Goal: Task Accomplishment & Management: Manage account settings

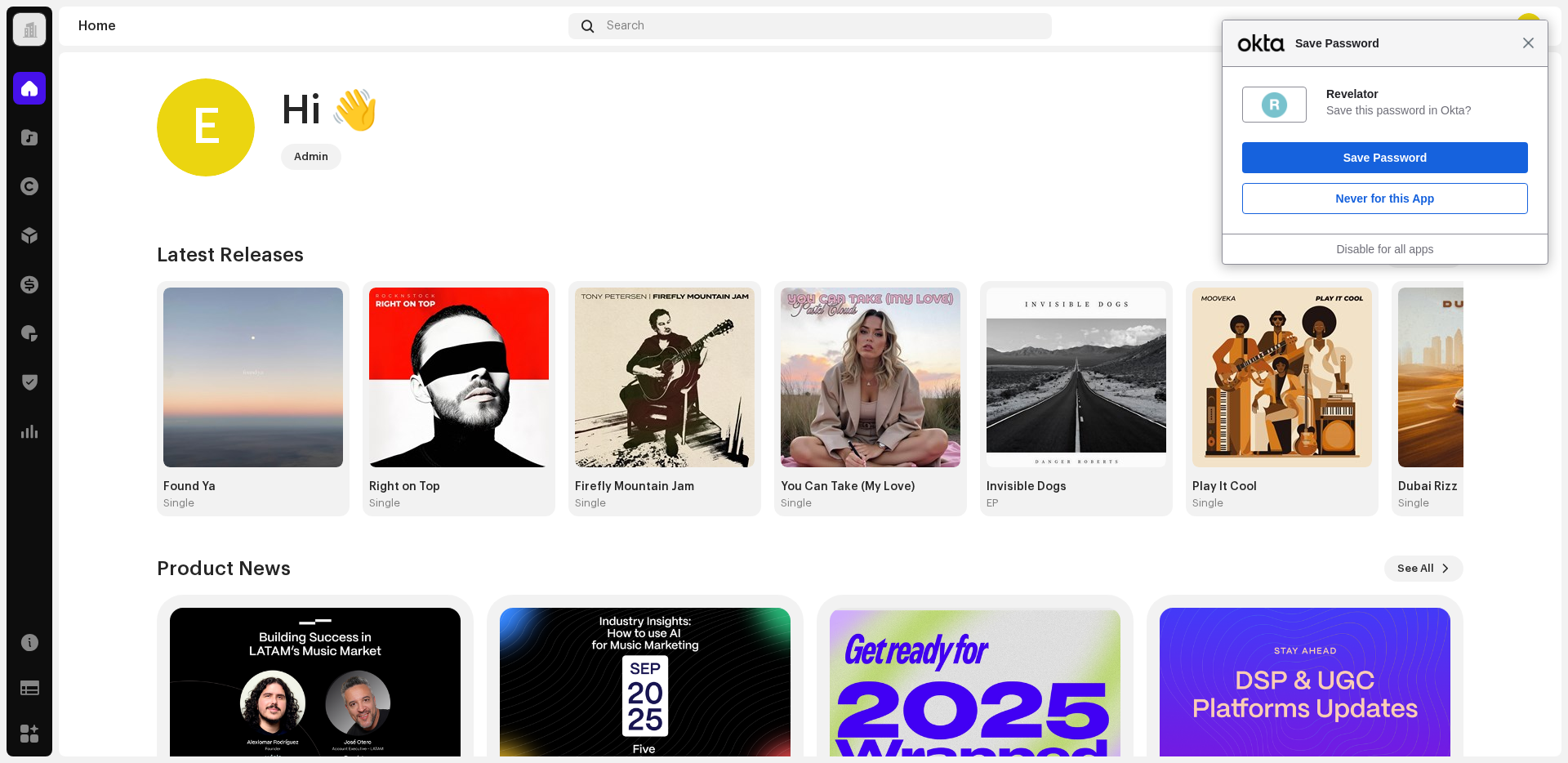
click at [1525, 45] on span "Close" at bounding box center [1528, 43] width 13 height 13
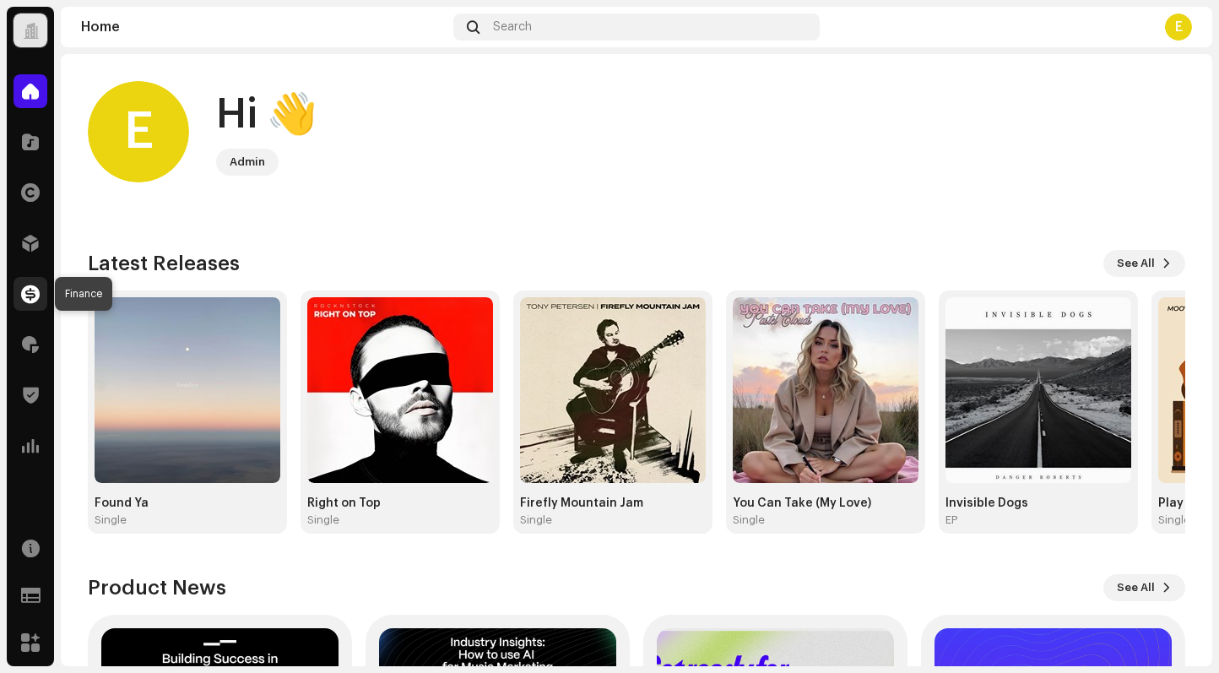
click at [26, 308] on div at bounding box center [31, 294] width 34 height 34
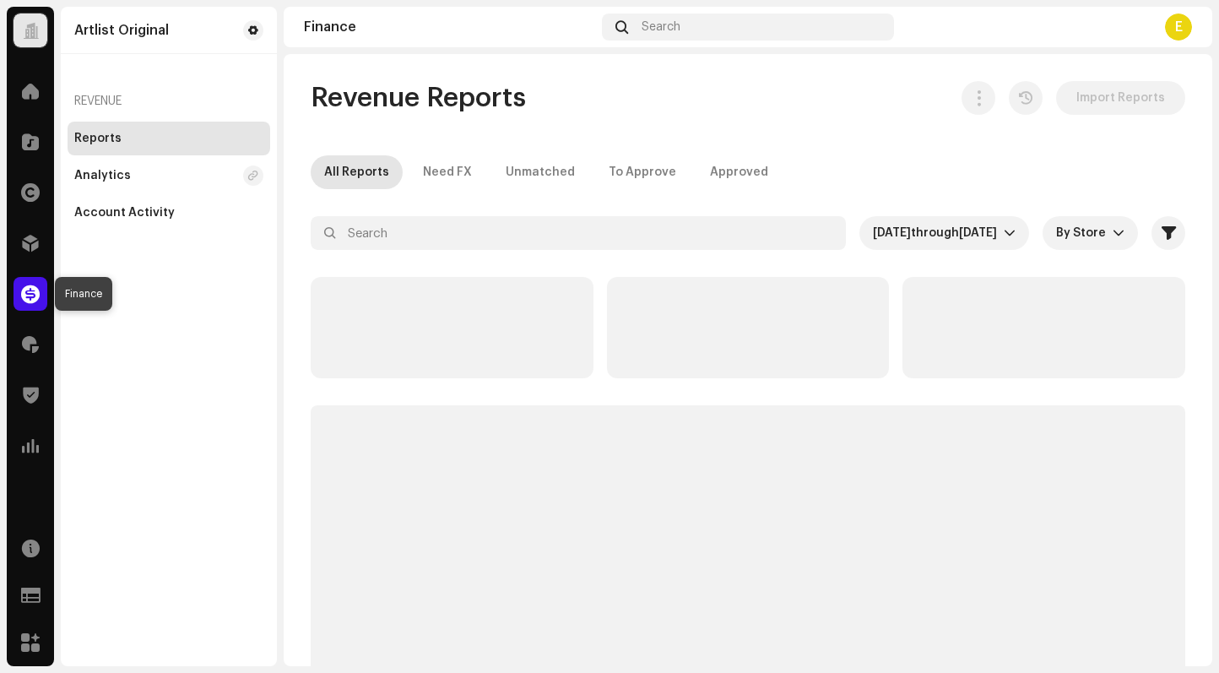
click at [28, 289] on span at bounding box center [30, 294] width 19 height 14
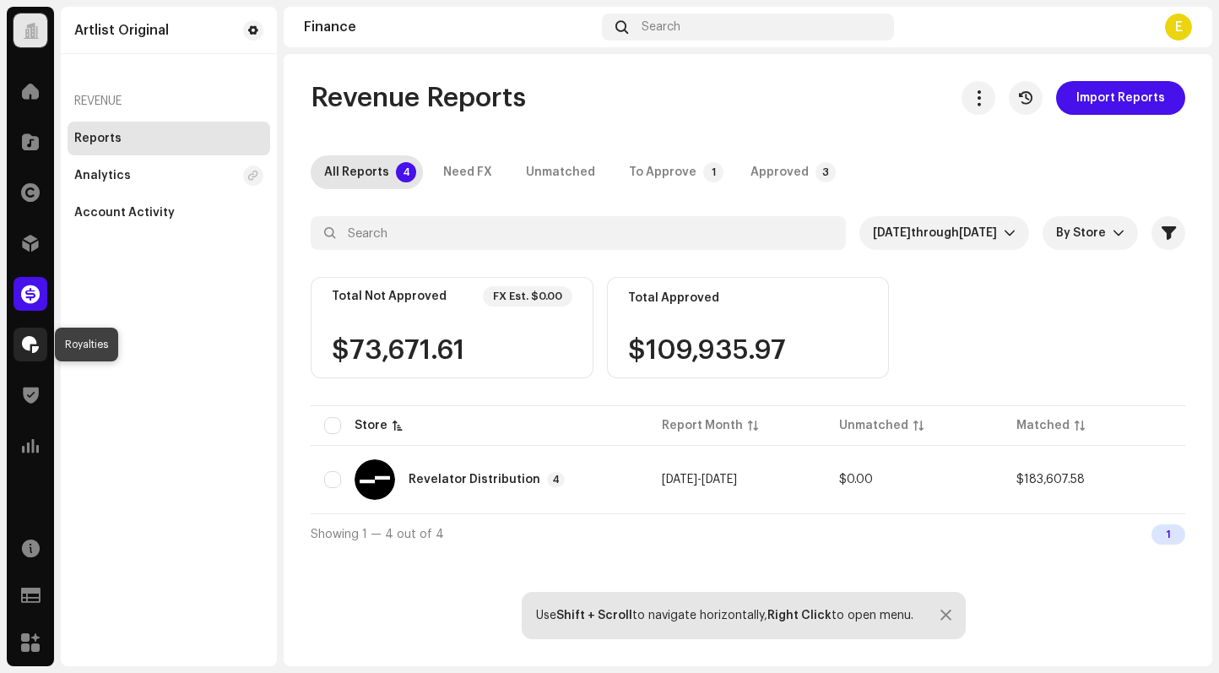
click at [23, 345] on span at bounding box center [30, 345] width 17 height 14
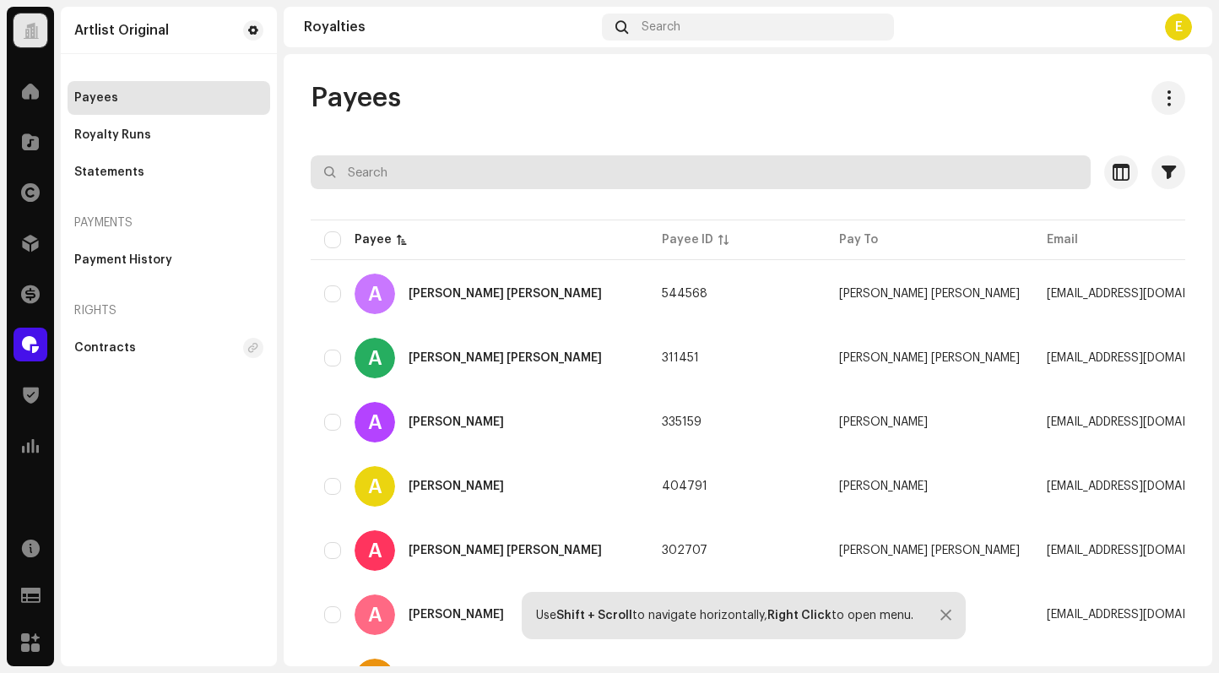
click at [862, 159] on input "text" at bounding box center [701, 172] width 780 height 34
paste input "[PERSON_NAME]"
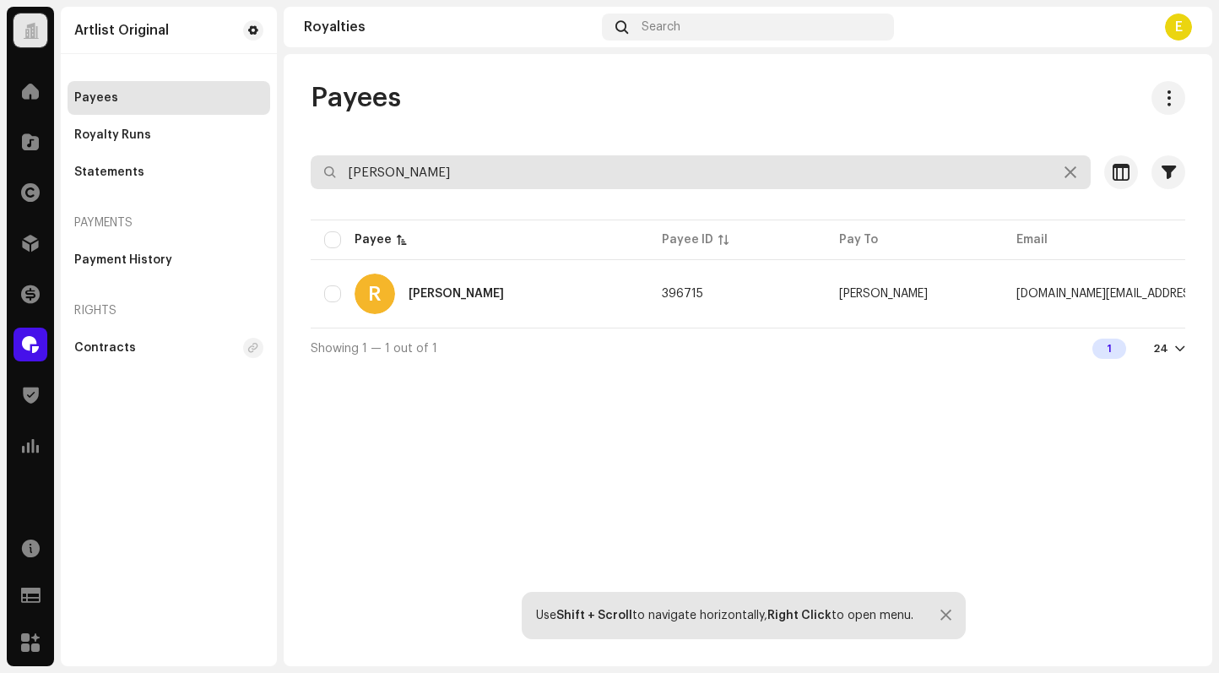
type input "[PERSON_NAME]"
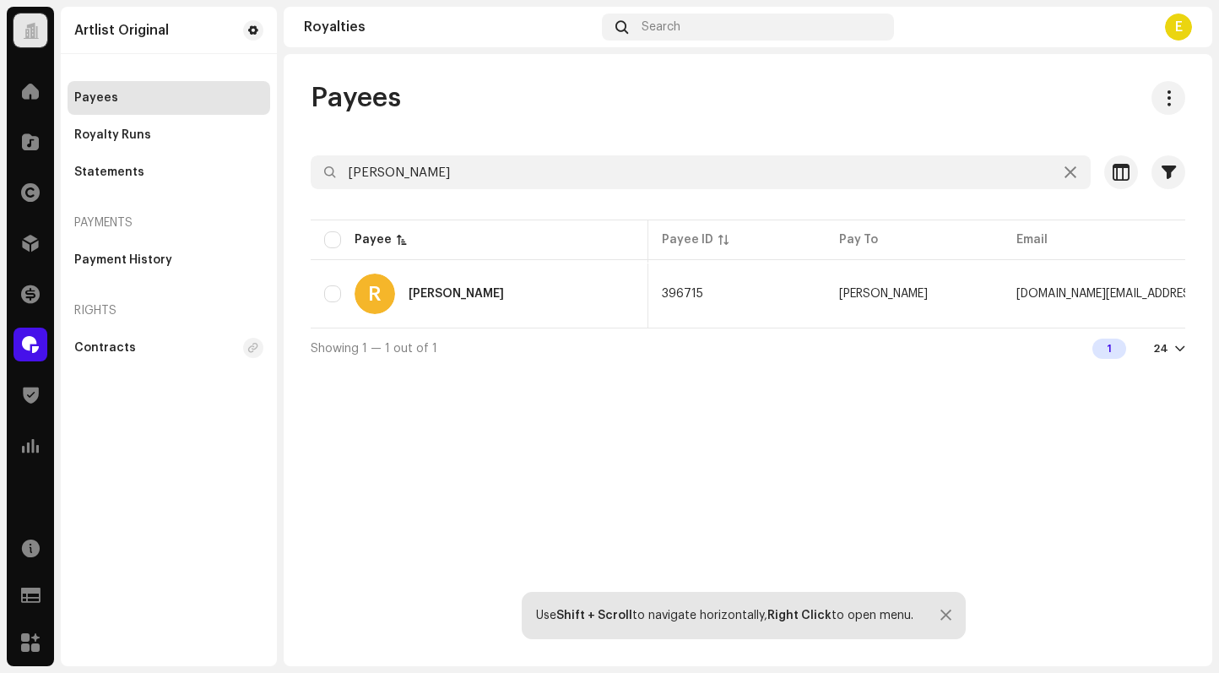
scroll to position [0, 548]
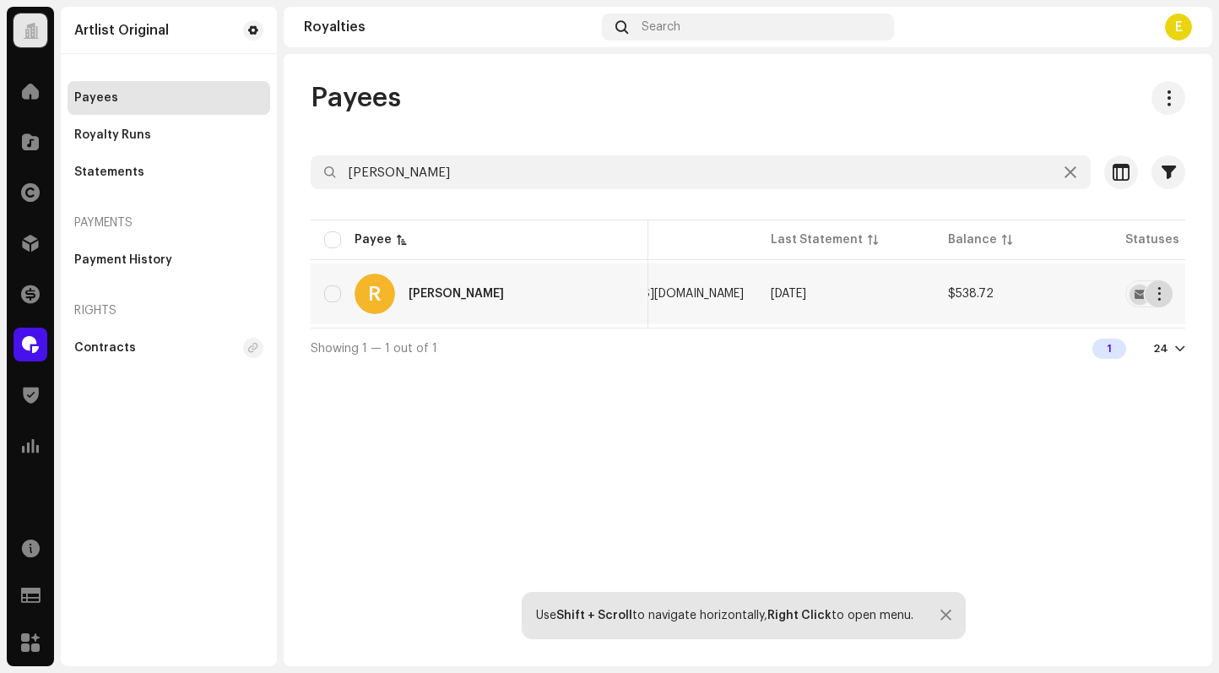
click at [1152, 292] on span "button" at bounding box center [1158, 294] width 13 height 14
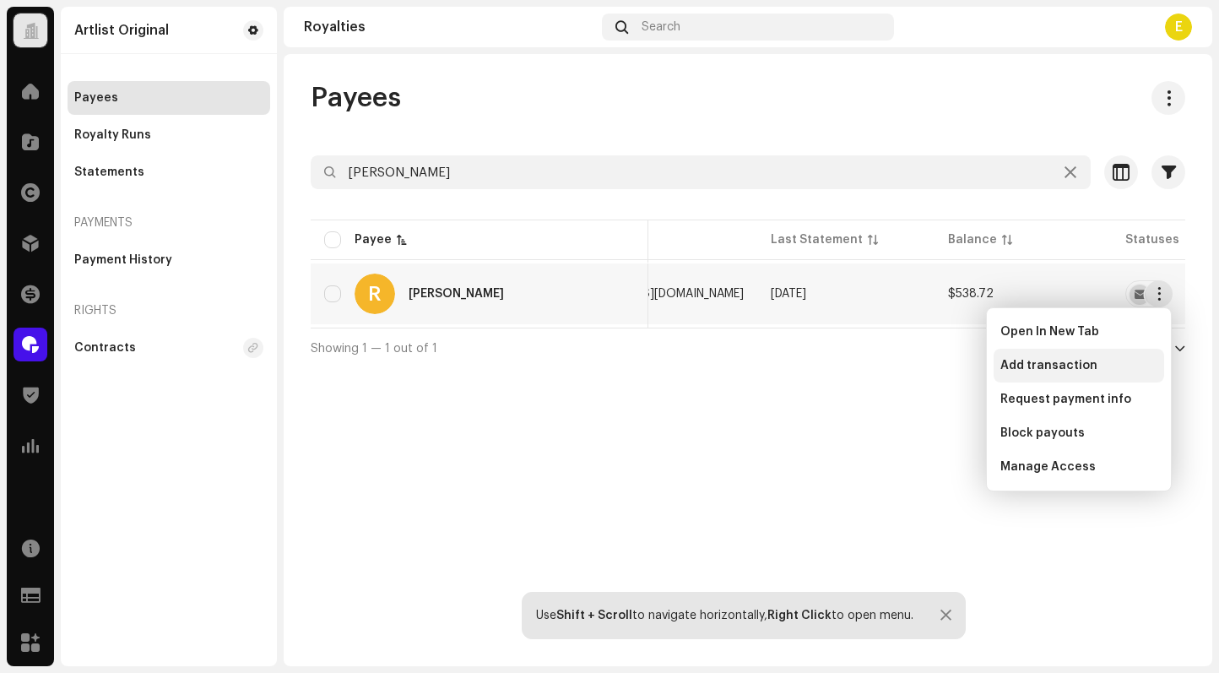
click at [1086, 357] on div "Add transaction" at bounding box center [1078, 366] width 170 height 34
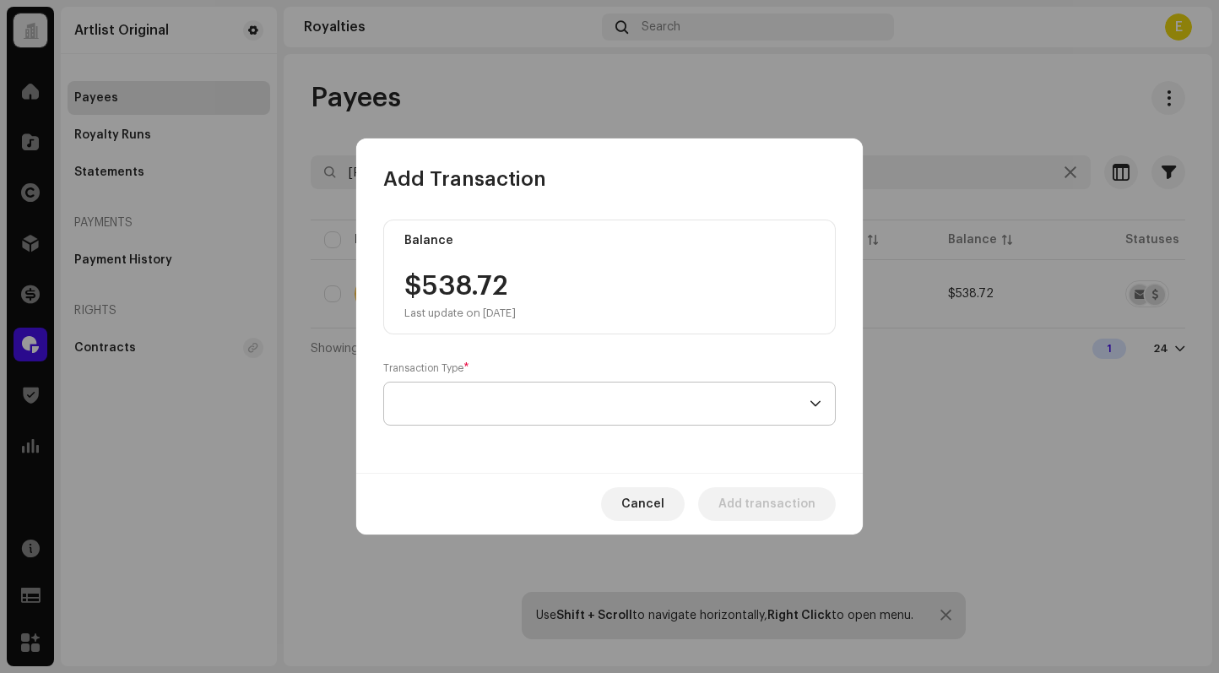
click at [787, 400] on span at bounding box center [603, 403] width 412 height 42
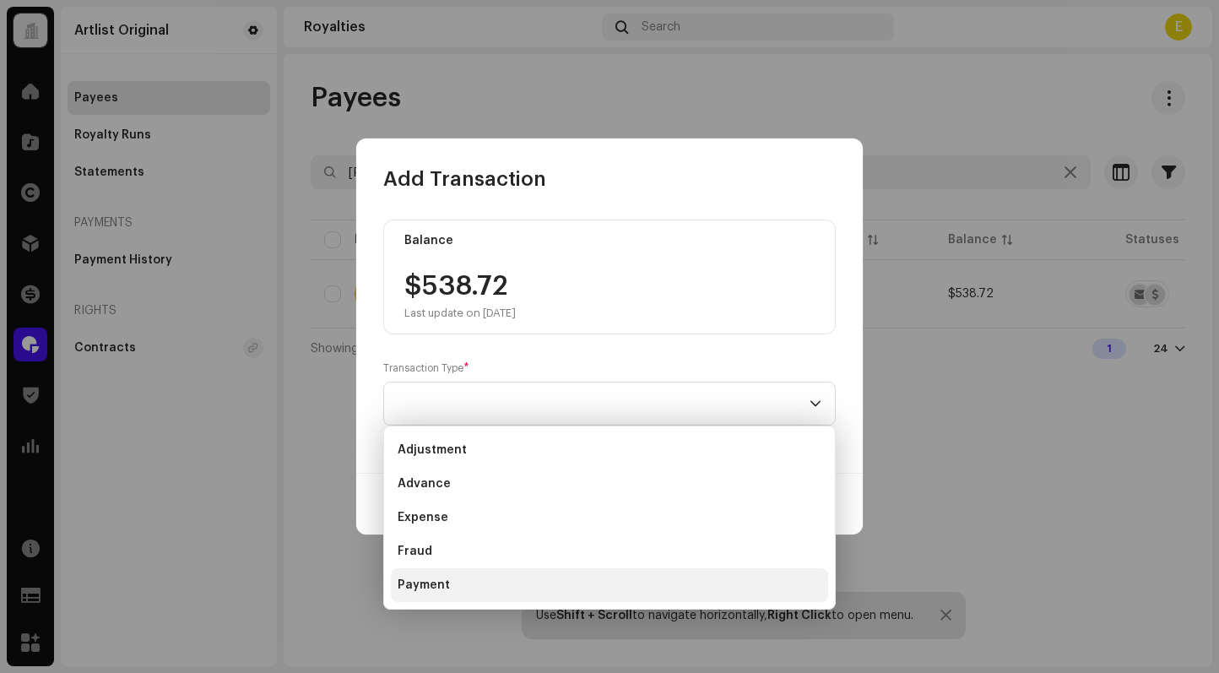
click at [610, 576] on li "Payment" at bounding box center [609, 585] width 437 height 34
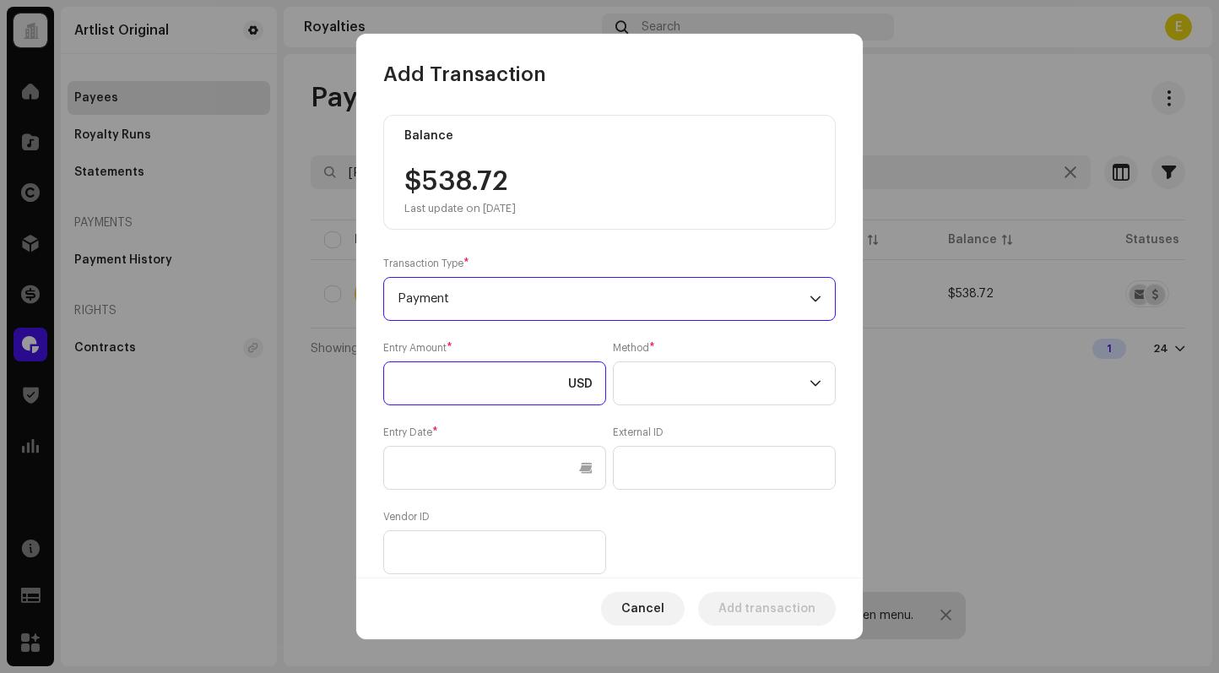
click at [504, 368] on input at bounding box center [494, 383] width 223 height 44
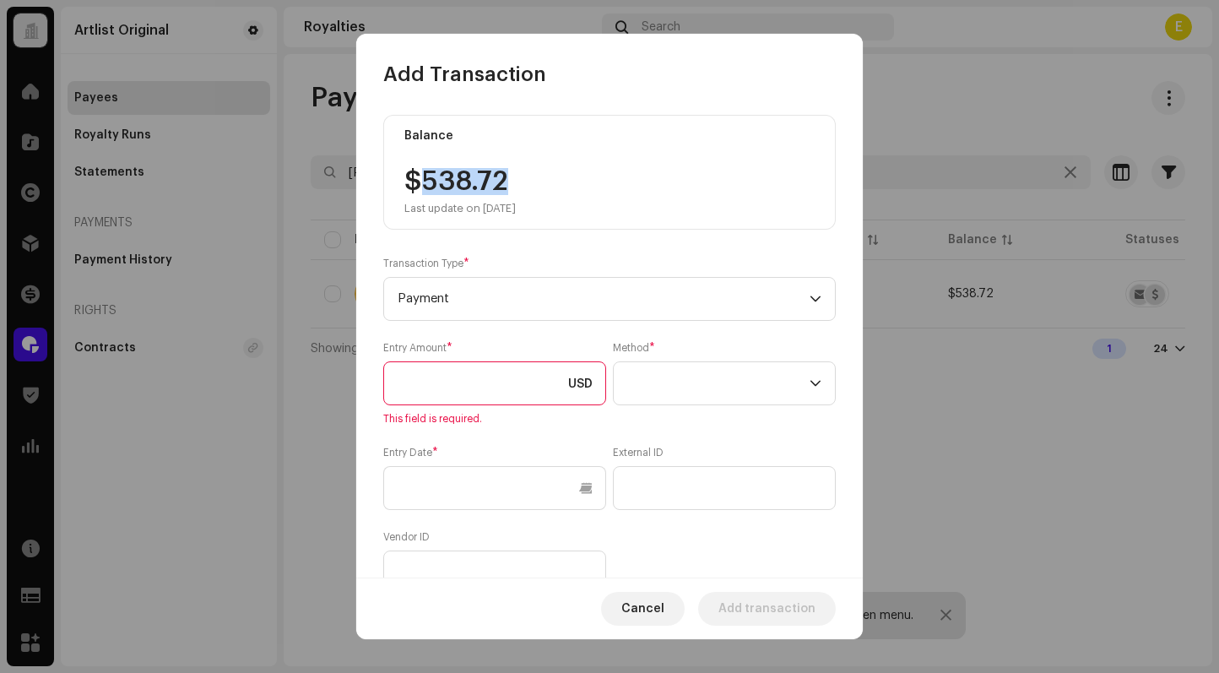
drag, startPoint x: 529, startPoint y: 190, endPoint x: 419, endPoint y: 183, distance: 109.9
click at [419, 183] on div "$538.72 Last update on [DATE]" at bounding box center [459, 191] width 111 height 47
copy div "538.72"
click at [473, 365] on input at bounding box center [494, 383] width 223 height 44
paste input "538.72"
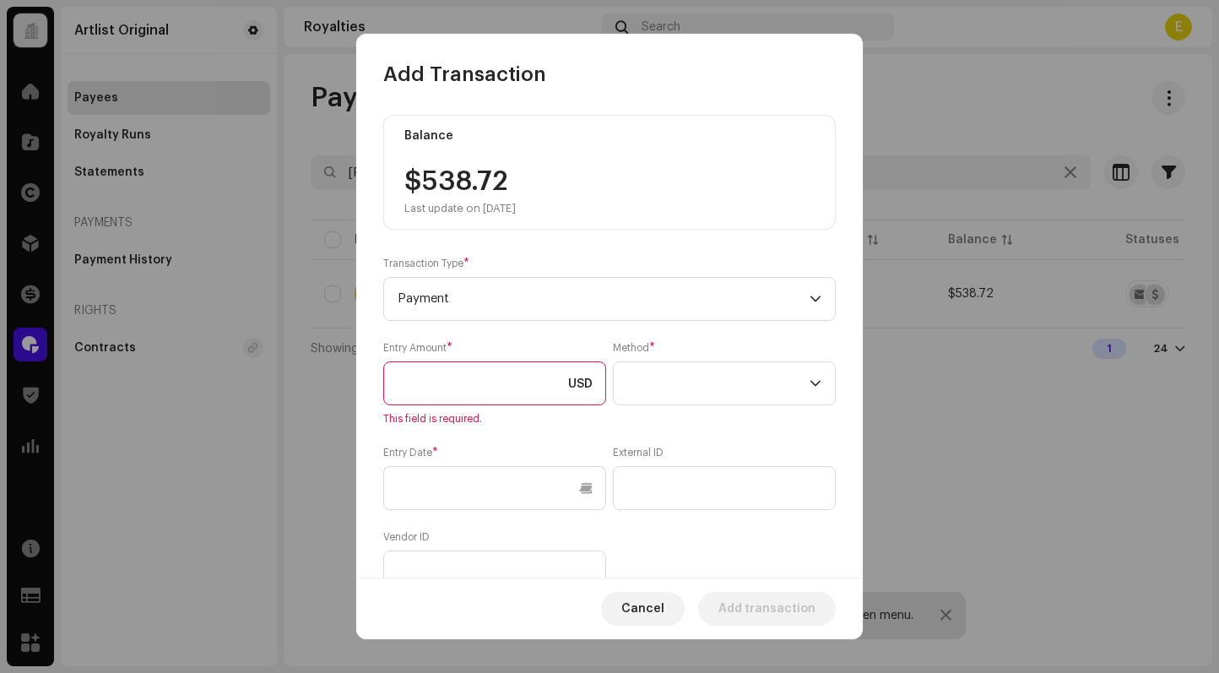
type input "538.72"
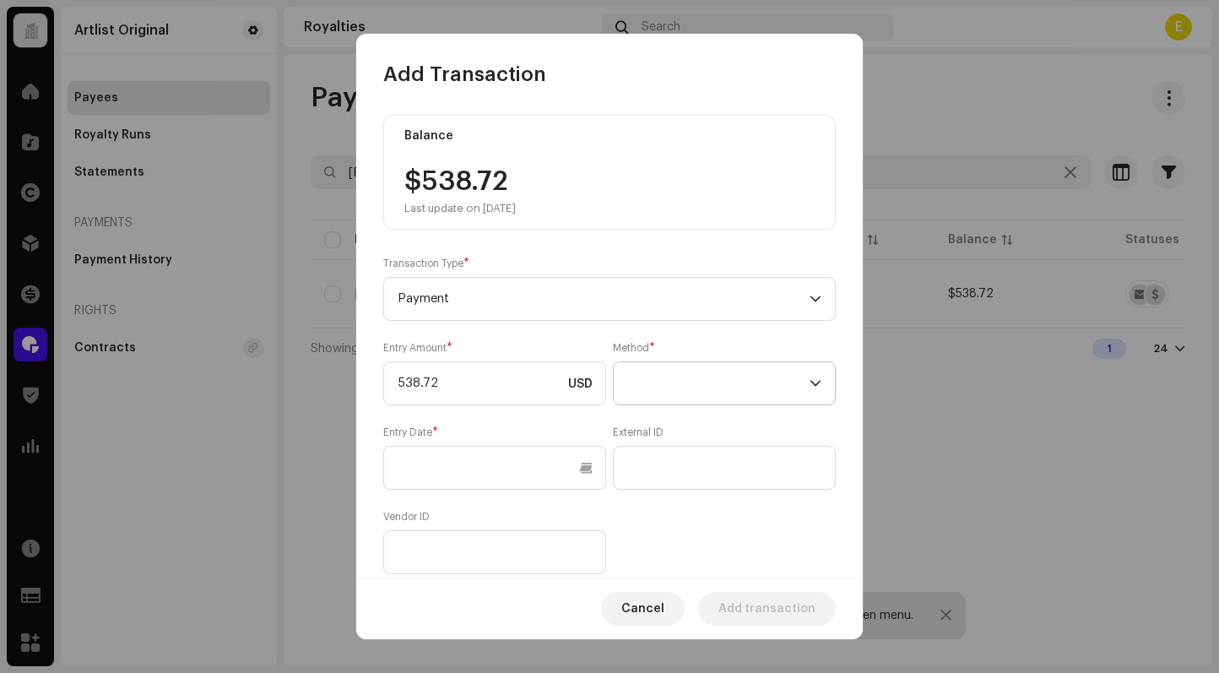
click at [702, 391] on span at bounding box center [718, 383] width 182 height 42
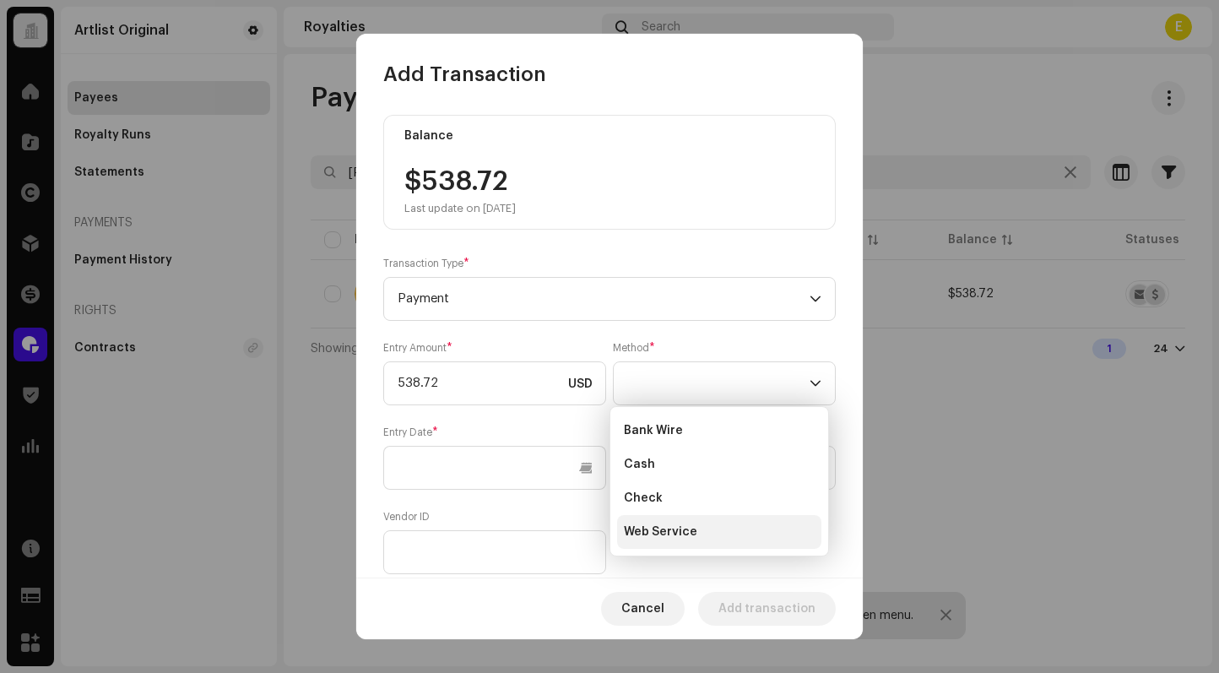
click at [710, 529] on li "Web Service" at bounding box center [719, 532] width 204 height 34
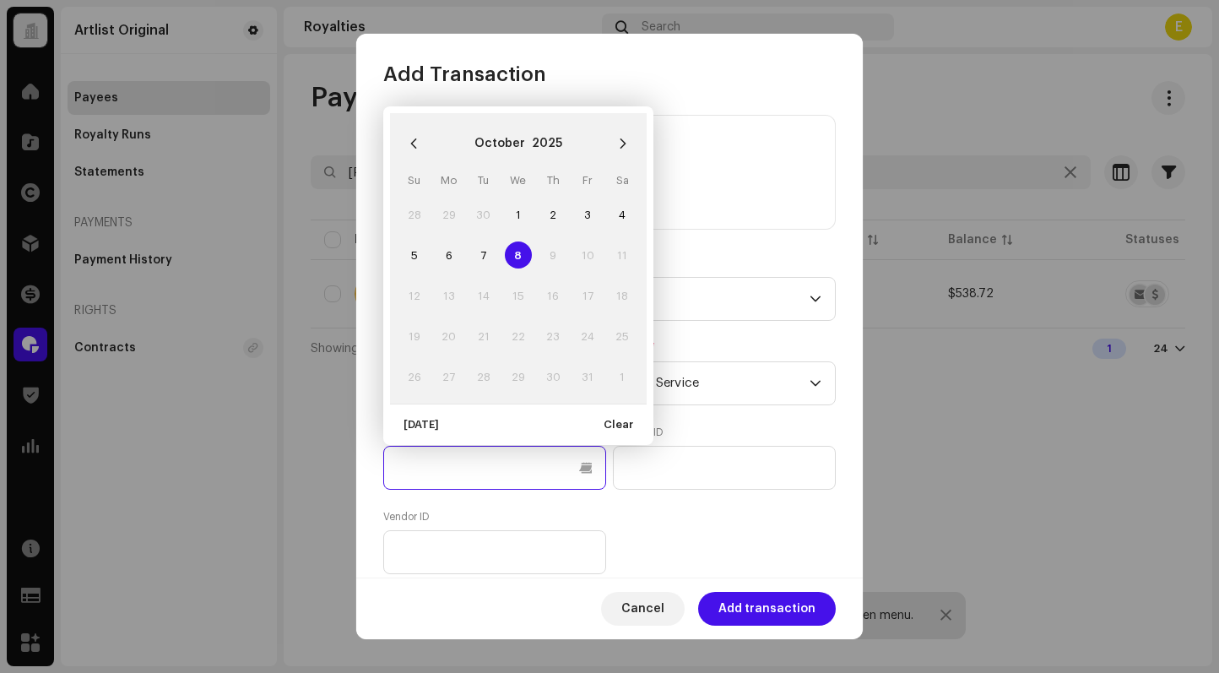
drag, startPoint x: 494, startPoint y: 475, endPoint x: 515, endPoint y: 474, distance: 21.1
click at [495, 475] on input "text" at bounding box center [494, 468] width 223 height 44
click at [532, 478] on input "text" at bounding box center [494, 468] width 223 height 44
click at [605, 507] on div "Entry Amount * 538.72 USD Method * Web Service Entry Date * External ID Vendor …" at bounding box center [609, 457] width 452 height 233
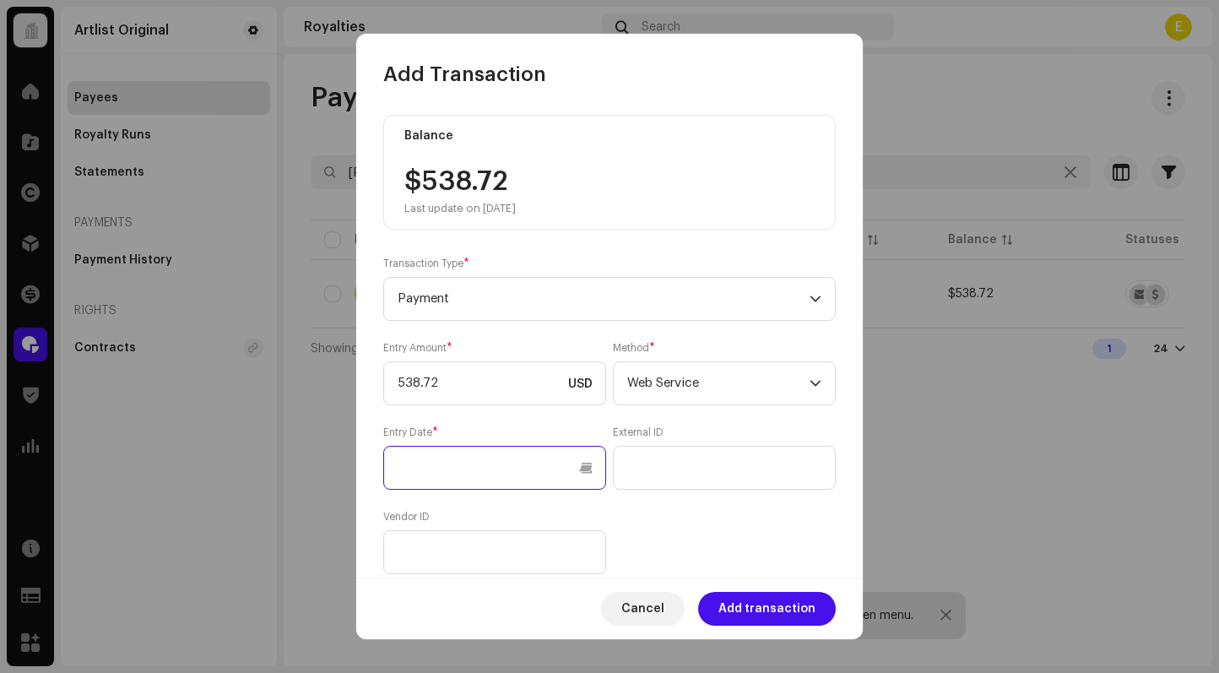
click at [582, 470] on input "text" at bounding box center [494, 468] width 223 height 44
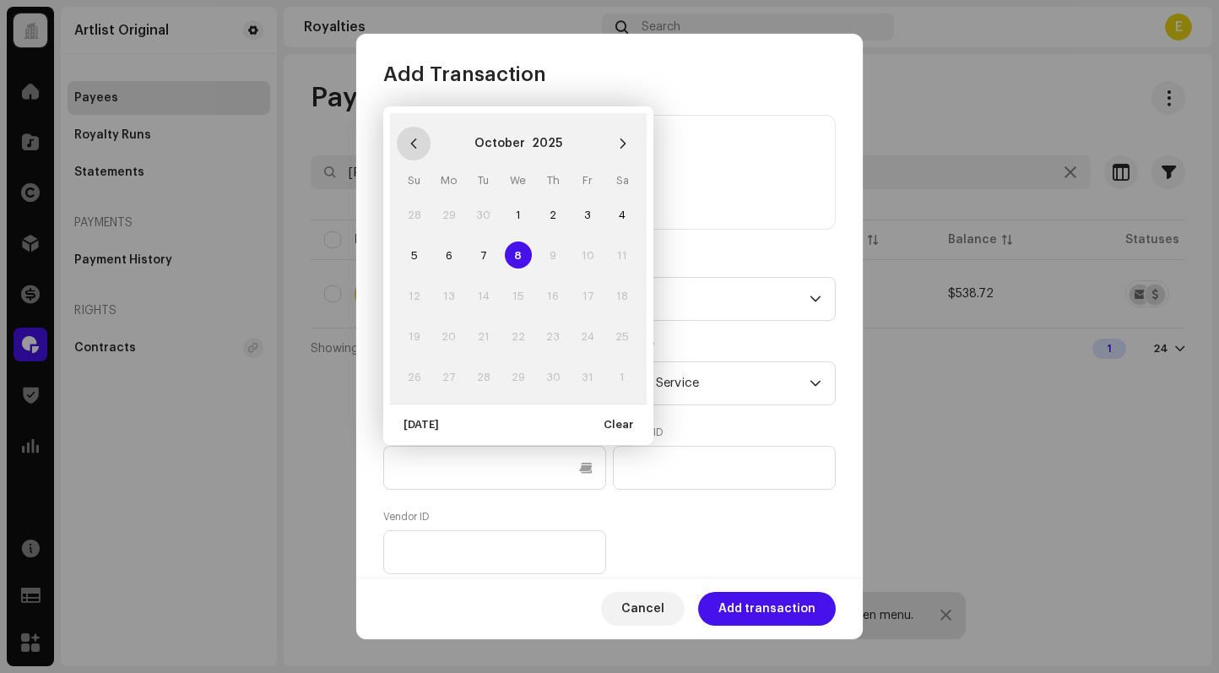
click at [417, 138] on icon "Previous Month" at bounding box center [414, 144] width 12 height 12
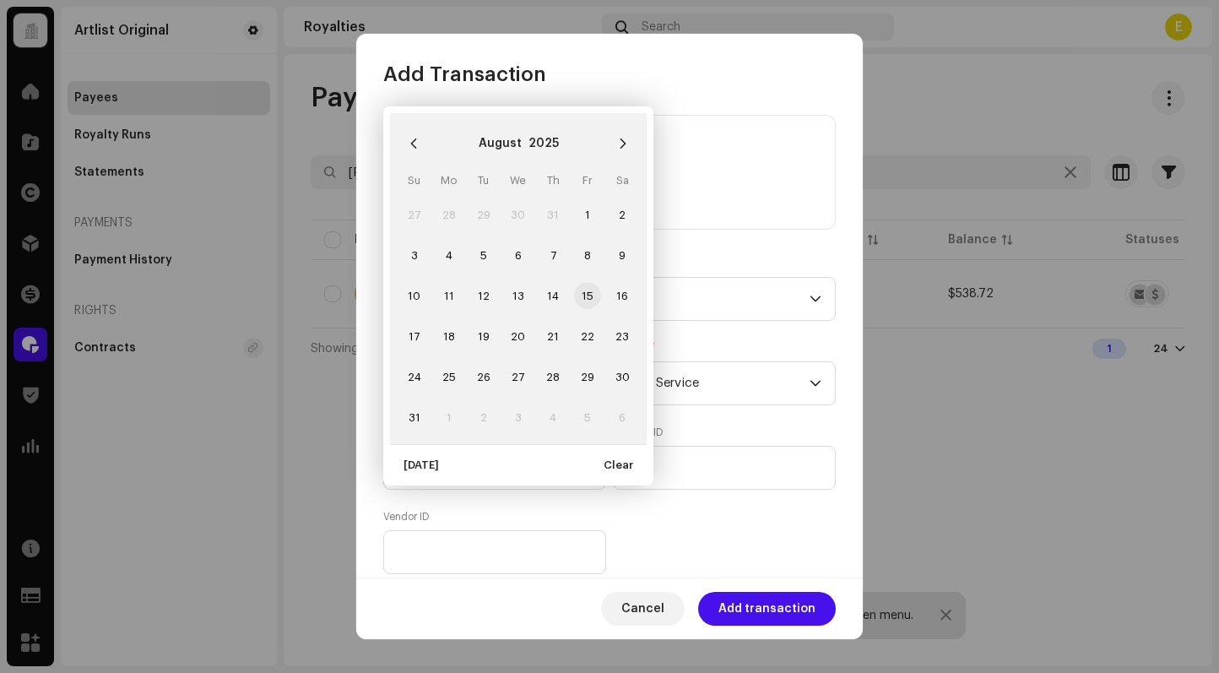
click at [580, 301] on span "15" at bounding box center [587, 295] width 27 height 27
type input "[DATE]"
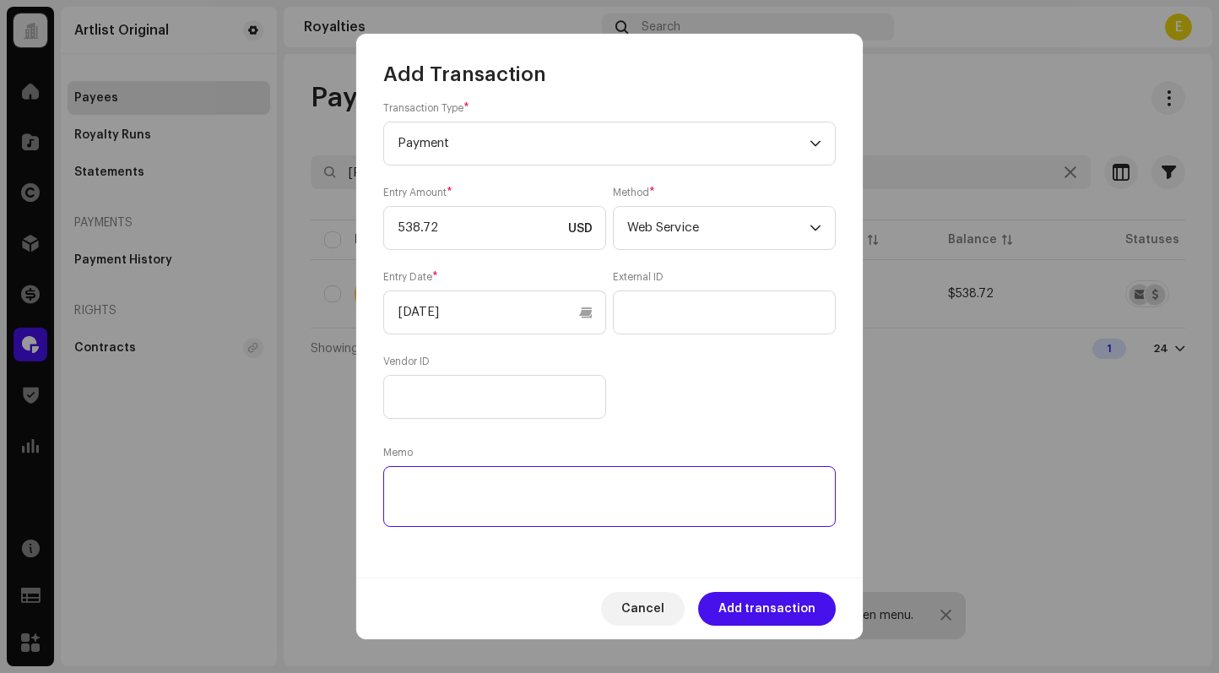
click at [539, 511] on textarea at bounding box center [609, 496] width 452 height 61
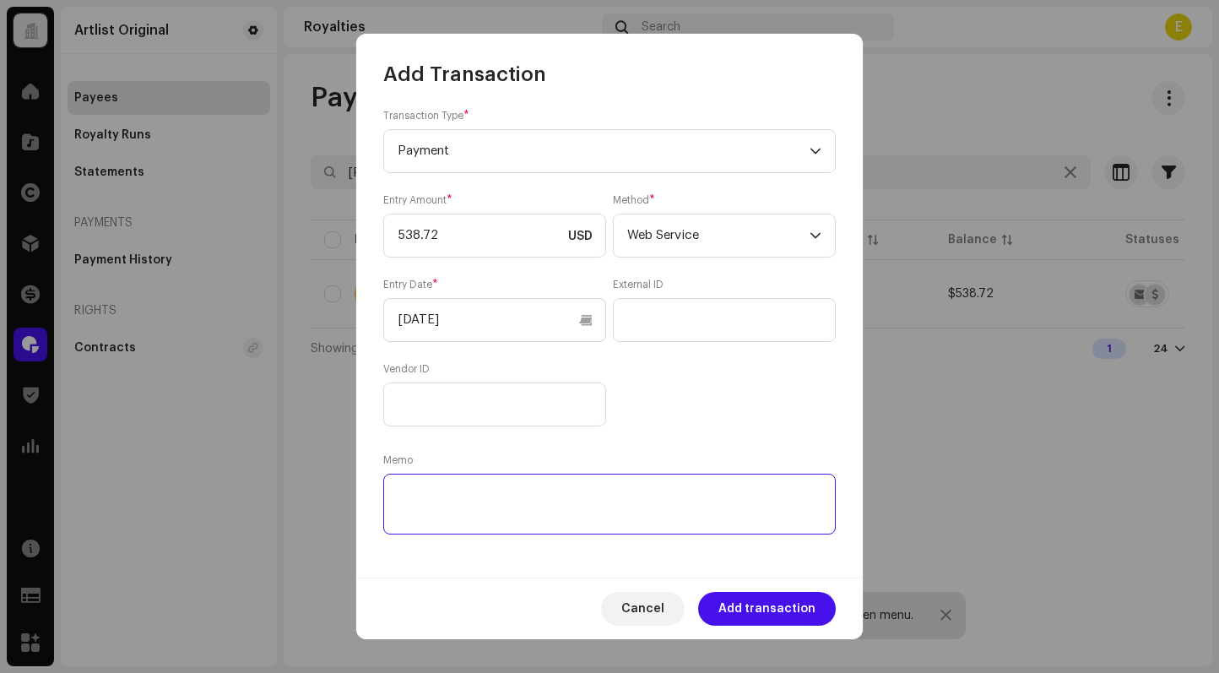
paste textarea "Statement ID: 5456364 / Invoice number: DSP-005"
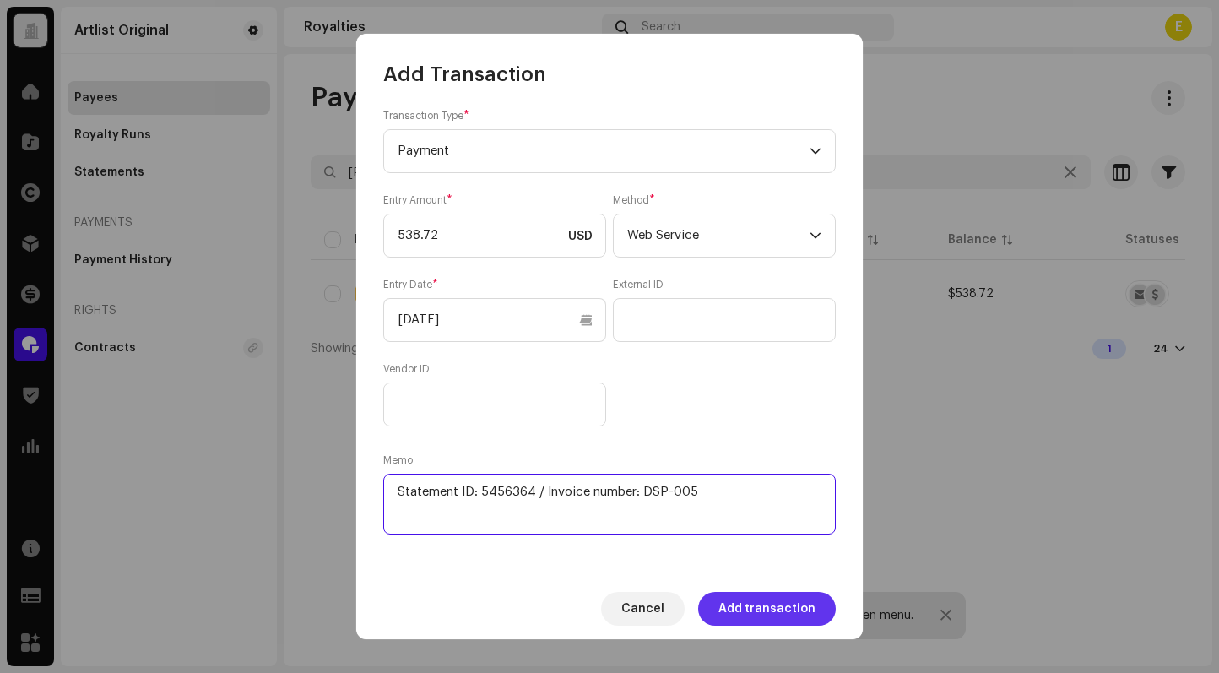
type textarea "Statement ID: 5456364 / Invoice number: DSP-005"
click at [768, 609] on span "Add transaction" at bounding box center [766, 609] width 97 height 34
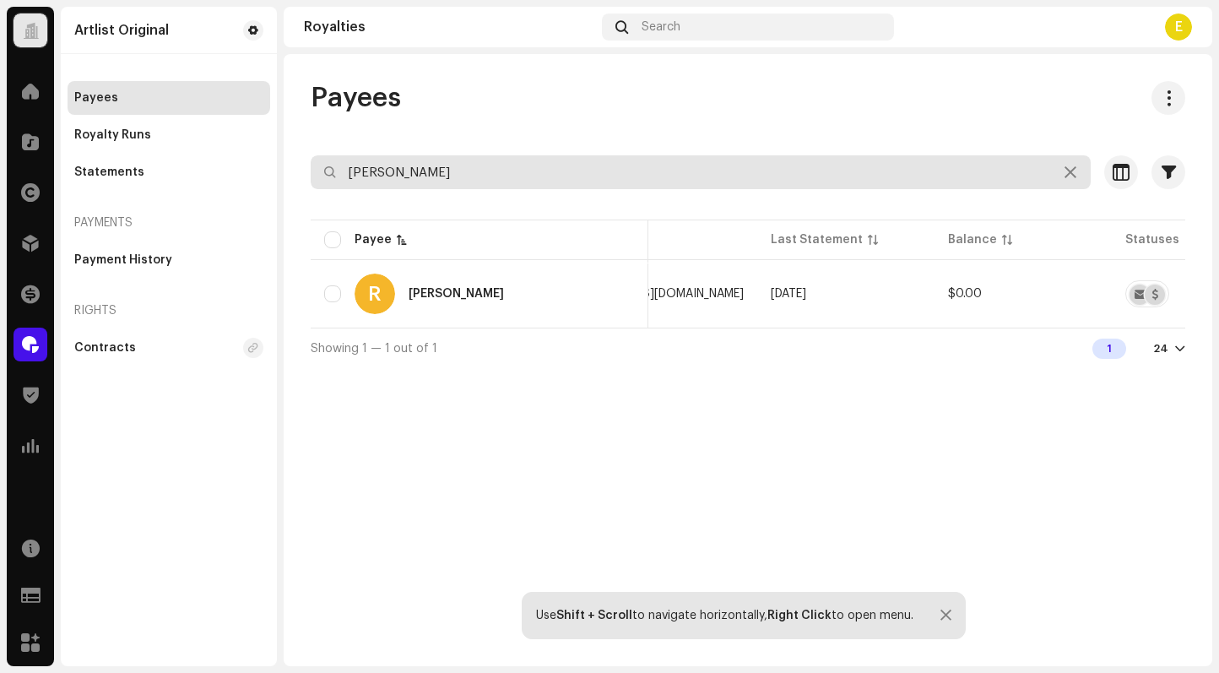
click at [643, 165] on input "[PERSON_NAME]" at bounding box center [701, 172] width 780 height 34
paste input "[PERSON_NAME]"
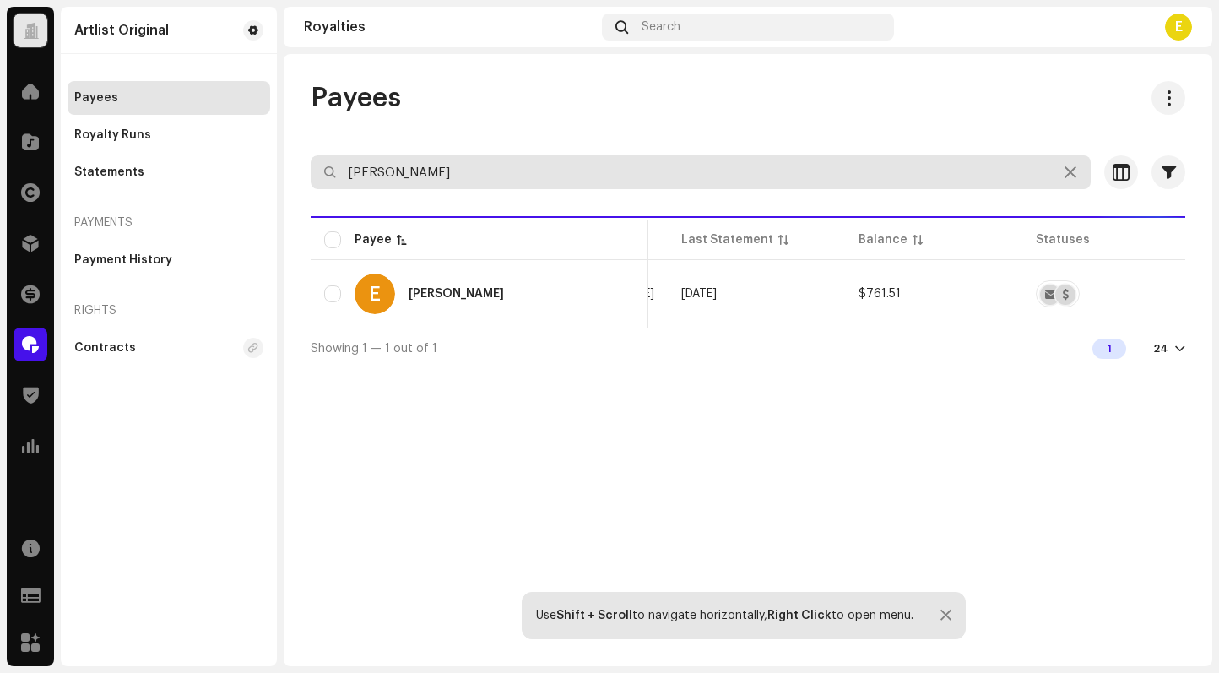
scroll to position [0, 535]
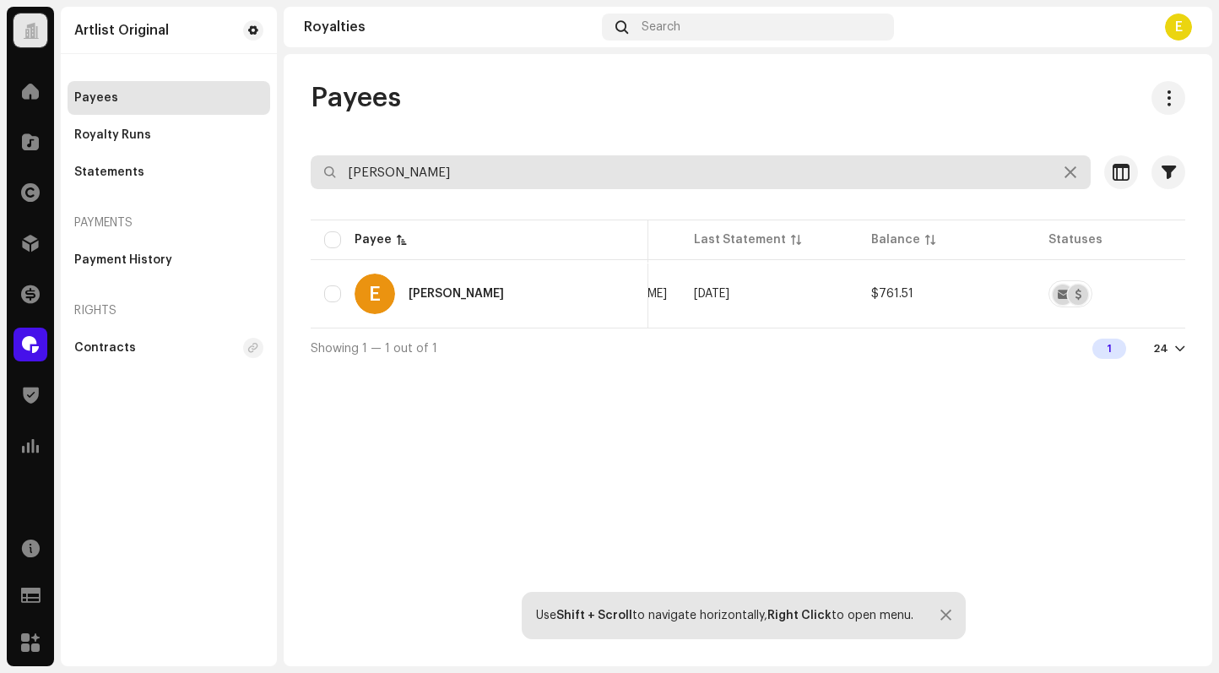
type input "[PERSON_NAME]"
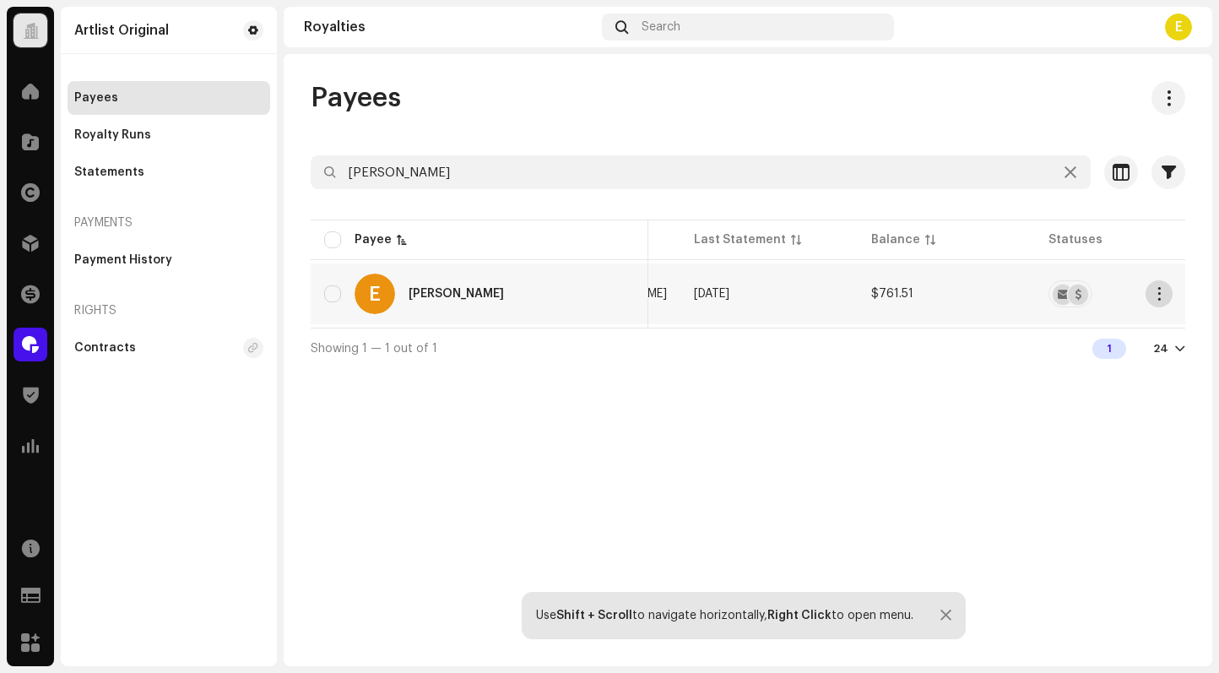
click at [1163, 288] on span "button" at bounding box center [1158, 294] width 13 height 14
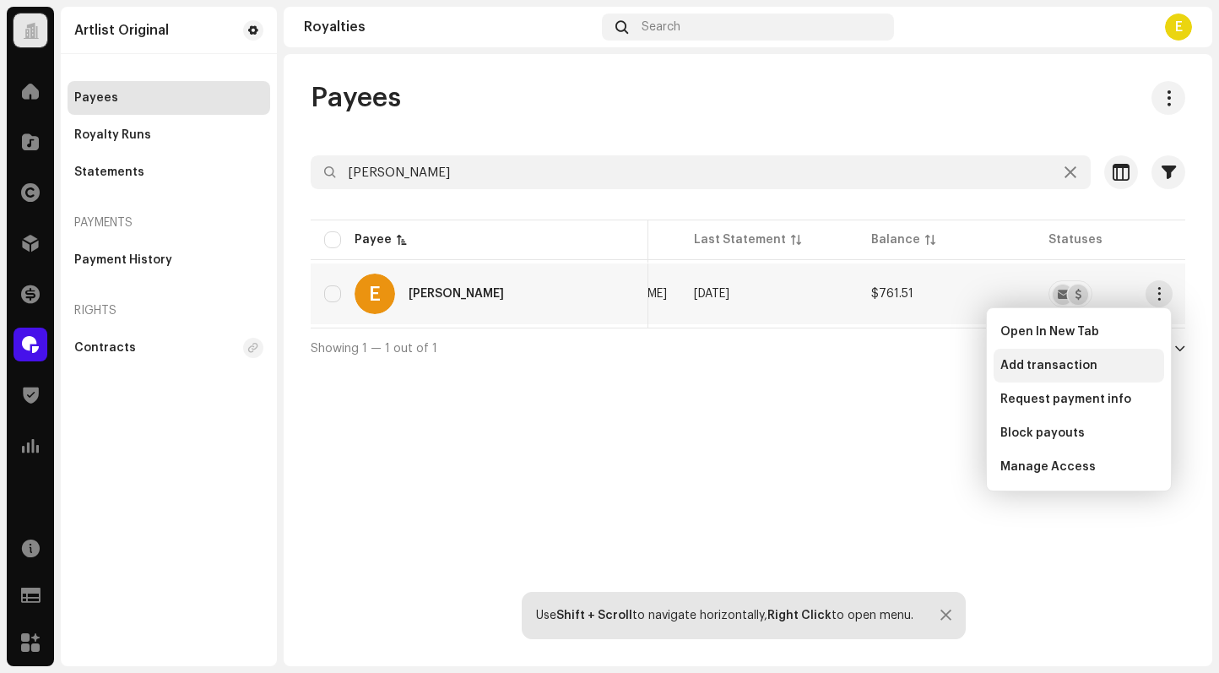
click at [1080, 359] on span "Add transaction" at bounding box center [1048, 366] width 97 height 14
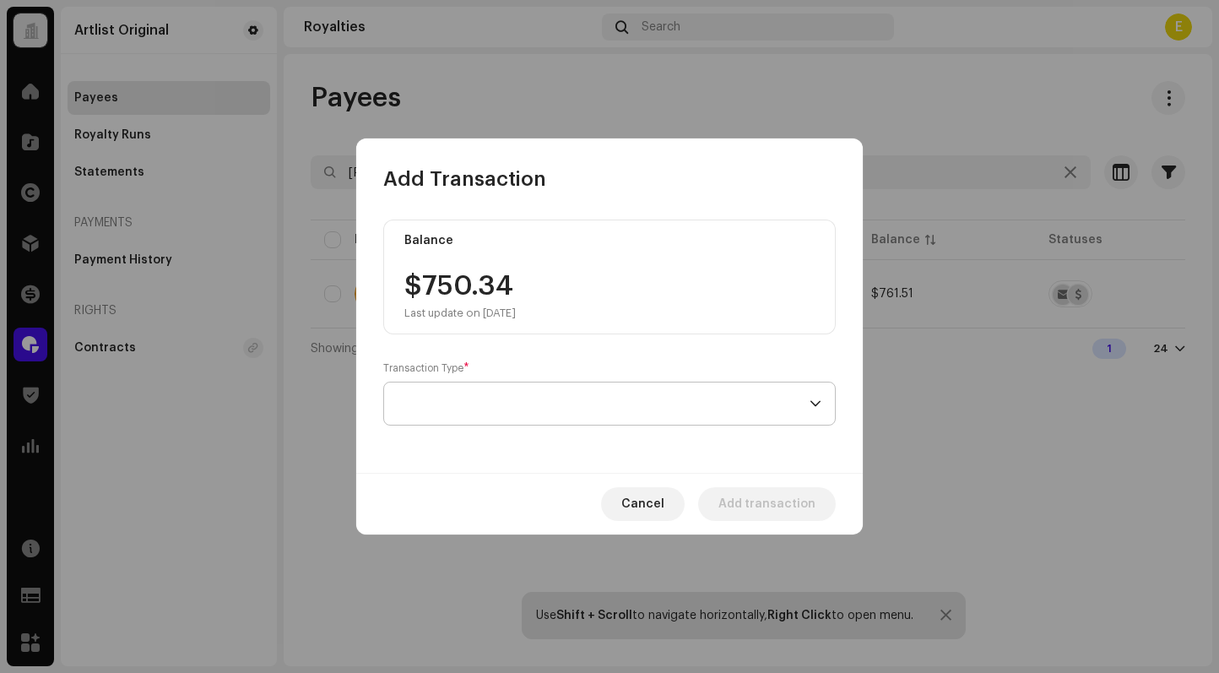
click at [534, 394] on span at bounding box center [603, 403] width 412 height 42
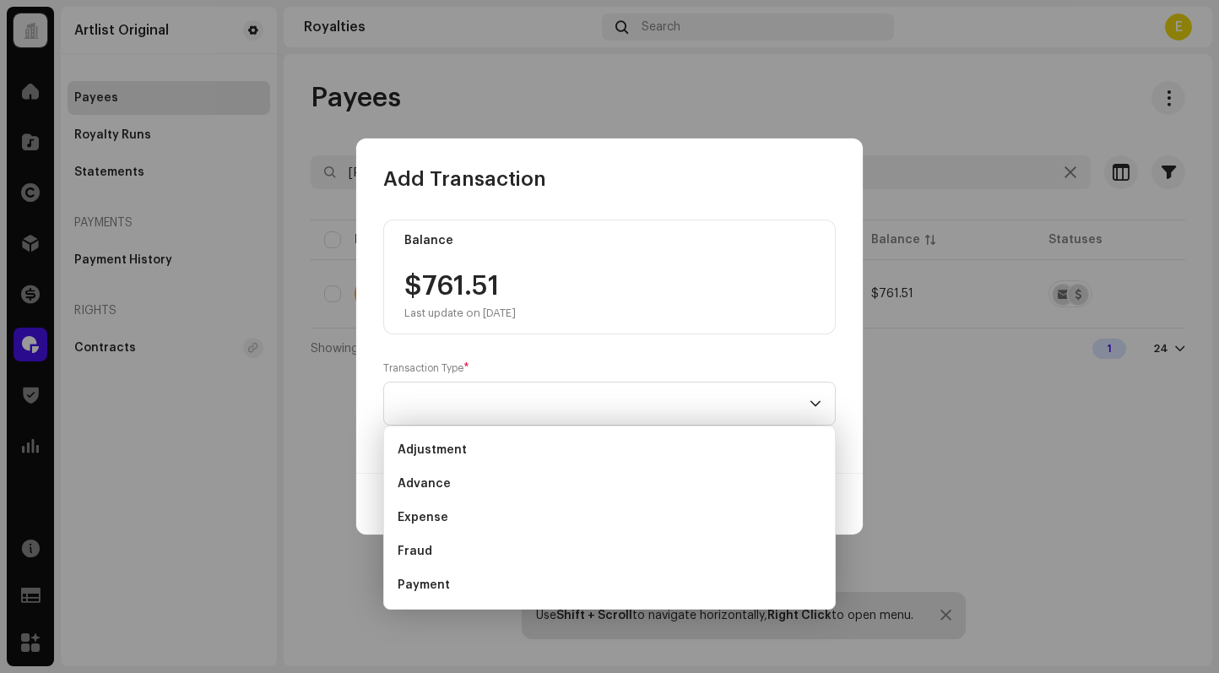
click at [517, 583] on li "Payment" at bounding box center [609, 585] width 437 height 34
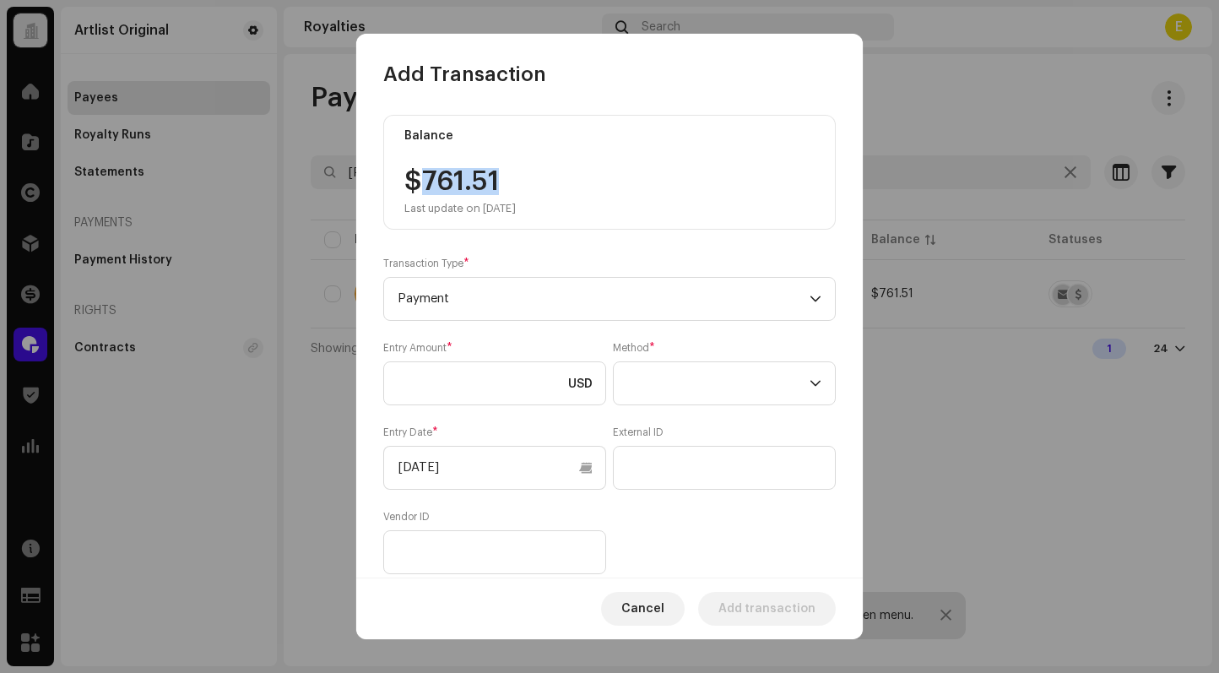
drag, startPoint x: 533, startPoint y: 192, endPoint x: 425, endPoint y: 187, distance: 107.3
click at [425, 187] on div "$761.51 Last update on [DATE]" at bounding box center [459, 191] width 111 height 47
copy div "761.51"
click at [472, 389] on input at bounding box center [494, 383] width 223 height 44
paste input "761.51"
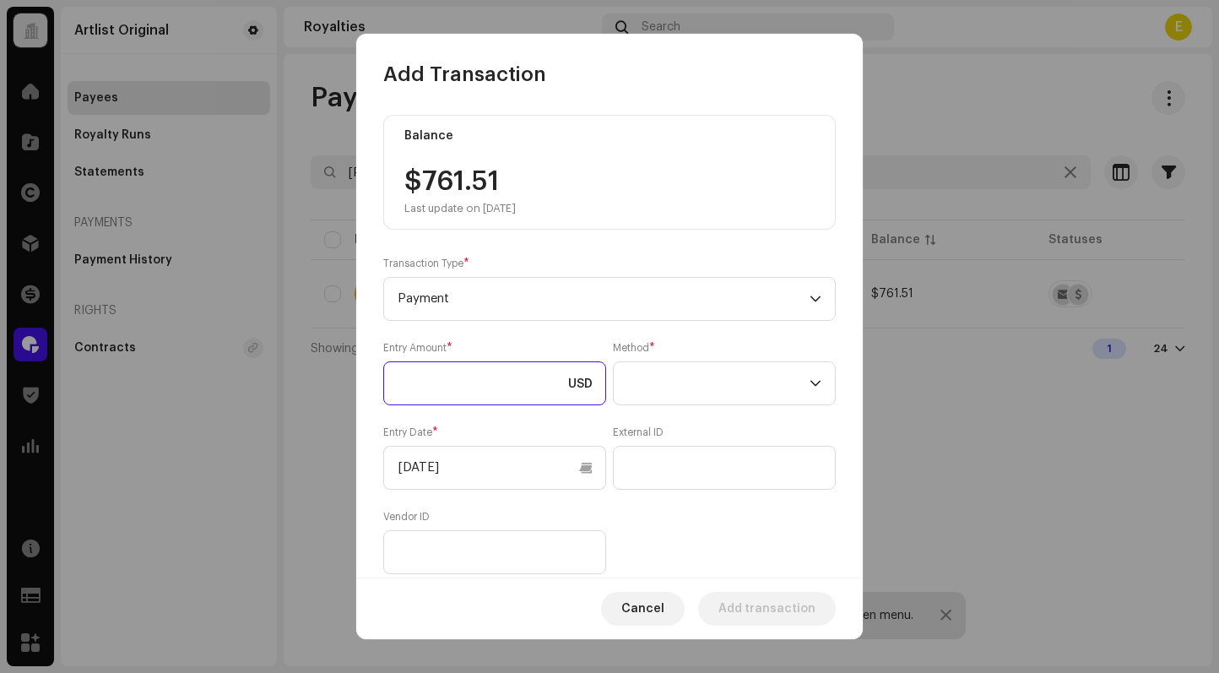
type input "761.51"
click at [695, 392] on span at bounding box center [718, 383] width 182 height 42
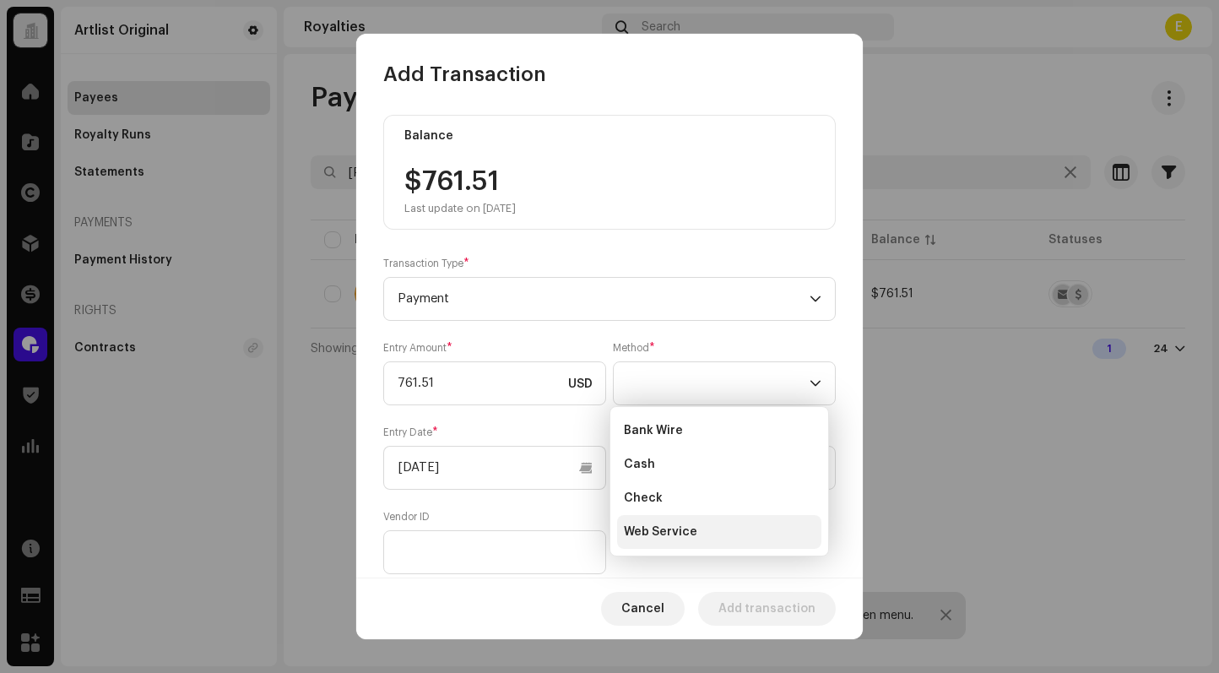
click at [711, 527] on li "Web Service" at bounding box center [719, 532] width 204 height 34
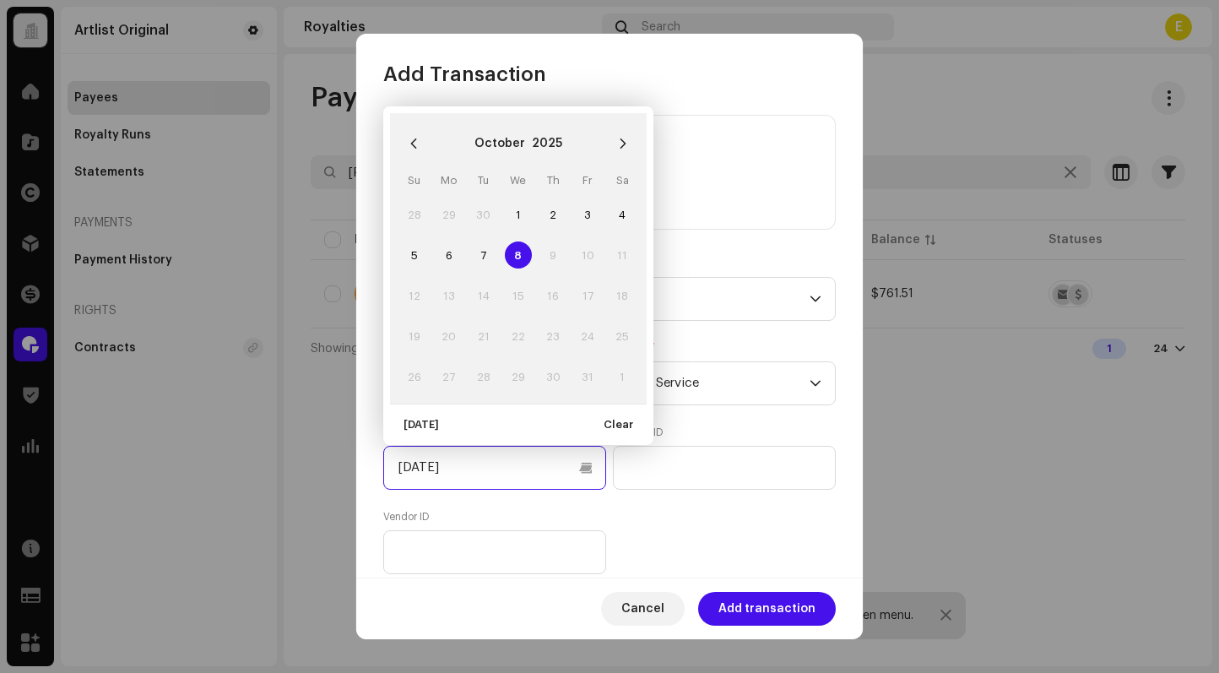
click at [573, 461] on input "[DATE]" at bounding box center [494, 468] width 223 height 44
click at [408, 149] on button "Previous Month" at bounding box center [414, 144] width 34 height 34
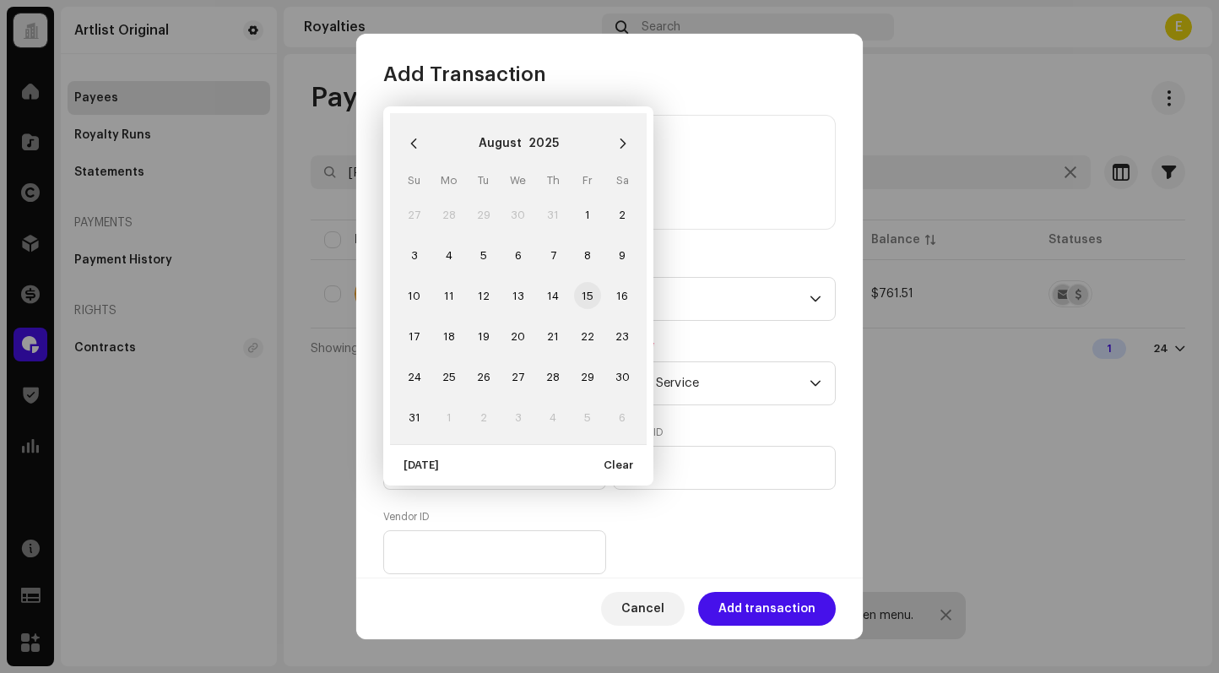
click at [579, 294] on span "15" at bounding box center [587, 295] width 27 height 27
type input "[DATE]"
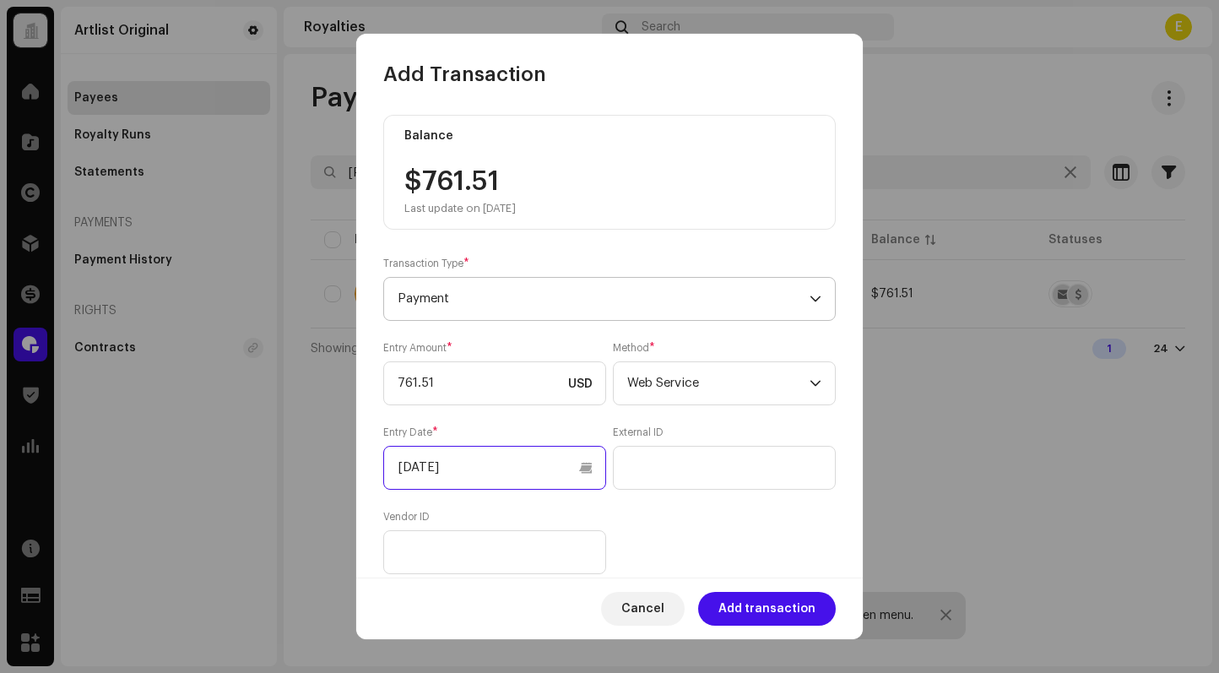
scroll to position [156, 0]
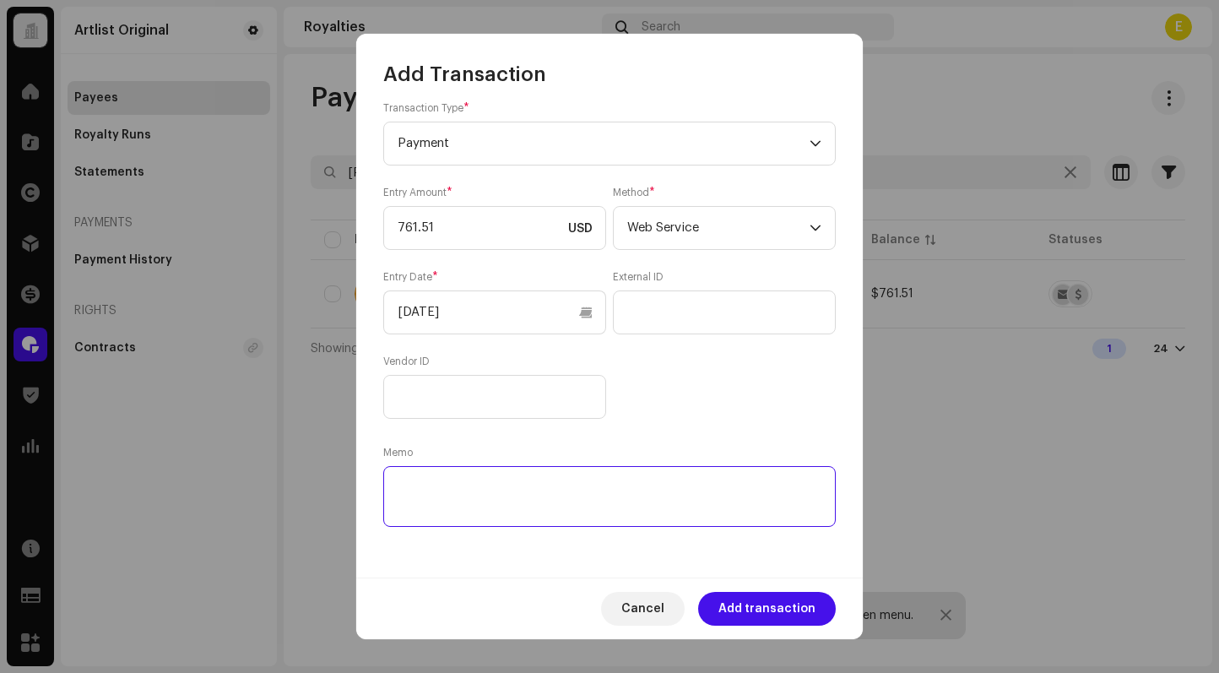
click at [695, 505] on textarea at bounding box center [609, 496] width 452 height 61
paste textarea "Statement ID: 5456748 / Invoice number: 1066"
type textarea "Statement ID: 5456748 / Invoice number: 1066"
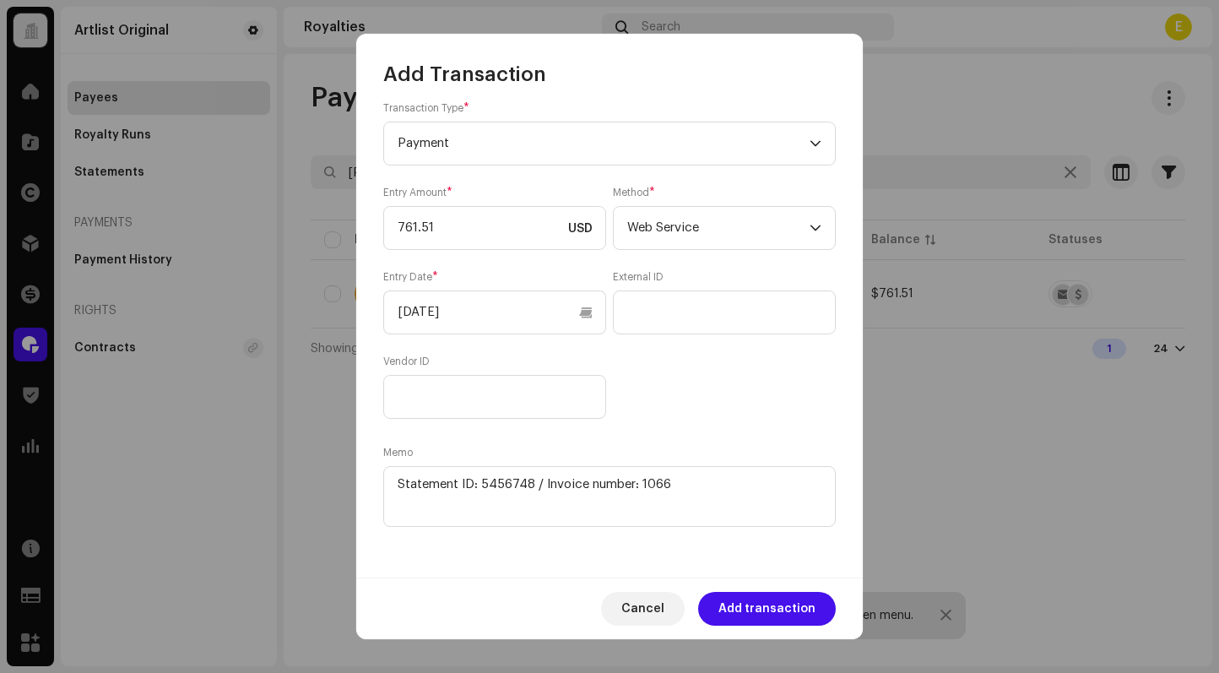
click at [750, 609] on span "Add transaction" at bounding box center [766, 609] width 97 height 34
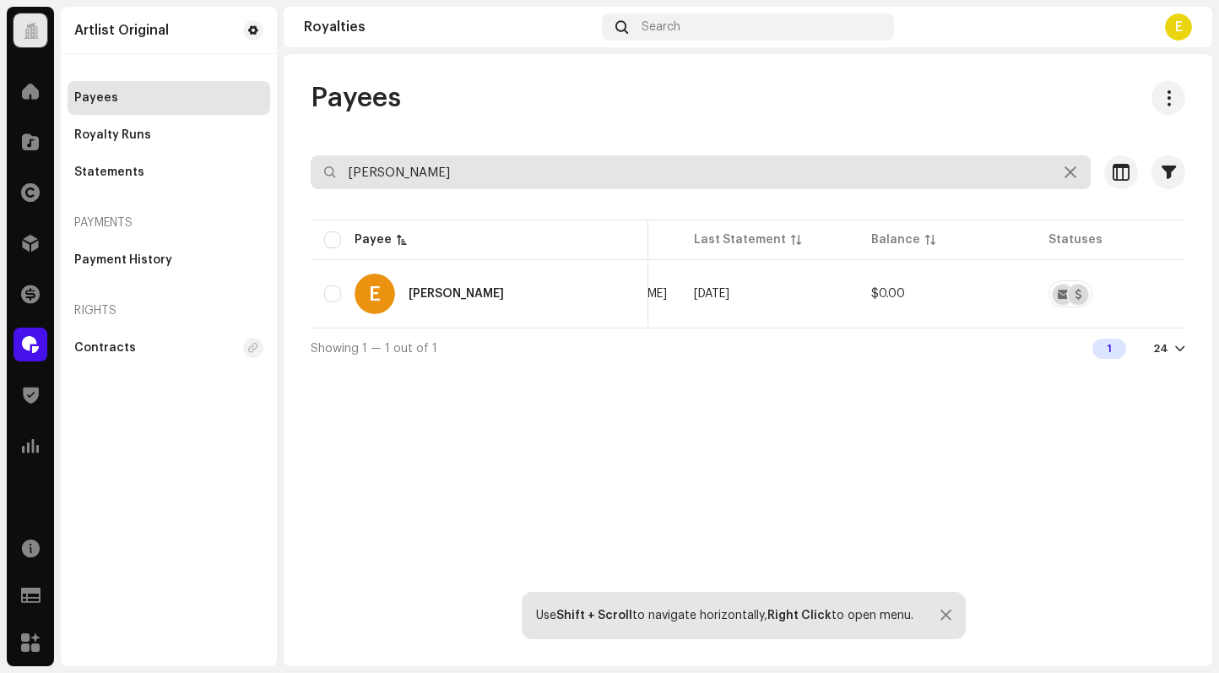
click at [721, 159] on input "[PERSON_NAME]" at bounding box center [701, 172] width 780 height 34
paste input "[PERSON_NAME] [PERSON_NAME] II"
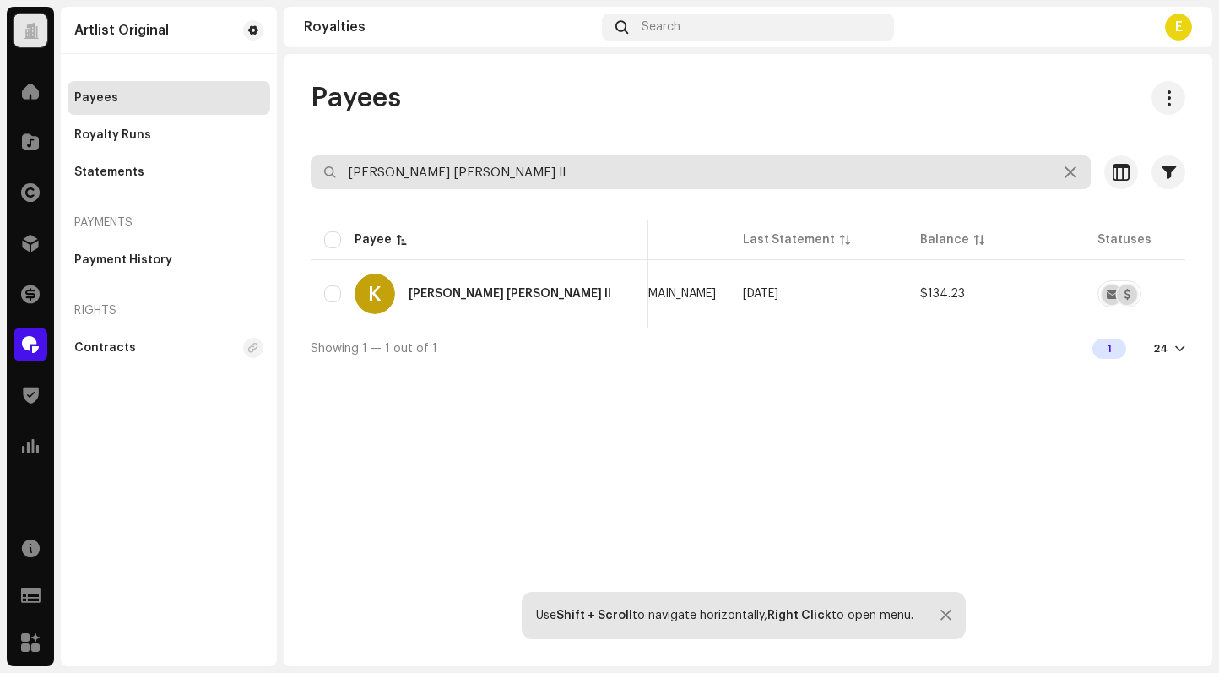
type input "[PERSON_NAME] [PERSON_NAME] II"
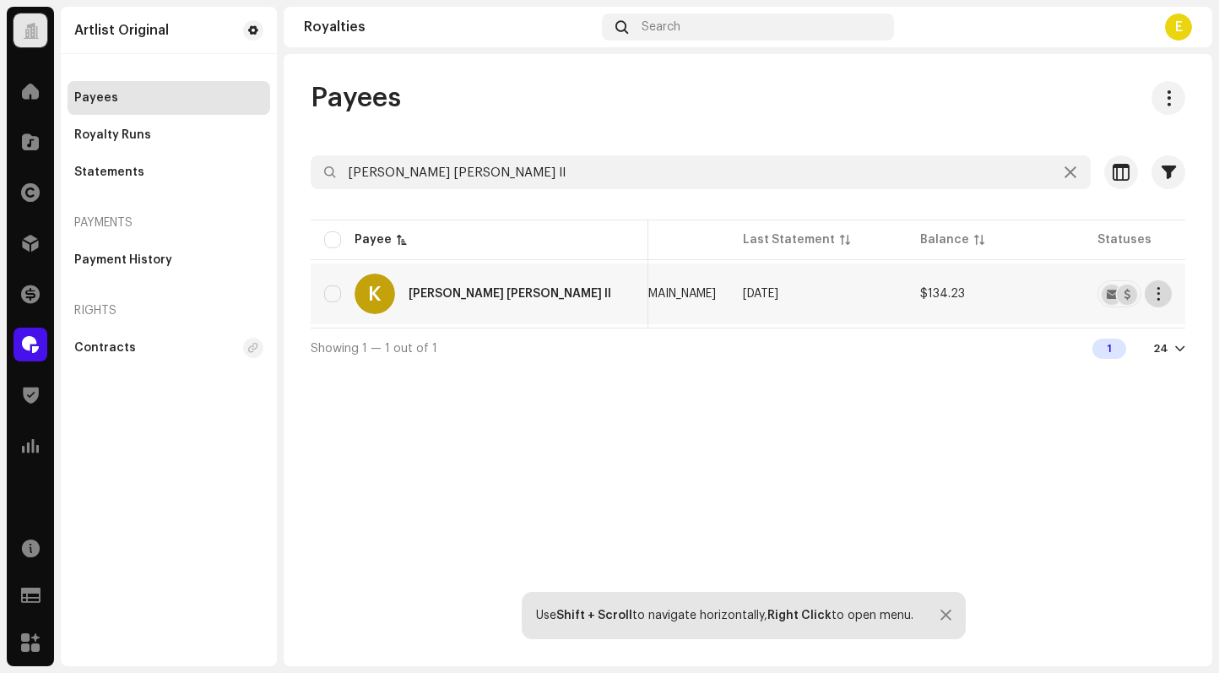
click at [1166, 295] on button "button" at bounding box center [1157, 293] width 27 height 27
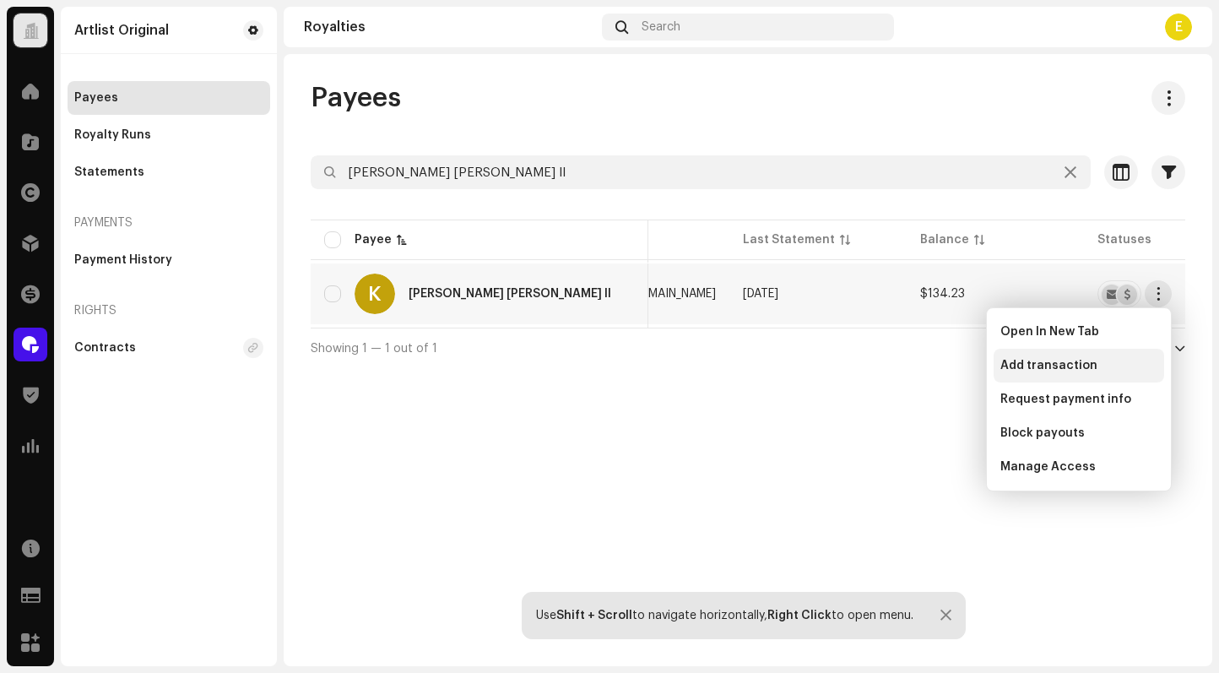
click at [1083, 357] on div "Add transaction" at bounding box center [1078, 366] width 170 height 34
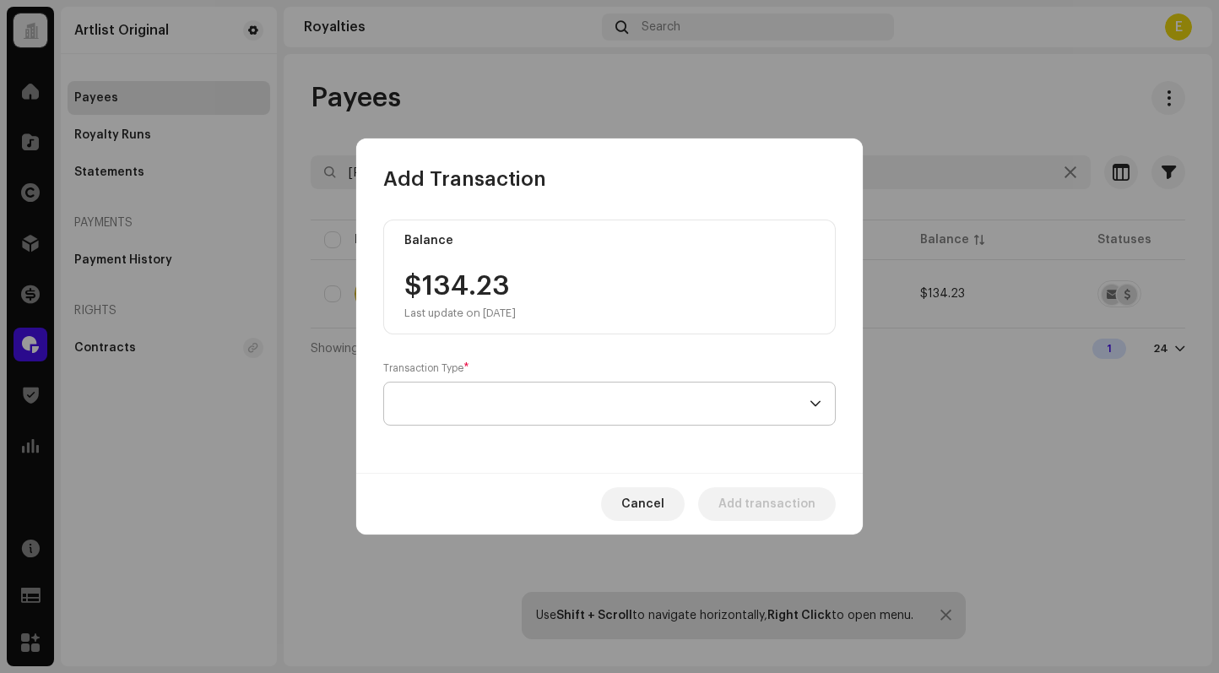
click at [528, 408] on span at bounding box center [603, 403] width 412 height 42
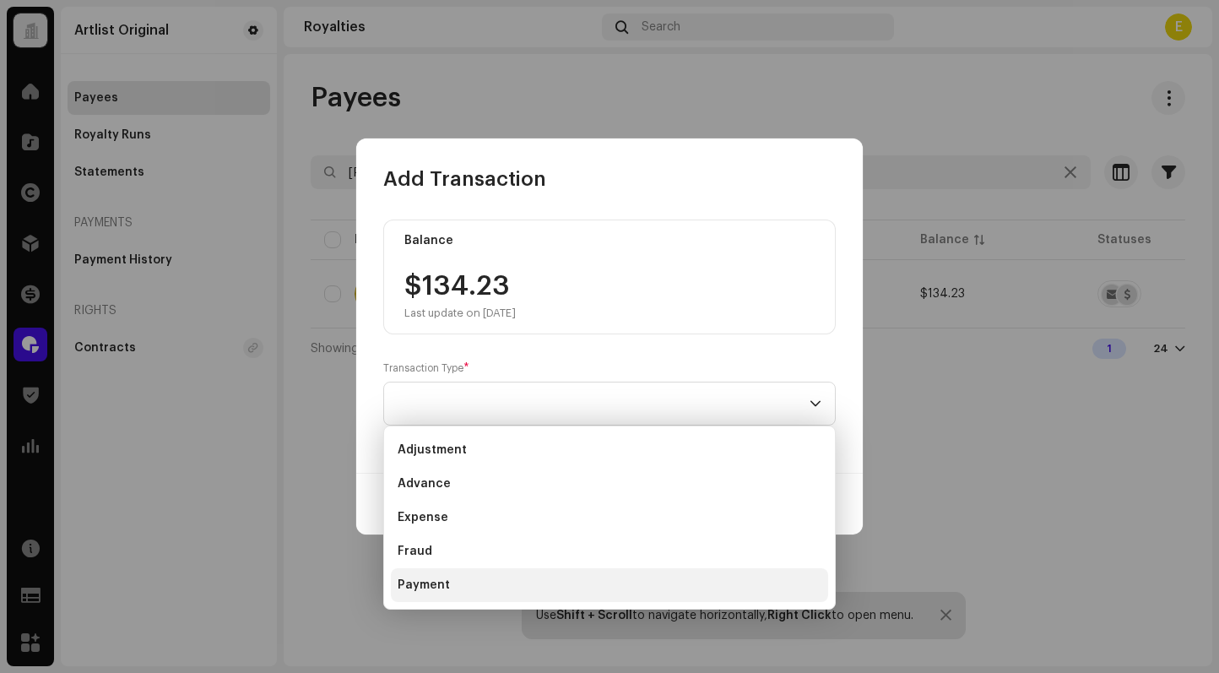
click at [519, 575] on li "Payment" at bounding box center [609, 585] width 437 height 34
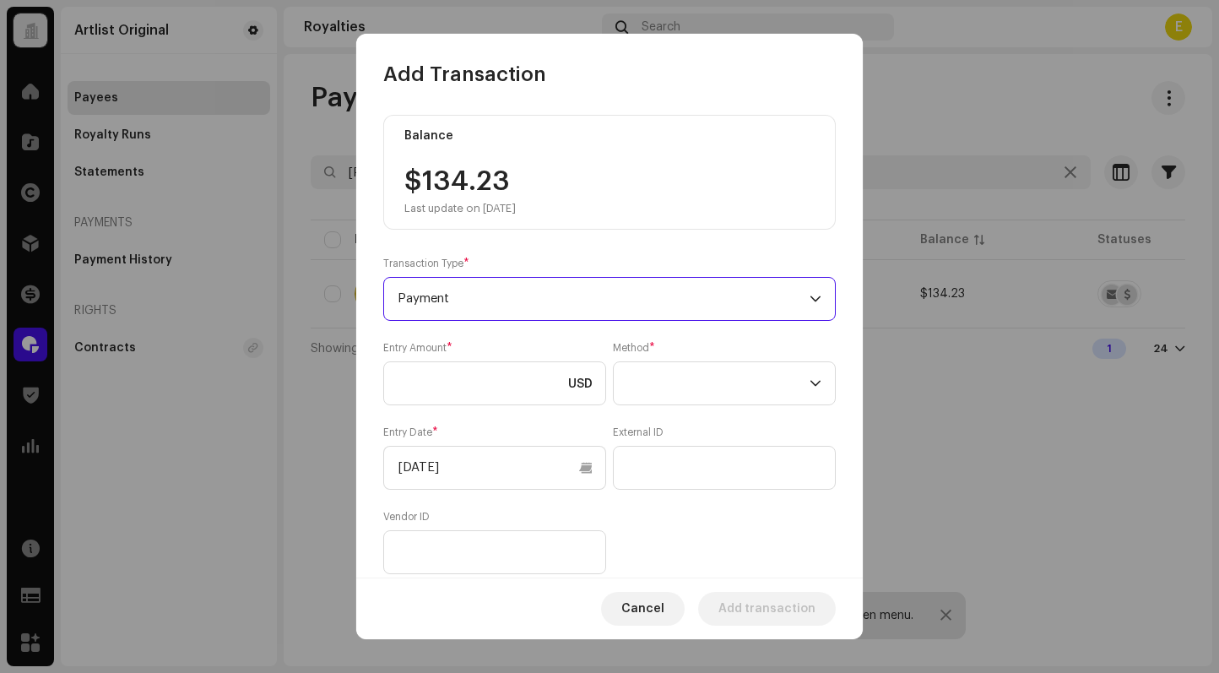
scroll to position [156, 0]
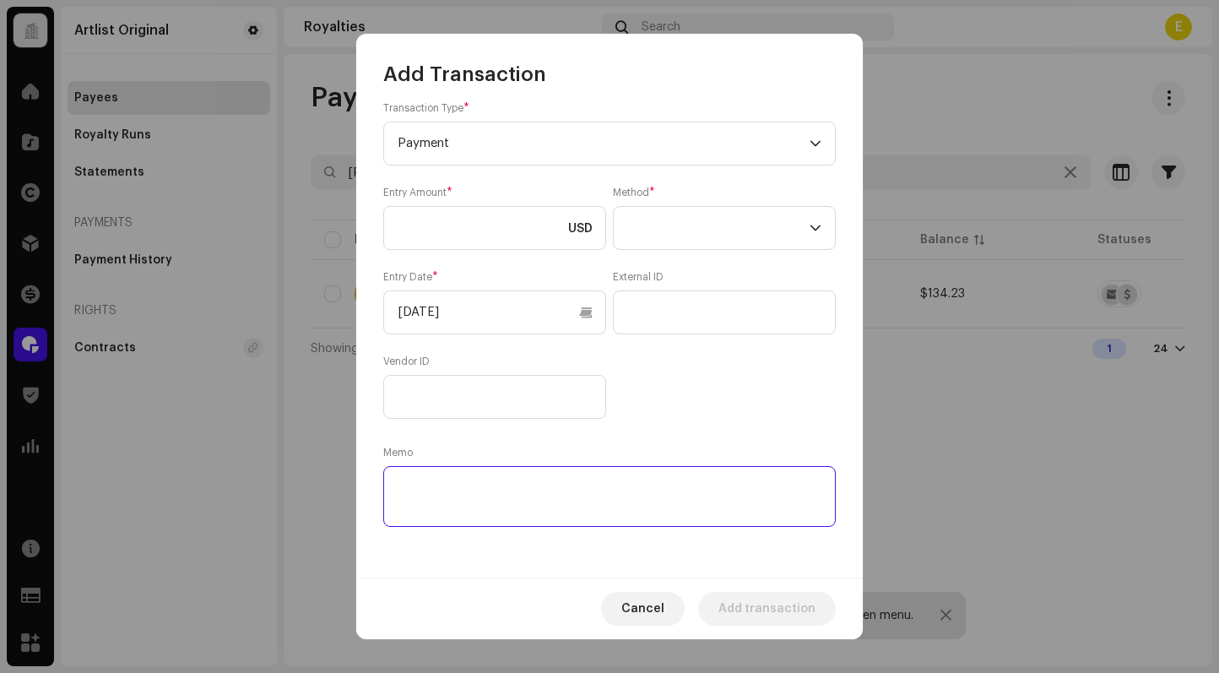
click at [565, 492] on textarea at bounding box center [609, 496] width 452 height 61
paste textarea "Statement ID: 5456779 / Invoice number: #BO-000206"
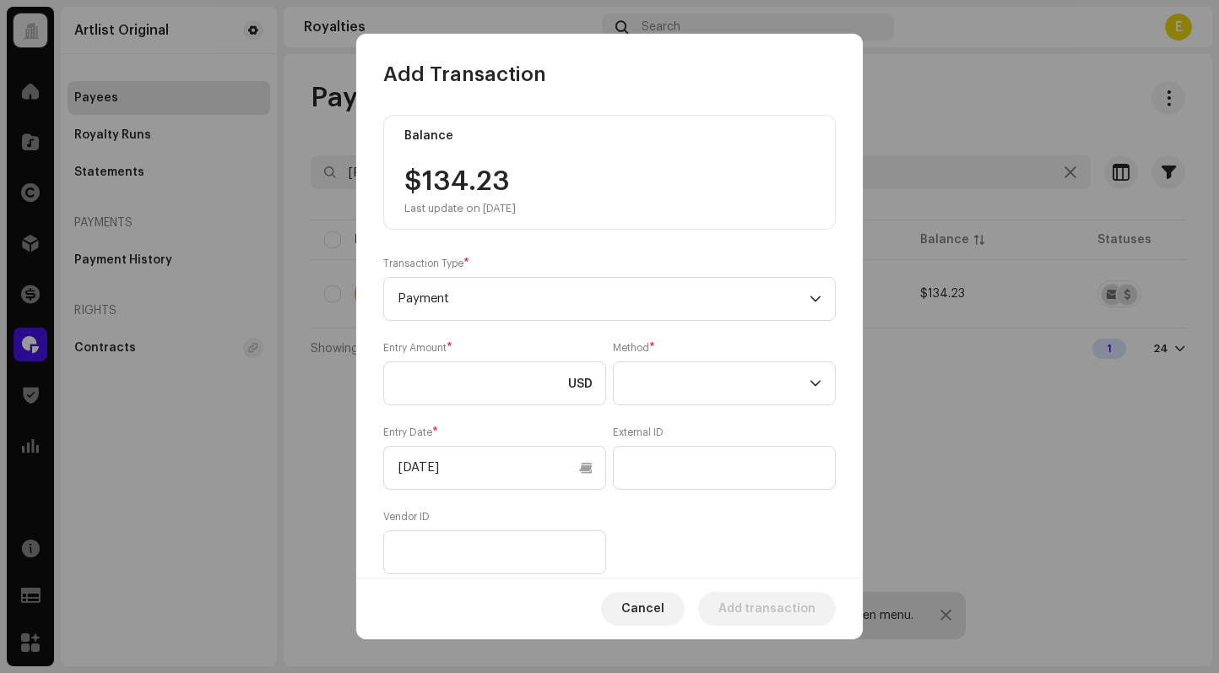
type textarea "Statement ID: 5456779 / Invoice number: #BO-000206"
drag, startPoint x: 547, startPoint y: 179, endPoint x: 421, endPoint y: 177, distance: 125.8
click at [421, 177] on div "$134.23 Last update on [DATE]" at bounding box center [609, 191] width 410 height 47
copy div "134.23"
click at [441, 380] on input at bounding box center [494, 383] width 223 height 44
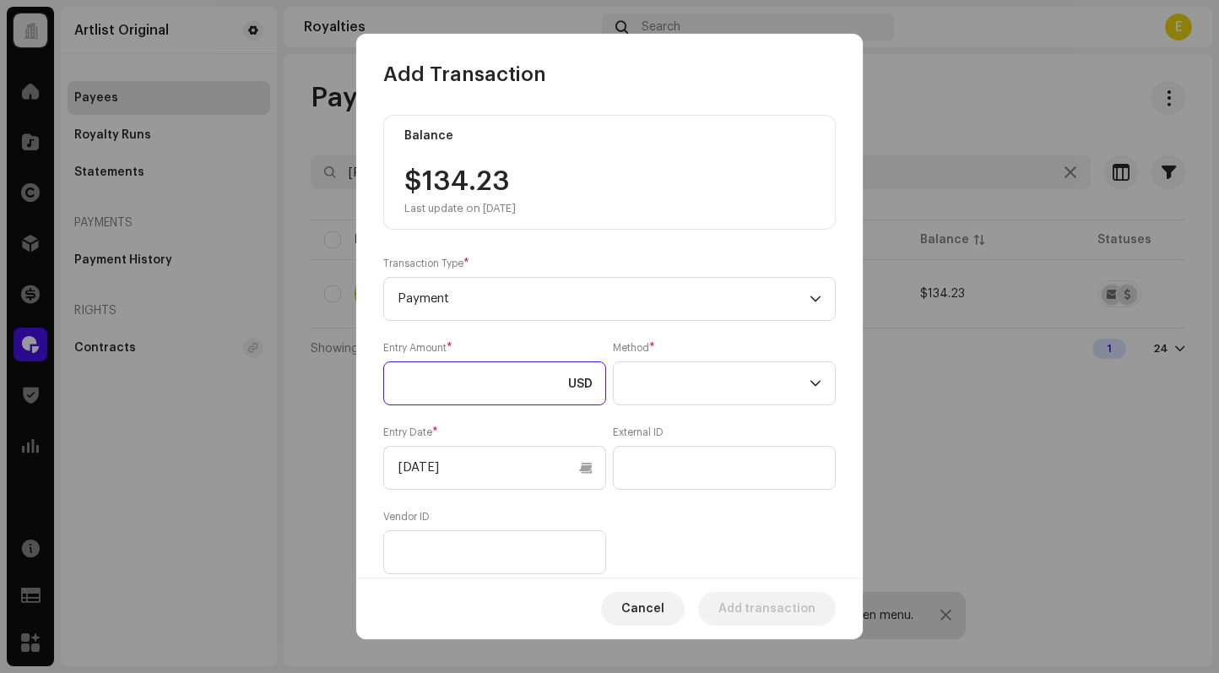
paste input "134.23"
type input "134.23"
click at [781, 403] on span at bounding box center [718, 383] width 182 height 42
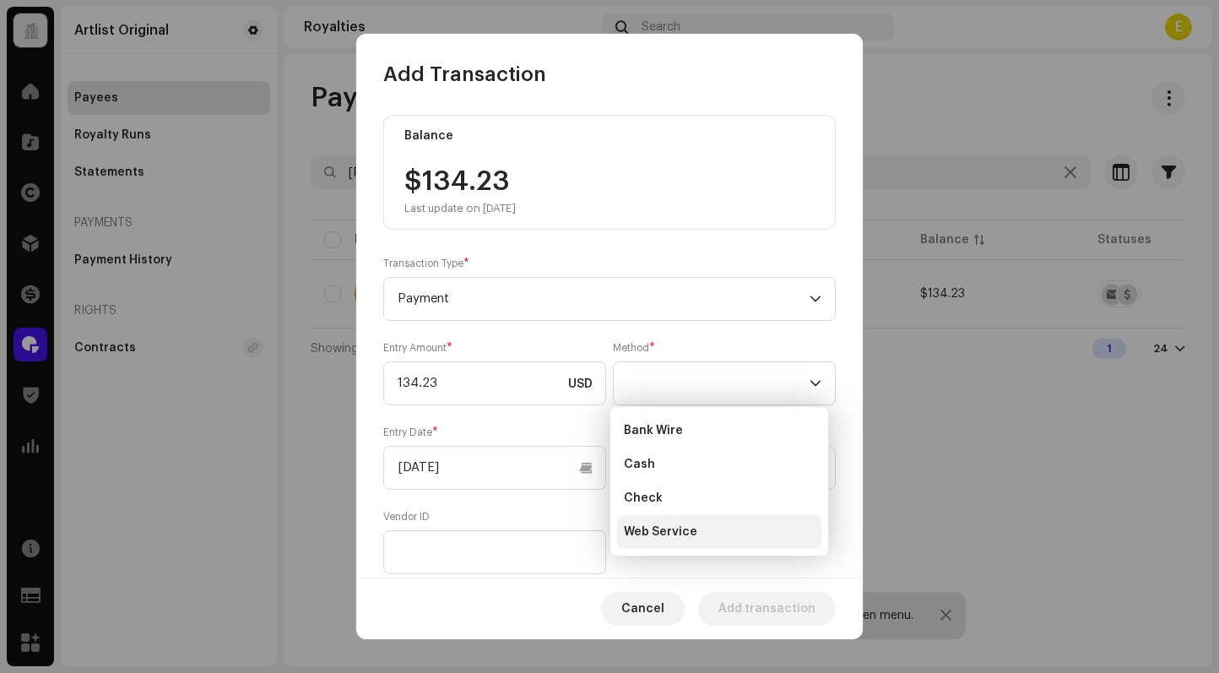
click at [699, 523] on li "Web Service" at bounding box center [719, 532] width 204 height 34
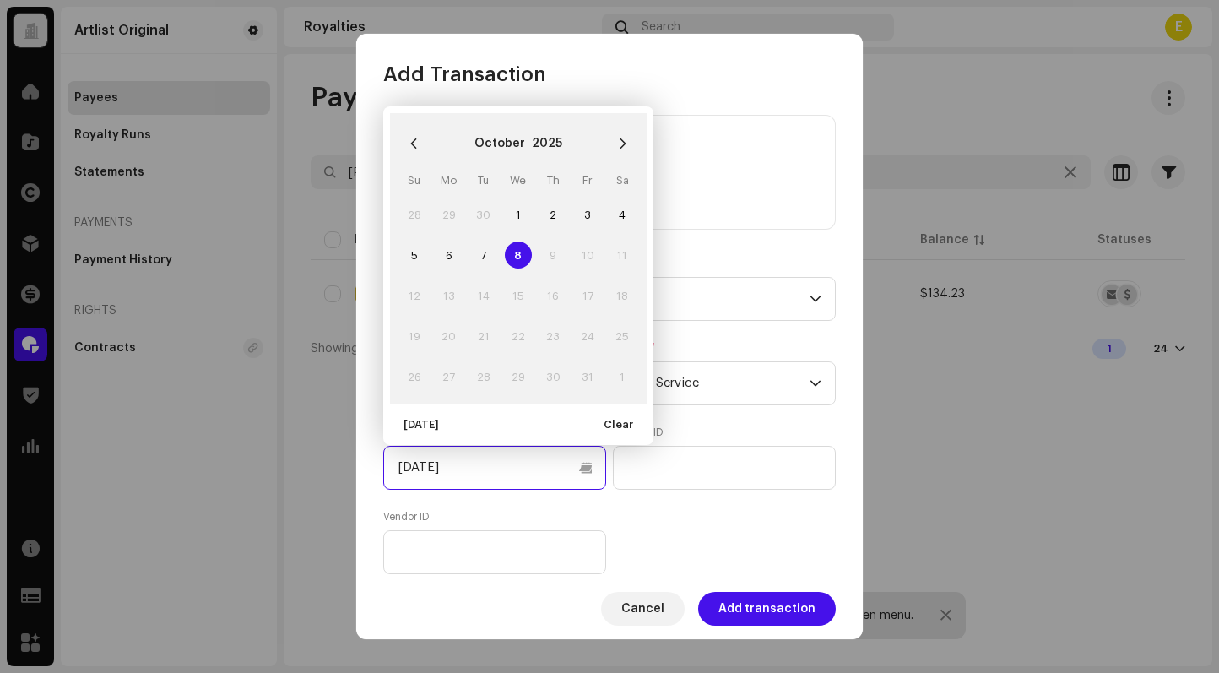
click at [502, 469] on input "[DATE]" at bounding box center [494, 468] width 223 height 44
click at [403, 144] on button "Previous Month" at bounding box center [414, 144] width 34 height 34
click at [408, 143] on icon "Previous Month" at bounding box center [414, 144] width 12 height 12
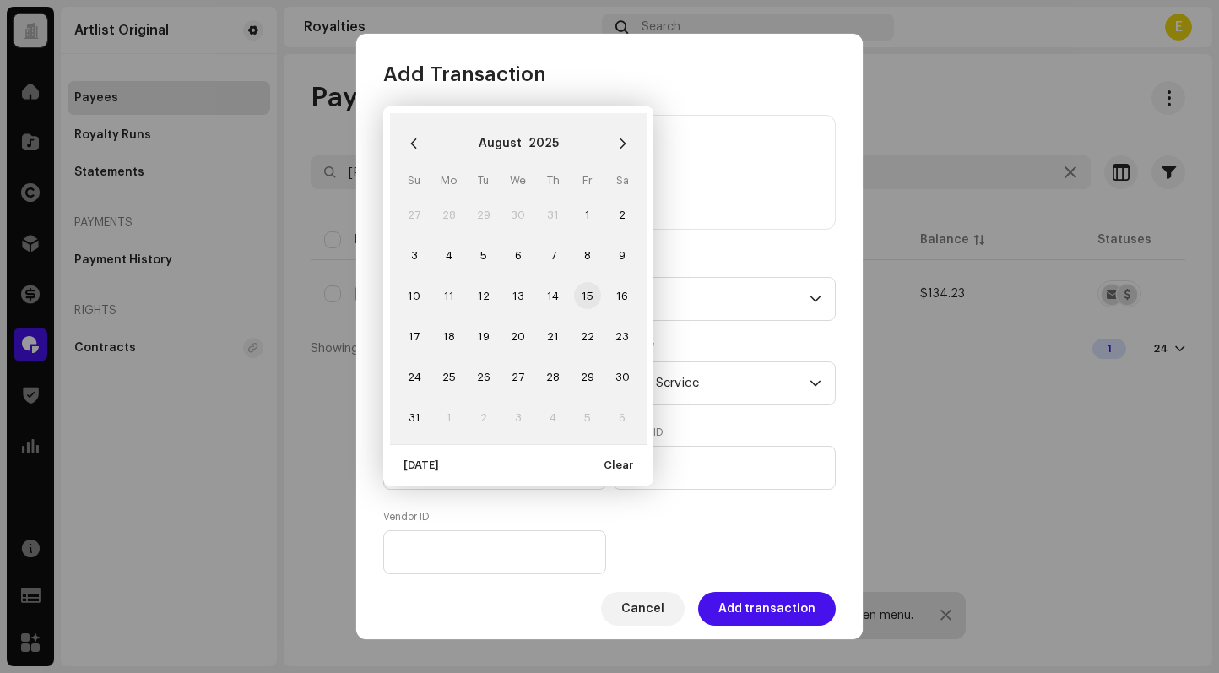
click at [576, 296] on span "15" at bounding box center [587, 295] width 27 height 27
type input "[DATE]"
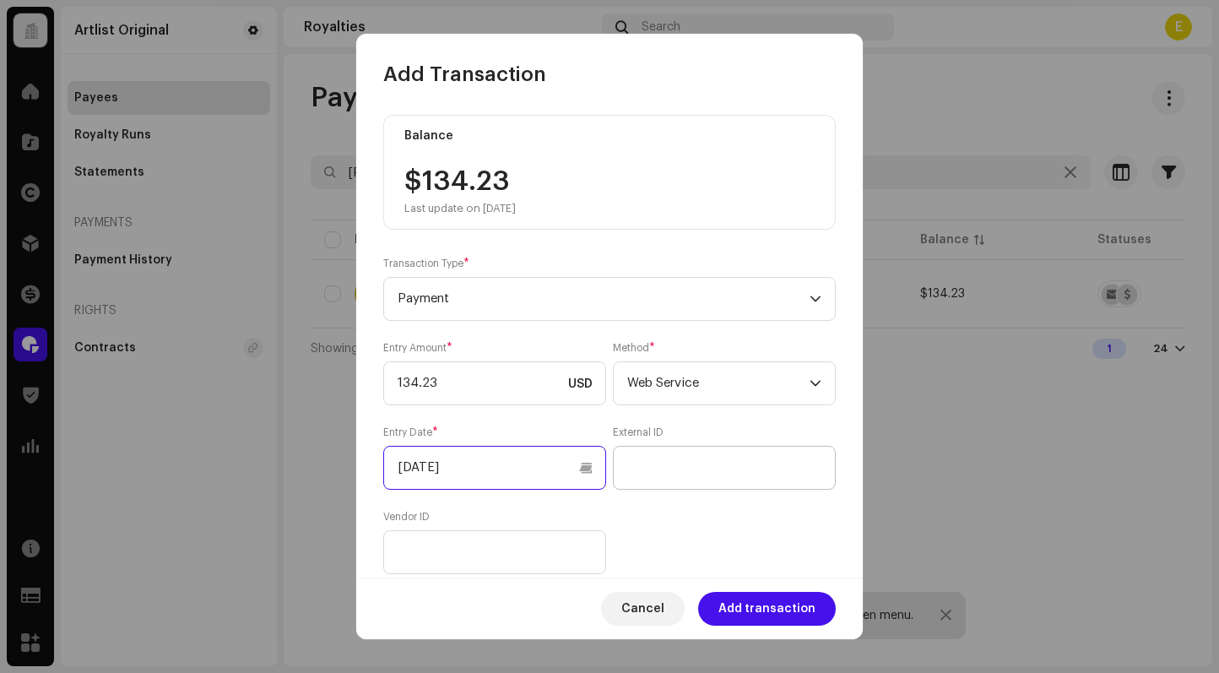
scroll to position [156, 0]
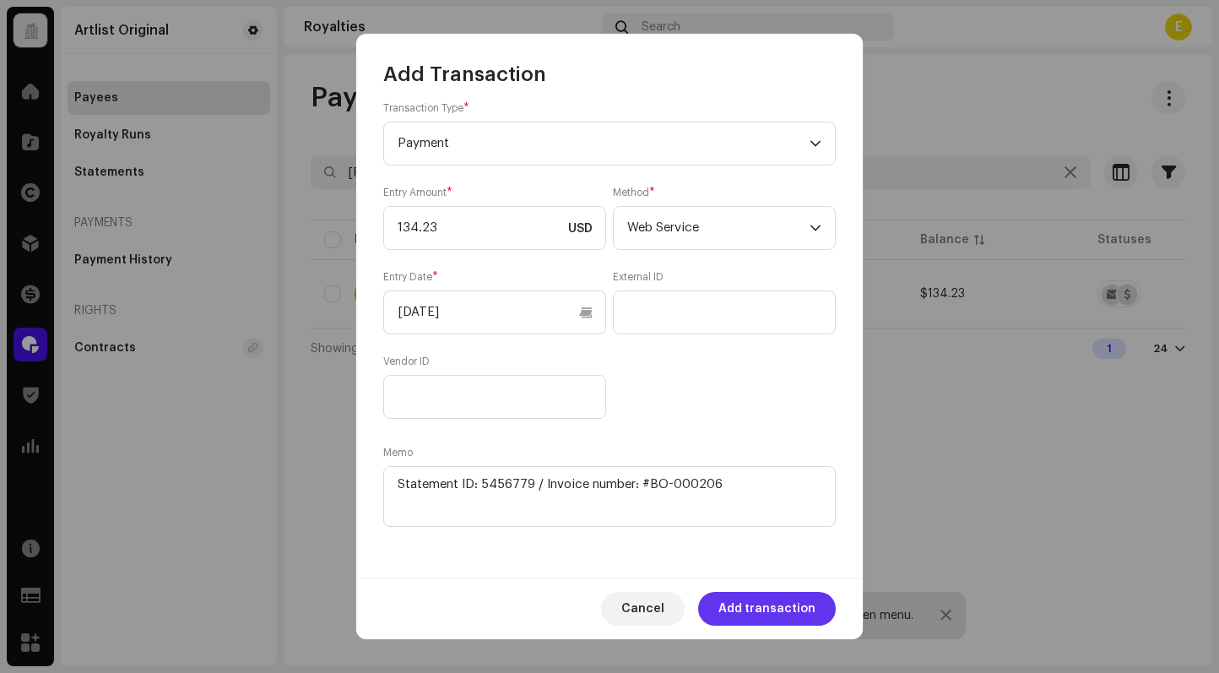
click at [755, 597] on span "Add transaction" at bounding box center [766, 609] width 97 height 34
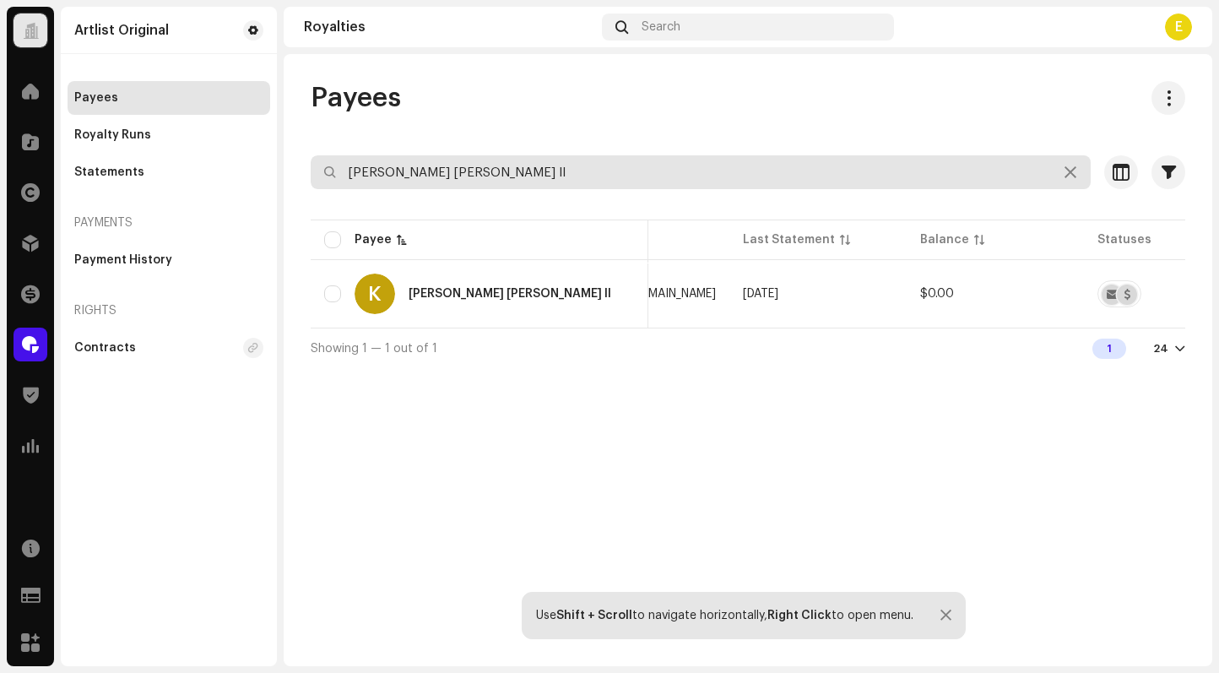
click at [776, 171] on input "[PERSON_NAME] [PERSON_NAME] II" at bounding box center [701, 172] width 780 height 34
paste input "Youval Ziso"
type input "Youval Ziso"
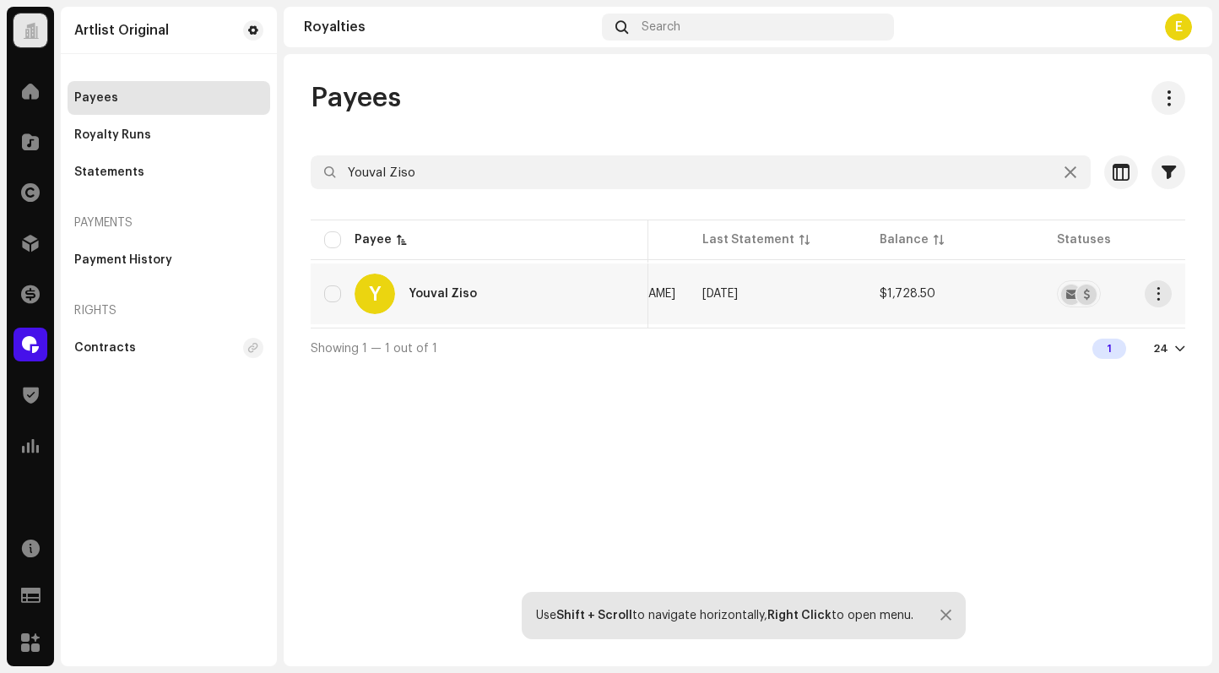
click at [1138, 289] on re-a-table-badge at bounding box center [1132, 293] width 150 height 27
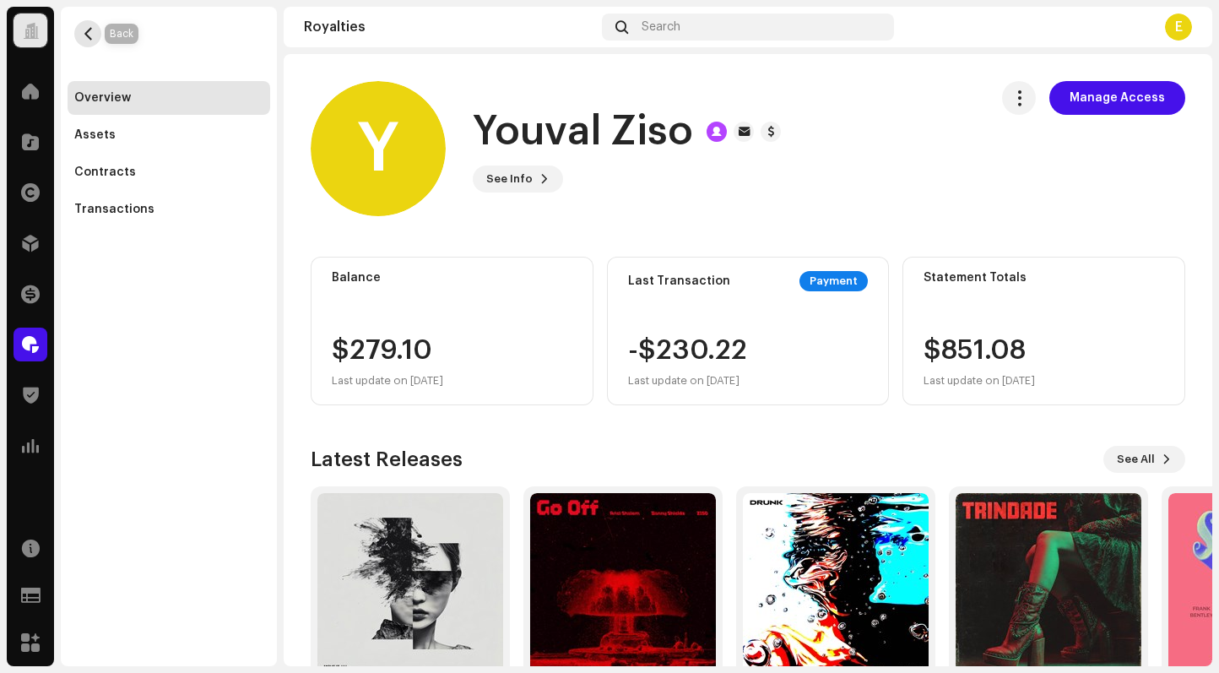
click at [83, 33] on span "button" at bounding box center [88, 34] width 13 height 14
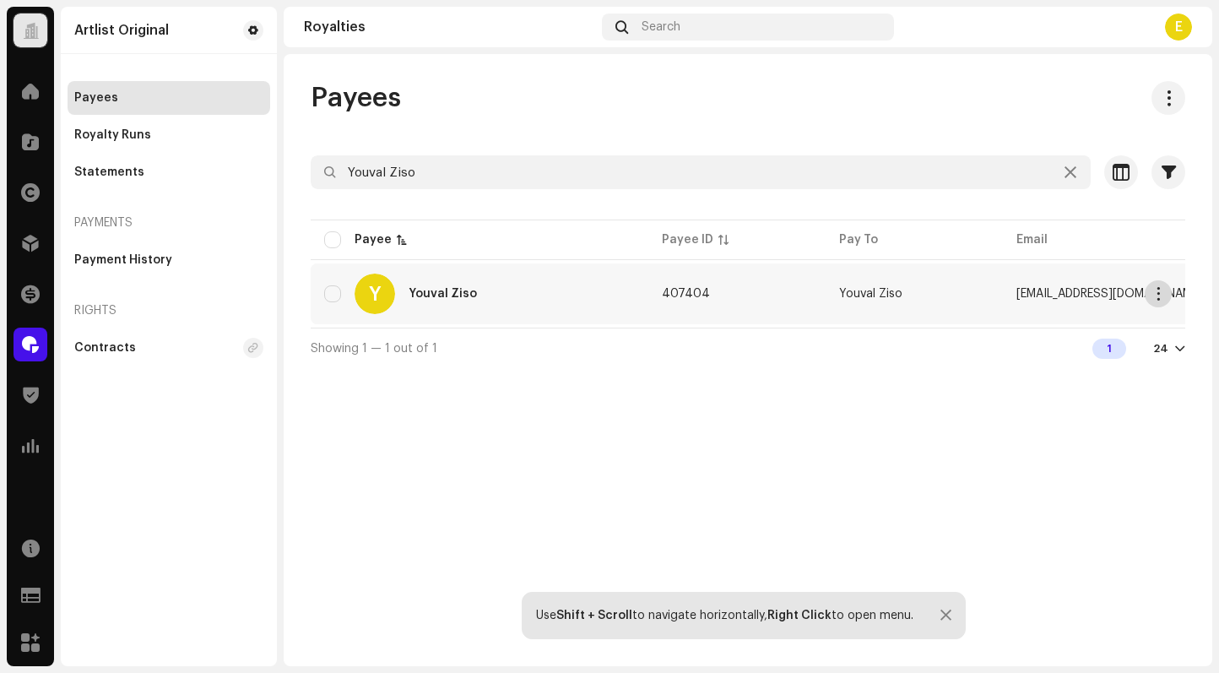
drag, startPoint x: 1150, startPoint y: 282, endPoint x: 1152, endPoint y: 292, distance: 10.3
click at [1149, 282] on button "button" at bounding box center [1157, 293] width 27 height 27
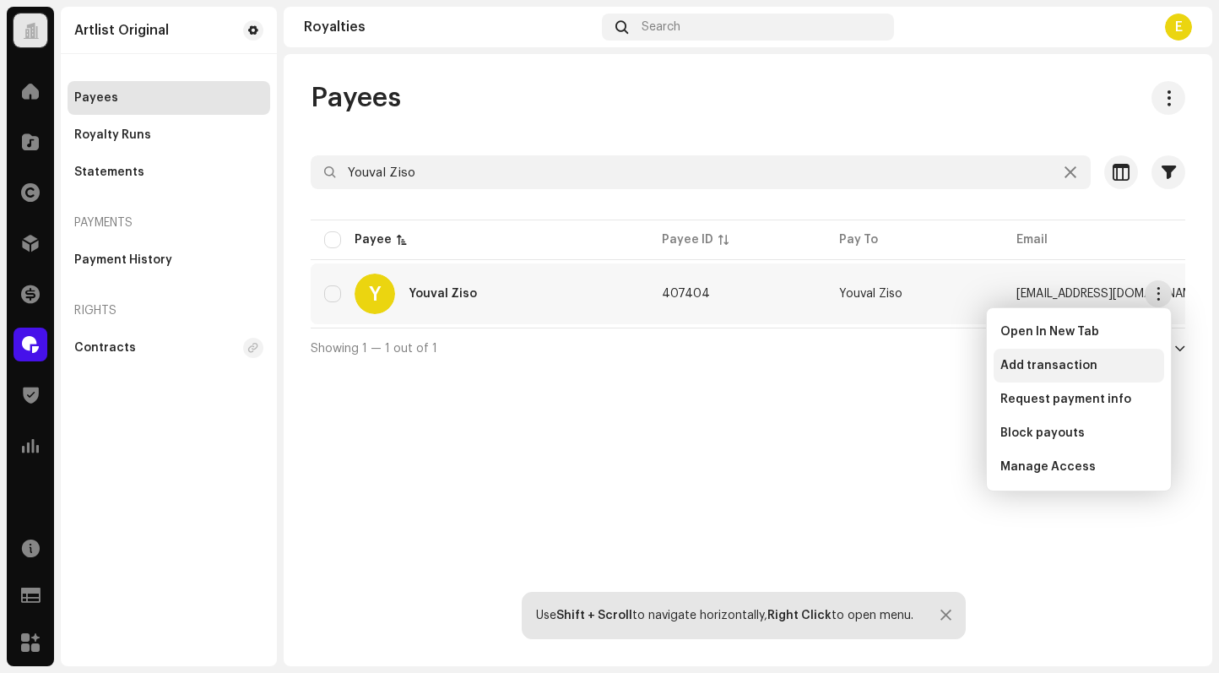
click at [1111, 360] on div "Add transaction" at bounding box center [1078, 366] width 157 height 14
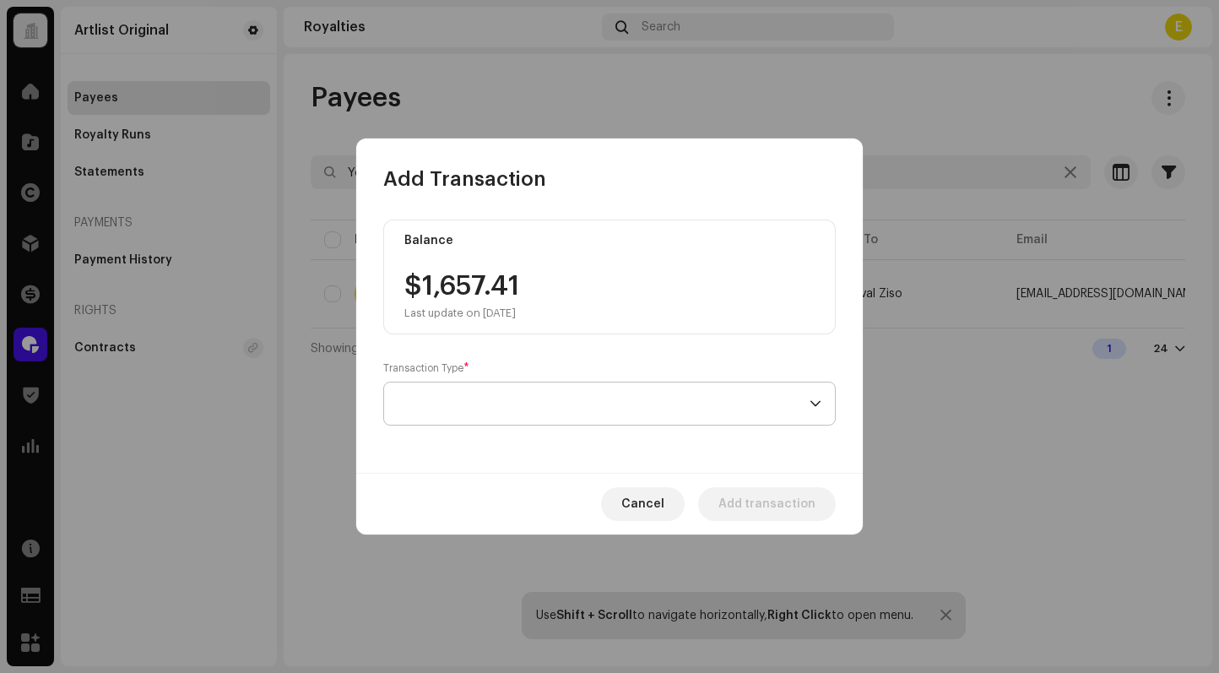
click at [587, 397] on span at bounding box center [603, 403] width 412 height 42
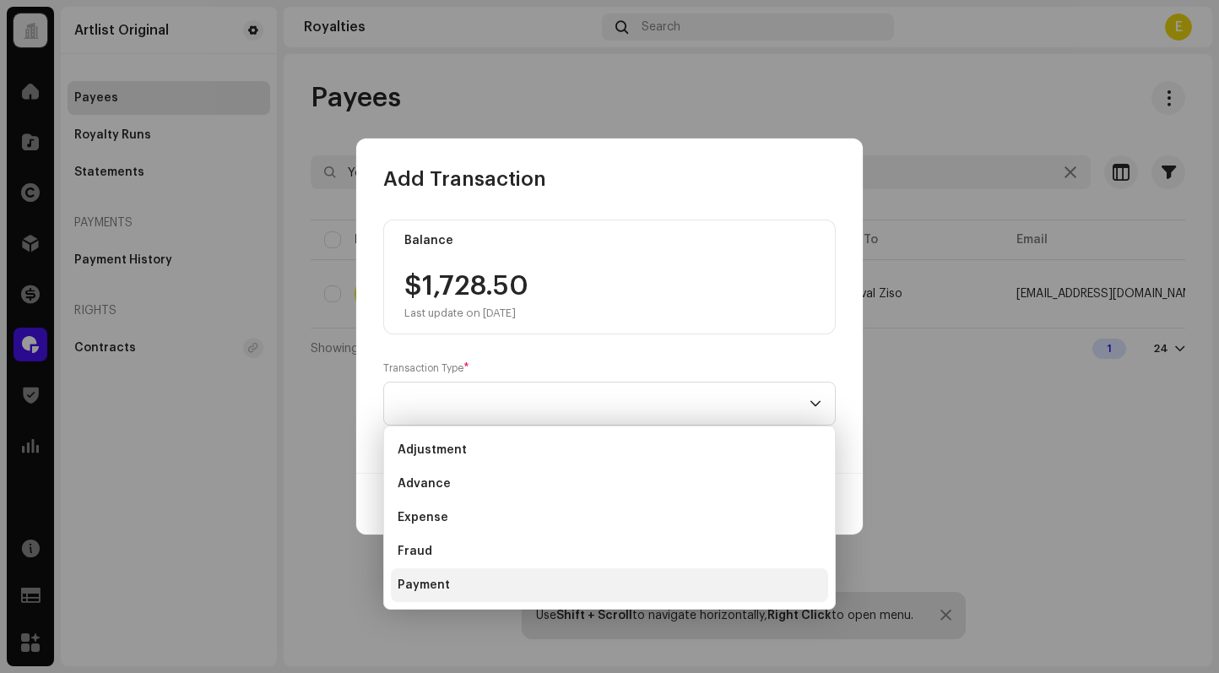
click at [554, 576] on li "Payment" at bounding box center [609, 585] width 437 height 34
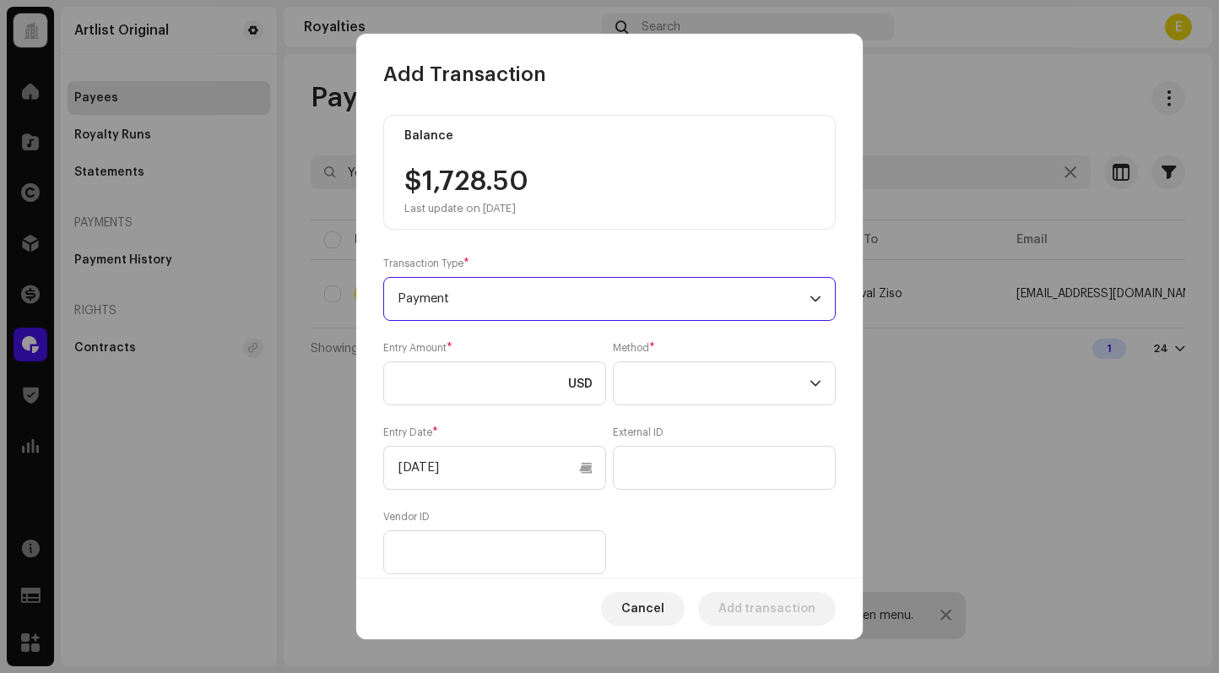
scroll to position [156, 0]
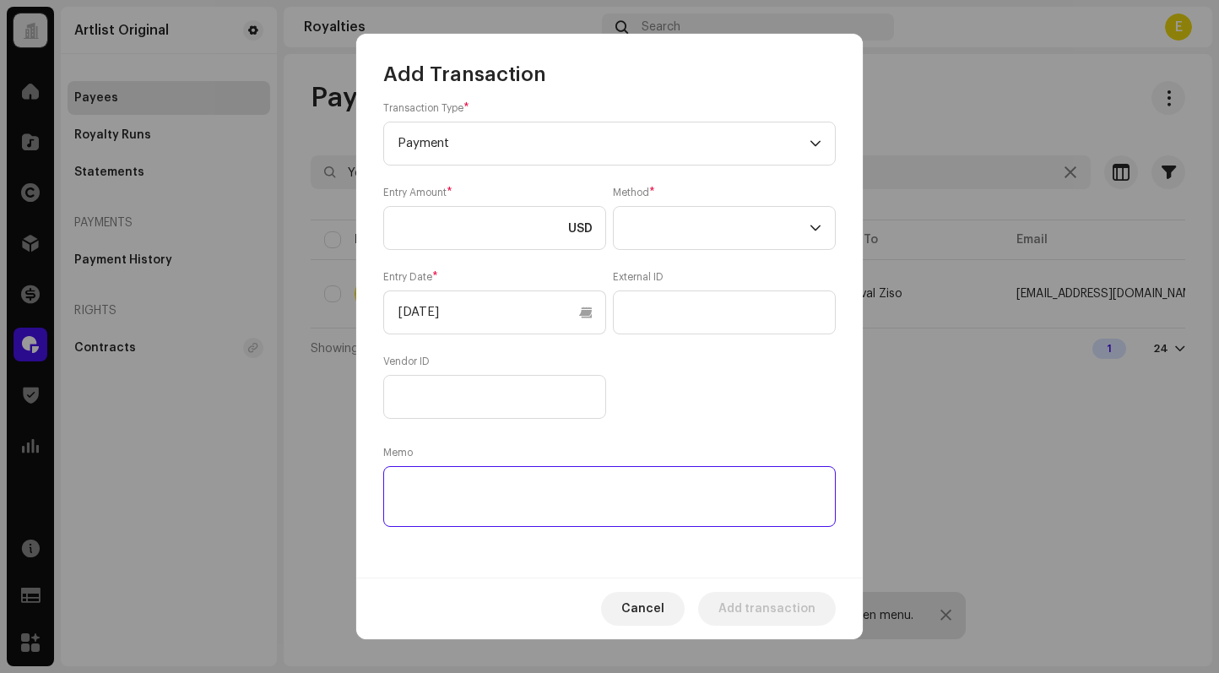
click at [612, 497] on textarea at bounding box center [609, 496] width 452 height 61
paste textarea "Statement ID: 318524931 / Invoice number: 0020"
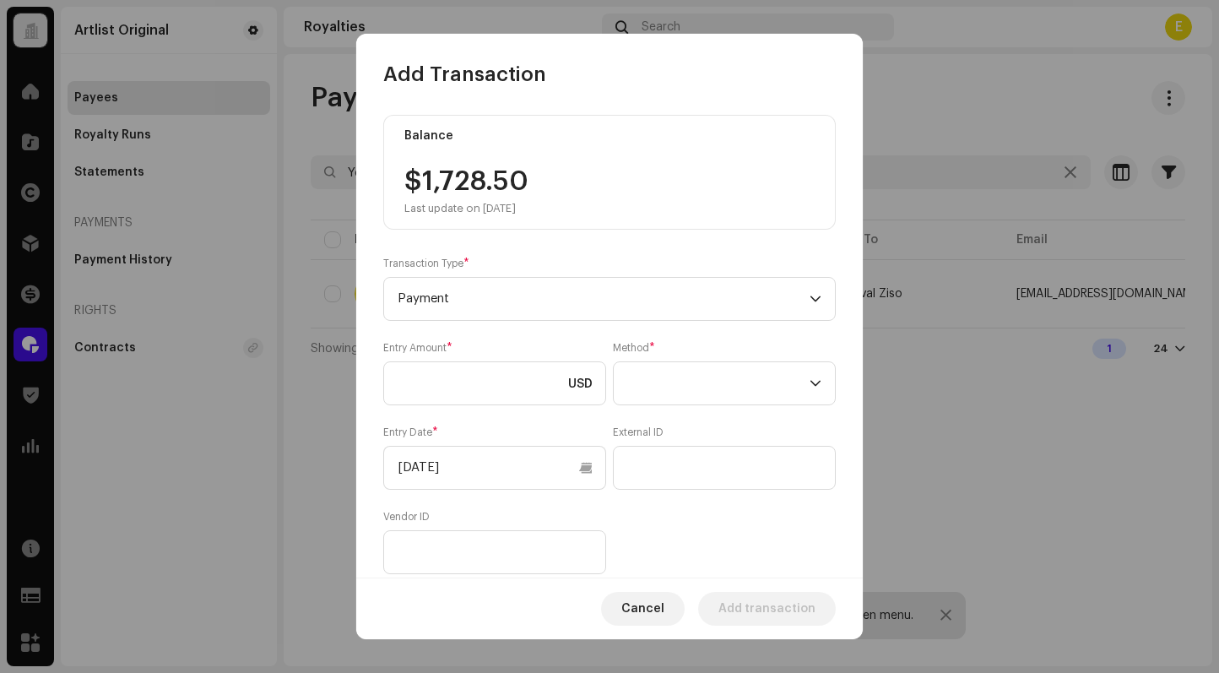
type textarea "Statement ID: 318524931 / Invoice number: 0020"
drag, startPoint x: 549, startPoint y: 178, endPoint x: 408, endPoint y: 179, distance: 140.9
click at [408, 179] on div "$1,728.50 Last update on [DATE]" at bounding box center [609, 191] width 410 height 47
copy div "$1,728.50"
click at [435, 370] on input at bounding box center [494, 383] width 223 height 44
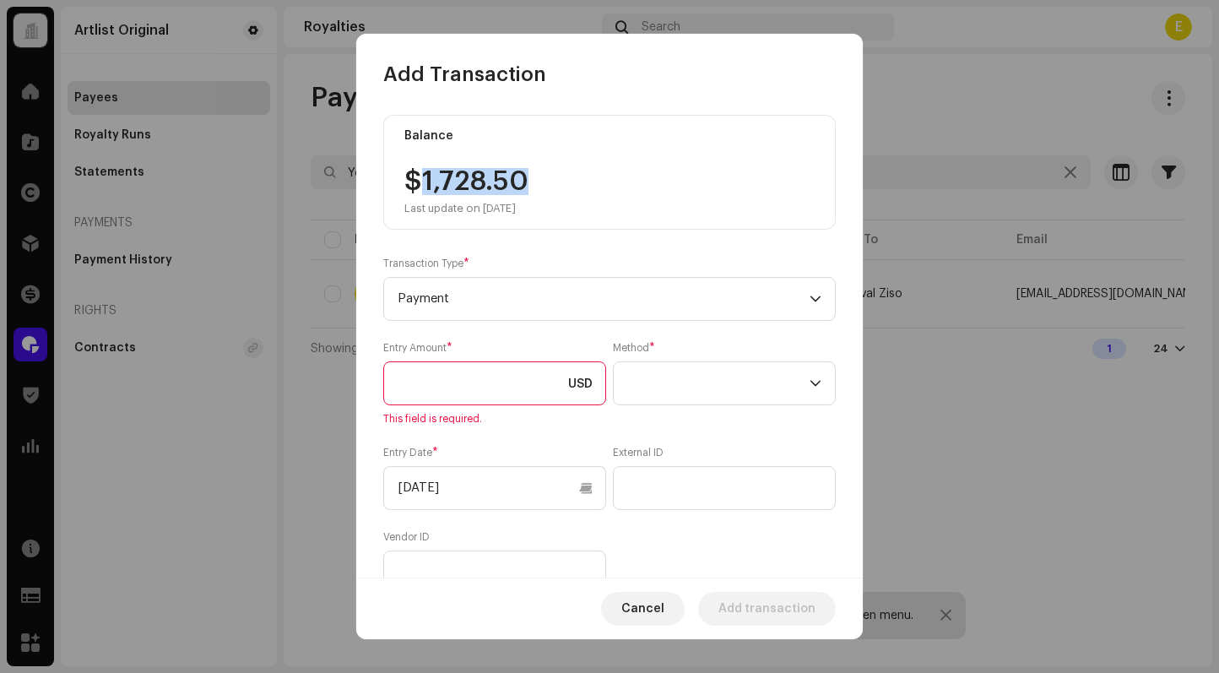
drag, startPoint x: 535, startPoint y: 192, endPoint x: 417, endPoint y: 185, distance: 118.4
click at [417, 185] on div "$1,728.50 Last update on [DATE]" at bounding box center [609, 191] width 410 height 47
copy div "1,728.50"
click at [445, 362] on input at bounding box center [494, 383] width 223 height 44
paste input "1,728.50"
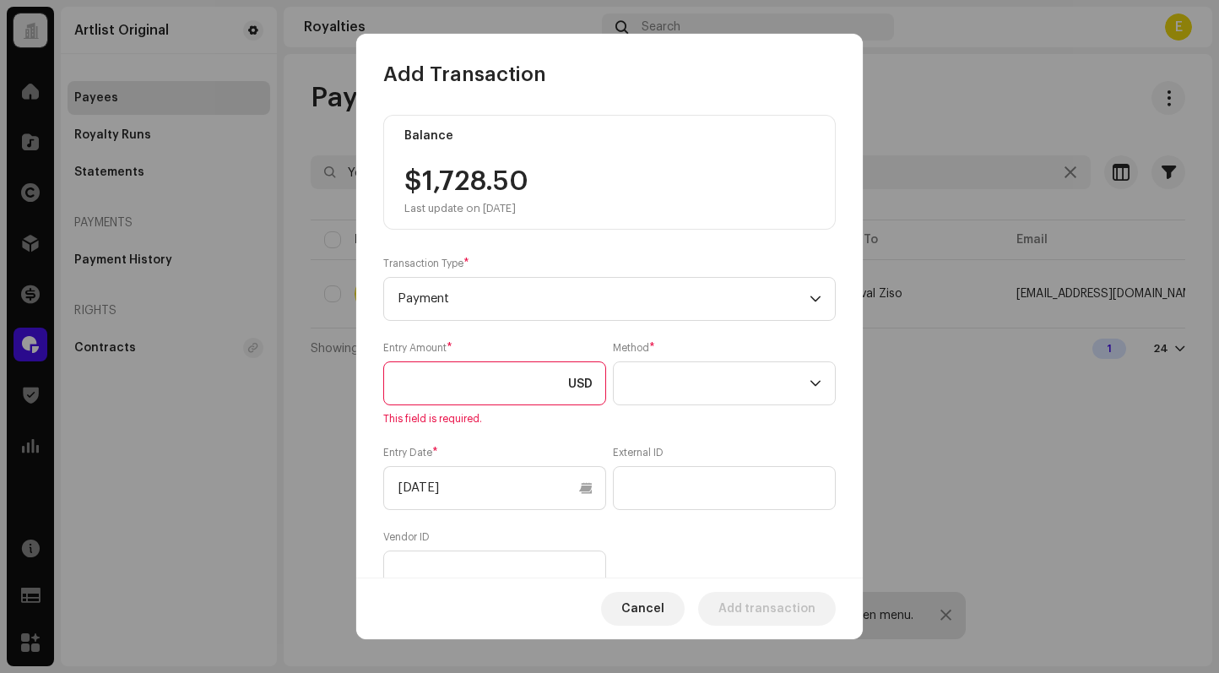
type input "1,728.50"
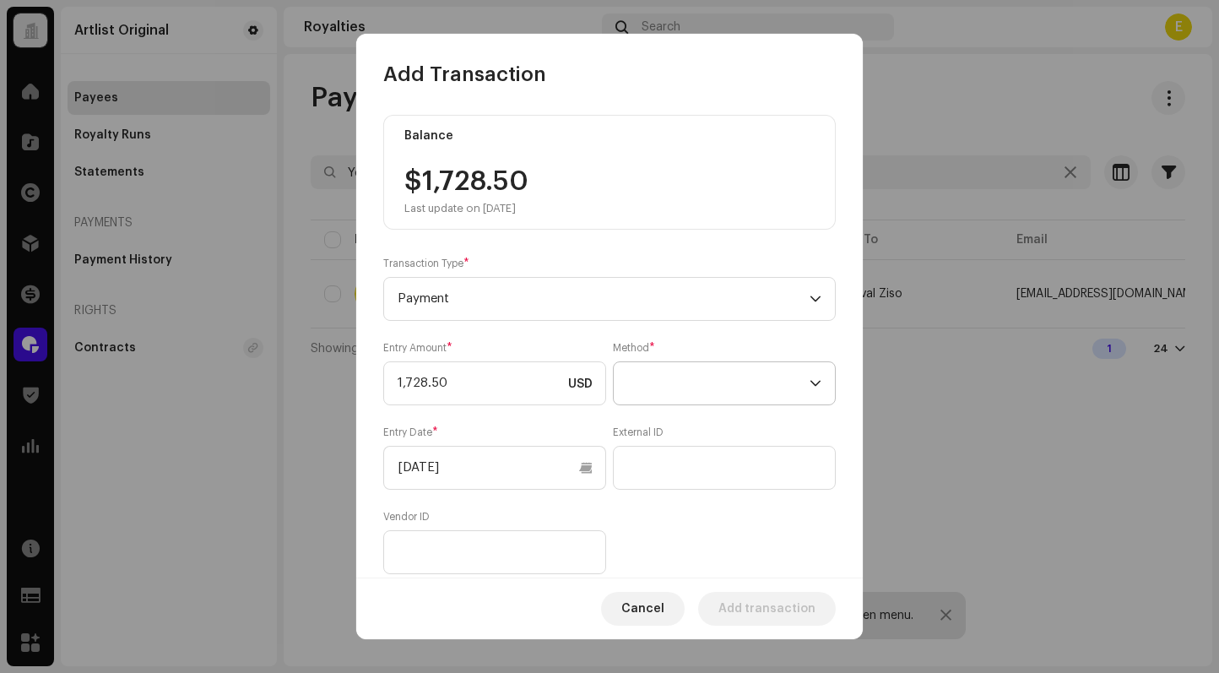
click at [765, 363] on span at bounding box center [718, 383] width 182 height 42
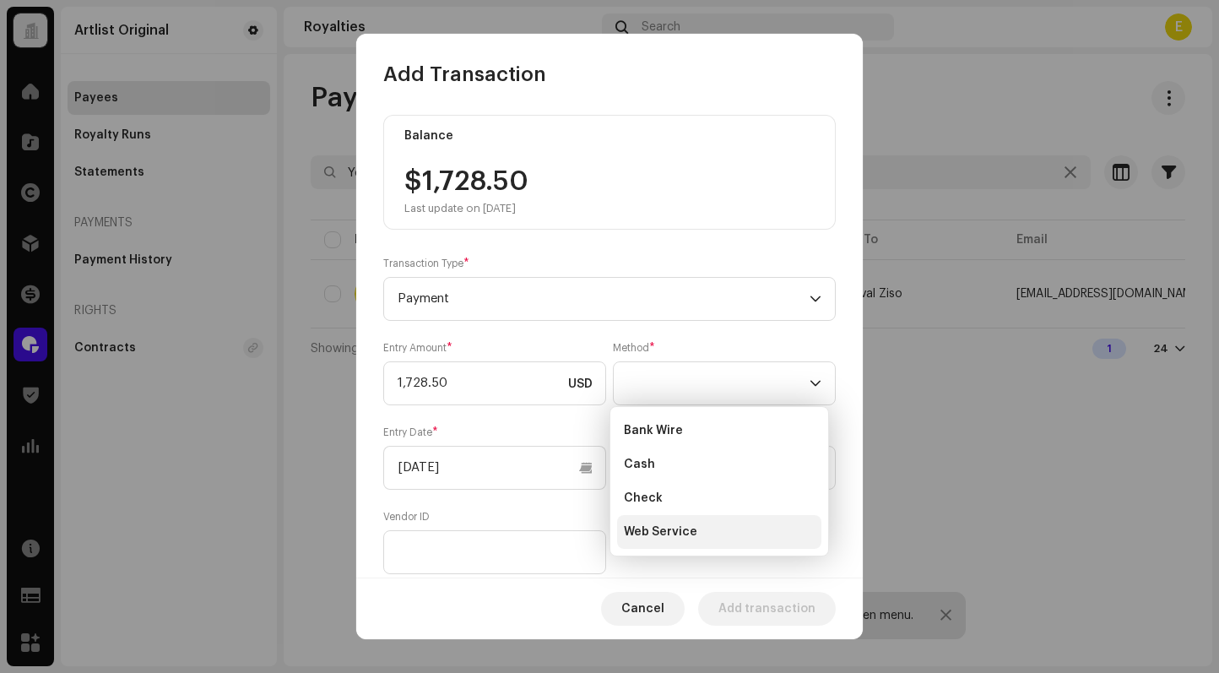
click at [721, 526] on li "Web Service" at bounding box center [719, 532] width 204 height 34
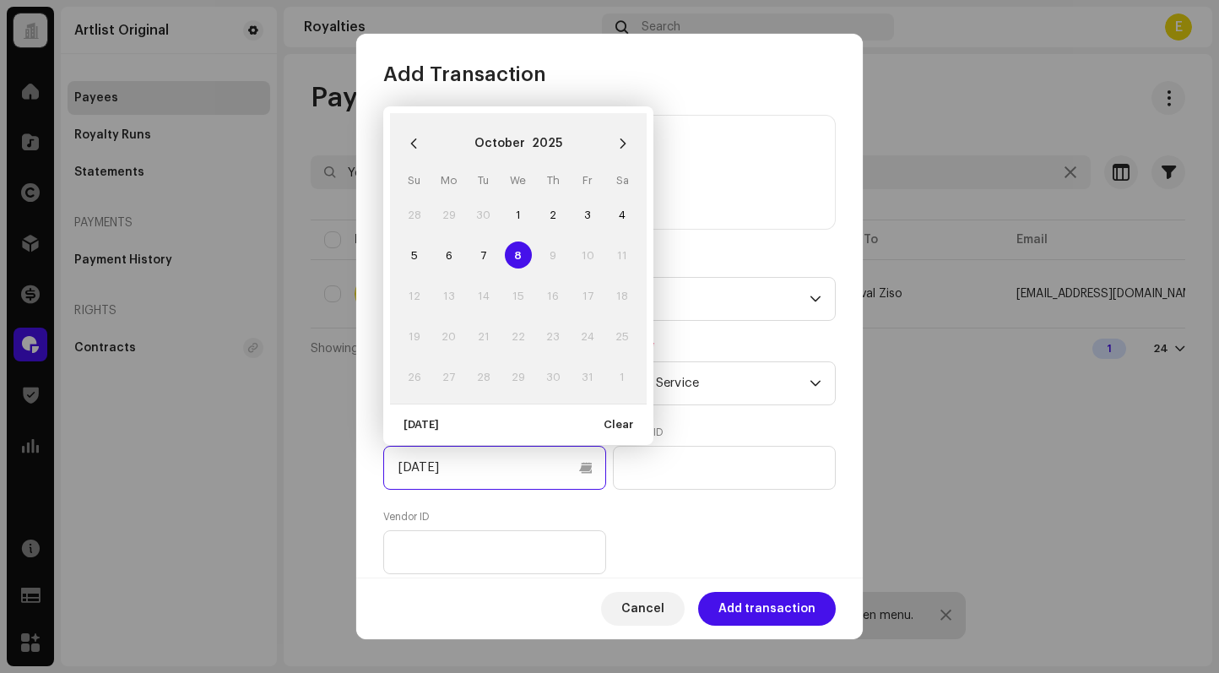
drag, startPoint x: 535, startPoint y: 471, endPoint x: 581, endPoint y: 471, distance: 46.4
click at [537, 471] on input "[DATE]" at bounding box center [494, 468] width 223 height 44
drag, startPoint x: 429, startPoint y: 154, endPoint x: 418, endPoint y: 152, distance: 11.3
click at [429, 154] on p-button "Choose Date" at bounding box center [414, 144] width 34 height 34
click at [418, 152] on button "Previous Month" at bounding box center [414, 144] width 34 height 34
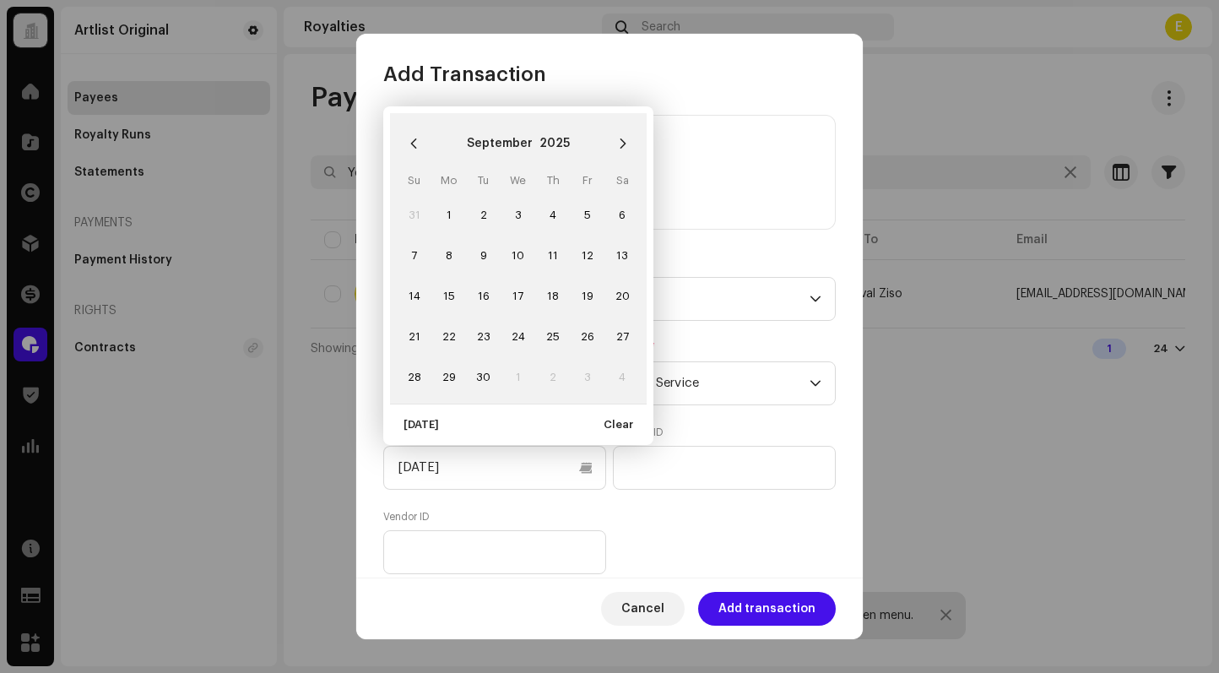
click at [418, 152] on button "Previous Month" at bounding box center [414, 144] width 34 height 34
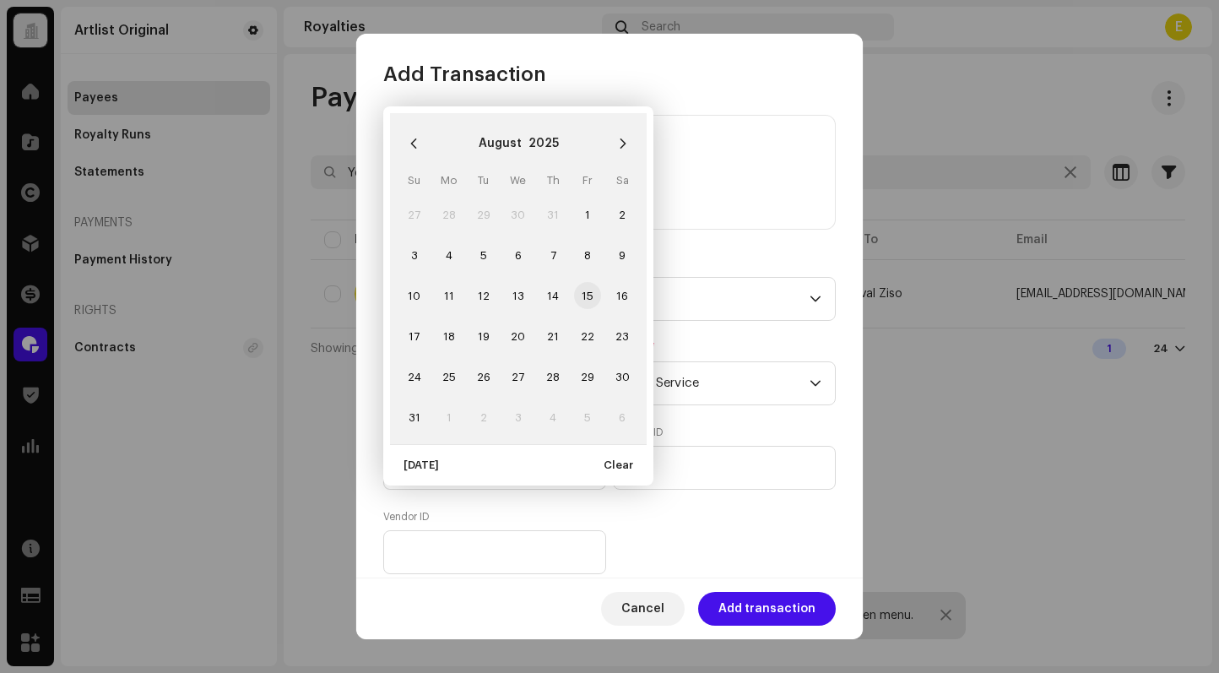
click at [587, 295] on span "15" at bounding box center [587, 295] width 27 height 27
type input "[DATE]"
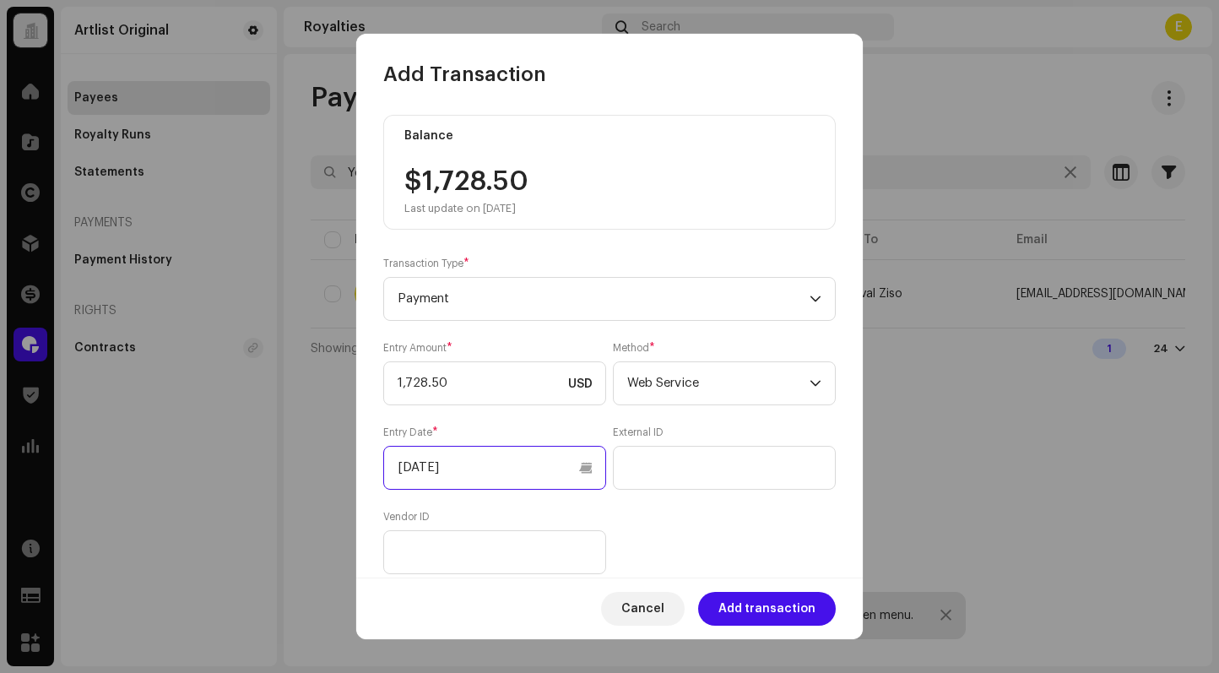
scroll to position [156, 0]
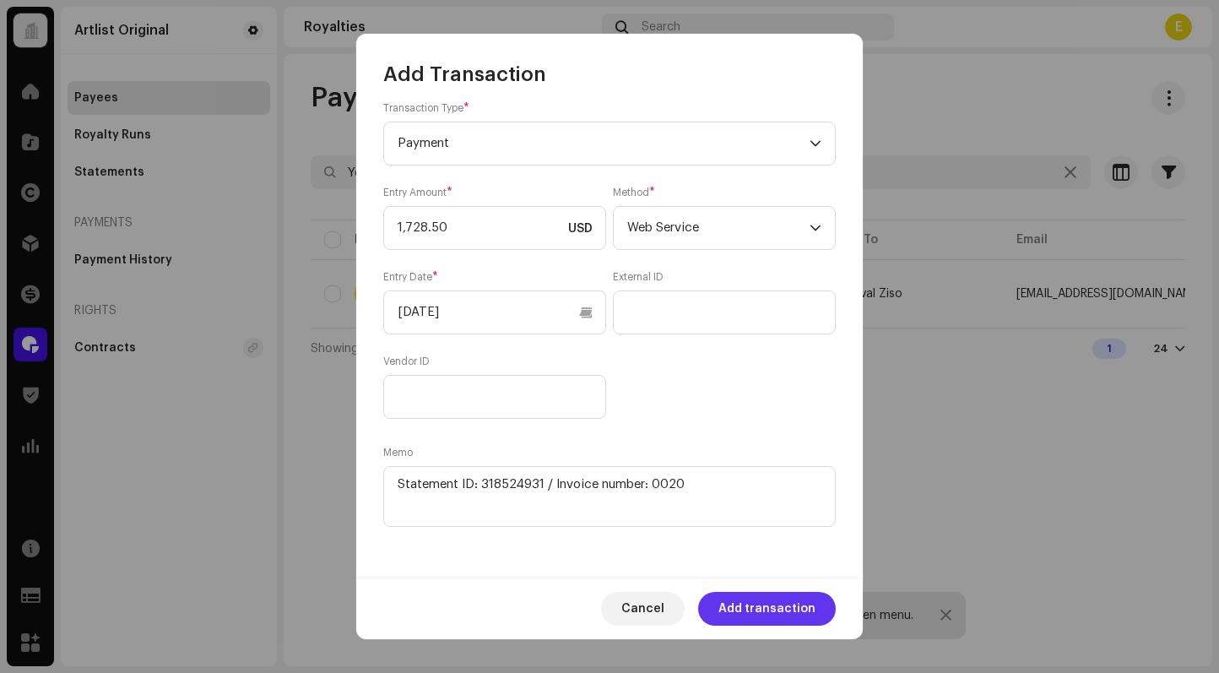
click at [749, 608] on span "Add transaction" at bounding box center [766, 609] width 97 height 34
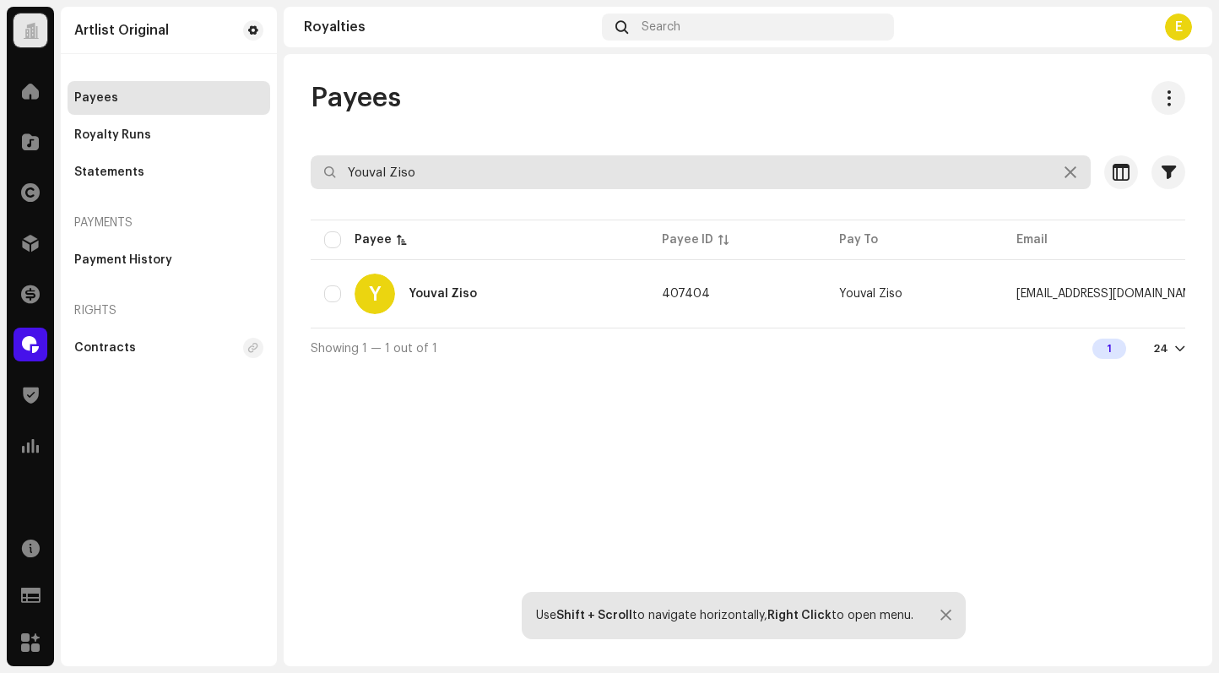
click at [751, 176] on input "Youval Ziso" at bounding box center [701, 172] width 780 height 34
paste input "[PERSON_NAME] Song"
type input "[PERSON_NAME] Song"
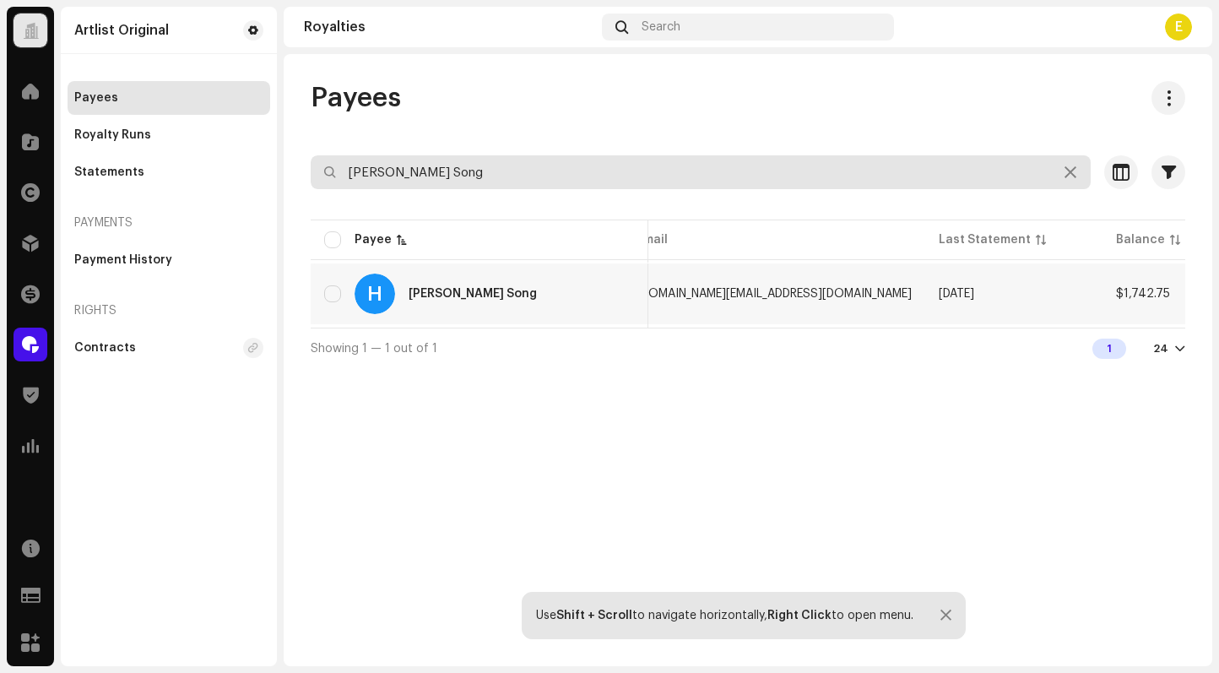
scroll to position [0, 527]
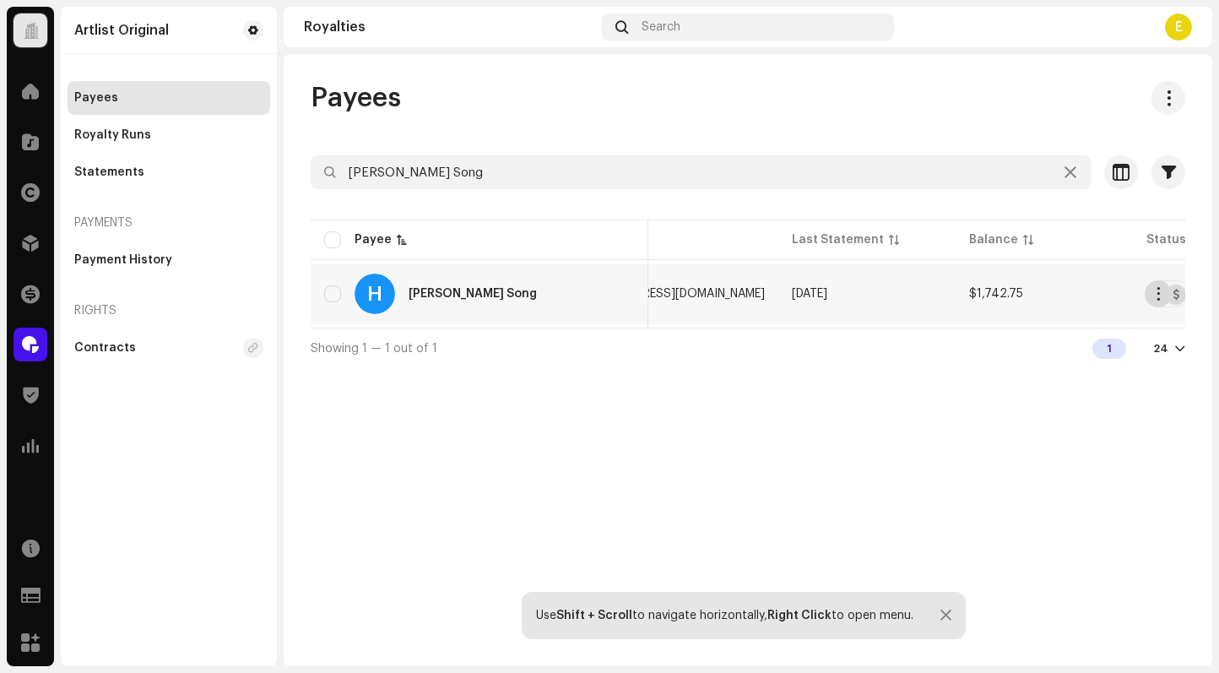
click at [1149, 292] on button "button" at bounding box center [1157, 293] width 27 height 27
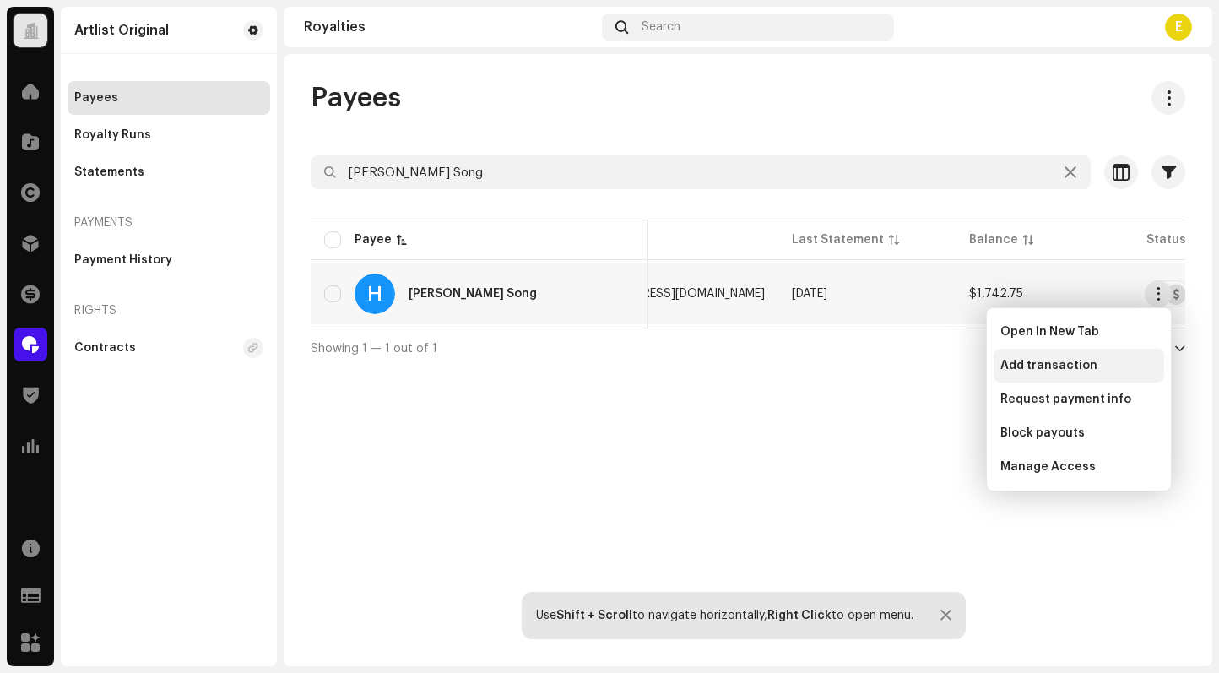
click at [1094, 362] on div "Add transaction" at bounding box center [1078, 366] width 157 height 14
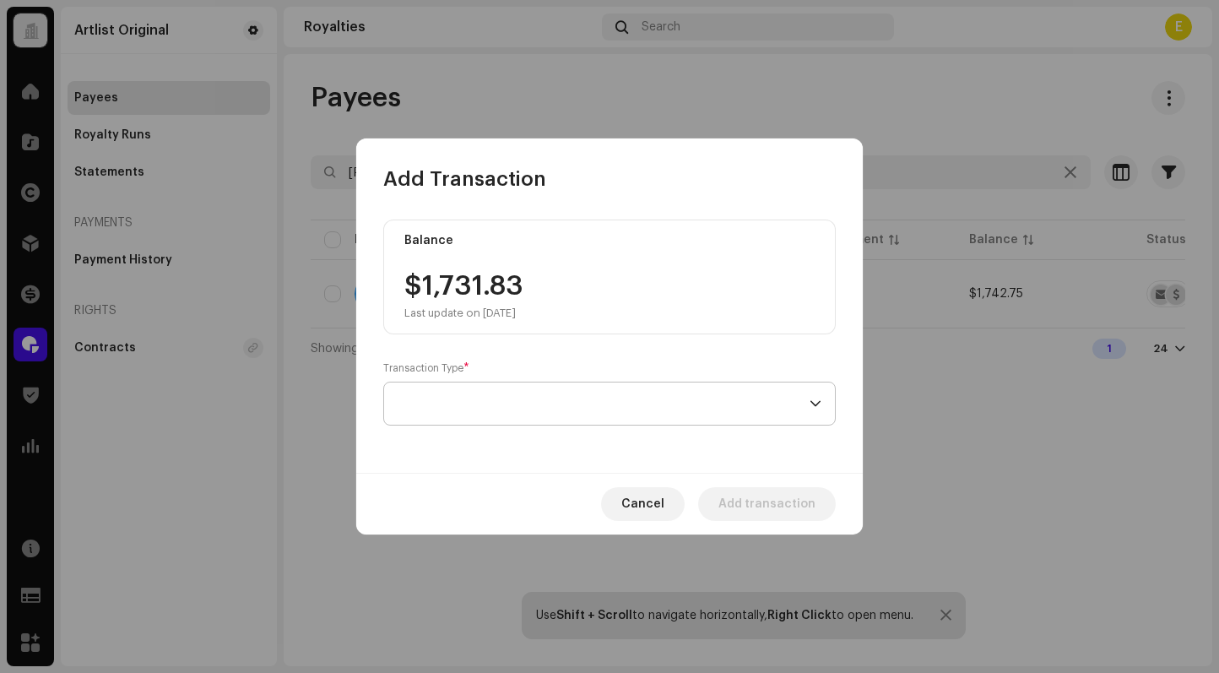
click at [538, 415] on span at bounding box center [603, 403] width 412 height 42
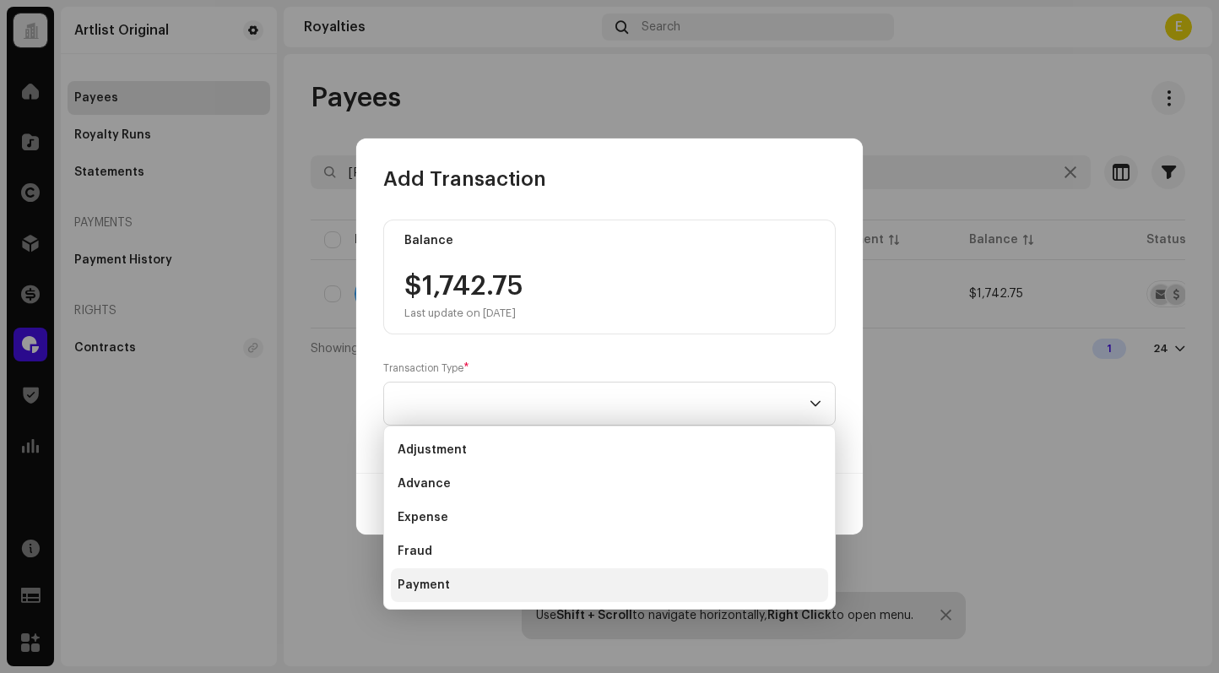
drag, startPoint x: 473, startPoint y: 569, endPoint x: 490, endPoint y: 564, distance: 17.6
click at [474, 569] on li "Payment" at bounding box center [609, 585] width 437 height 34
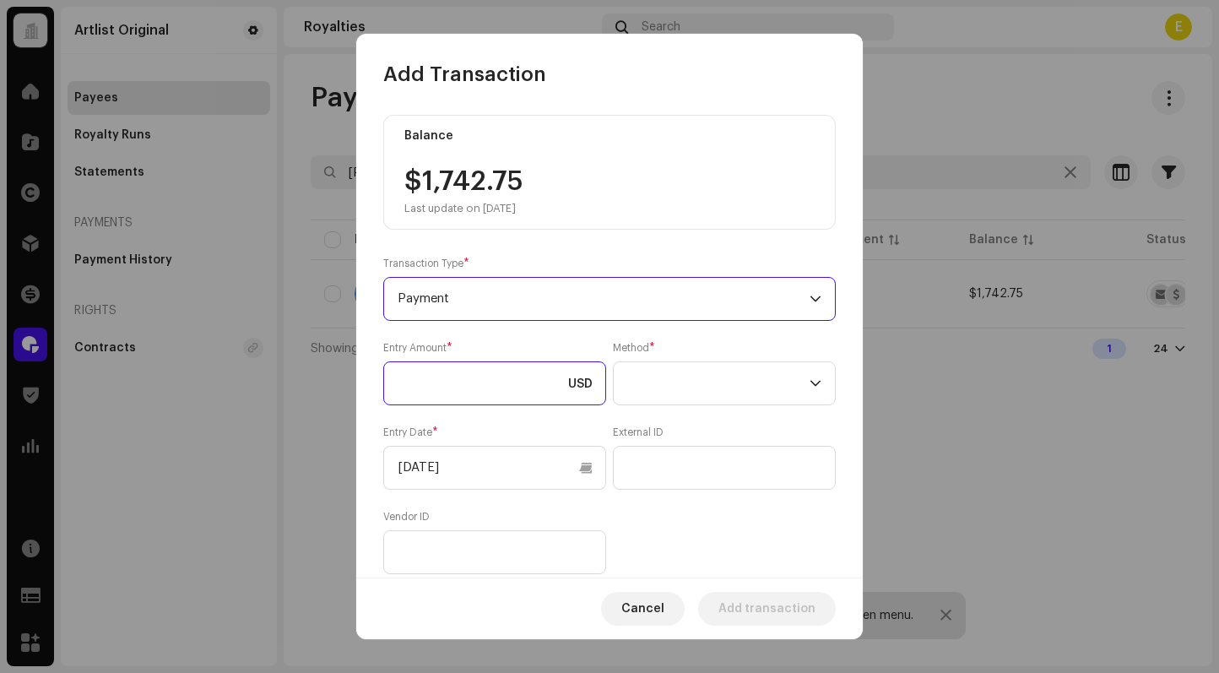
drag, startPoint x: 495, startPoint y: 369, endPoint x: 525, endPoint y: 318, distance: 58.6
click at [495, 369] on input at bounding box center [494, 383] width 223 height 44
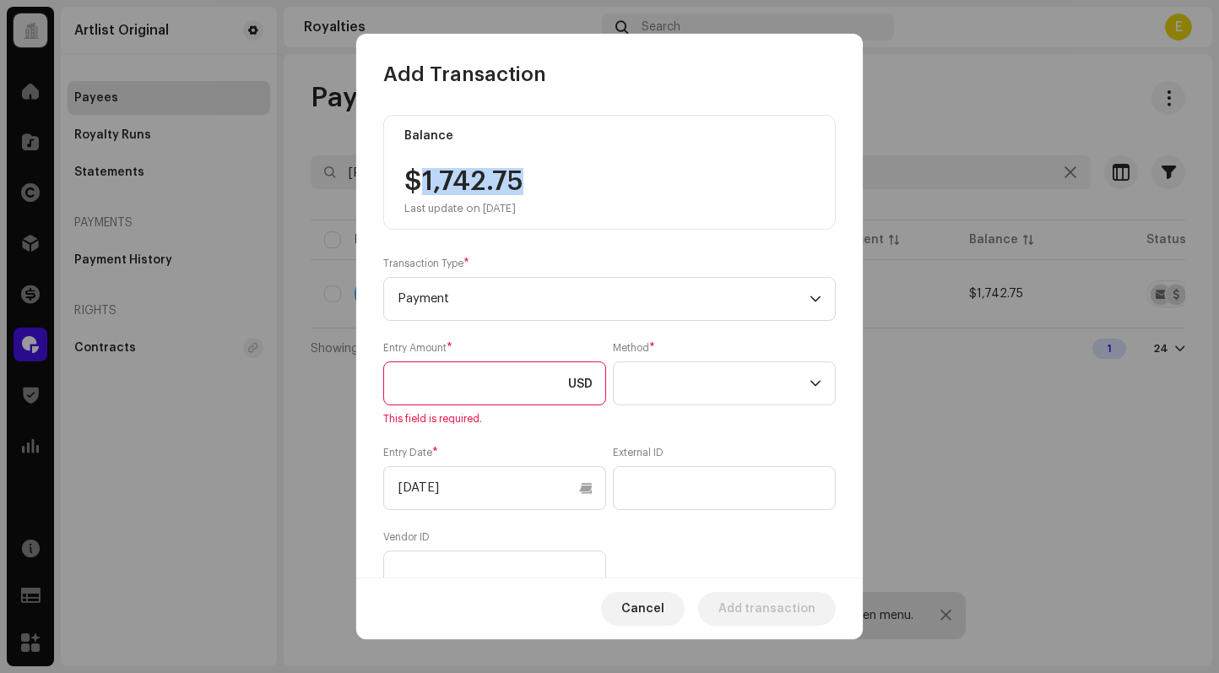
drag, startPoint x: 545, startPoint y: 175, endPoint x: 421, endPoint y: 176, distance: 124.1
click at [420, 176] on div "$1,742.75 Last update on [DATE]" at bounding box center [609, 191] width 410 height 47
copy div "1,742.75"
click at [453, 378] on input at bounding box center [494, 383] width 223 height 44
paste input "1,742.75"
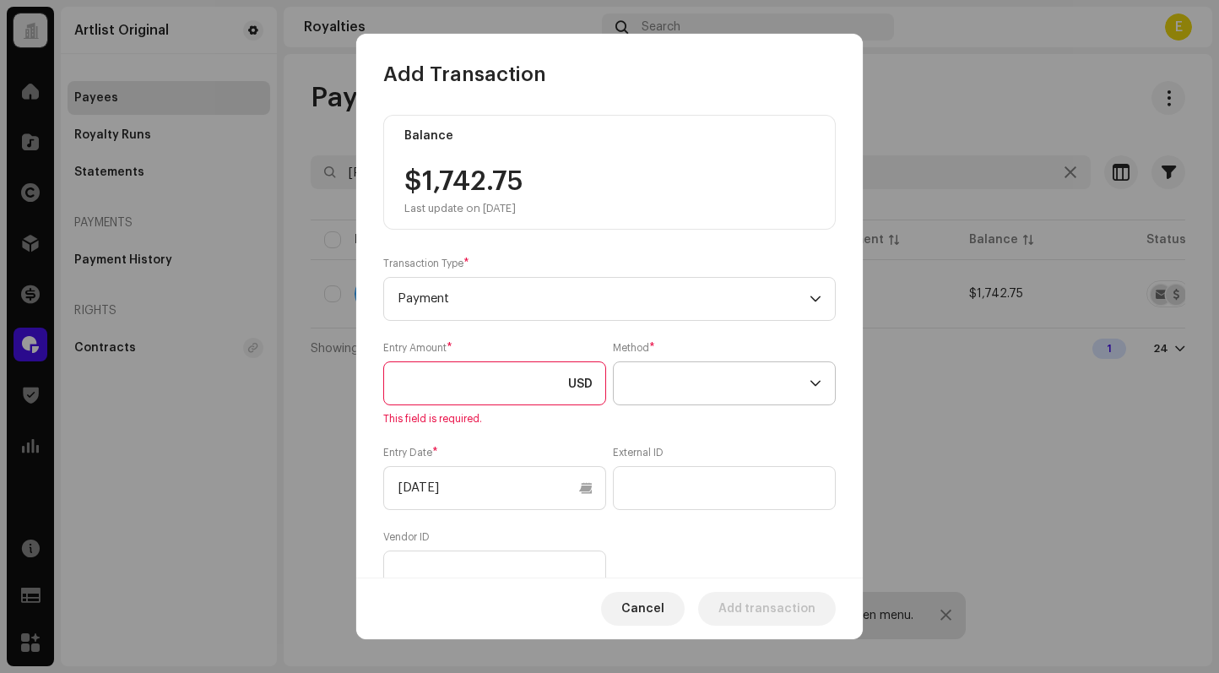
type input "1,742.75"
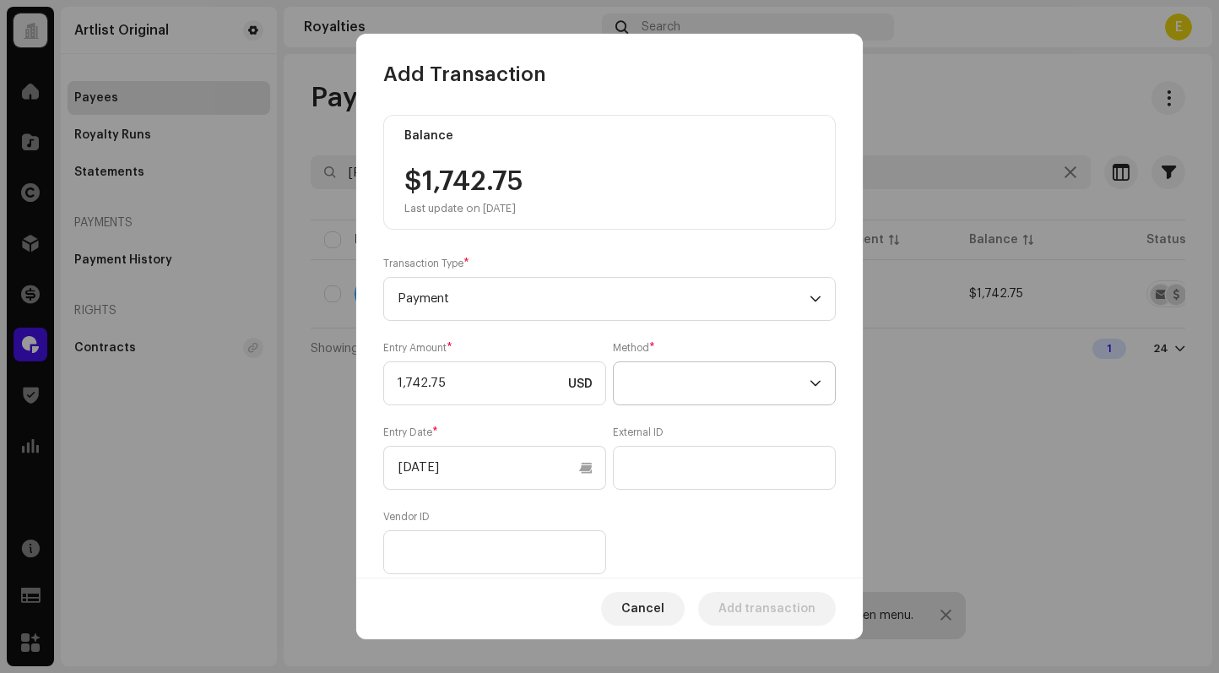
click at [657, 402] on span at bounding box center [718, 383] width 182 height 42
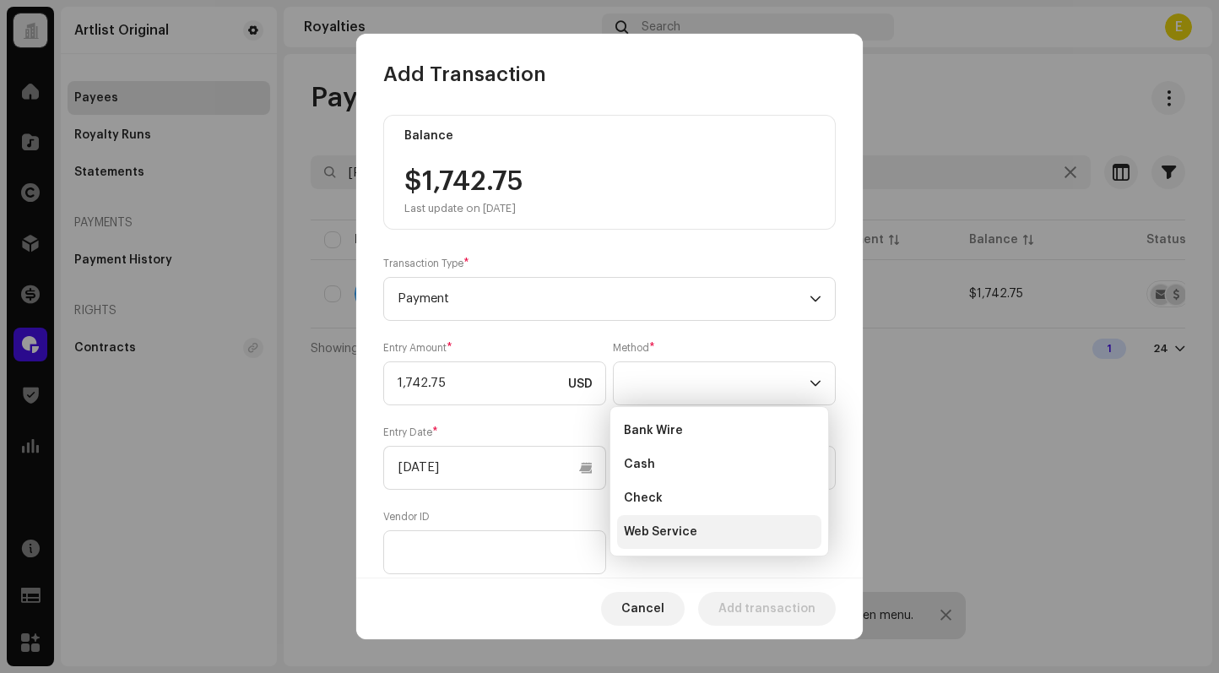
drag, startPoint x: 674, startPoint y: 532, endPoint x: 619, endPoint y: 520, distance: 56.1
click at [674, 532] on span "Web Service" at bounding box center [660, 531] width 73 height 17
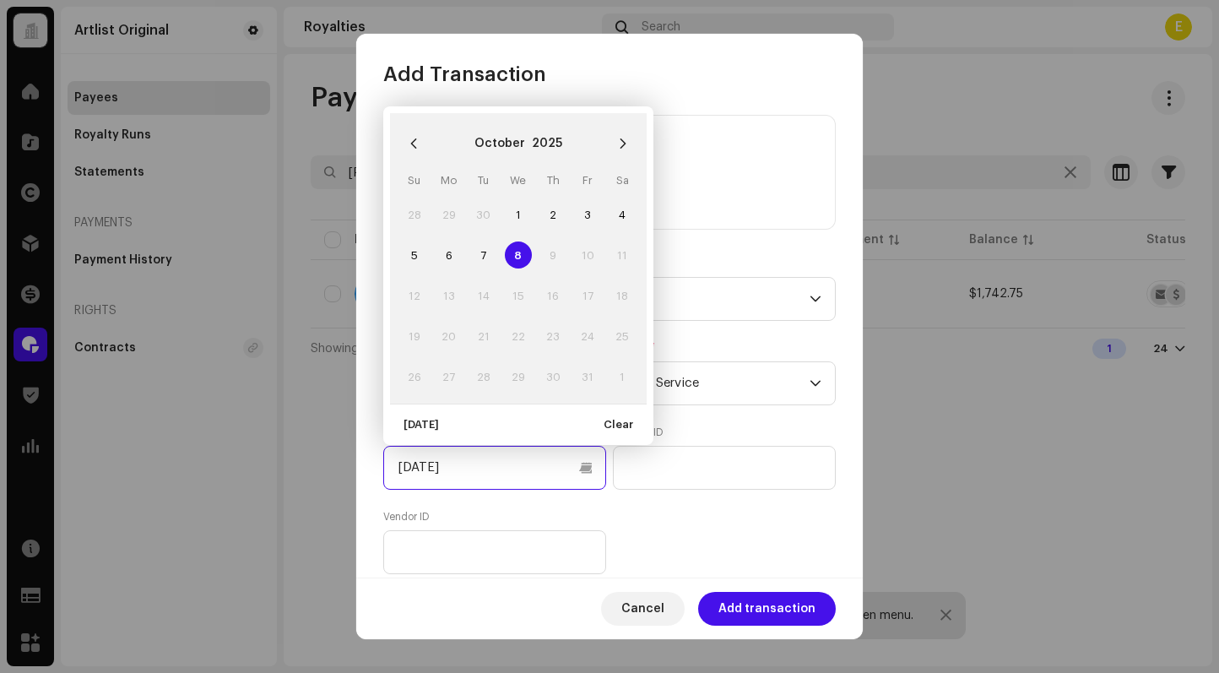
click at [507, 480] on input "[DATE]" at bounding box center [494, 468] width 223 height 44
click at [413, 139] on icon "Previous Month" at bounding box center [414, 144] width 12 height 12
click at [413, 140] on icon "Previous Month" at bounding box center [414, 144] width 12 height 12
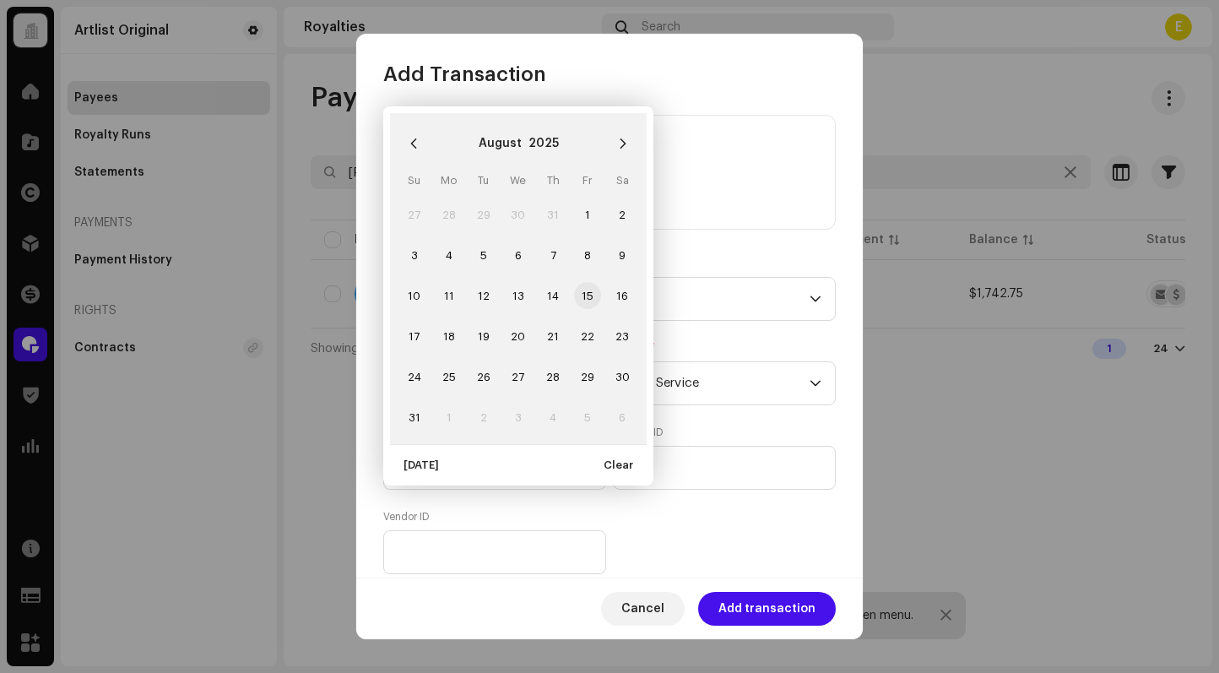
click at [581, 299] on span "15" at bounding box center [587, 295] width 27 height 27
type input "[DATE]"
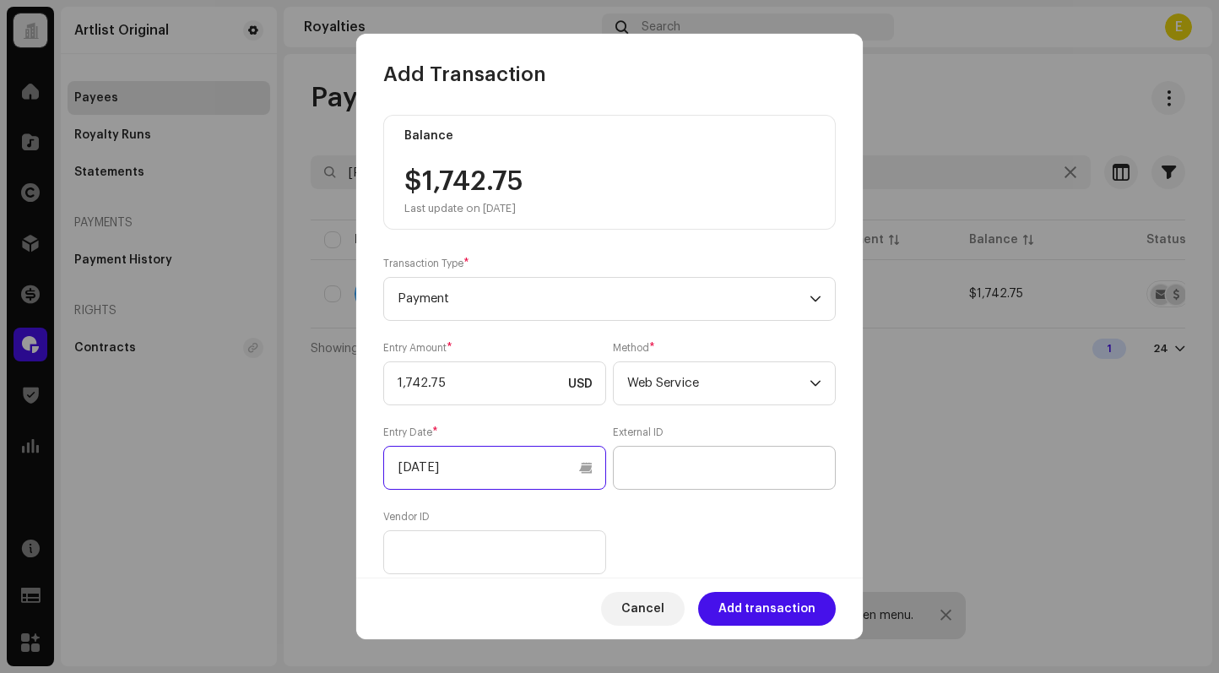
scroll to position [156, 0]
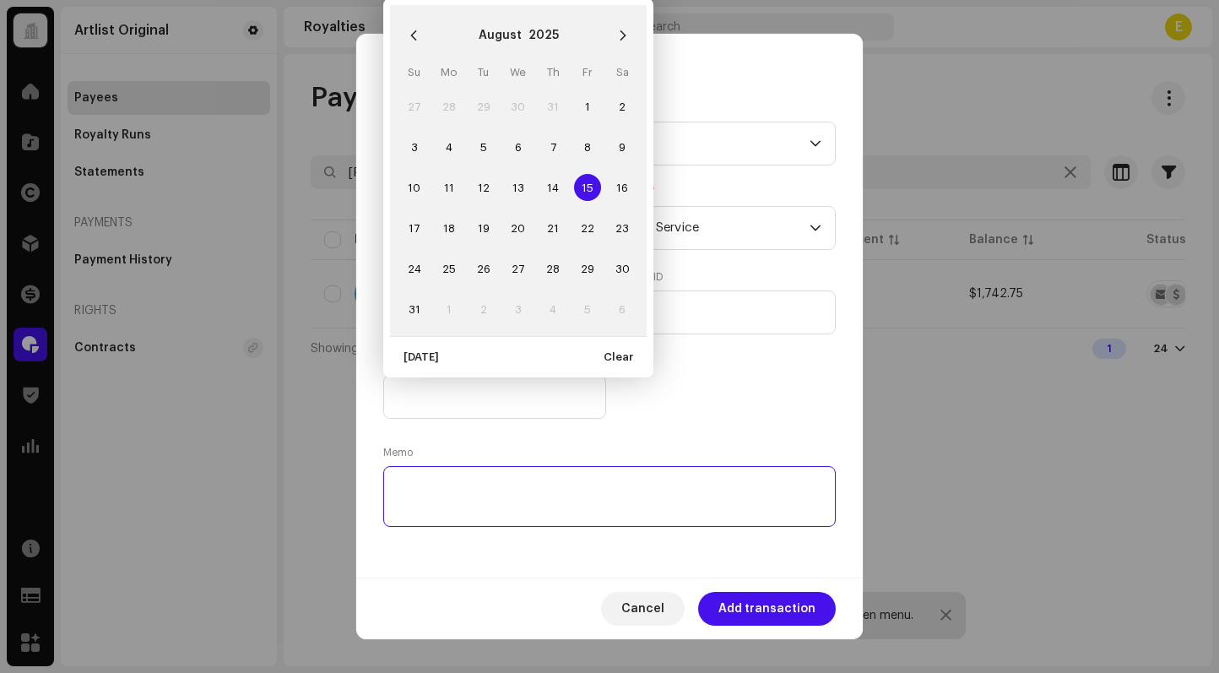
click at [583, 484] on textarea at bounding box center [609, 496] width 452 height 61
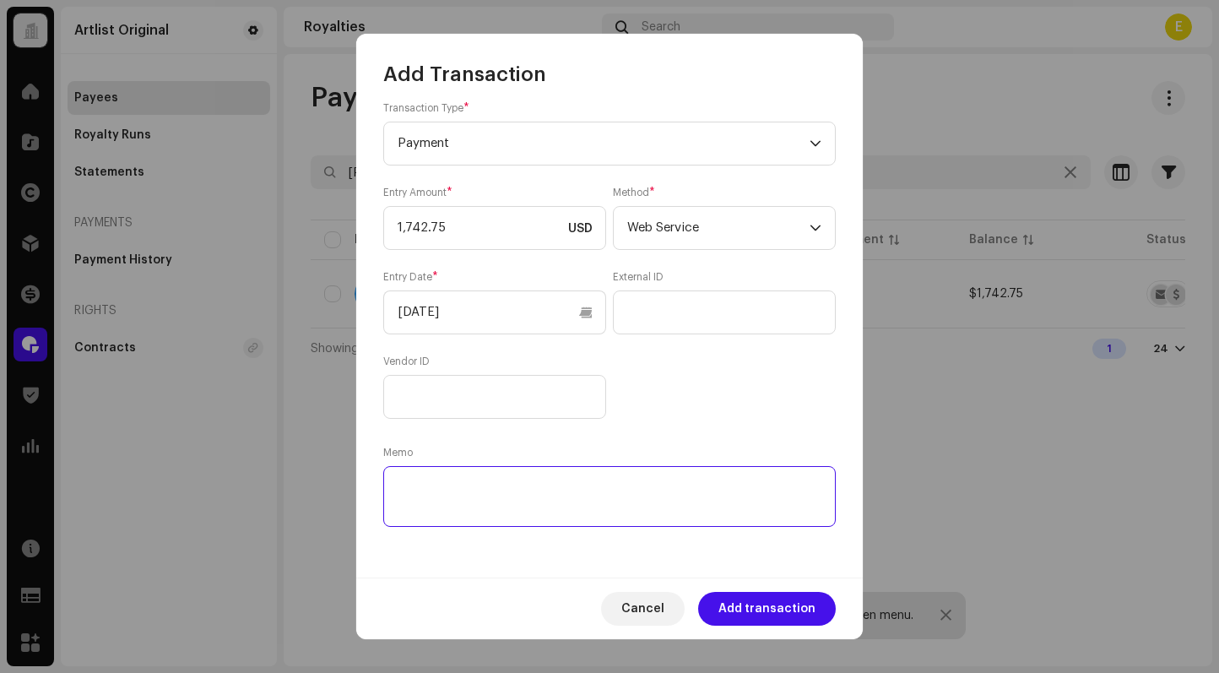
paste textarea "Statement ID: 5457054 / Invoice number: 9"
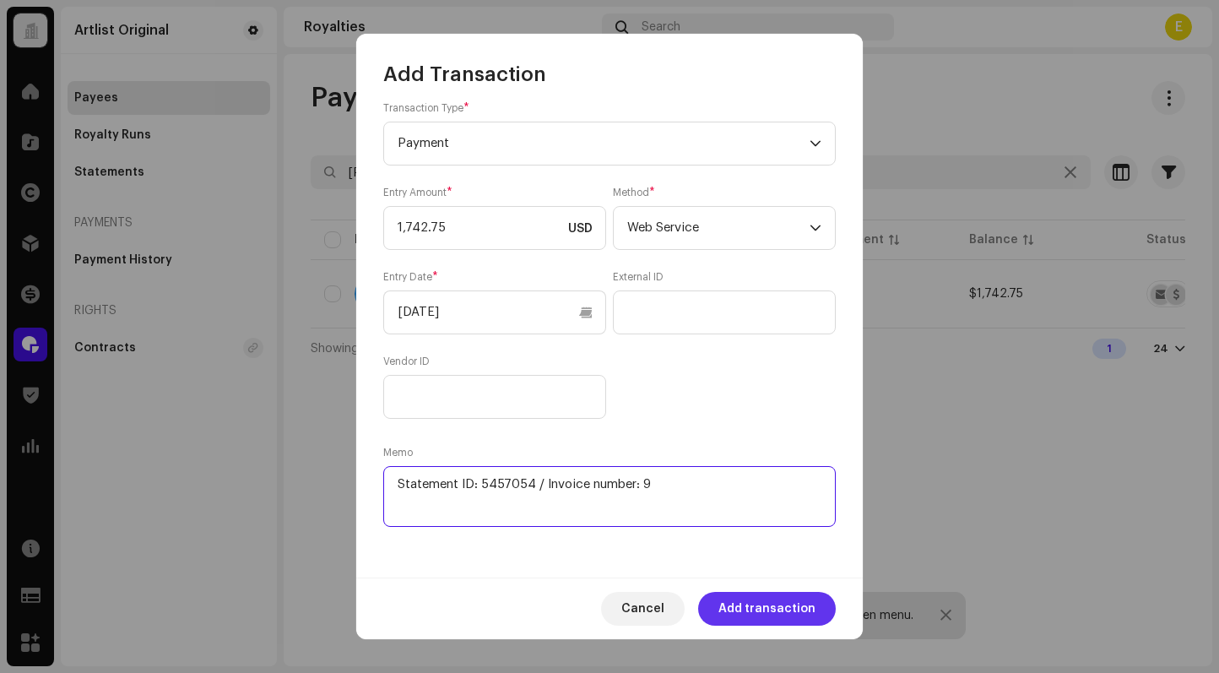
type textarea "Statement ID: 5457054 / Invoice number: 9"
click at [760, 600] on span "Add transaction" at bounding box center [766, 609] width 97 height 34
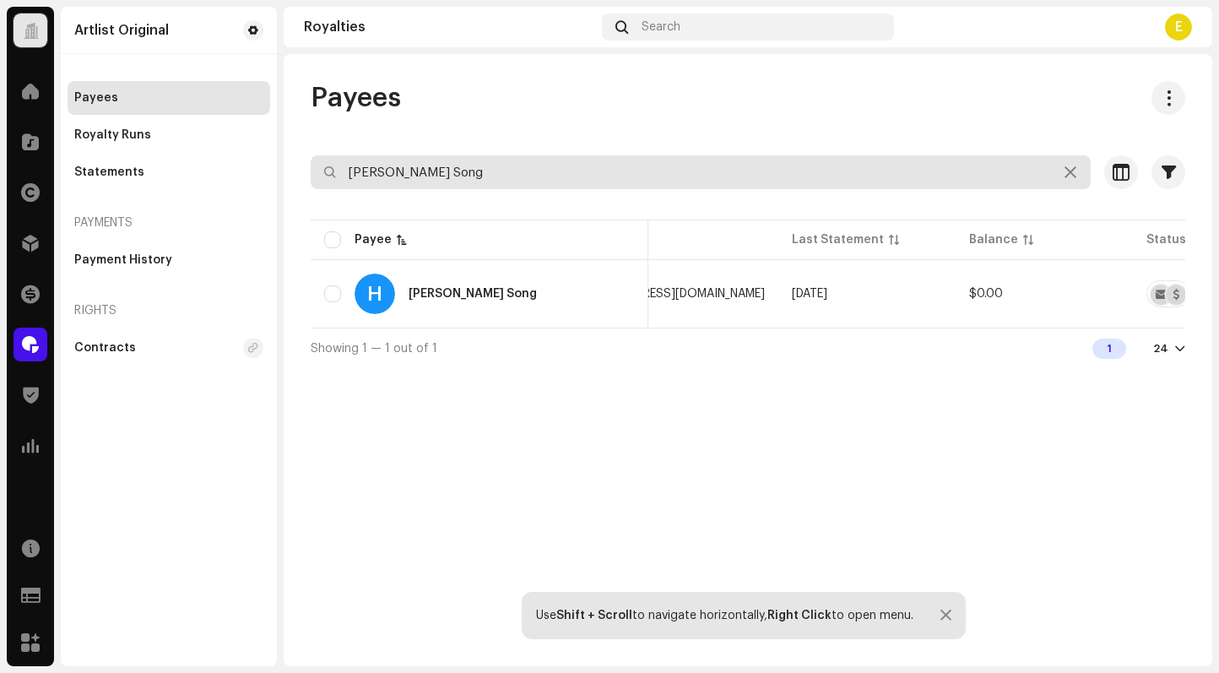
click at [543, 165] on input "[PERSON_NAME] Song" at bounding box center [701, 172] width 780 height 34
paste input "[PERSON_NAME] [PERSON_NAME]"
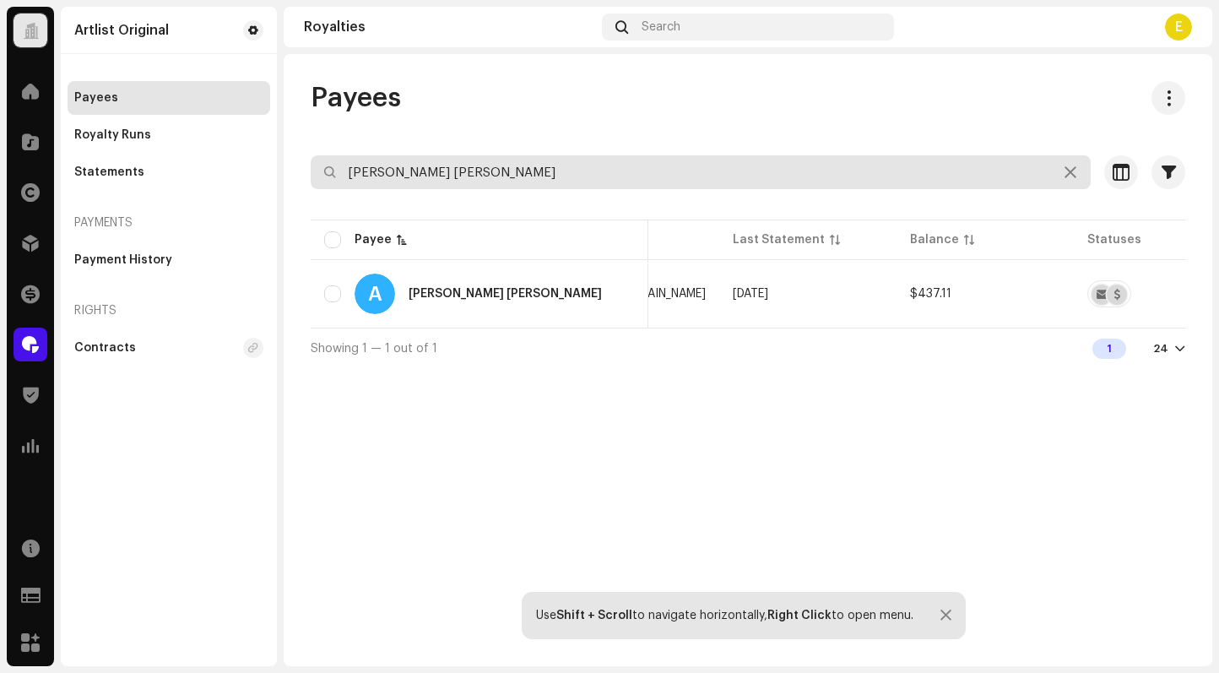
type input "[PERSON_NAME] [PERSON_NAME]"
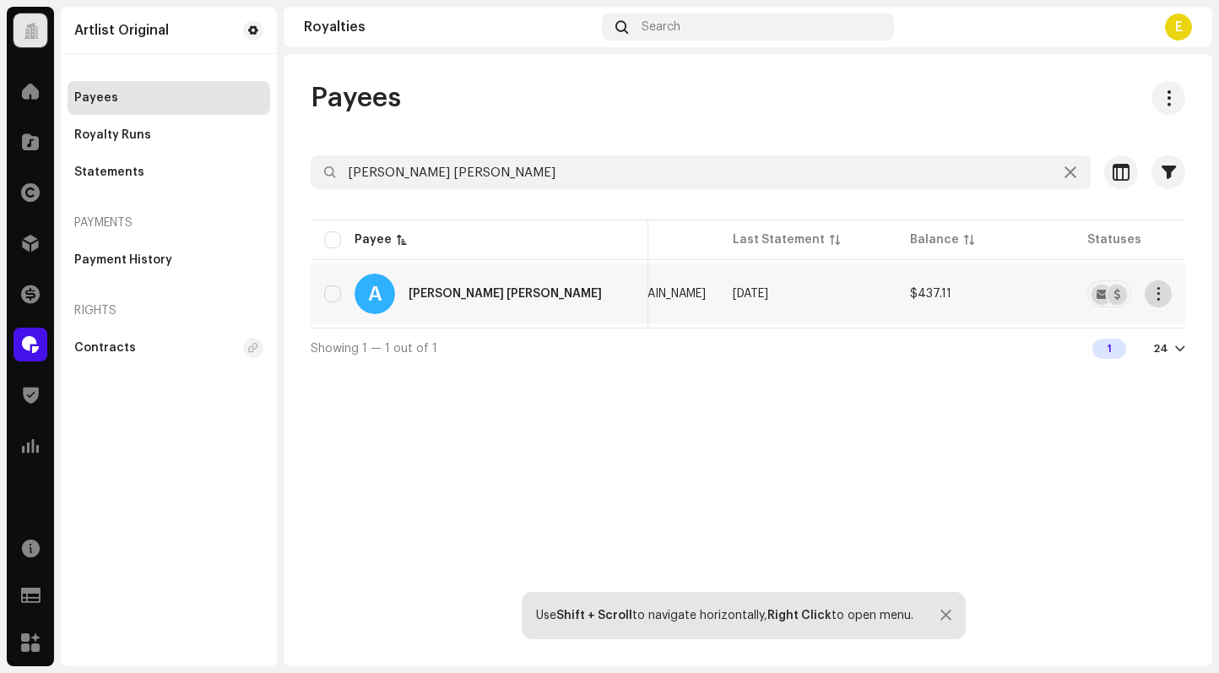
click at [1154, 293] on span "button" at bounding box center [1158, 294] width 13 height 14
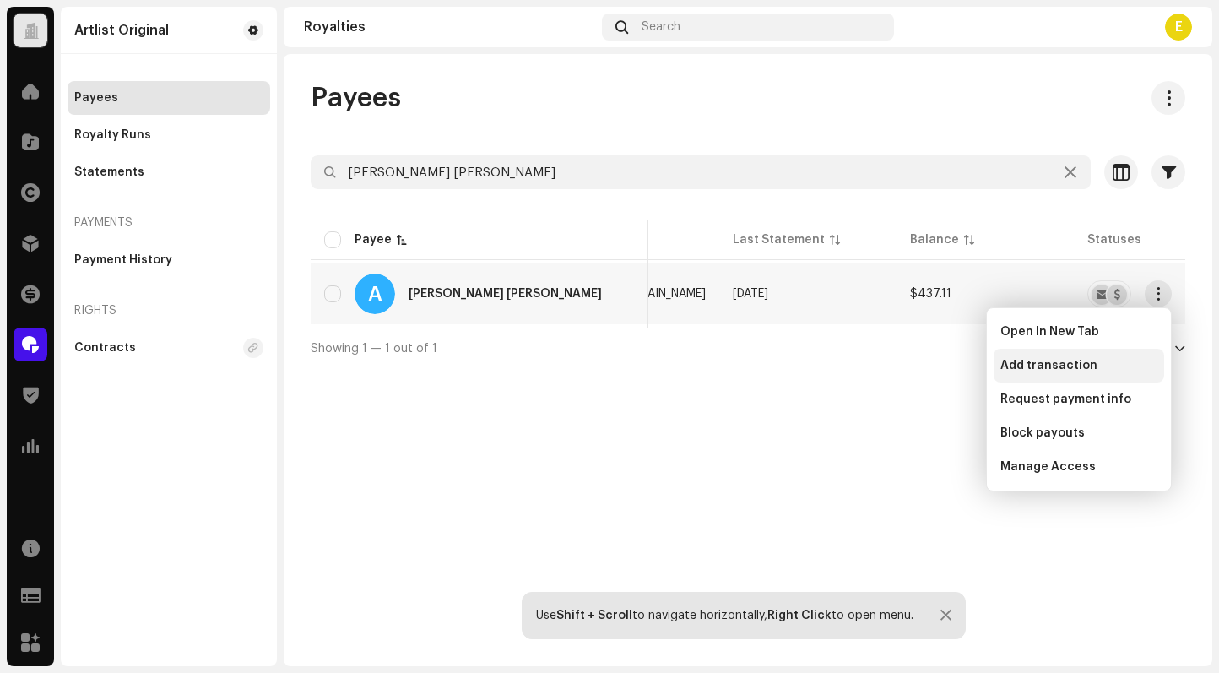
click at [1076, 359] on span "Add transaction" at bounding box center [1048, 366] width 97 height 14
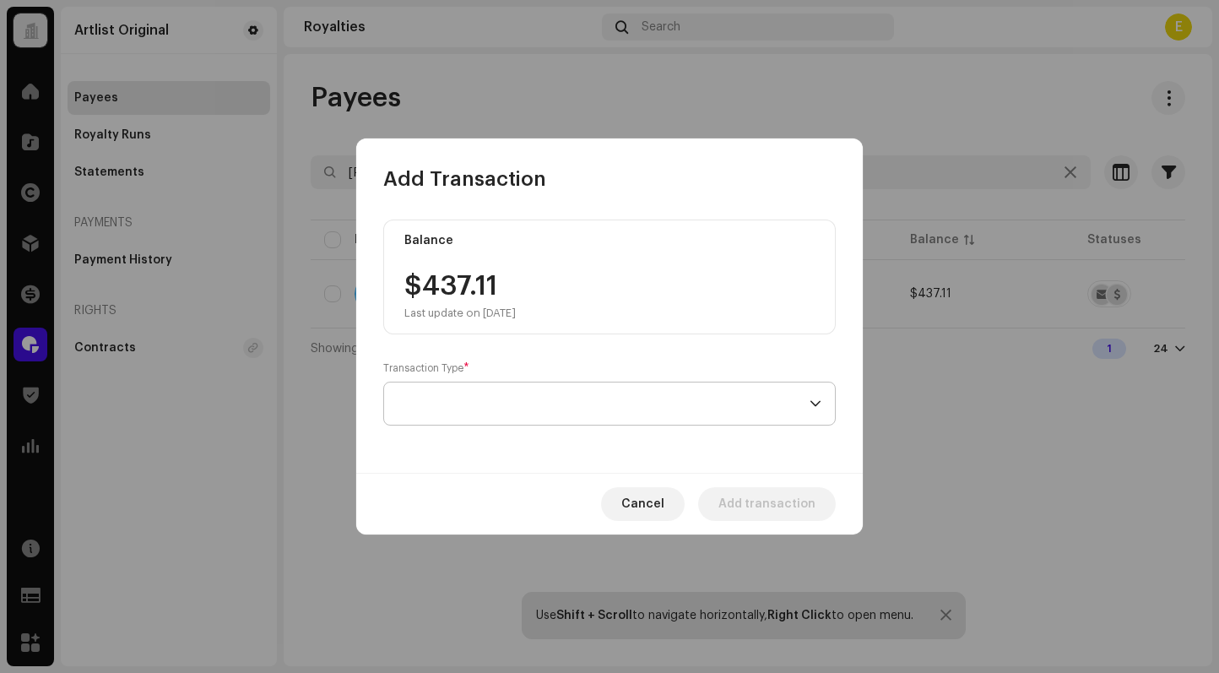
click at [536, 405] on span at bounding box center [603, 403] width 412 height 42
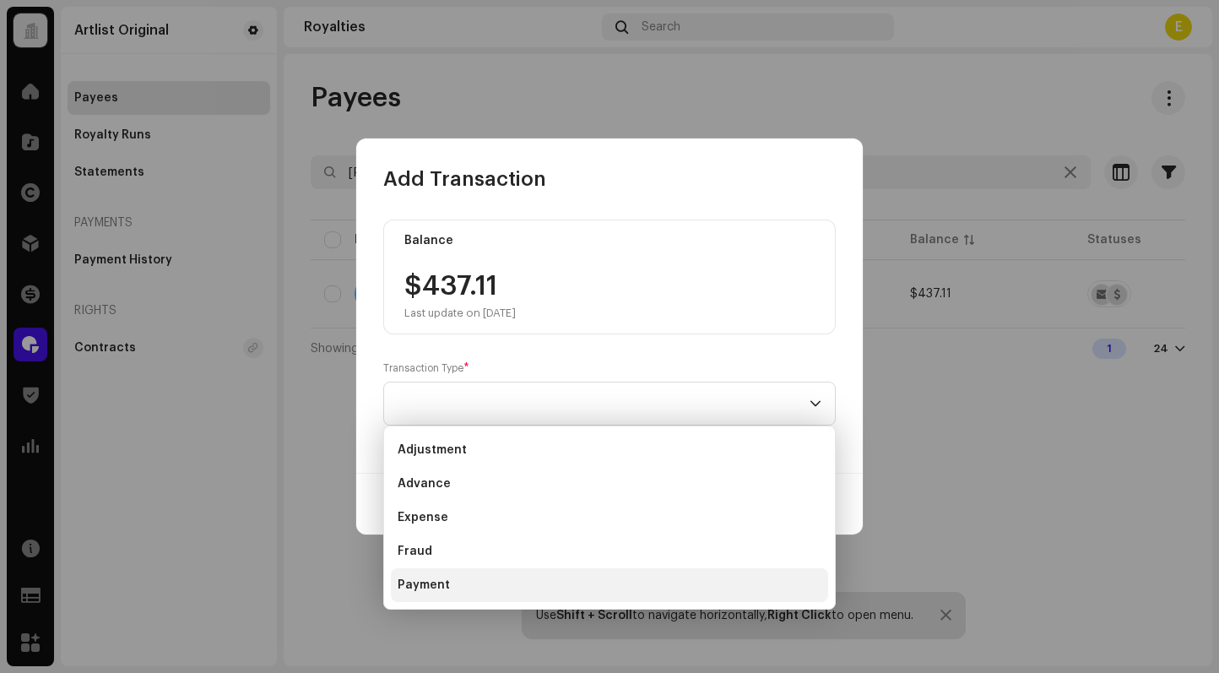
click at [529, 577] on li "Payment" at bounding box center [609, 585] width 437 height 34
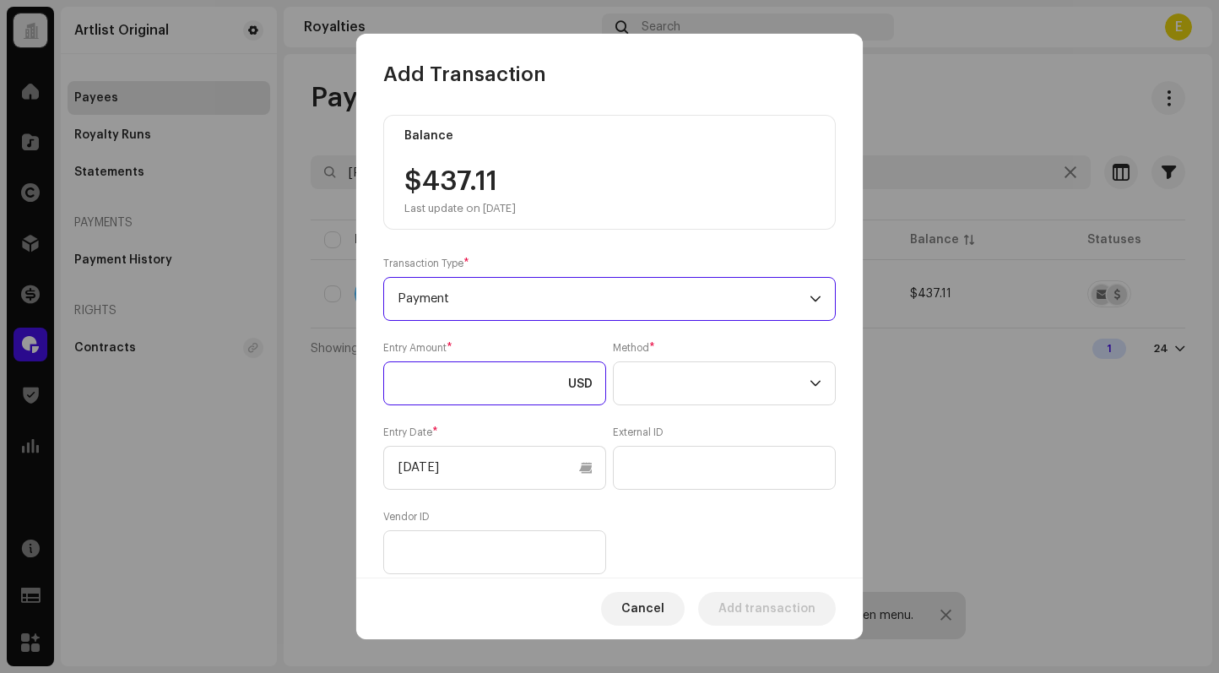
drag, startPoint x: 505, startPoint y: 394, endPoint x: 505, endPoint y: 321, distance: 73.4
click at [505, 379] on input at bounding box center [494, 383] width 223 height 44
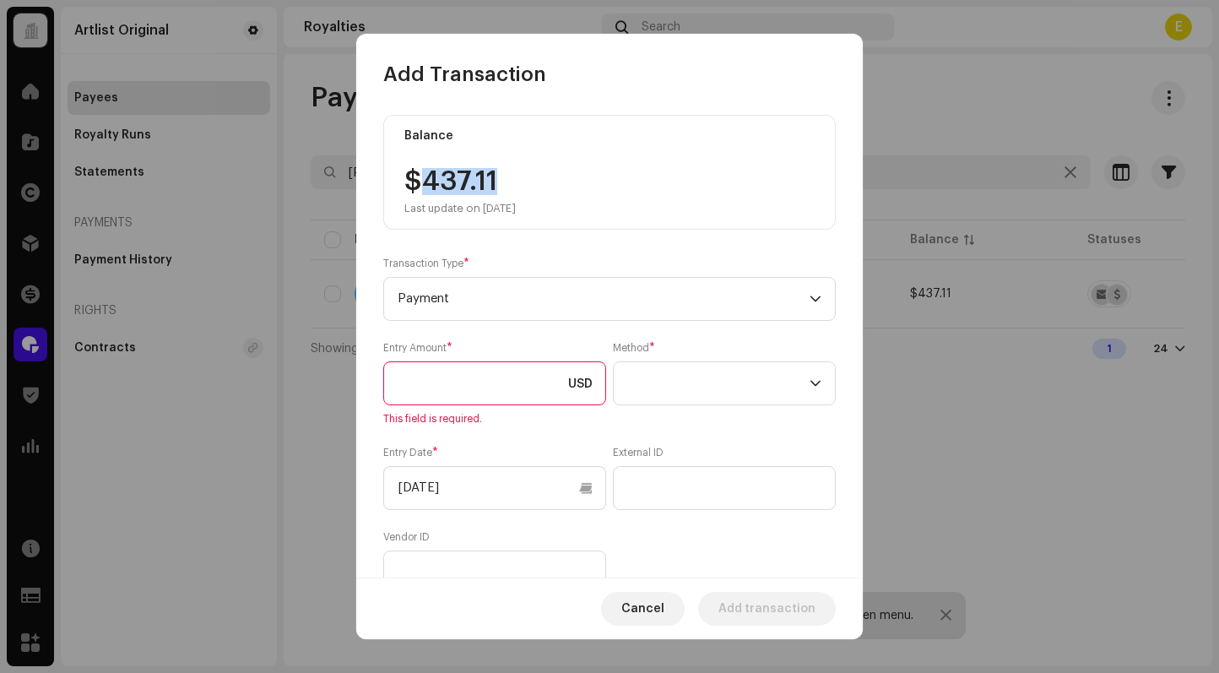
drag, startPoint x: 511, startPoint y: 193, endPoint x: 427, endPoint y: 192, distance: 84.4
click at [427, 192] on div "$437.11 Last update on [DATE]" at bounding box center [459, 191] width 111 height 47
copy div "437.11"
click at [465, 398] on input at bounding box center [494, 383] width 223 height 44
paste input "437.11"
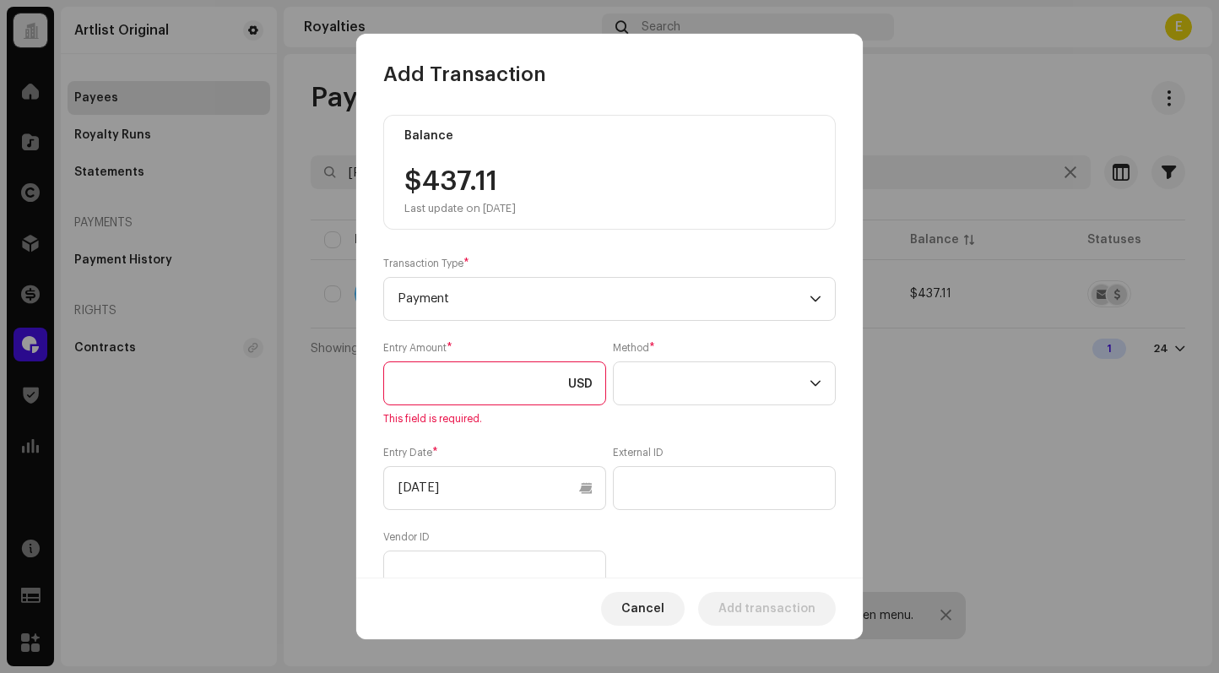
type input "437.11"
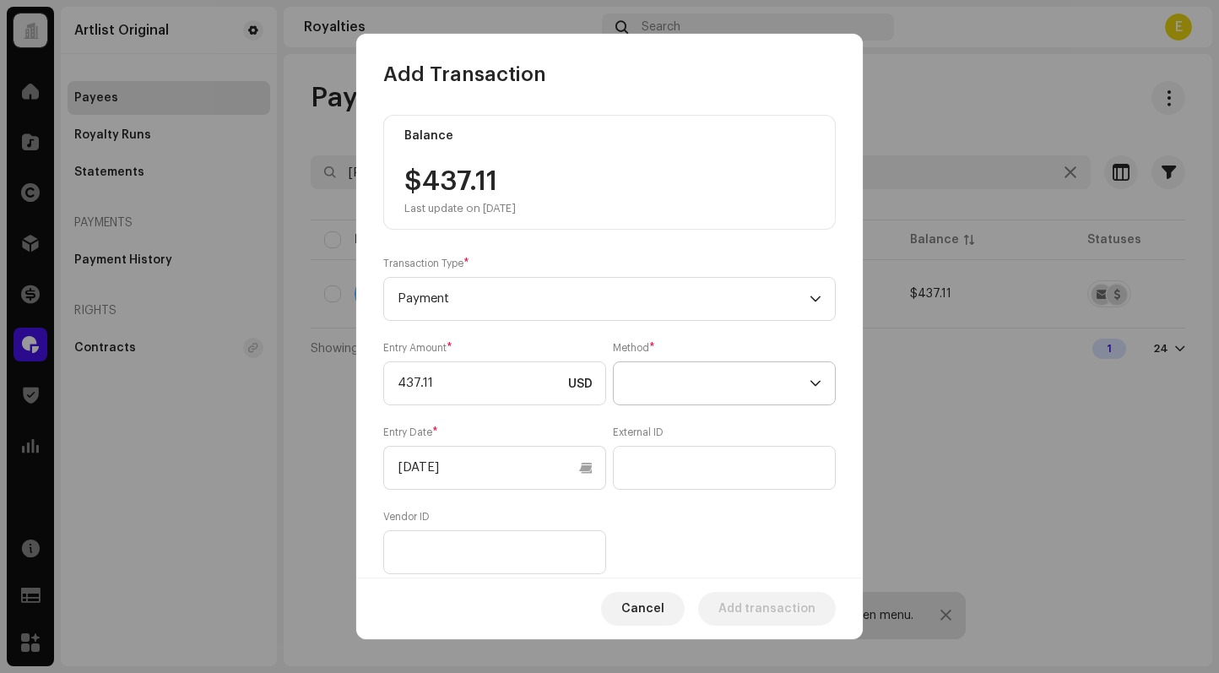
click at [711, 394] on span at bounding box center [718, 383] width 182 height 42
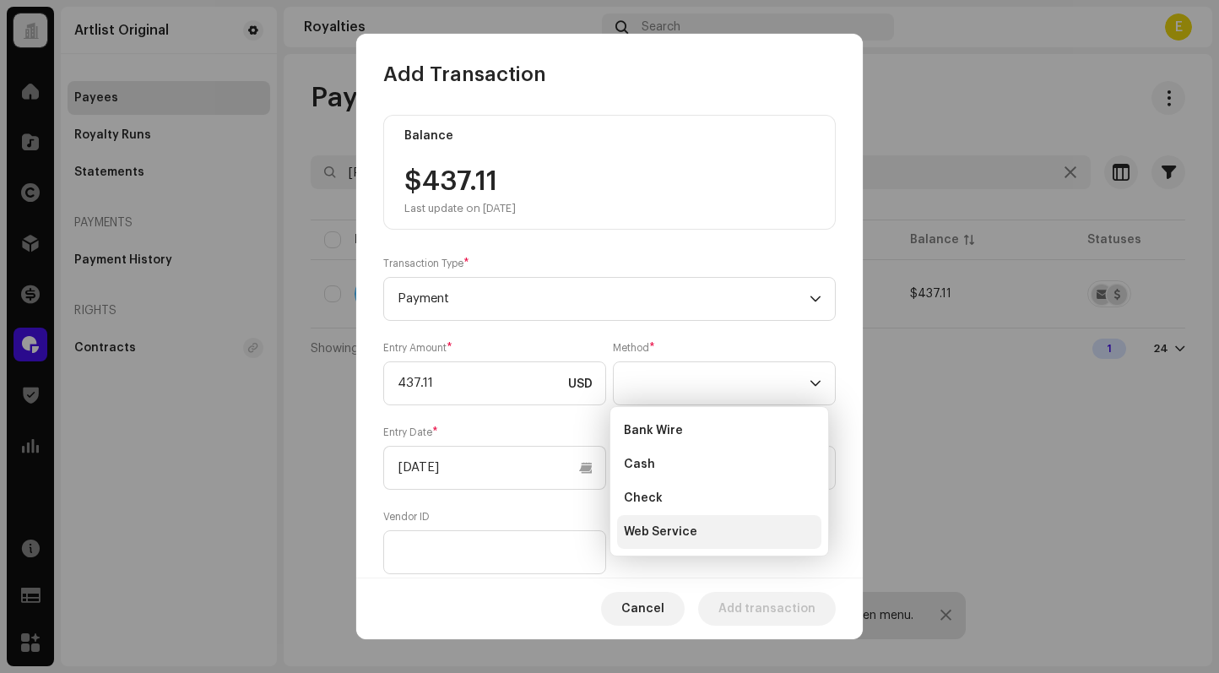
click at [712, 527] on li "Web Service" at bounding box center [719, 532] width 204 height 34
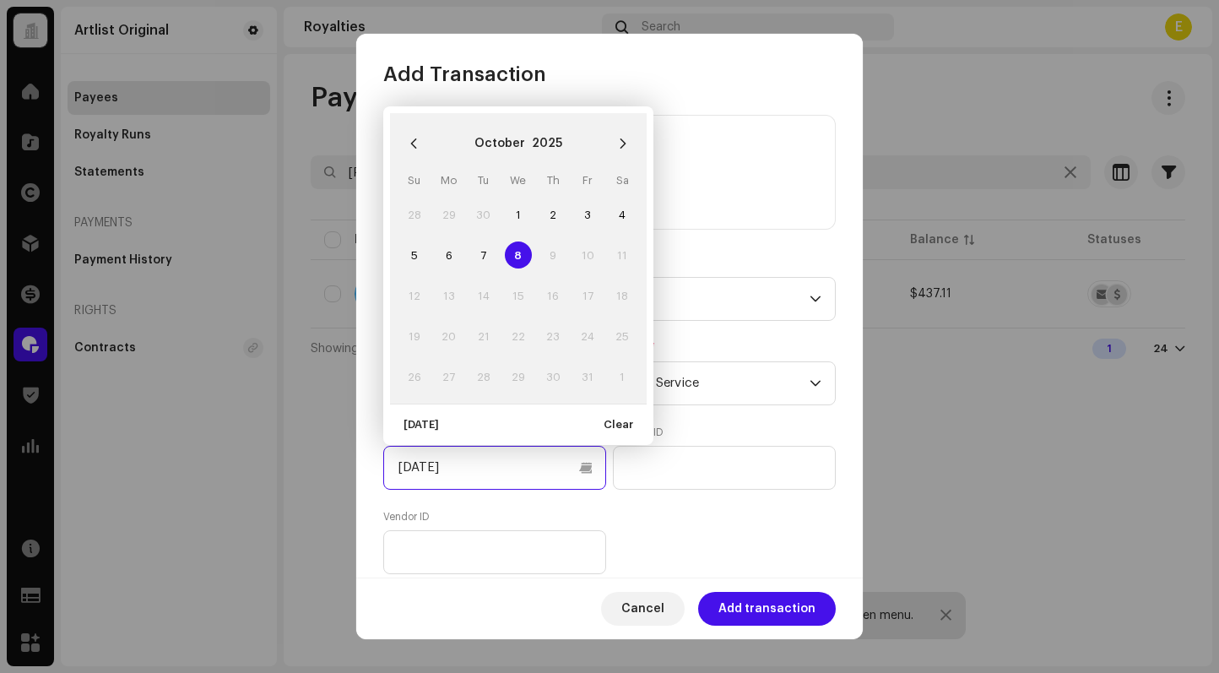
click at [516, 474] on input "[DATE]" at bounding box center [494, 468] width 223 height 44
click at [414, 142] on icon "Previous Month" at bounding box center [414, 144] width 12 height 12
drag, startPoint x: 451, startPoint y: 213, endPoint x: 461, endPoint y: 211, distance: 9.4
click at [451, 212] on span "1" at bounding box center [448, 214] width 27 height 27
type input "[DATE]"
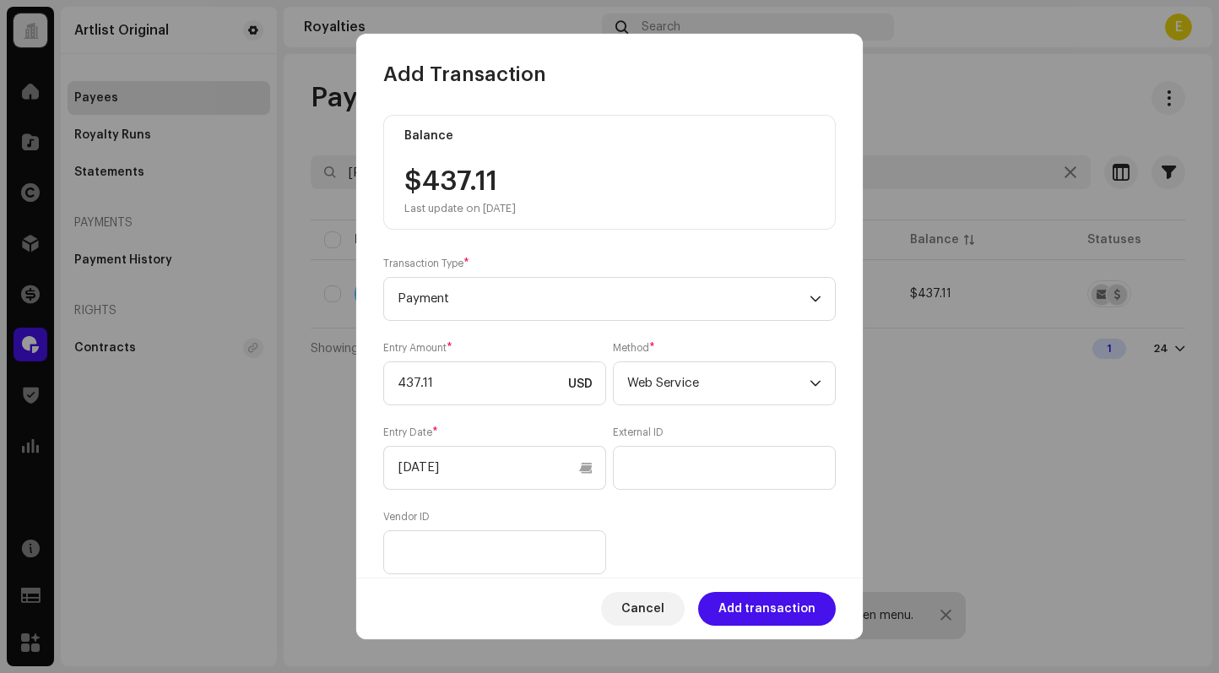
scroll to position [156, 0]
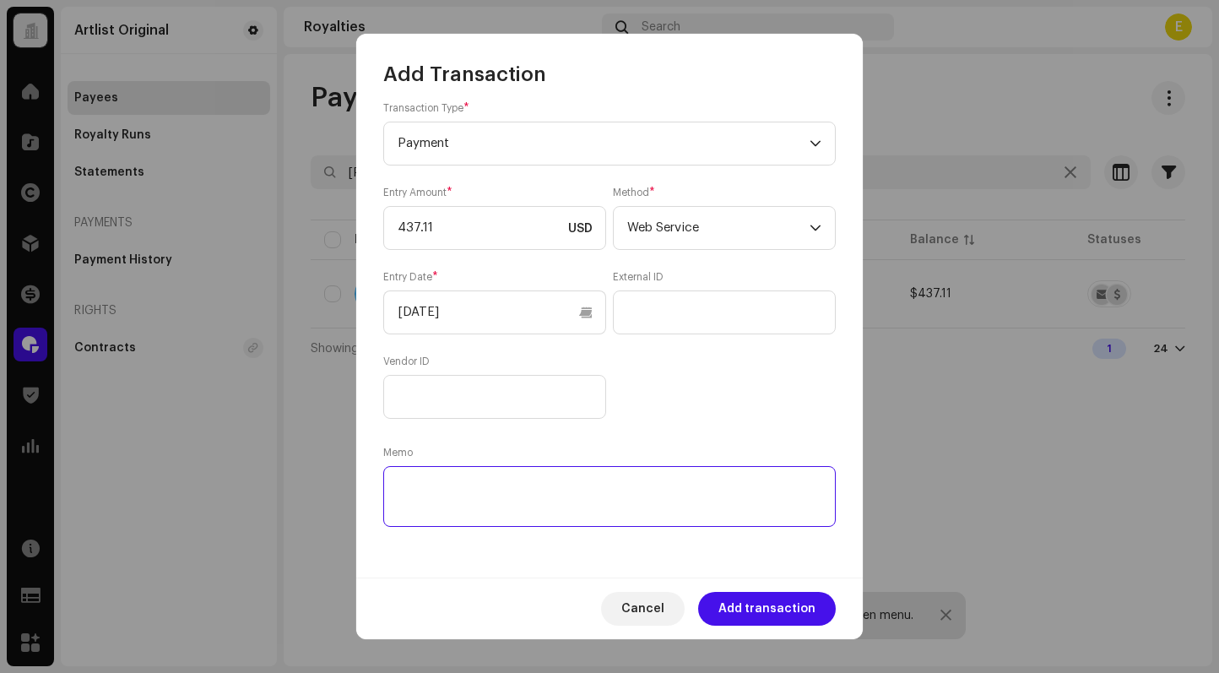
click at [740, 481] on textarea at bounding box center [609, 496] width 452 height 61
paste textarea "Statement ID: 5456687 / Invoice number: 00532"
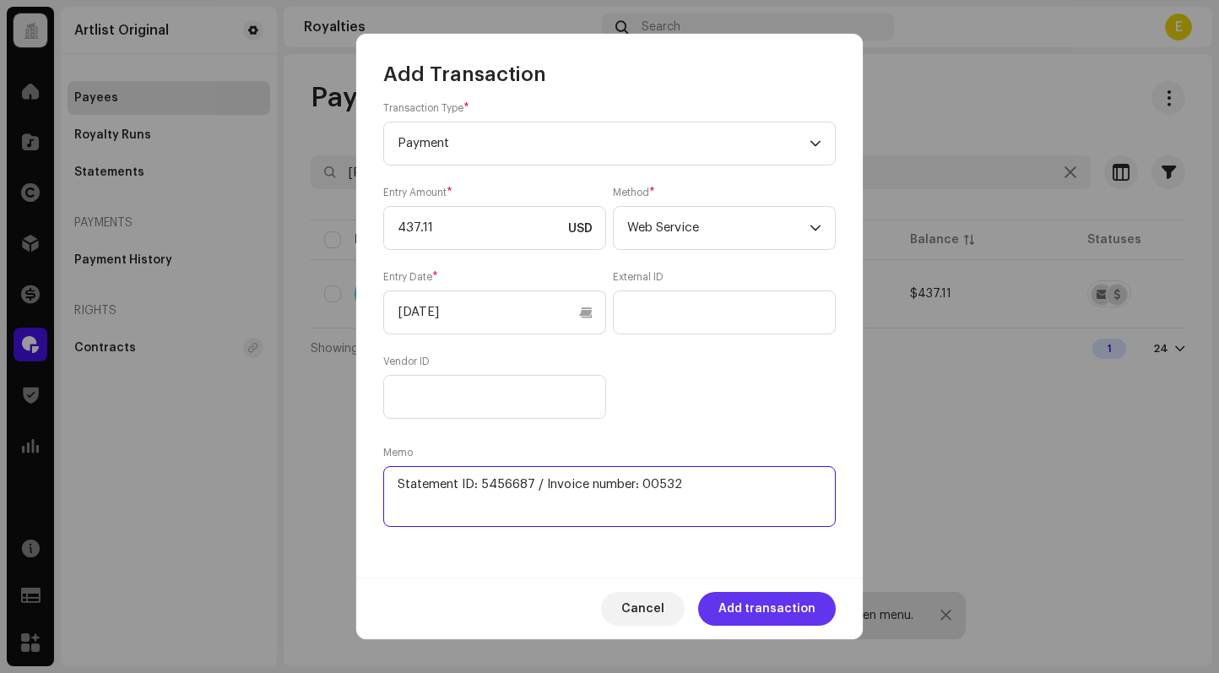
type textarea "Statement ID: 5456687 / Invoice number: 00532"
click at [773, 616] on span "Add transaction" at bounding box center [766, 609] width 97 height 34
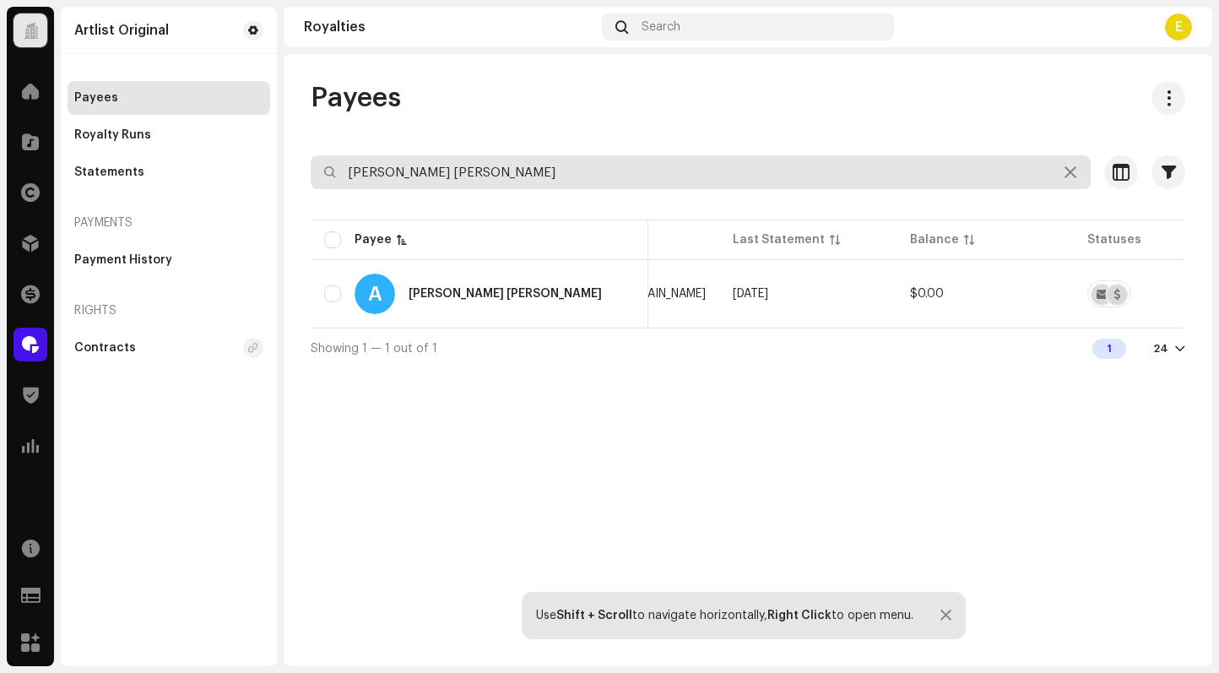
click at [939, 178] on input "[PERSON_NAME] [PERSON_NAME]" at bounding box center [701, 172] width 780 height 34
paste input "[PERSON_NAME]"
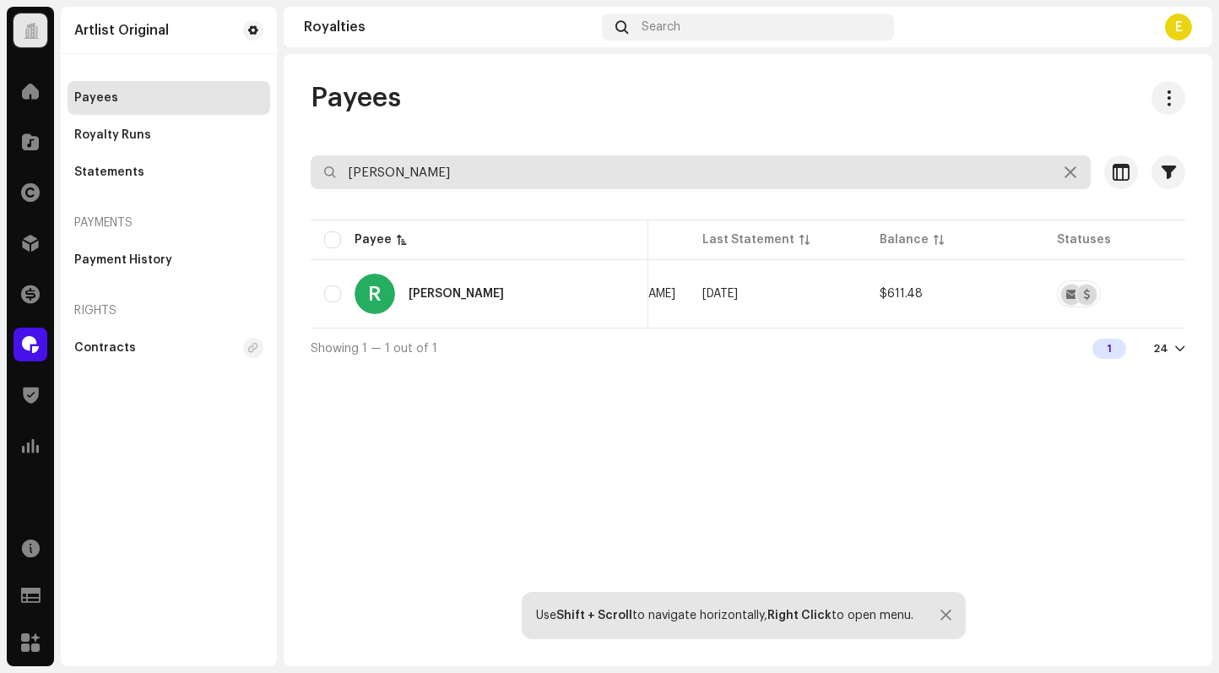
type input "[PERSON_NAME]"
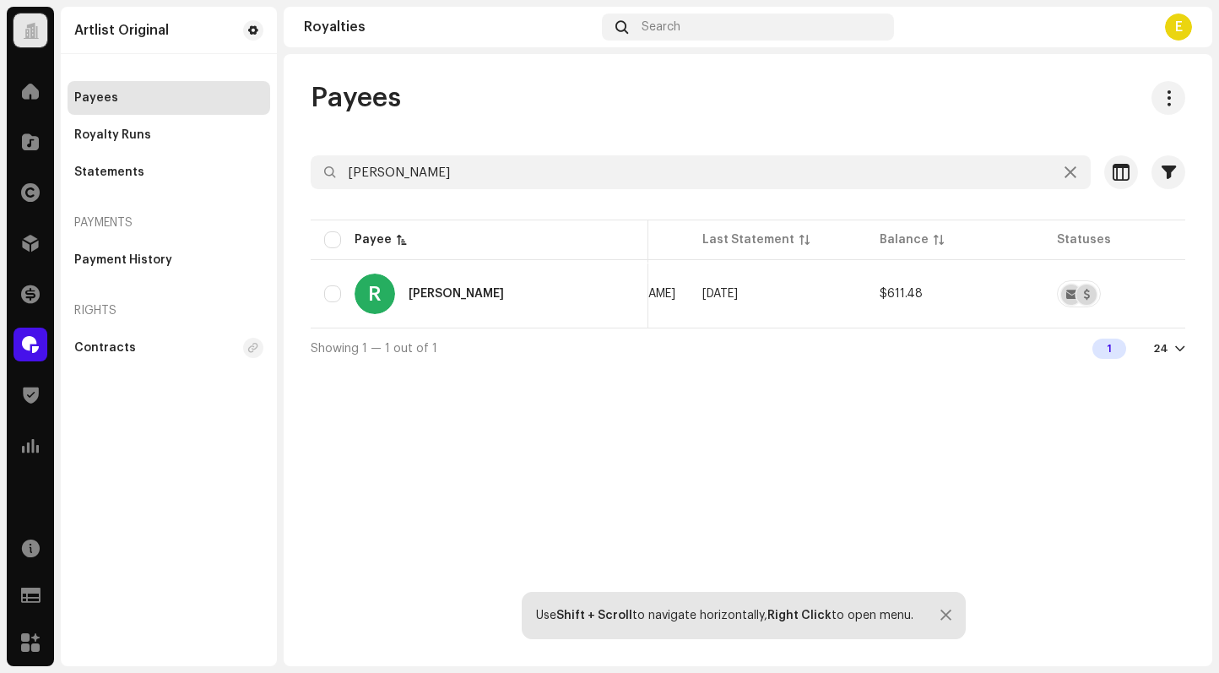
click at [912, 419] on div "Payees [PERSON_NAME] Selected 0 Select all 1 Options Filters Status Active Payo…" at bounding box center [748, 360] width 928 height 612
click at [1153, 296] on span "button" at bounding box center [1158, 294] width 13 height 14
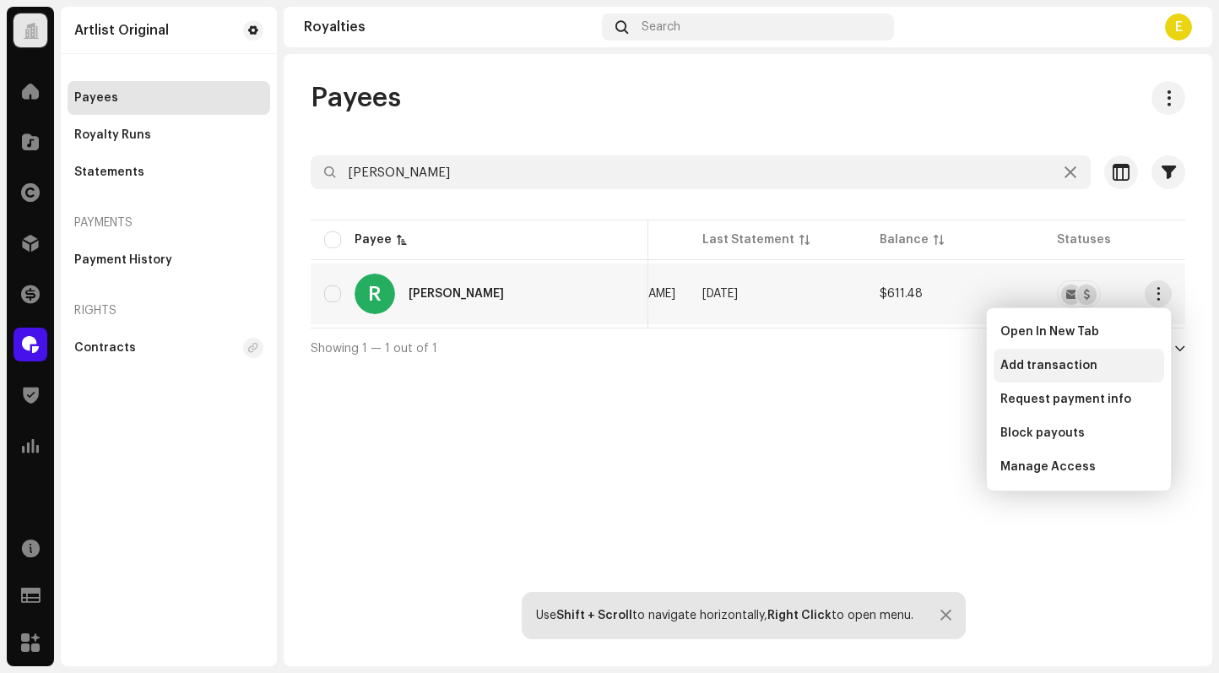
click at [1084, 354] on div "Add transaction" at bounding box center [1078, 366] width 170 height 34
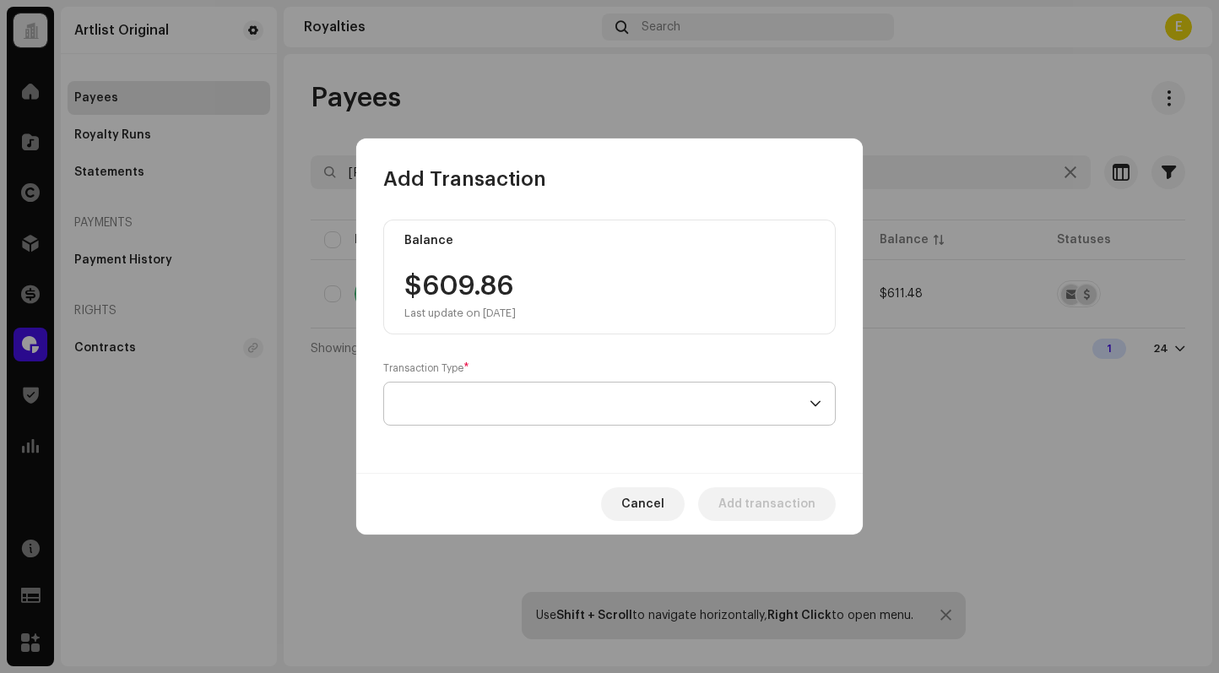
click at [567, 397] on span at bounding box center [603, 403] width 412 height 42
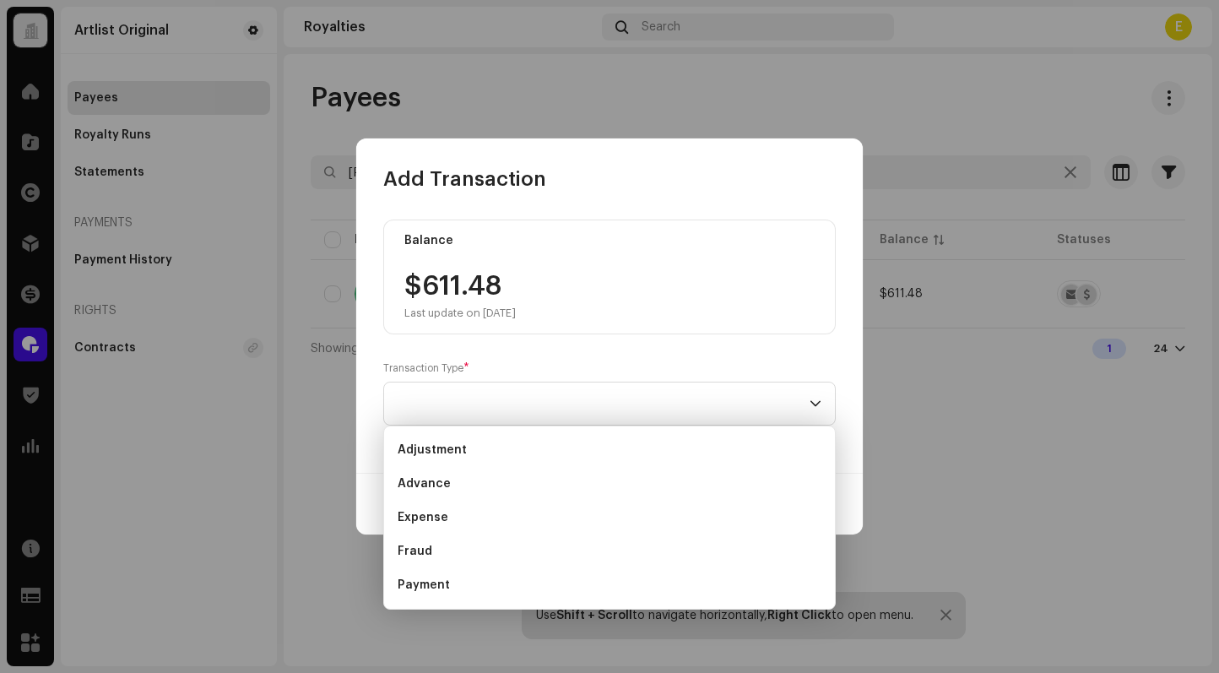
click at [523, 584] on li "Payment" at bounding box center [609, 585] width 437 height 34
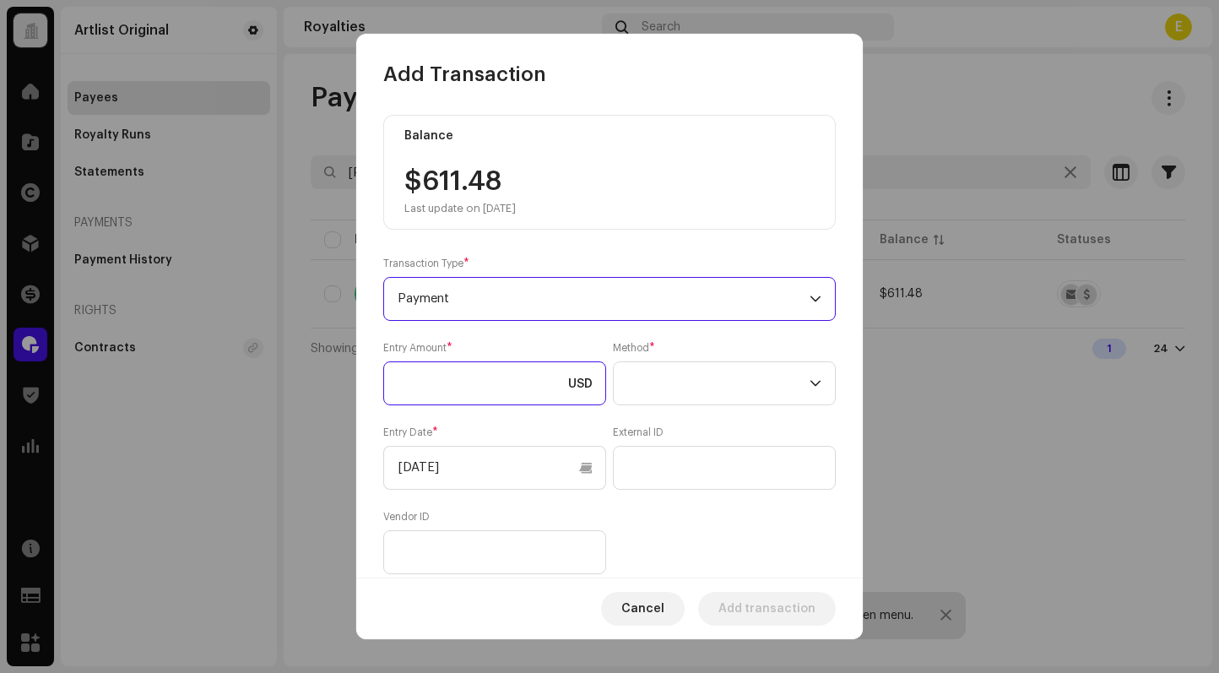
click at [471, 381] on input at bounding box center [494, 383] width 223 height 44
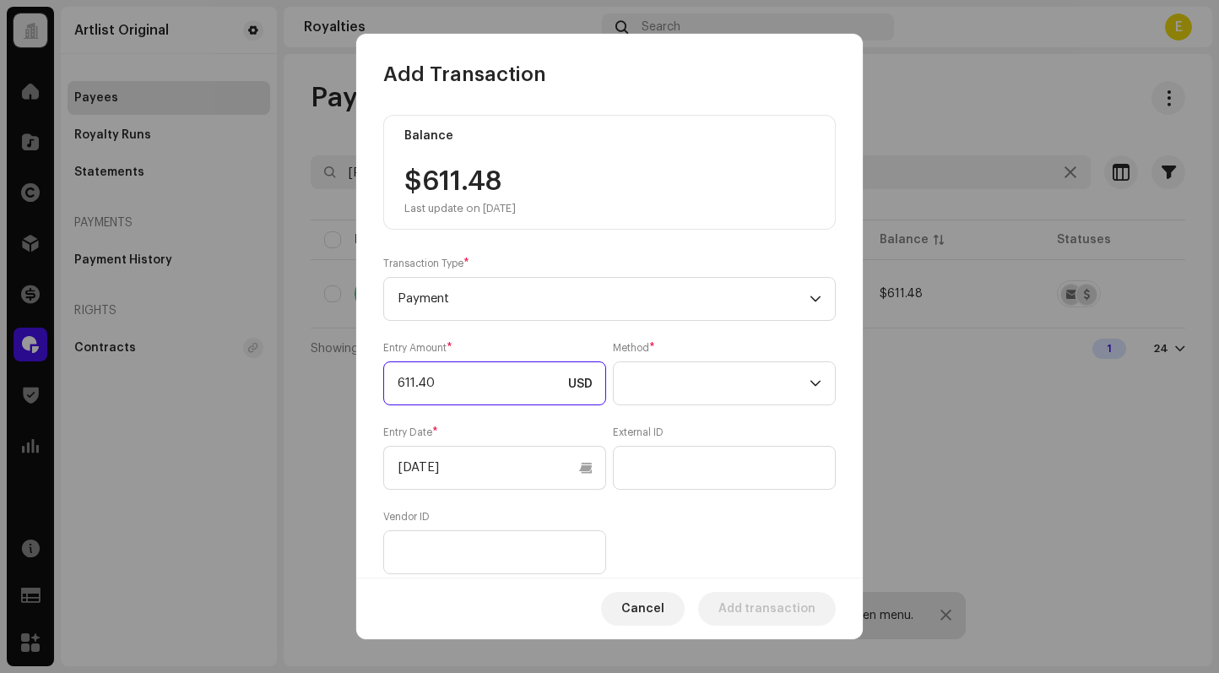
type input "611.48"
click at [696, 363] on span at bounding box center [718, 383] width 182 height 42
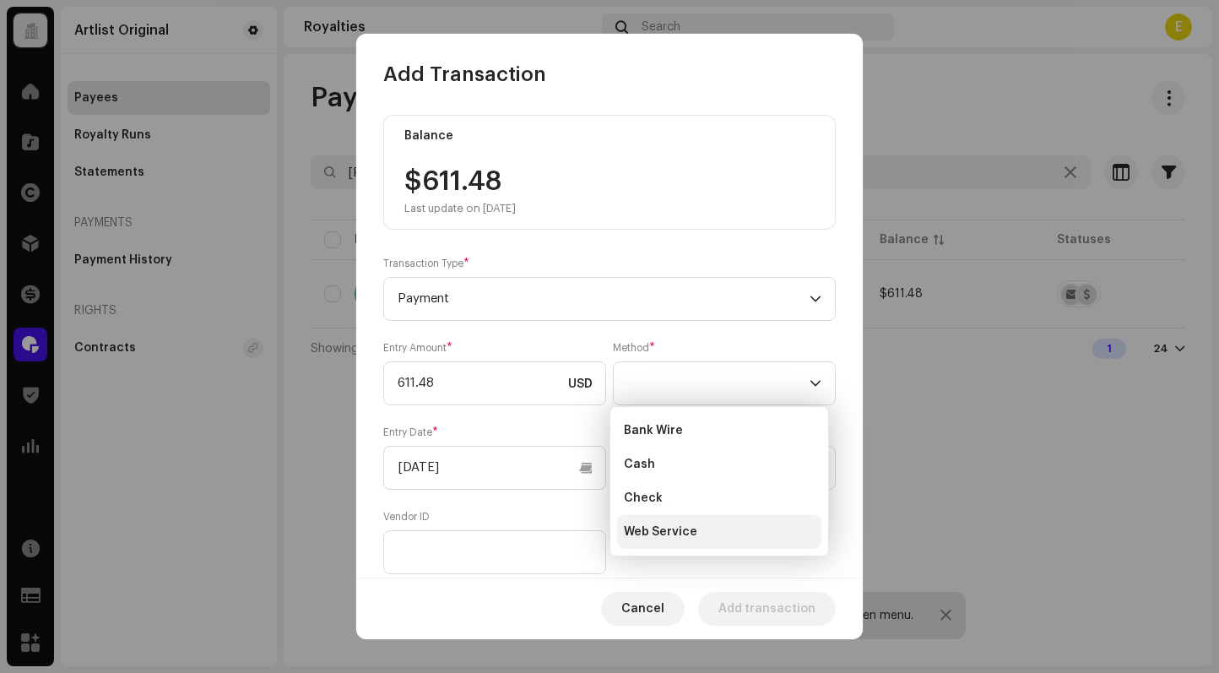
click at [713, 529] on li "Web Service" at bounding box center [719, 532] width 204 height 34
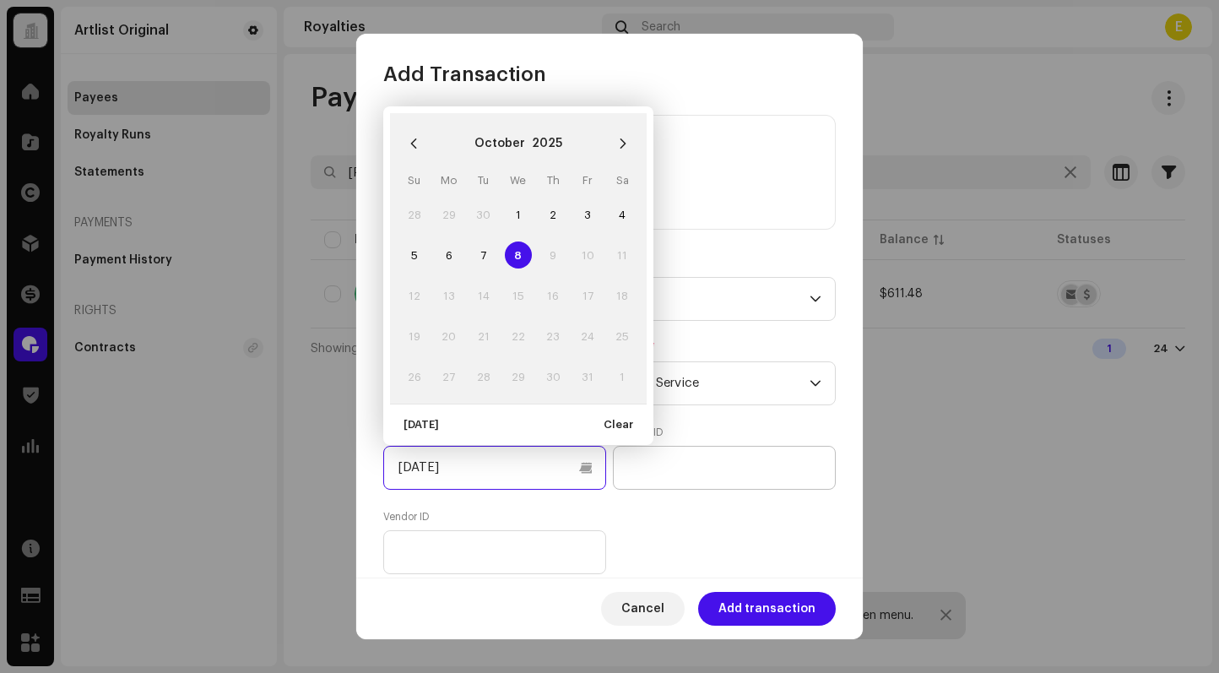
drag, startPoint x: 528, startPoint y: 459, endPoint x: 631, endPoint y: 471, distance: 103.6
click at [533, 460] on input "[DATE]" at bounding box center [494, 468] width 223 height 44
click at [412, 139] on icon "Previous Month" at bounding box center [414, 144] width 12 height 12
click at [448, 219] on span "1" at bounding box center [448, 214] width 27 height 27
type input "[DATE]"
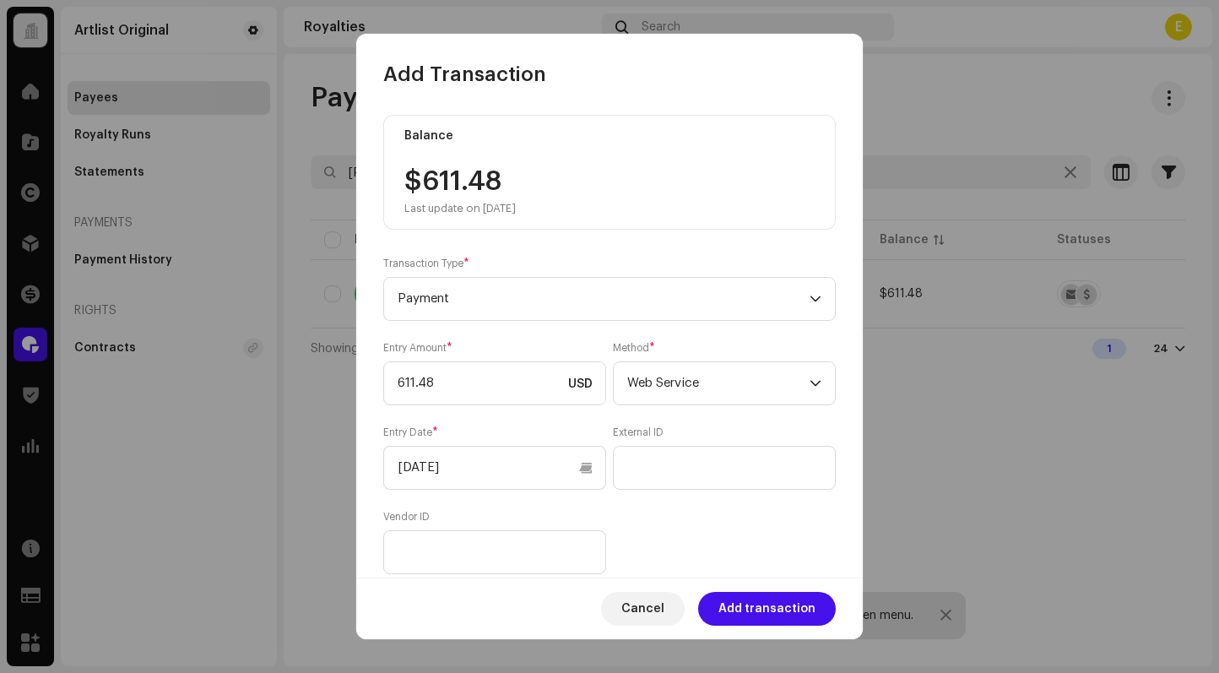
scroll to position [156, 0]
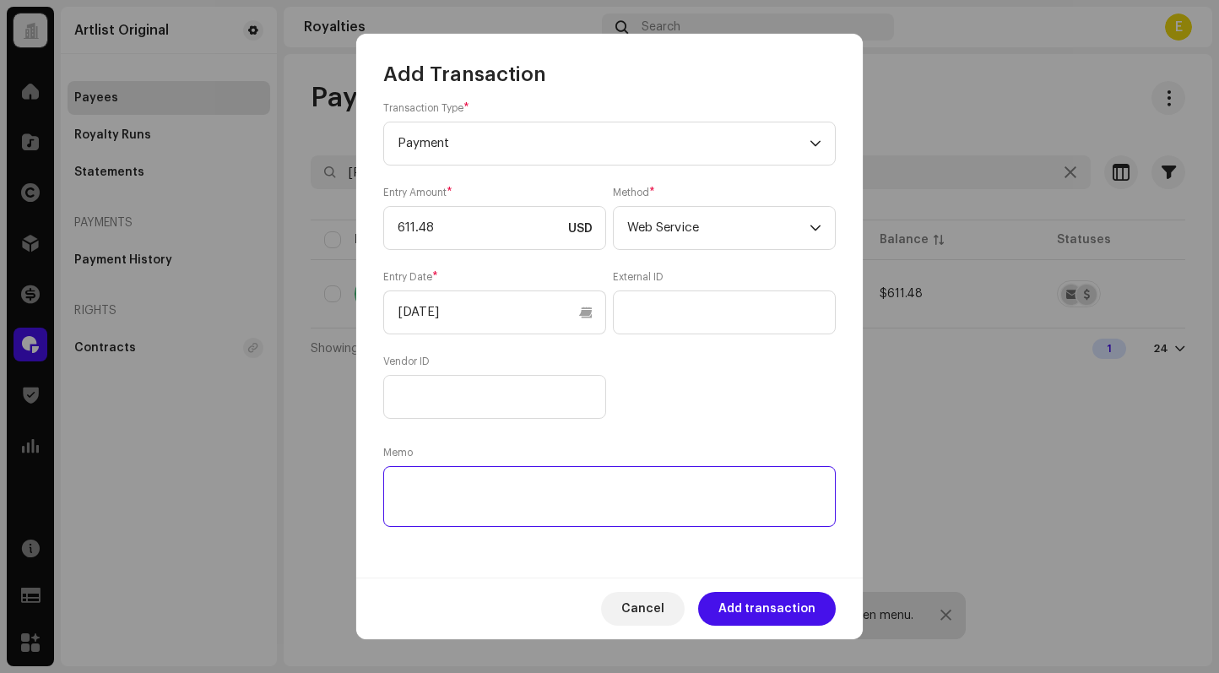
click at [781, 481] on textarea at bounding box center [609, 496] width 452 height 61
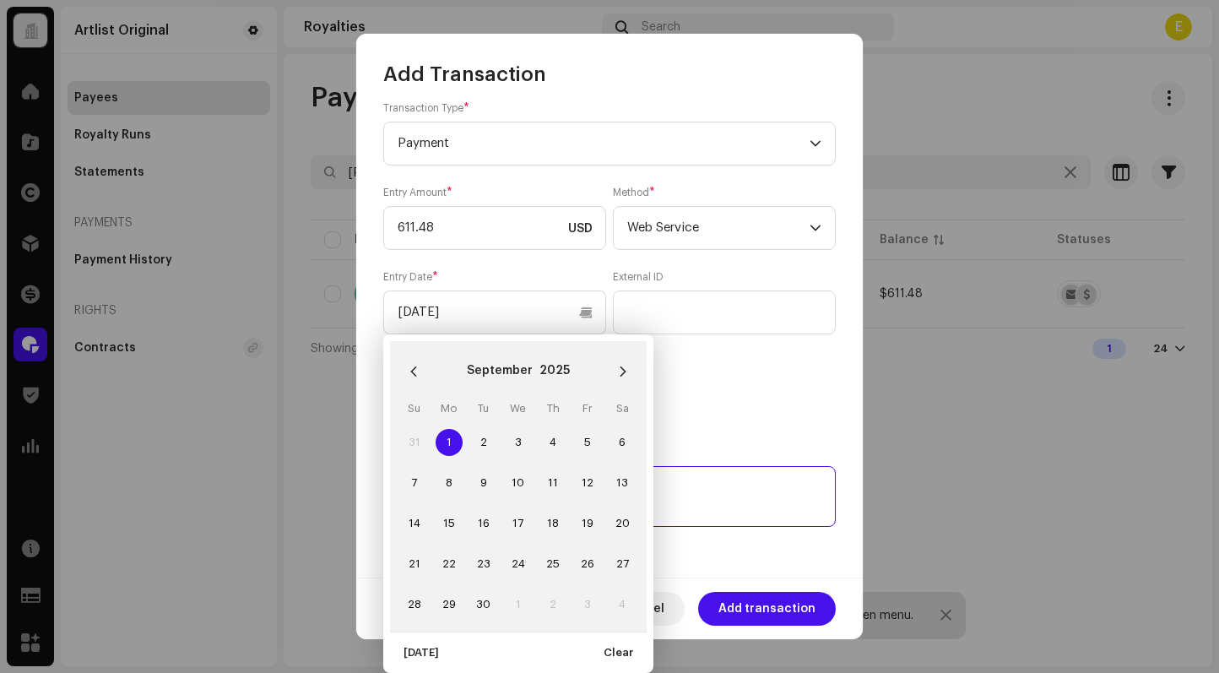
paste textarea "Statement ID: 5456883 / Invoice number: 25006"
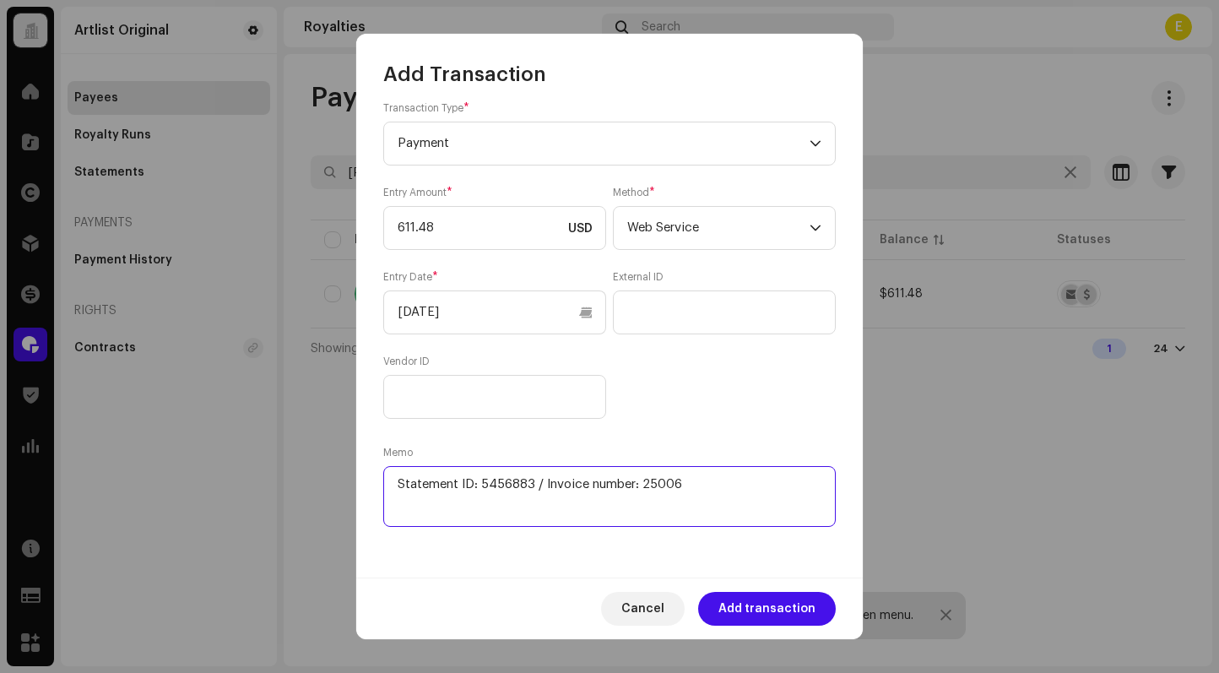
type textarea "Statement ID: 5456883 / Invoice number: 25006"
click at [765, 604] on span "Add transaction" at bounding box center [766, 609] width 97 height 34
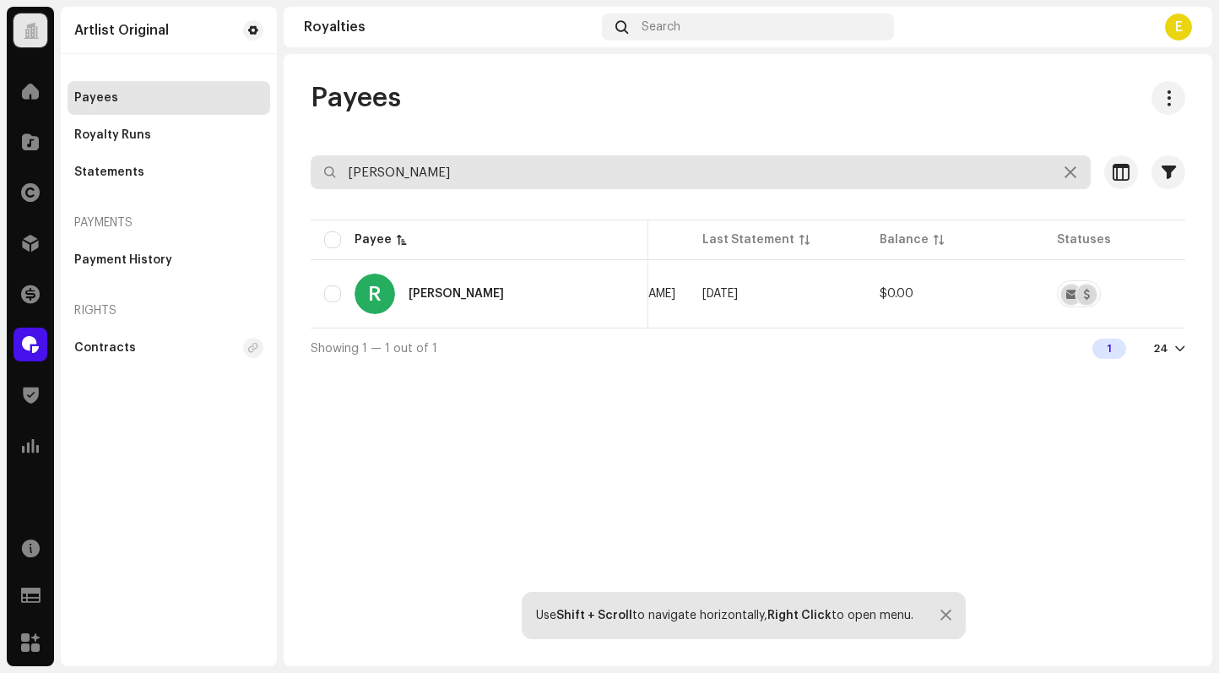
click at [740, 175] on input "[PERSON_NAME]" at bounding box center [701, 172] width 780 height 34
paste input "[PERSON_NAME]"
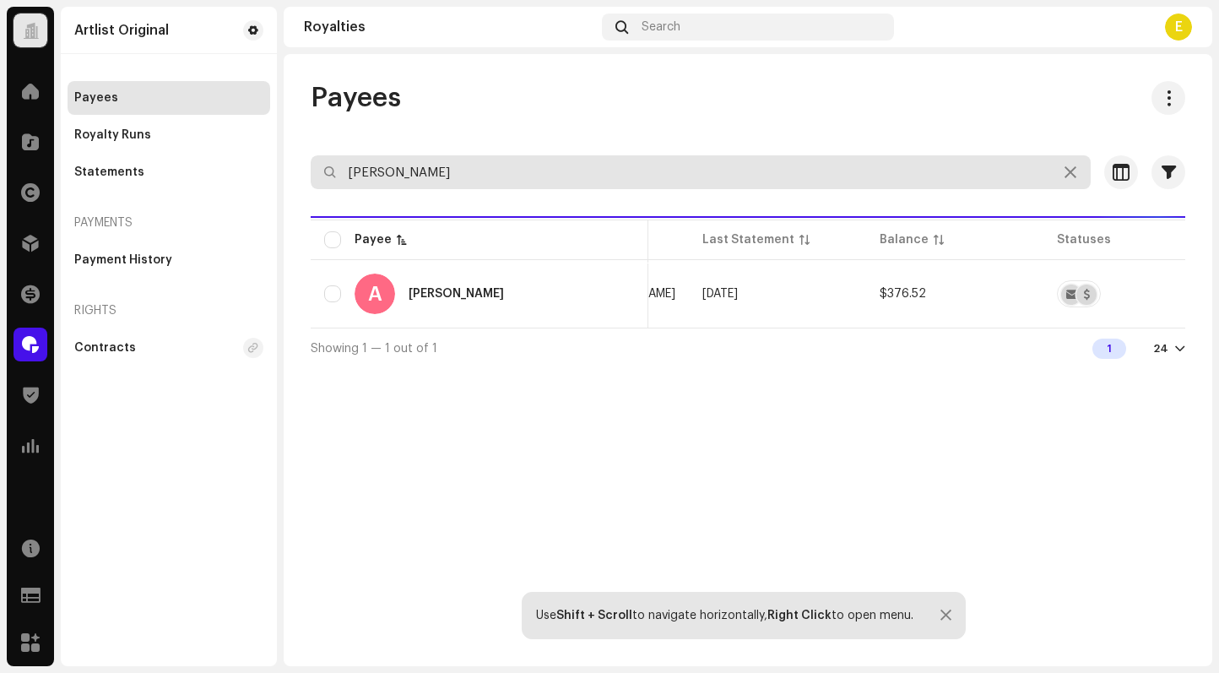
type input "[PERSON_NAME]"
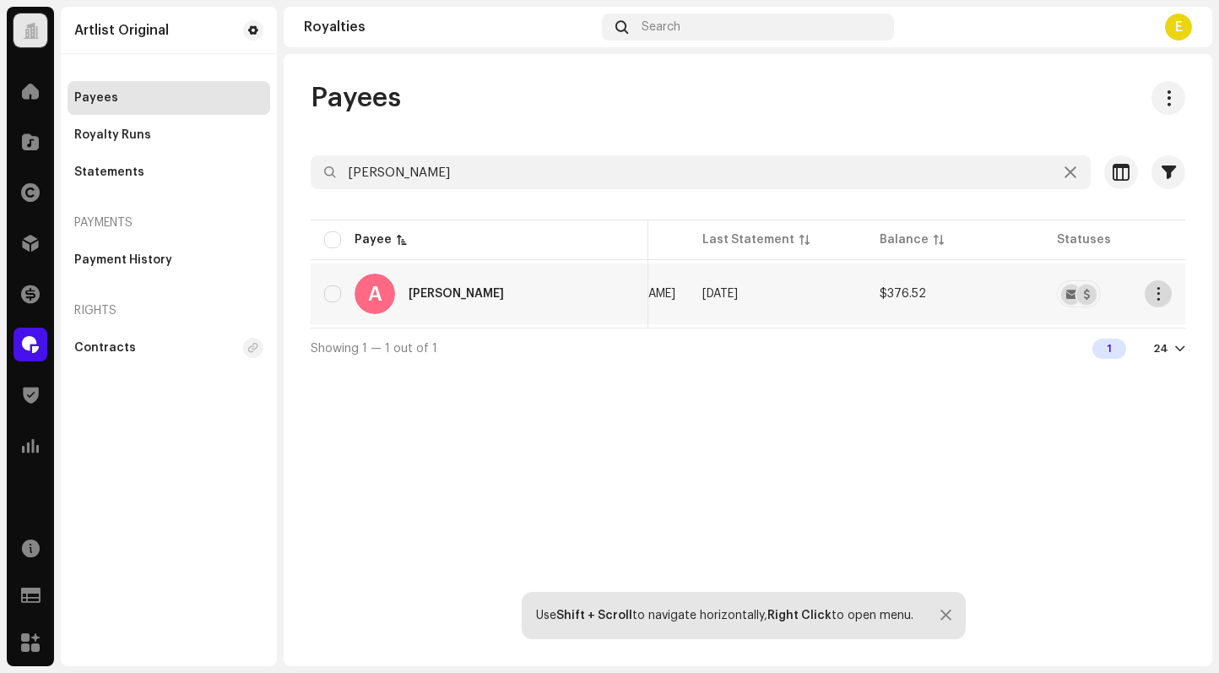
click at [1168, 295] on button "button" at bounding box center [1157, 293] width 27 height 27
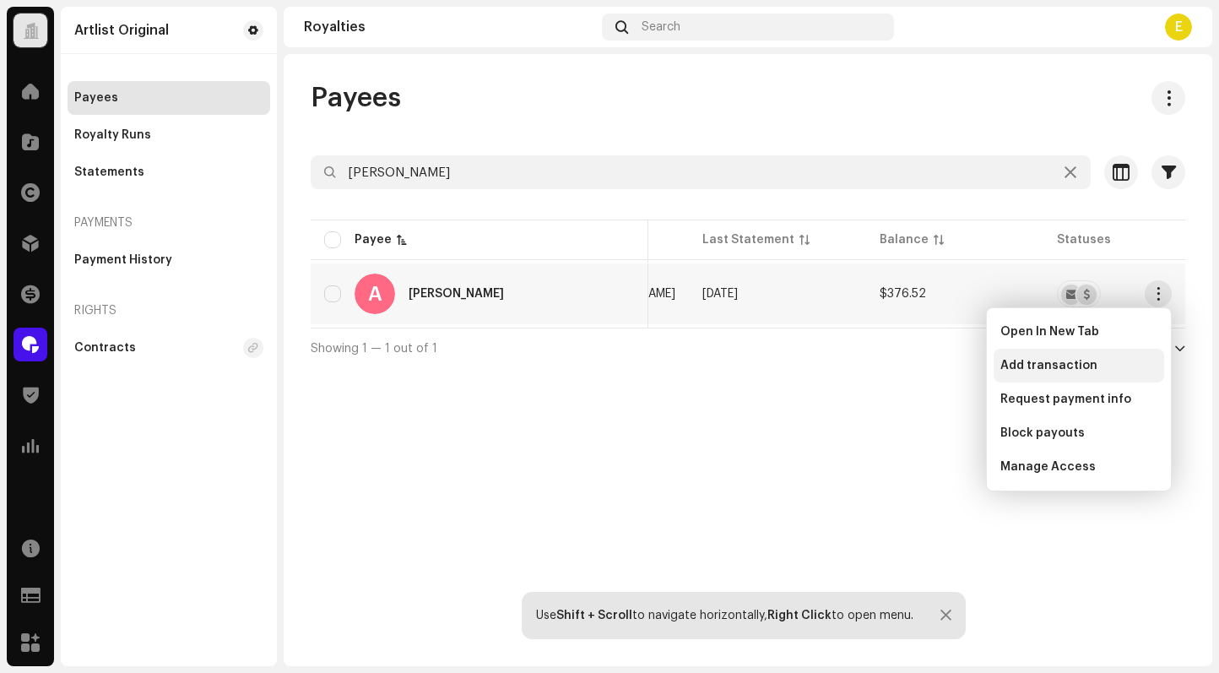
click at [1125, 376] on div "Add transaction" at bounding box center [1078, 366] width 170 height 34
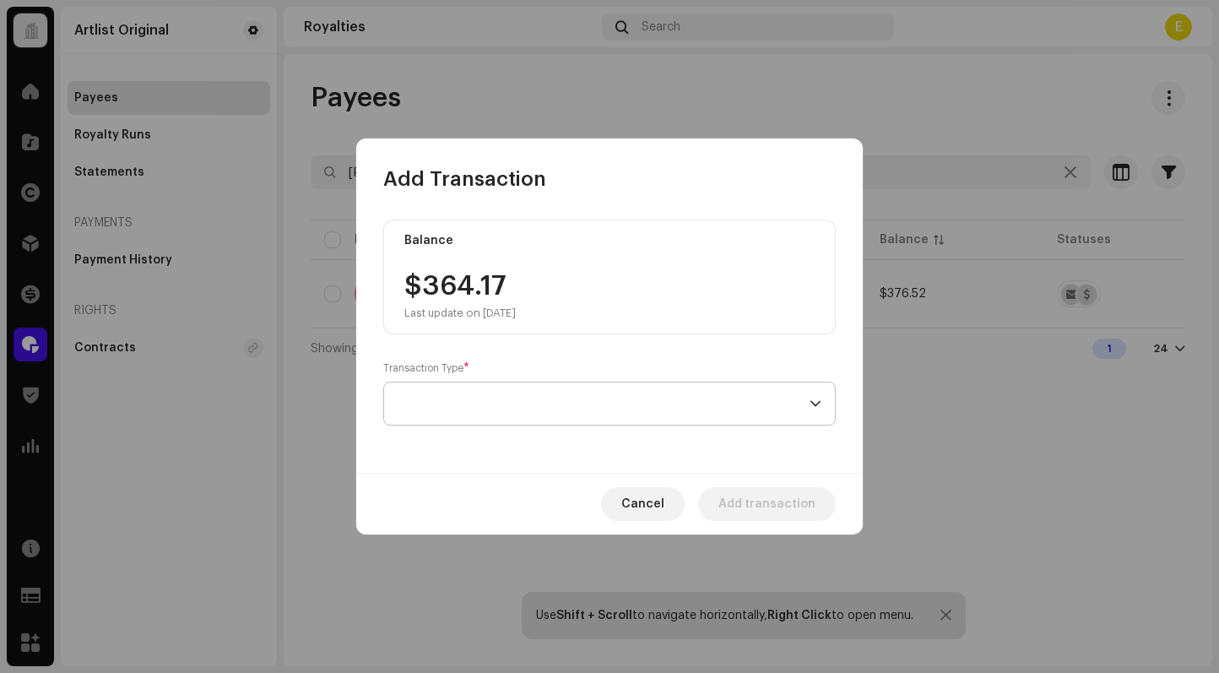
click at [673, 392] on span at bounding box center [603, 403] width 412 height 42
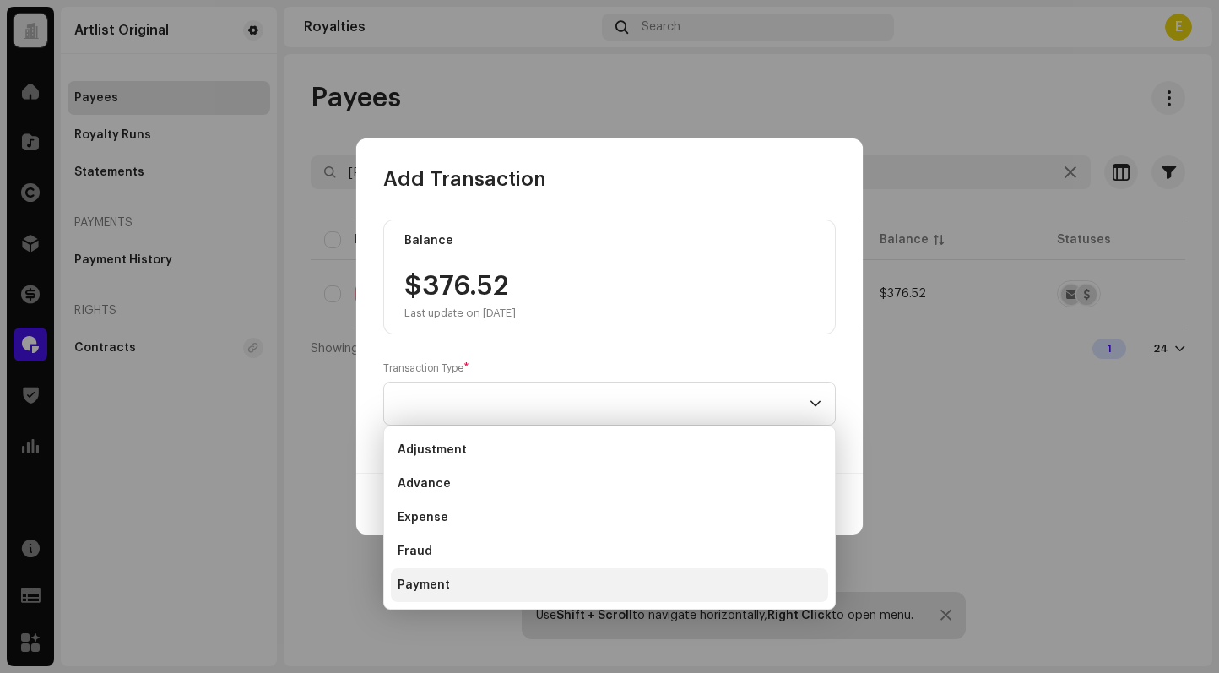
click at [565, 584] on li "Payment" at bounding box center [609, 585] width 437 height 34
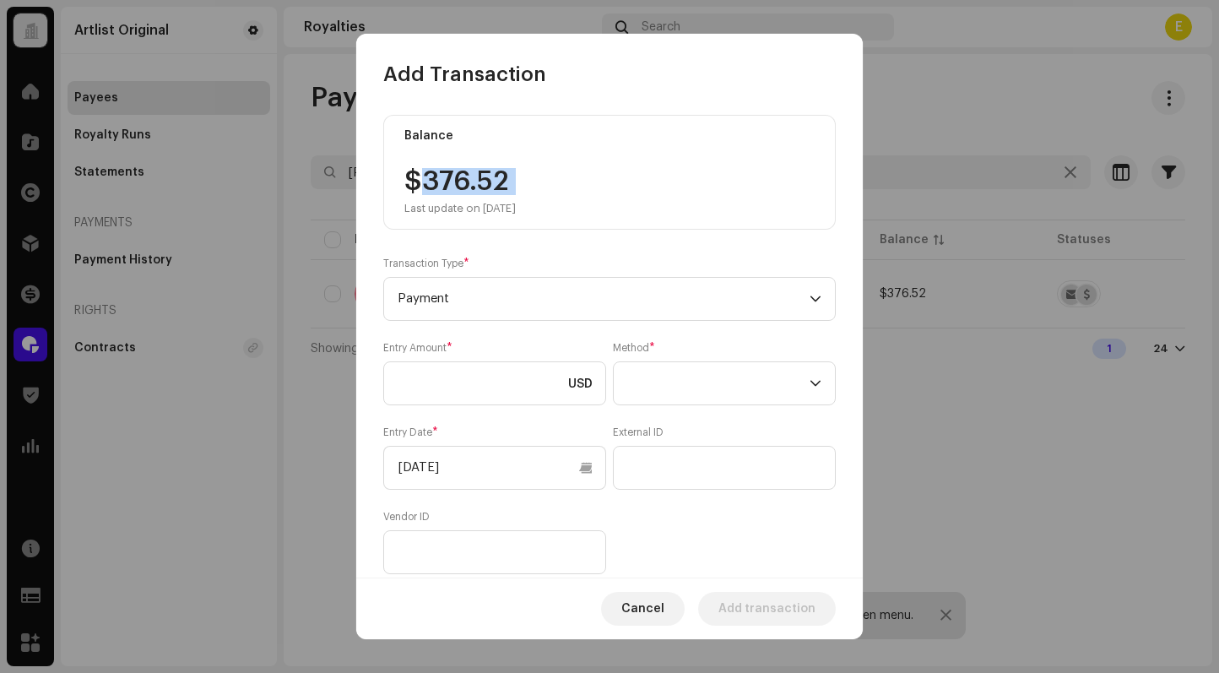
drag, startPoint x: 527, startPoint y: 200, endPoint x: 415, endPoint y: 181, distance: 113.1
click at [415, 181] on div "$376.52 Last update on [DATE]" at bounding box center [459, 191] width 111 height 47
copy div "376.52"
drag, startPoint x: 473, startPoint y: 388, endPoint x: 527, endPoint y: 381, distance: 53.7
click at [473, 388] on input at bounding box center [494, 383] width 223 height 44
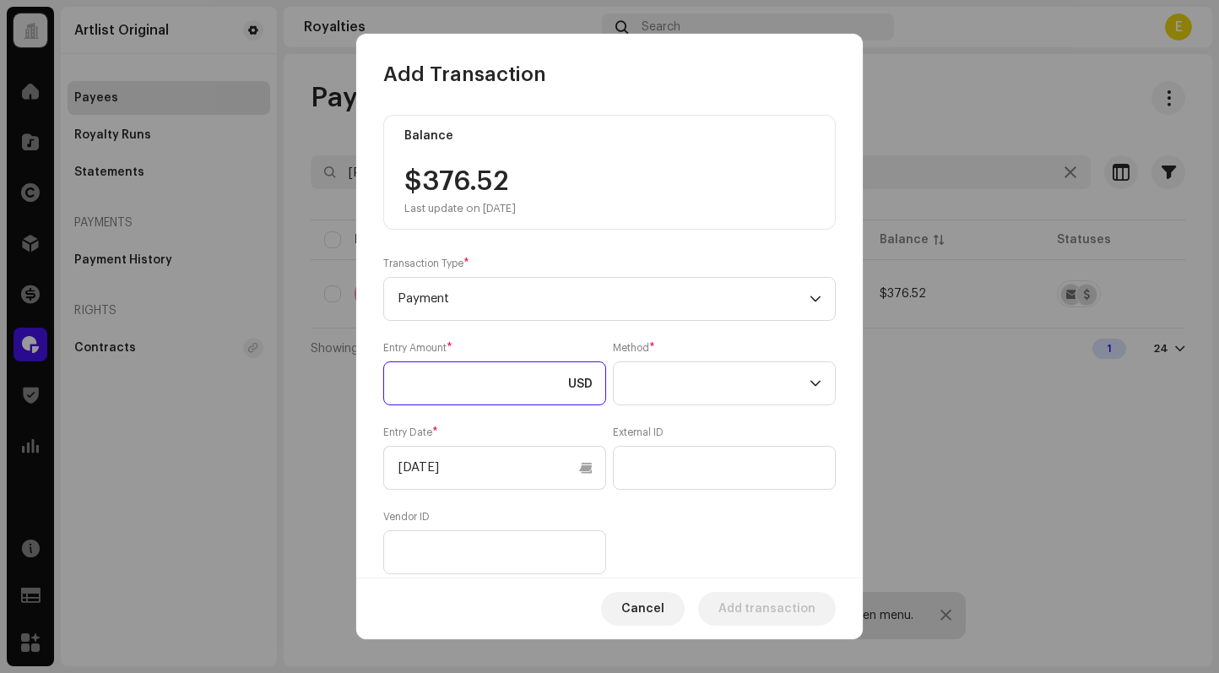
paste input "376.52"
type input "376.52"
click at [764, 371] on span at bounding box center [718, 383] width 182 height 42
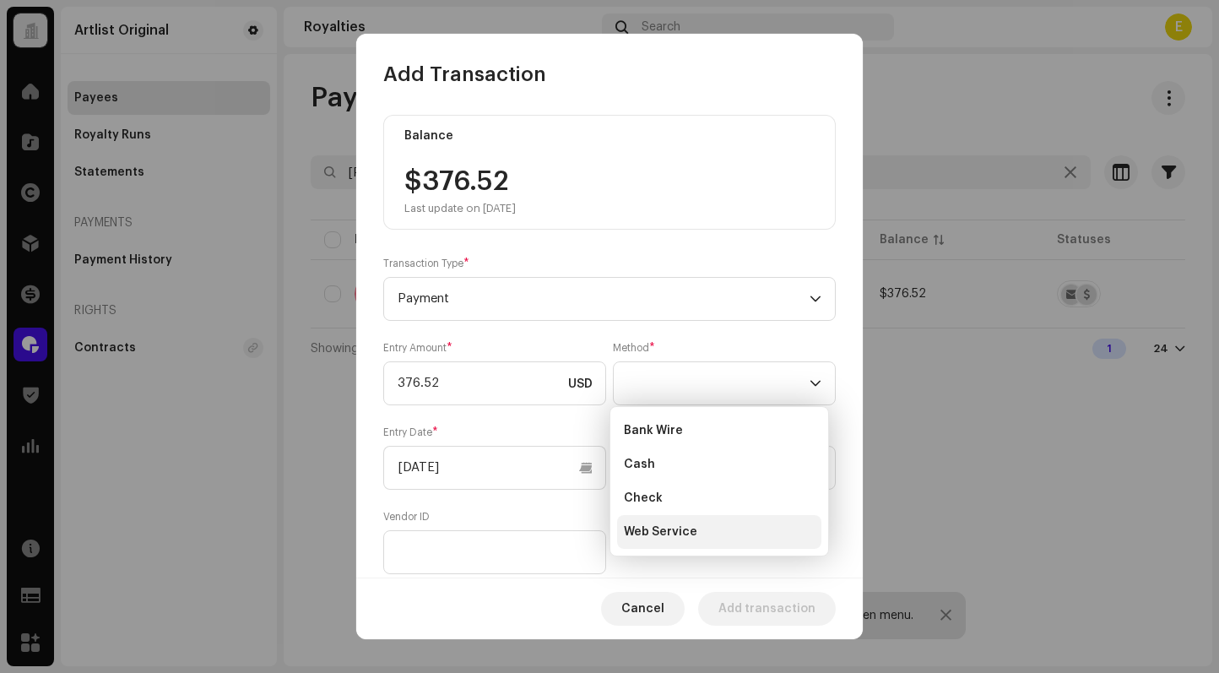
click at [727, 527] on li "Web Service" at bounding box center [719, 532] width 204 height 34
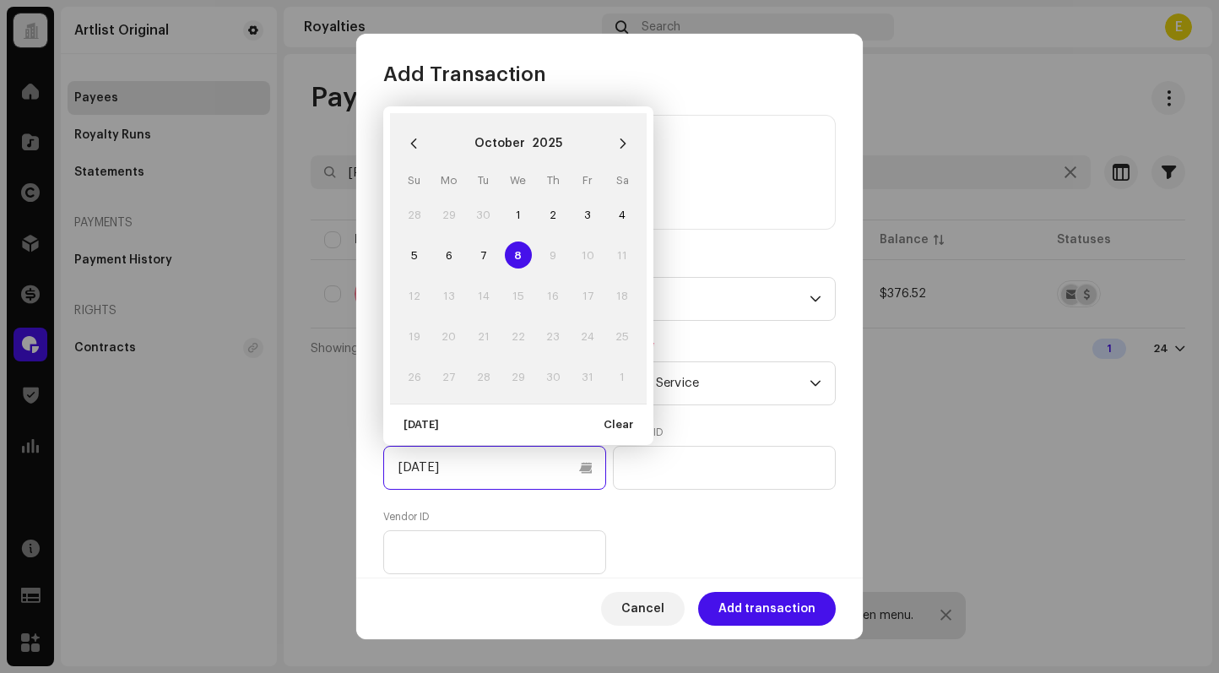
click at [584, 475] on input "[DATE]" at bounding box center [494, 468] width 223 height 44
click at [417, 139] on icon "Previous Month" at bounding box center [414, 144] width 12 height 12
click at [410, 143] on icon "Previous Month" at bounding box center [414, 144] width 12 height 12
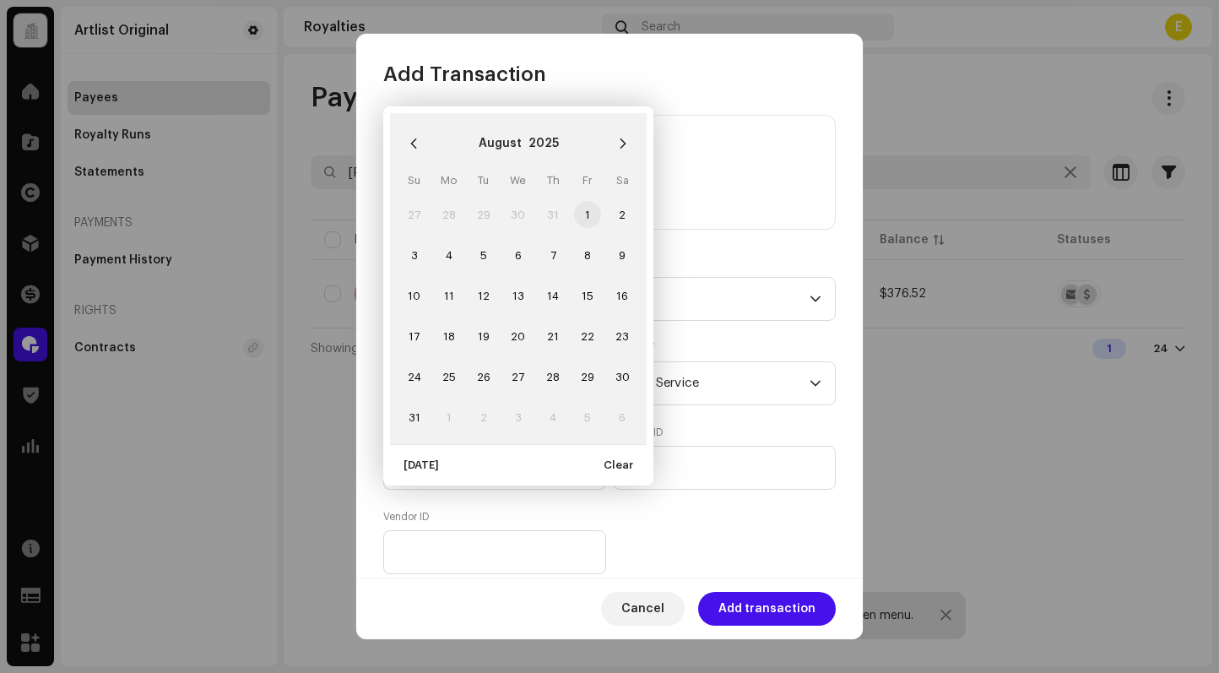
click at [578, 209] on span "1" at bounding box center [587, 214] width 27 height 27
type input "[DATE]"
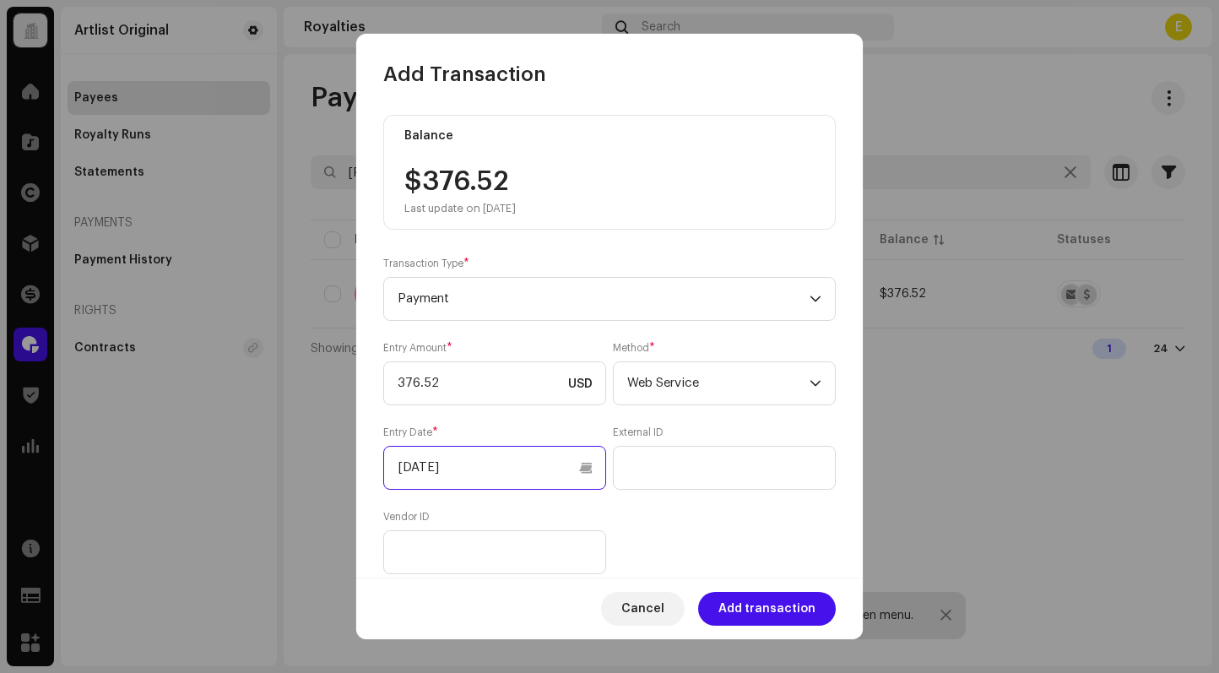
scroll to position [156, 0]
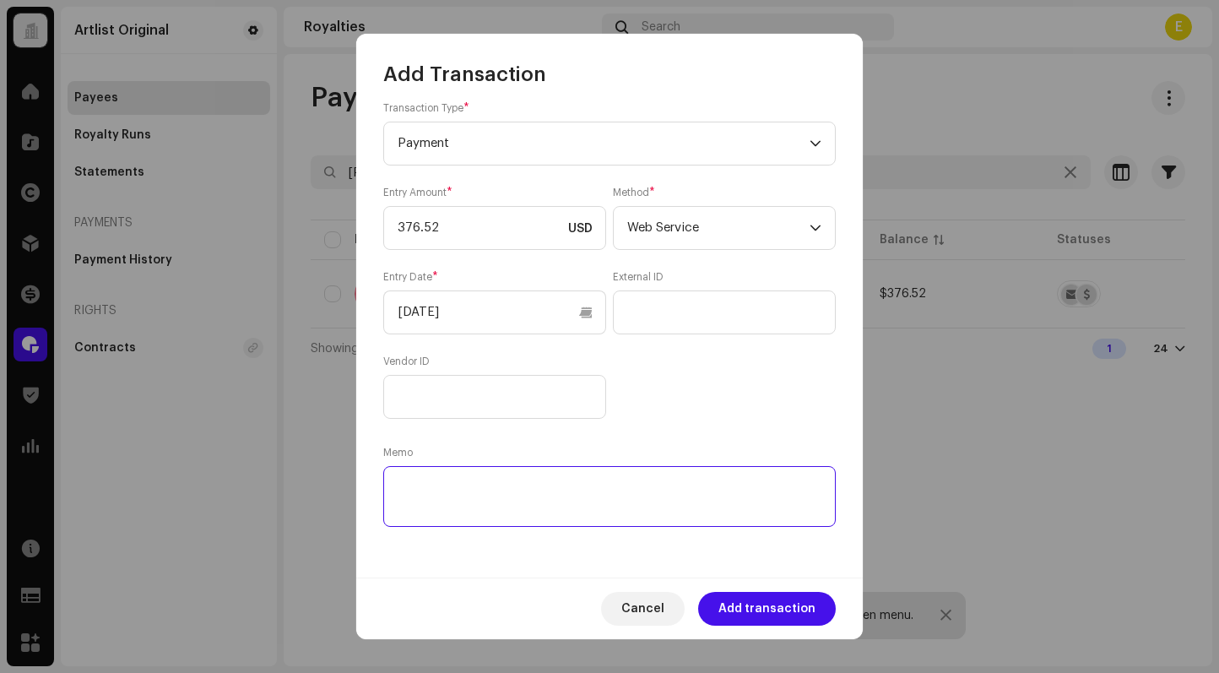
click at [632, 489] on textarea at bounding box center [609, 496] width 452 height 61
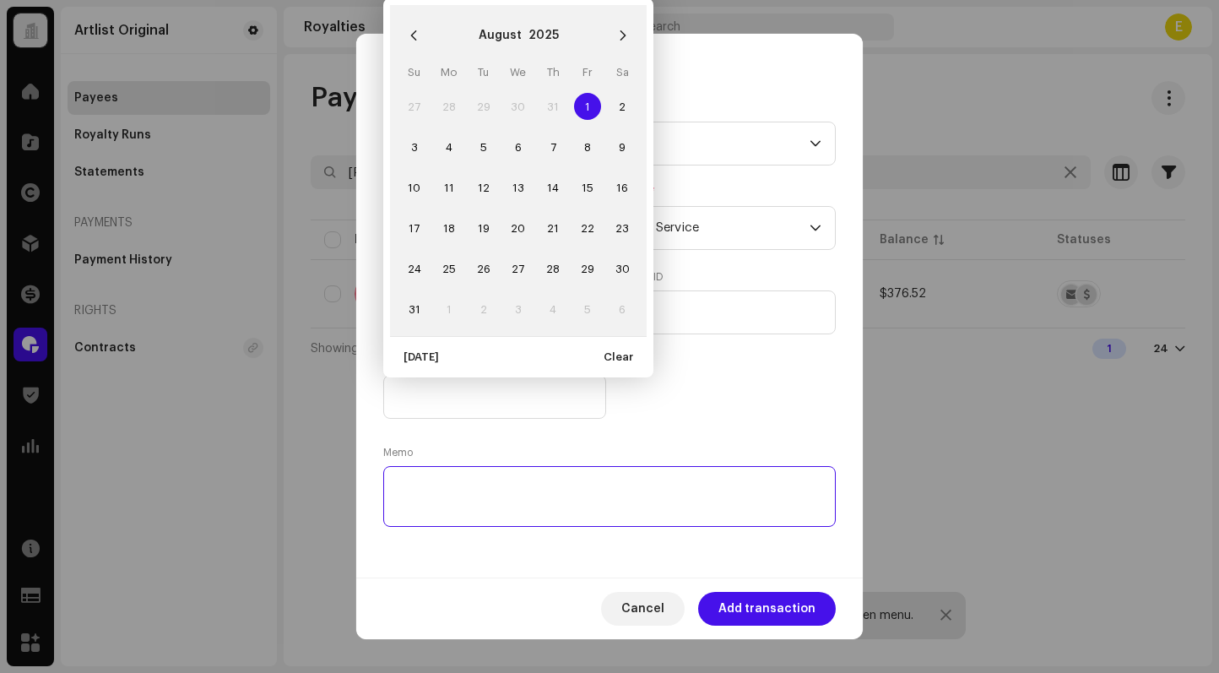
paste textarea "Statement ID: 5456532 / Invoice number: 40092"
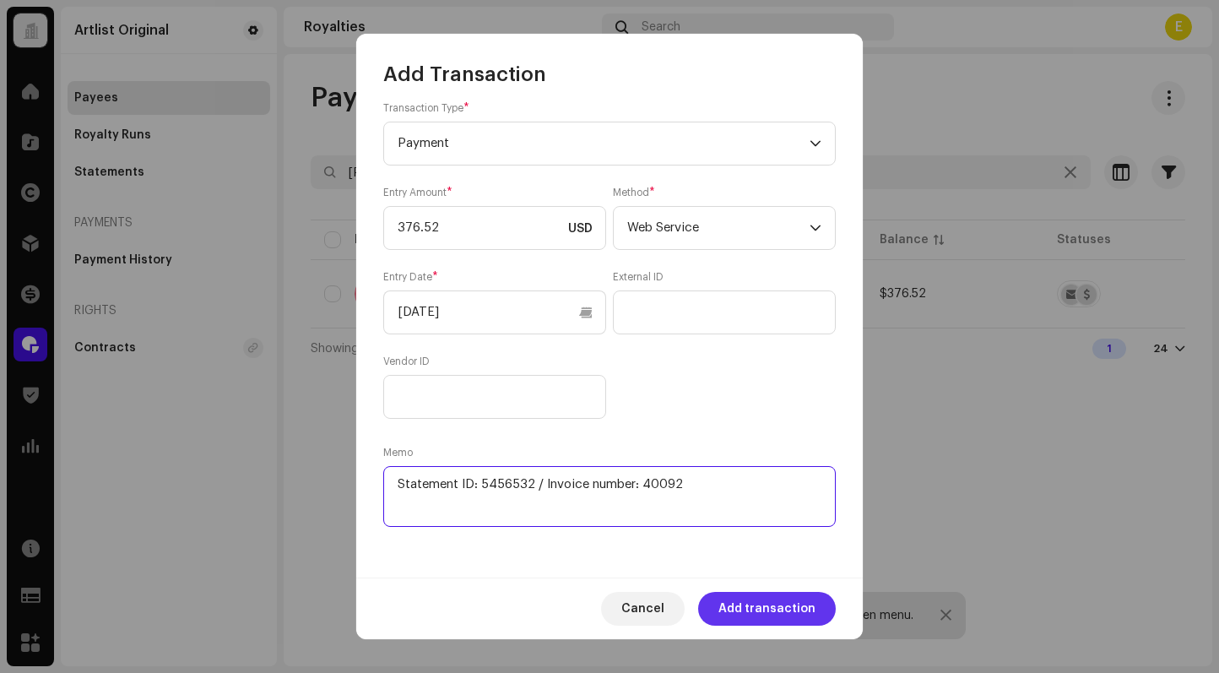
type textarea "Statement ID: 5456532 / Invoice number: 40092"
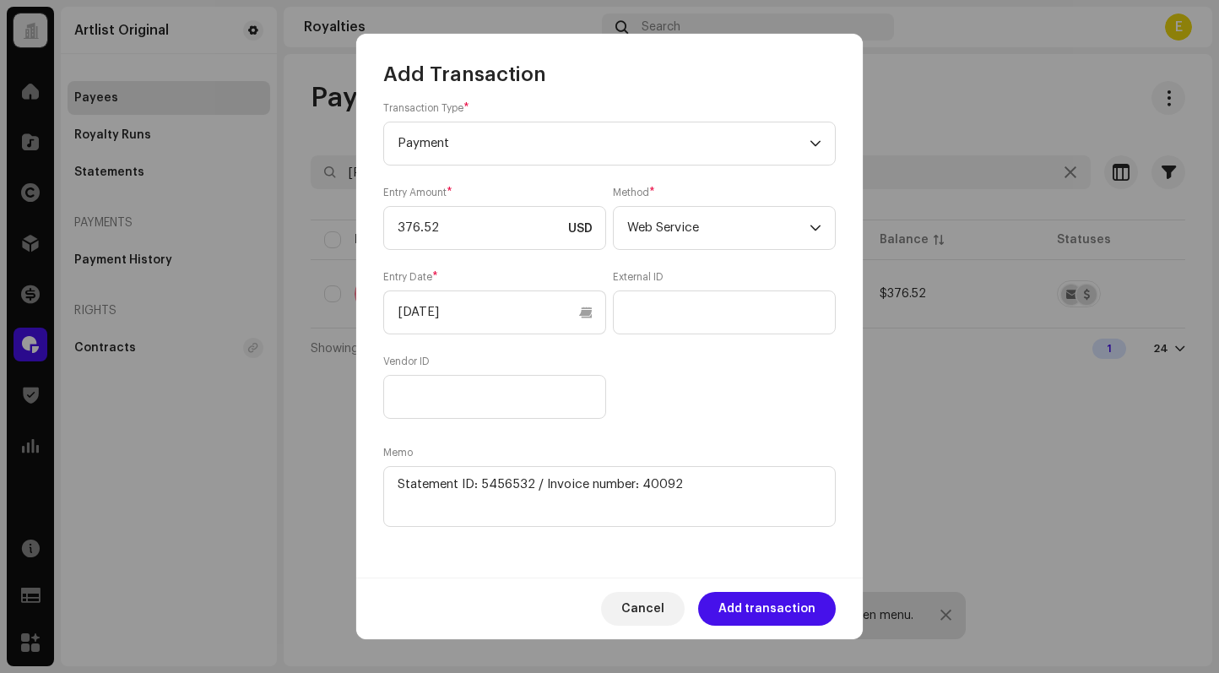
click at [765, 615] on span "Add transaction" at bounding box center [766, 609] width 97 height 34
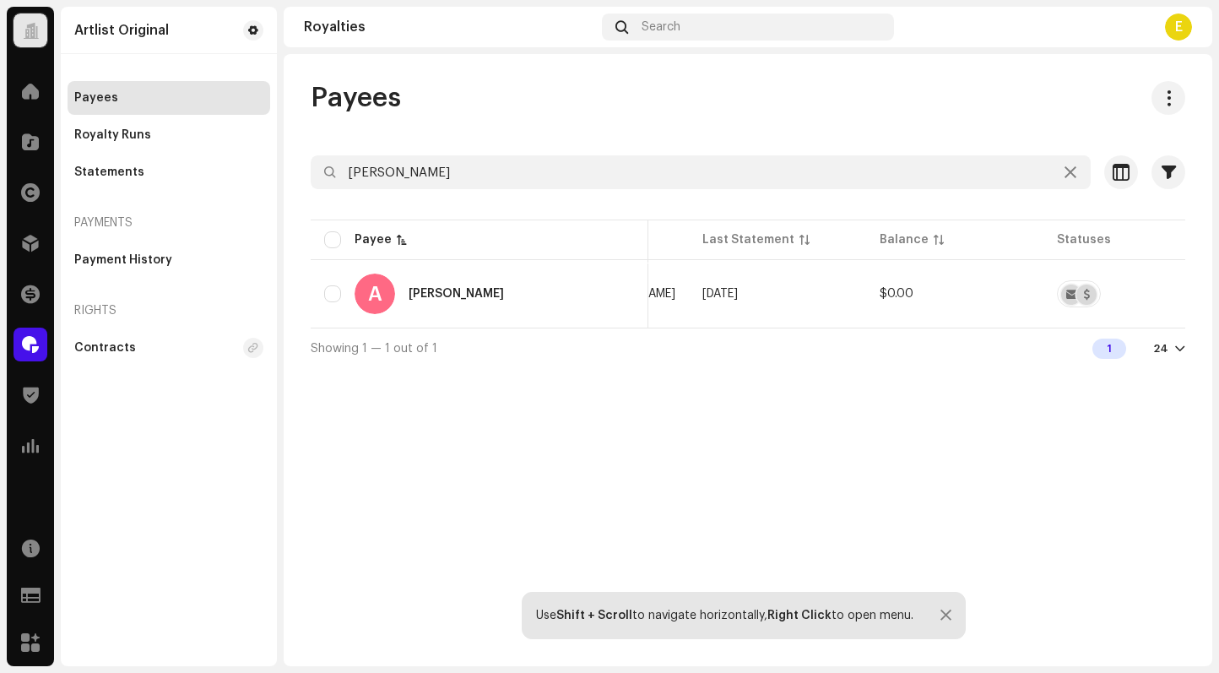
click at [686, 191] on div at bounding box center [748, 202] width 874 height 27
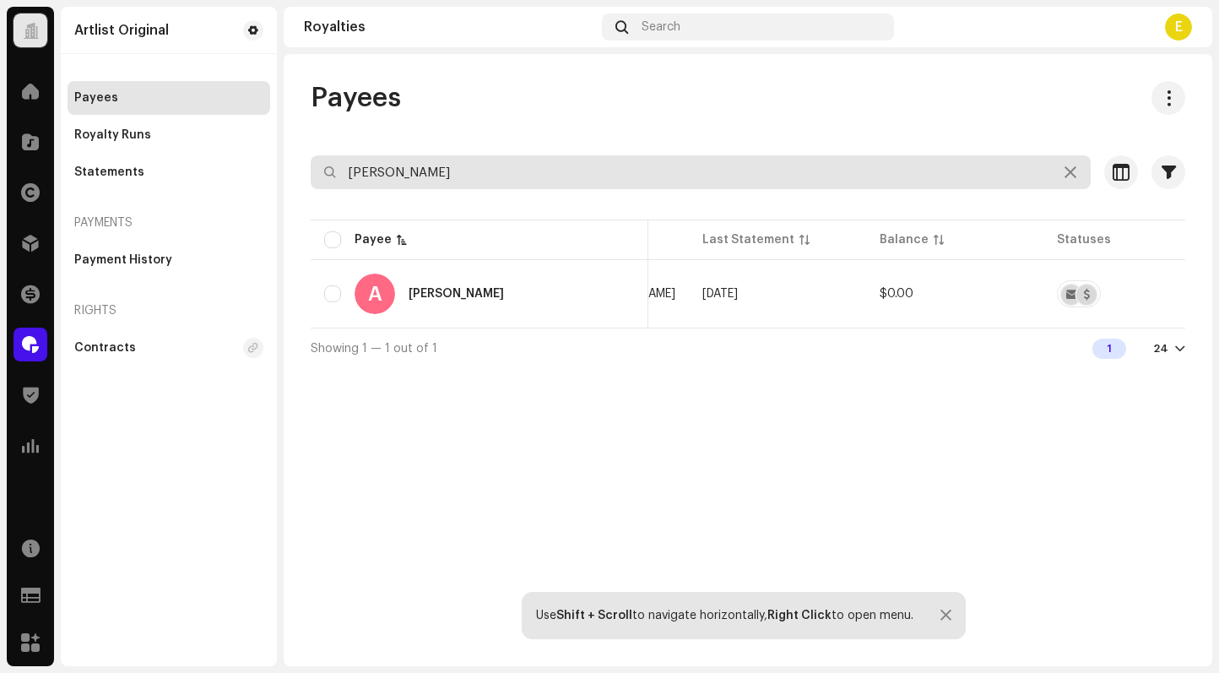
click at [685, 188] on re-o-filter-bar "[PERSON_NAME] Selected 0 Select all 1 Options Filters Status Active Payout bloc…" at bounding box center [748, 185] width 874 height 61
click at [678, 170] on input "[PERSON_NAME]" at bounding box center [701, 172] width 780 height 34
paste input "[PERSON_NAME]"
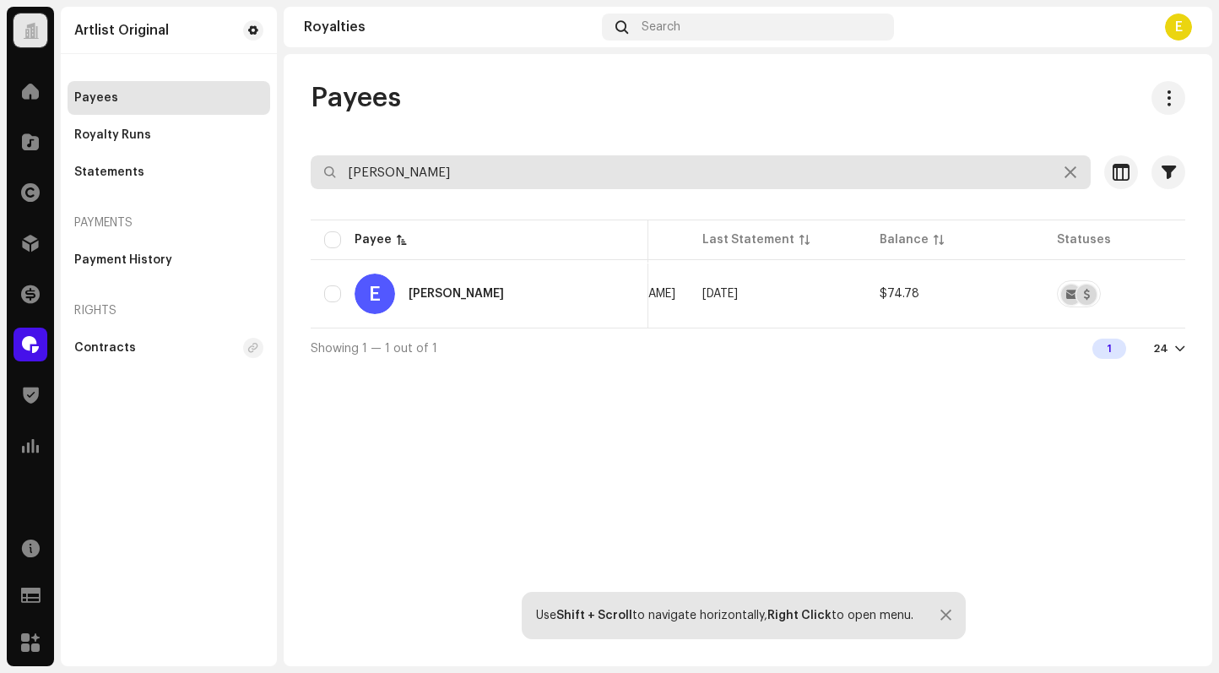
type input "[PERSON_NAME]"
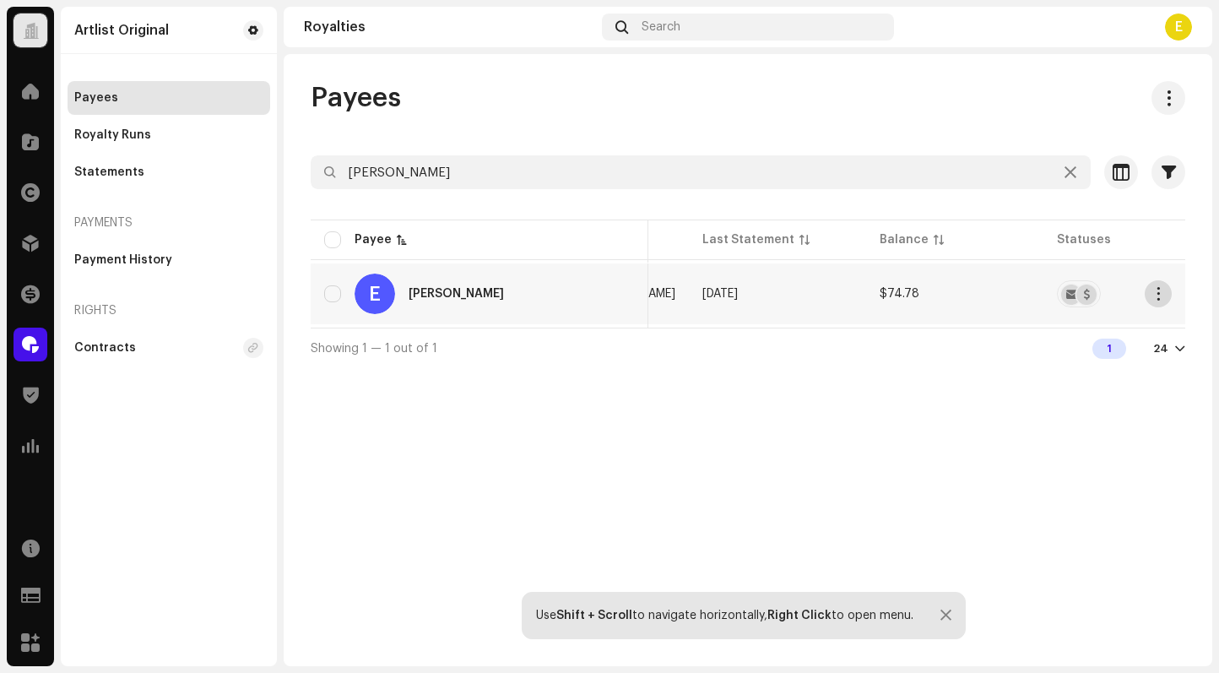
click at [1164, 289] on span "button" at bounding box center [1158, 294] width 13 height 14
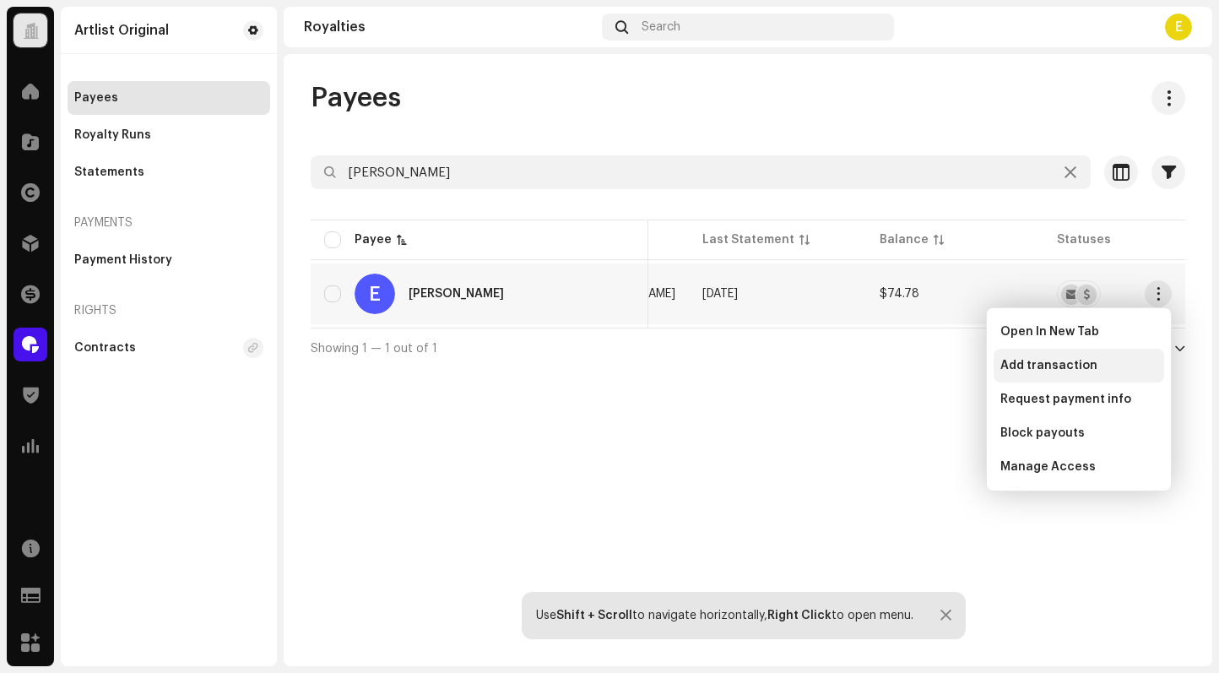
click at [1106, 366] on div "Add transaction" at bounding box center [1078, 366] width 157 height 14
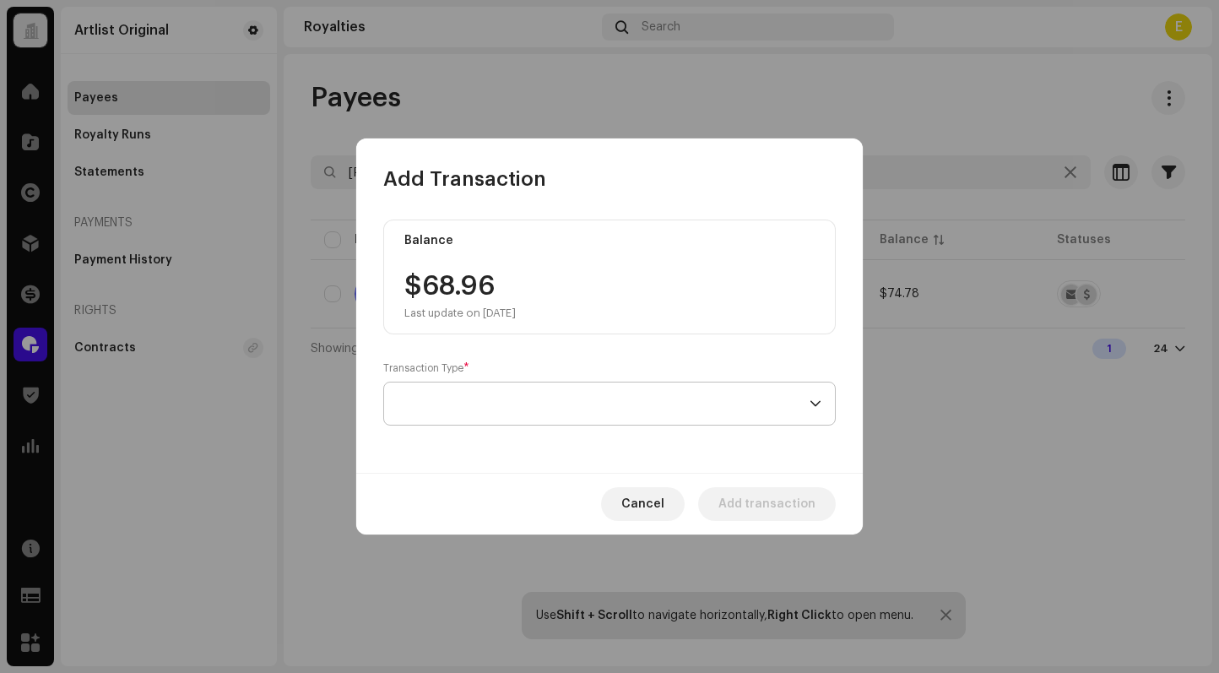
click at [608, 404] on span at bounding box center [603, 403] width 412 height 42
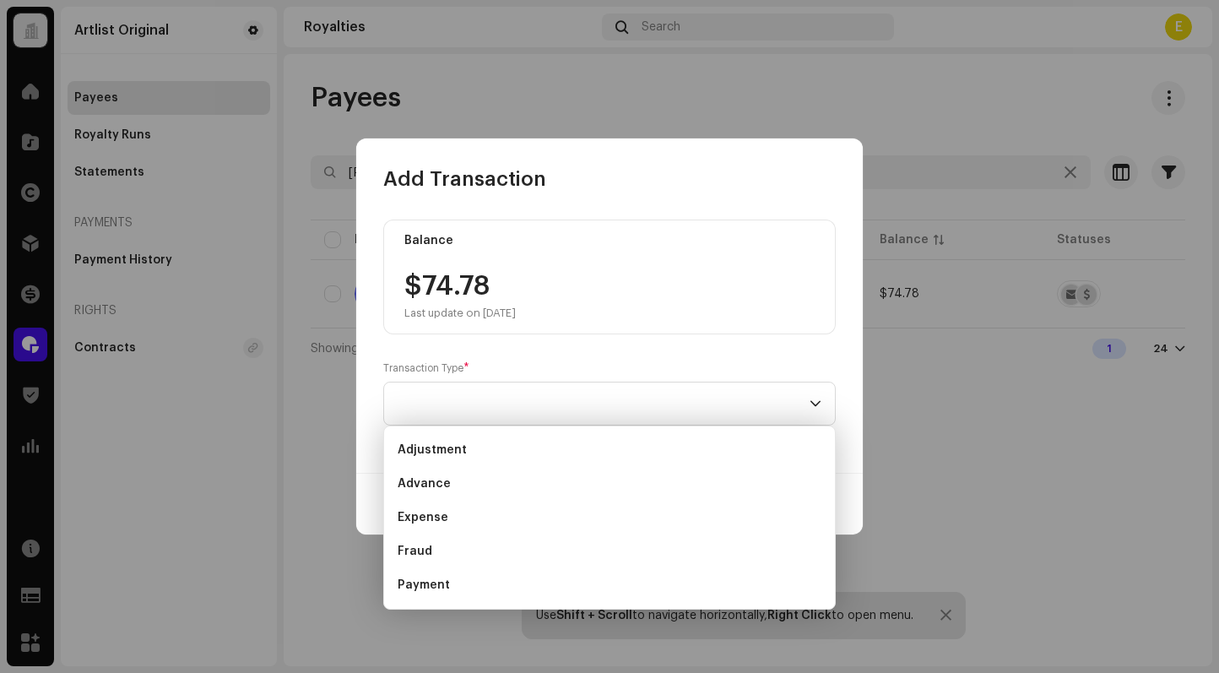
click at [510, 591] on li "Payment" at bounding box center [609, 585] width 437 height 34
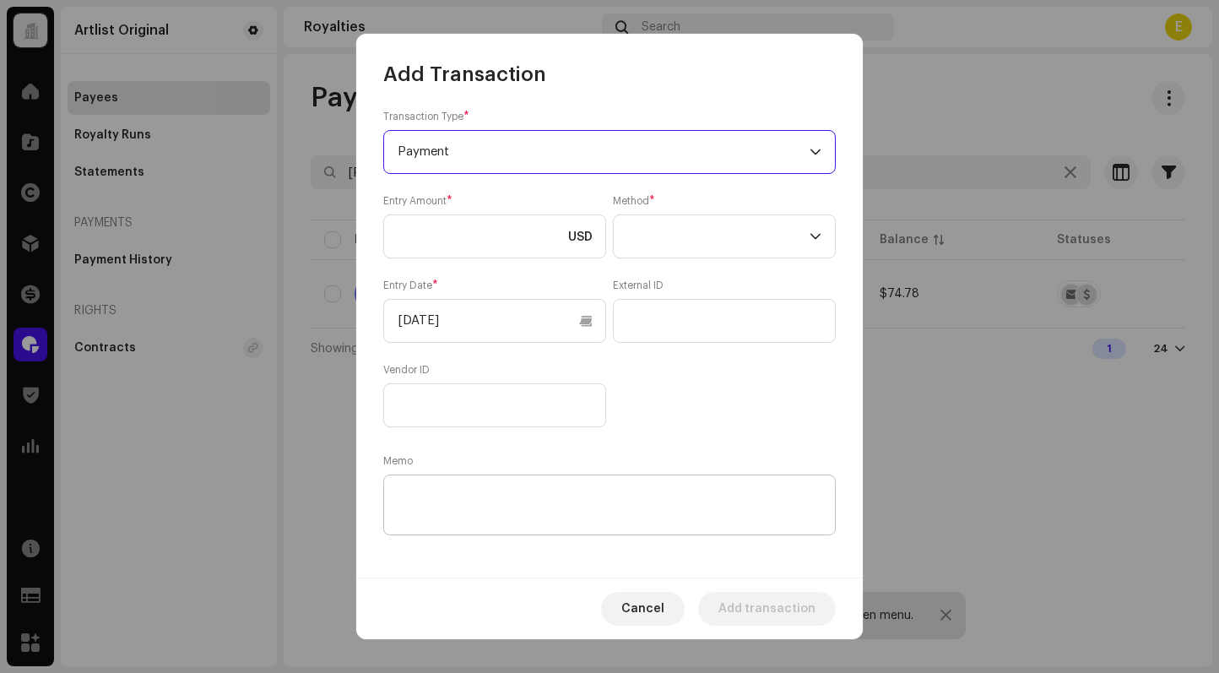
scroll to position [156, 0]
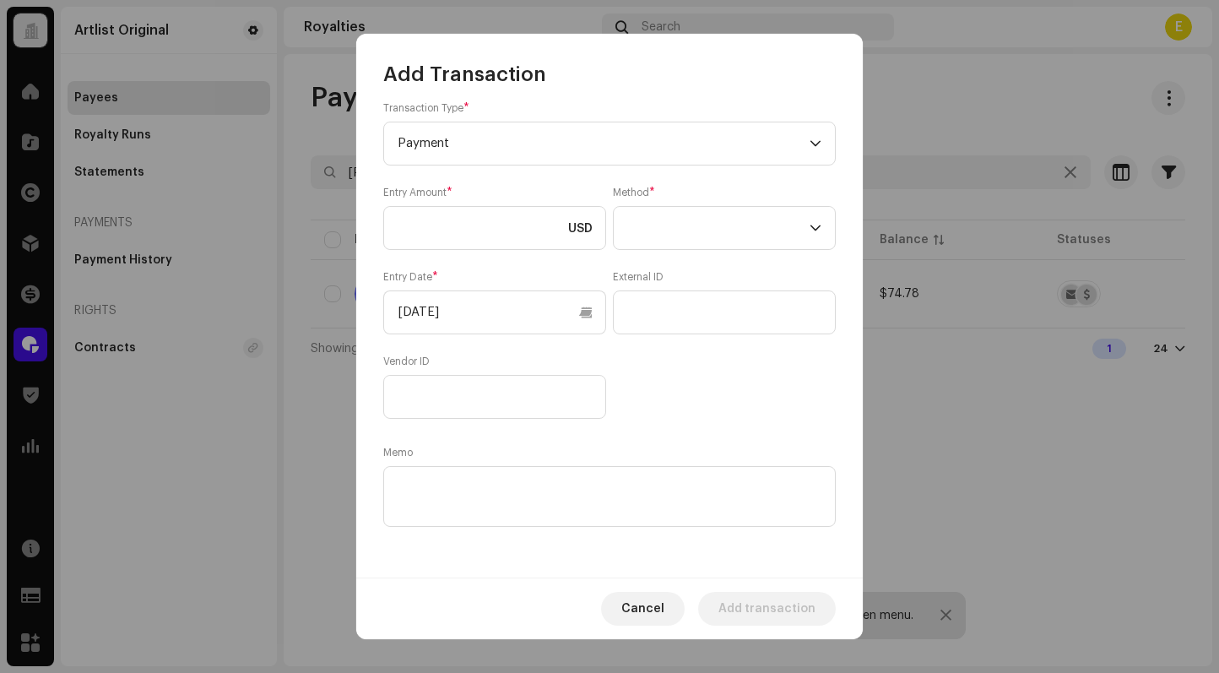
click at [451, 254] on div "Entry Amount * USD Method * Entry Date * [DATE] External ID Vendor ID" at bounding box center [609, 302] width 452 height 233
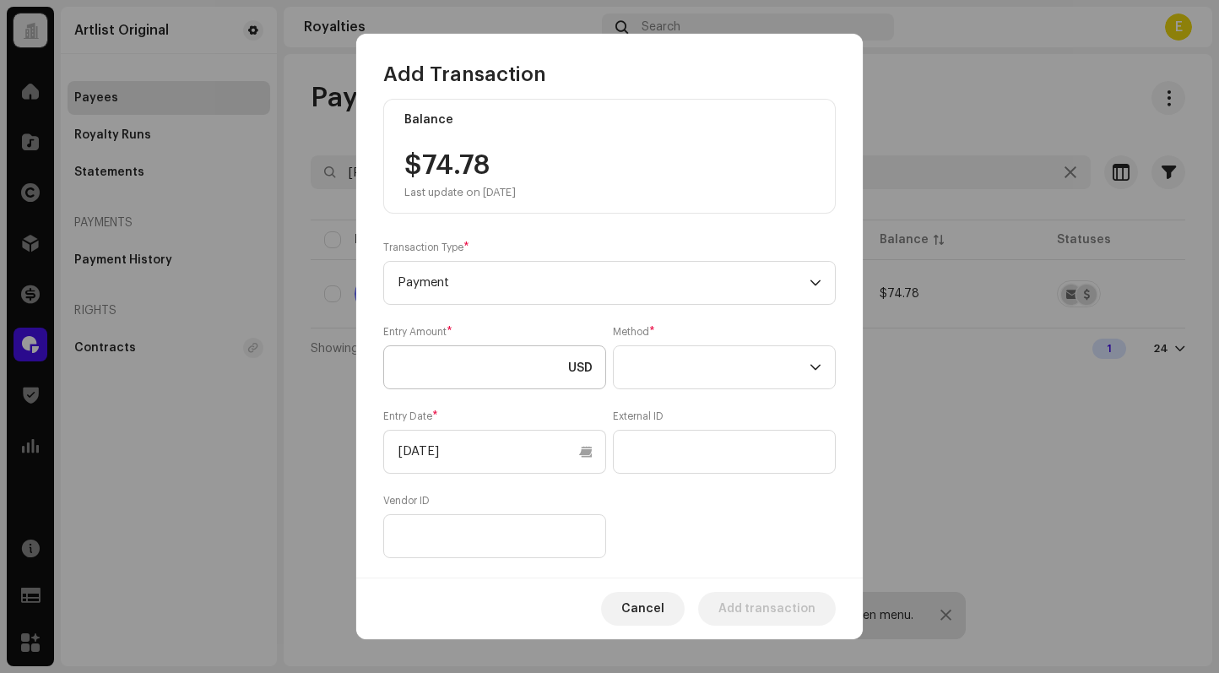
scroll to position [0, 0]
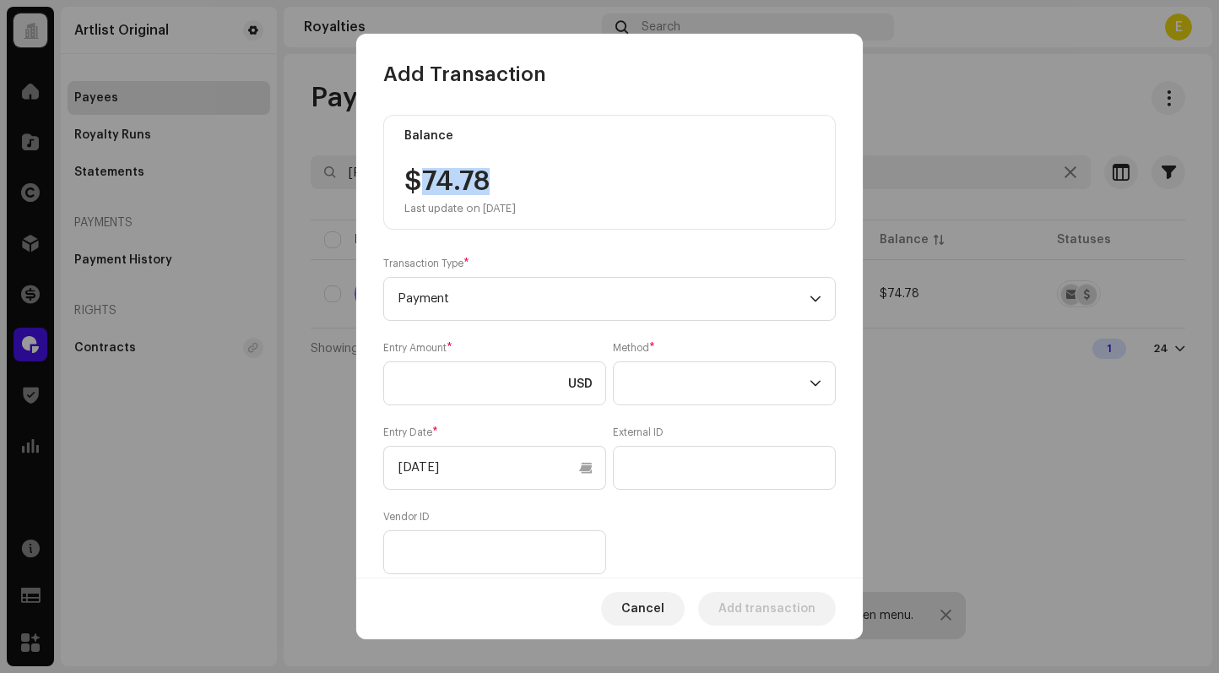
drag, startPoint x: 480, startPoint y: 191, endPoint x: 417, endPoint y: 178, distance: 64.5
click at [417, 177] on div "$74.78 Last update on [DATE]" at bounding box center [459, 191] width 111 height 47
copy div "74.78"
drag, startPoint x: 449, startPoint y: 387, endPoint x: 505, endPoint y: 381, distance: 56.1
click at [449, 387] on input at bounding box center [494, 383] width 223 height 44
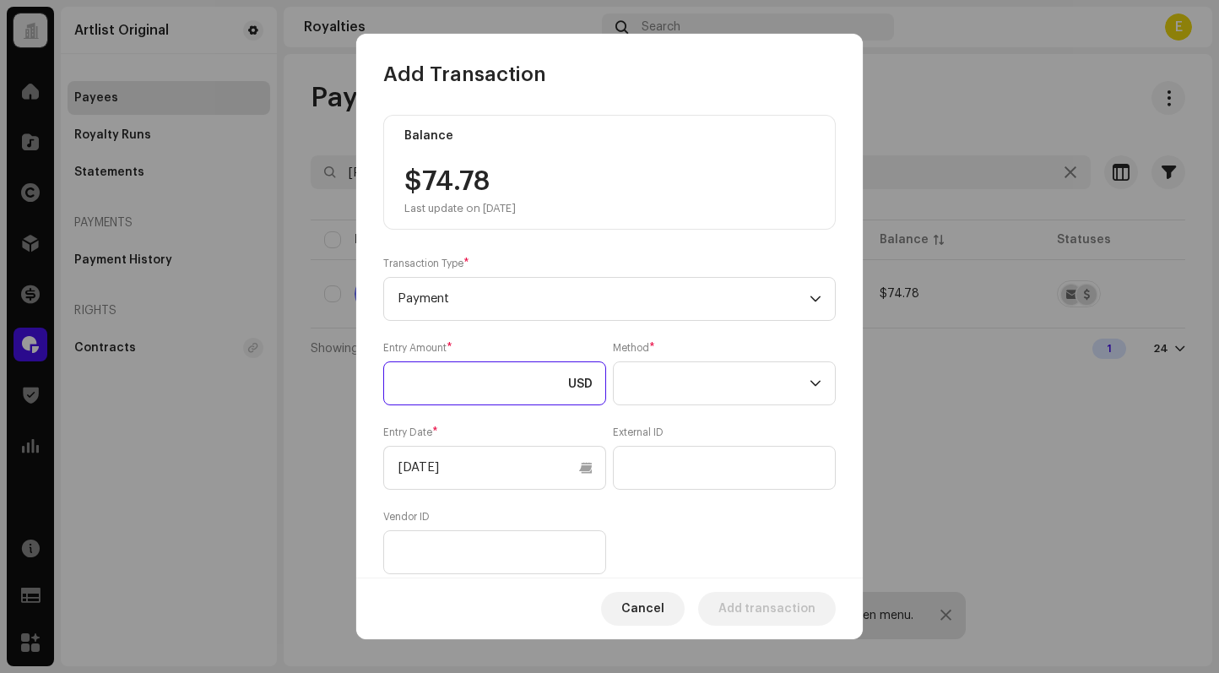
paste input "74.78"
type input "74.78"
click at [712, 390] on span at bounding box center [718, 383] width 182 height 42
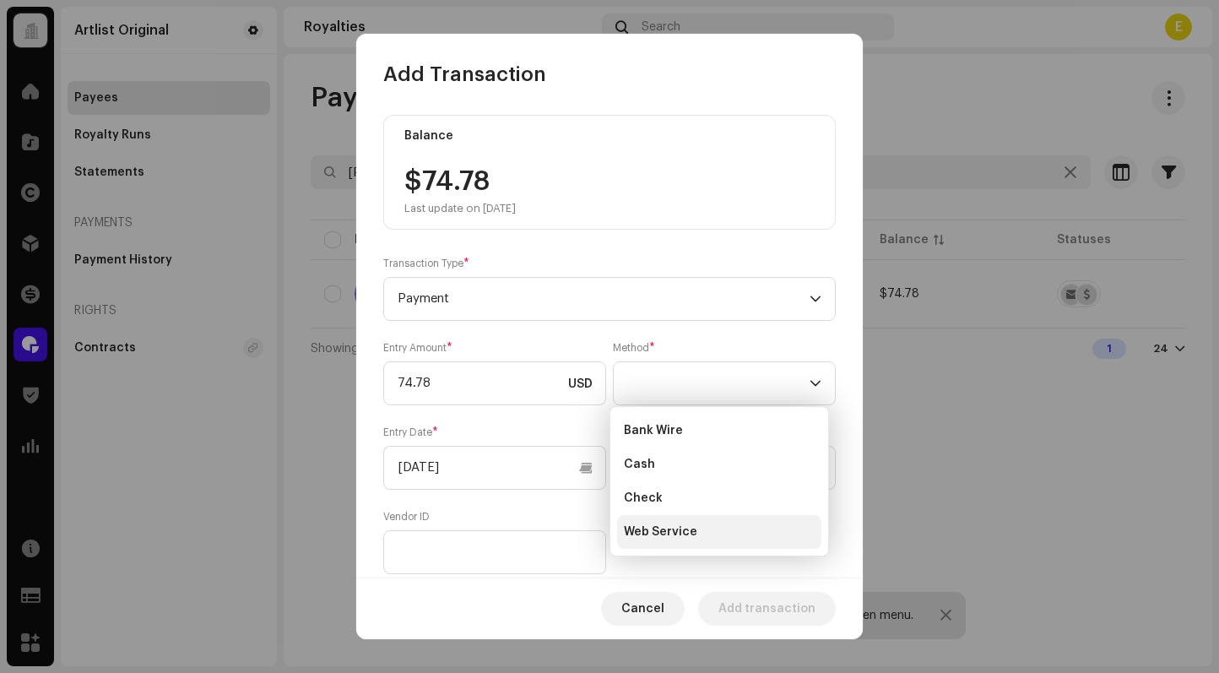
click at [700, 528] on li "Web Service" at bounding box center [719, 532] width 204 height 34
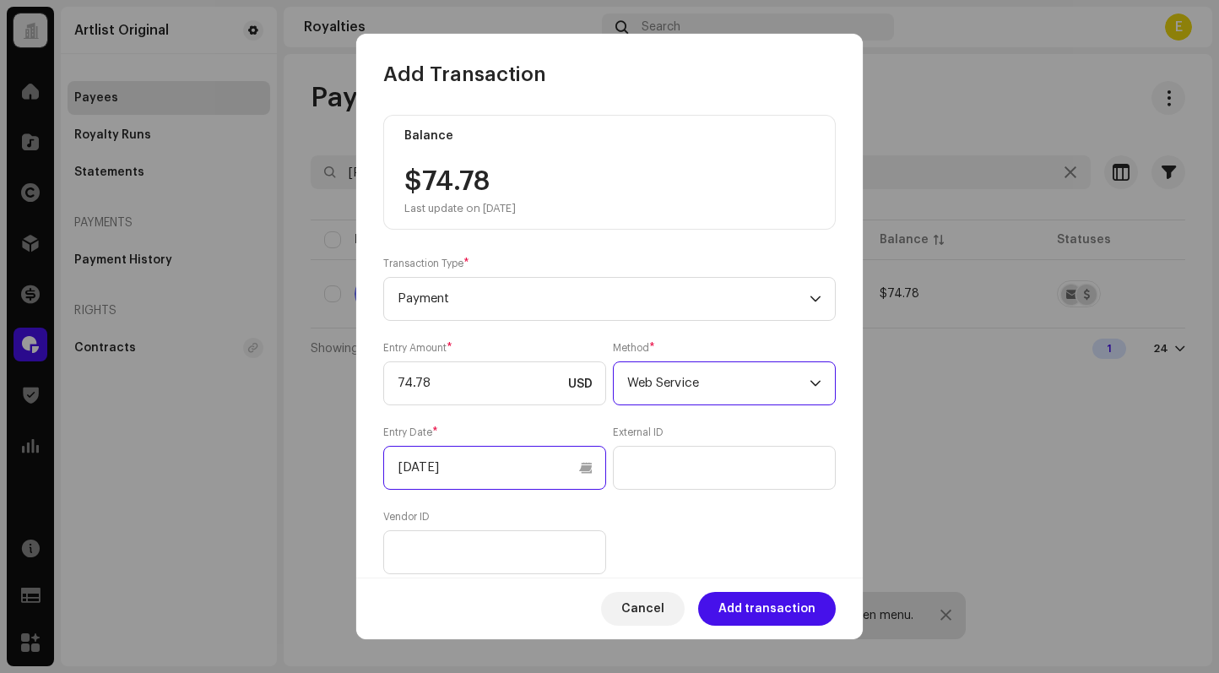
click at [585, 466] on input "[DATE]" at bounding box center [494, 468] width 223 height 44
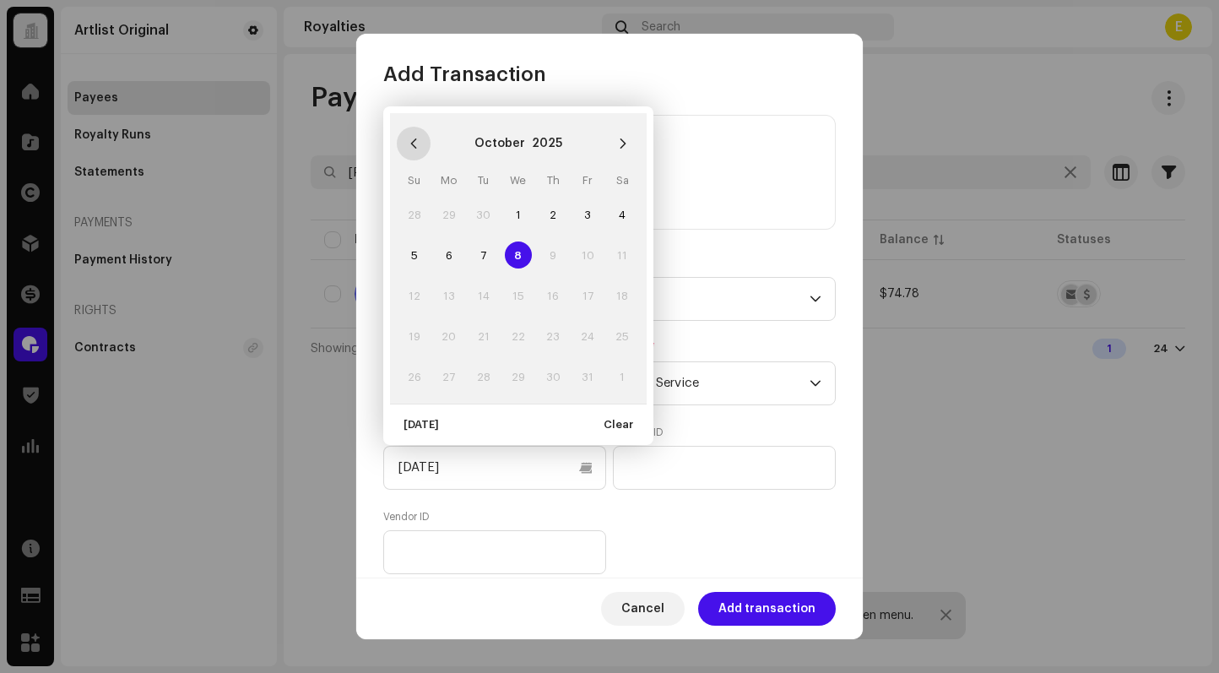
click at [408, 148] on icon "Previous Month" at bounding box center [414, 144] width 12 height 12
click at [461, 215] on span "1" at bounding box center [448, 214] width 27 height 27
type input "[DATE]"
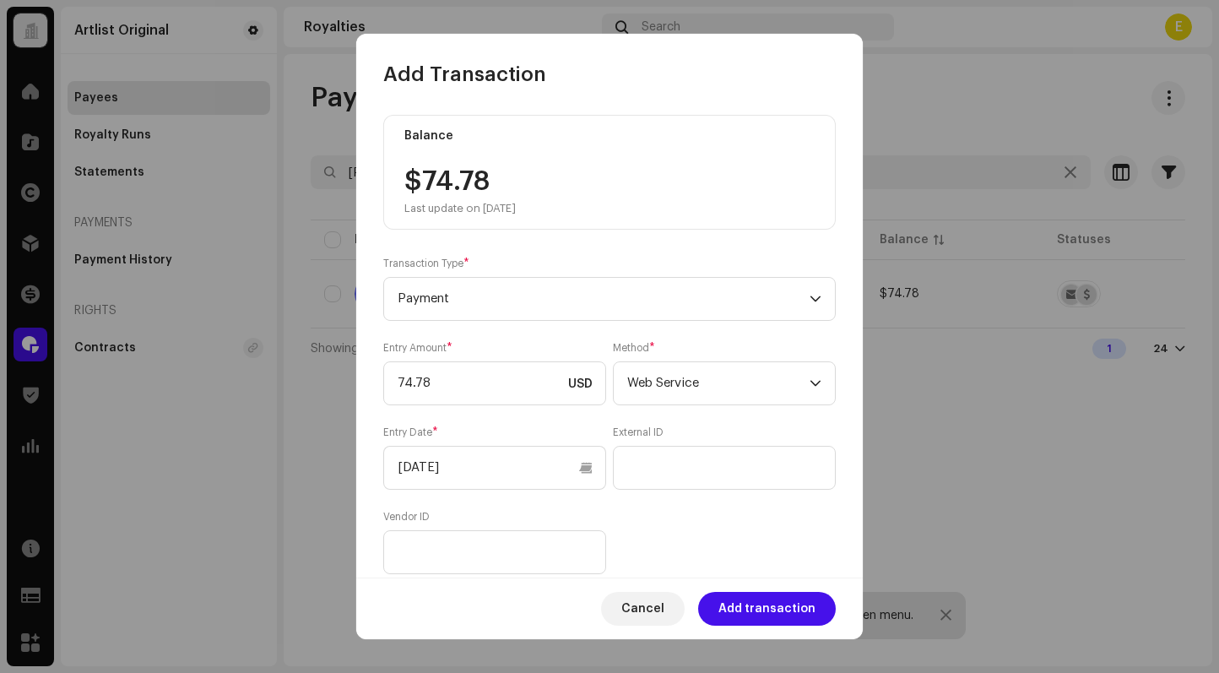
scroll to position [156, 0]
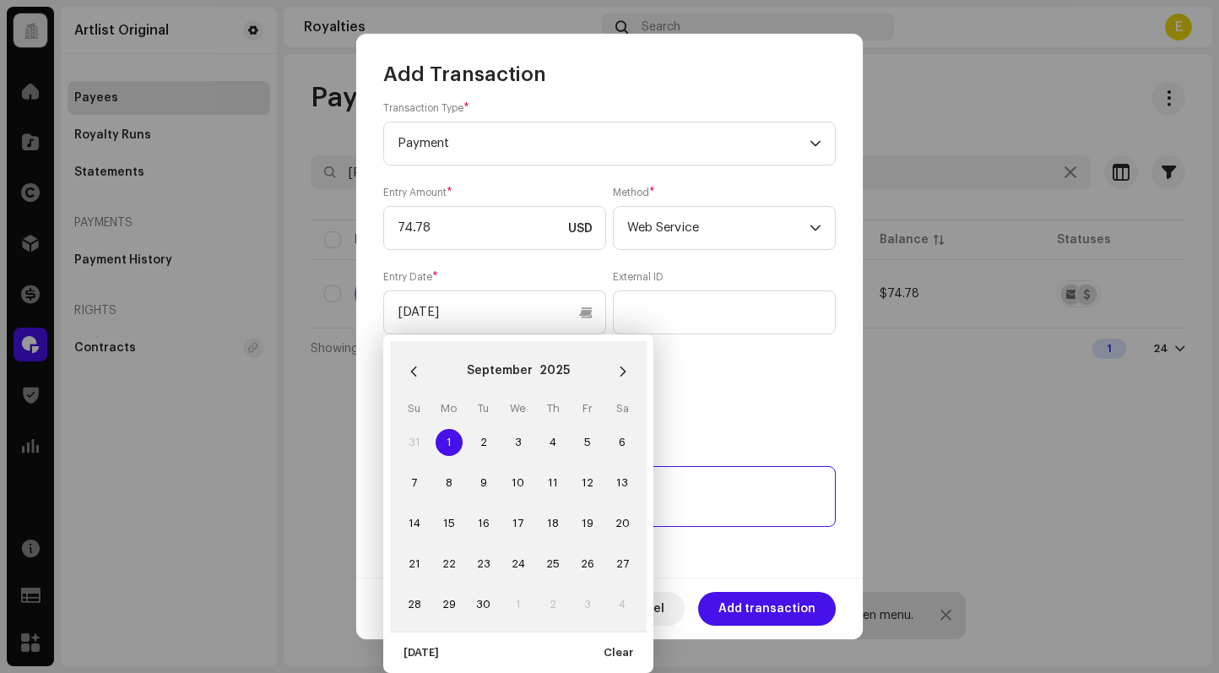
click at [787, 505] on textarea at bounding box center [609, 496] width 452 height 61
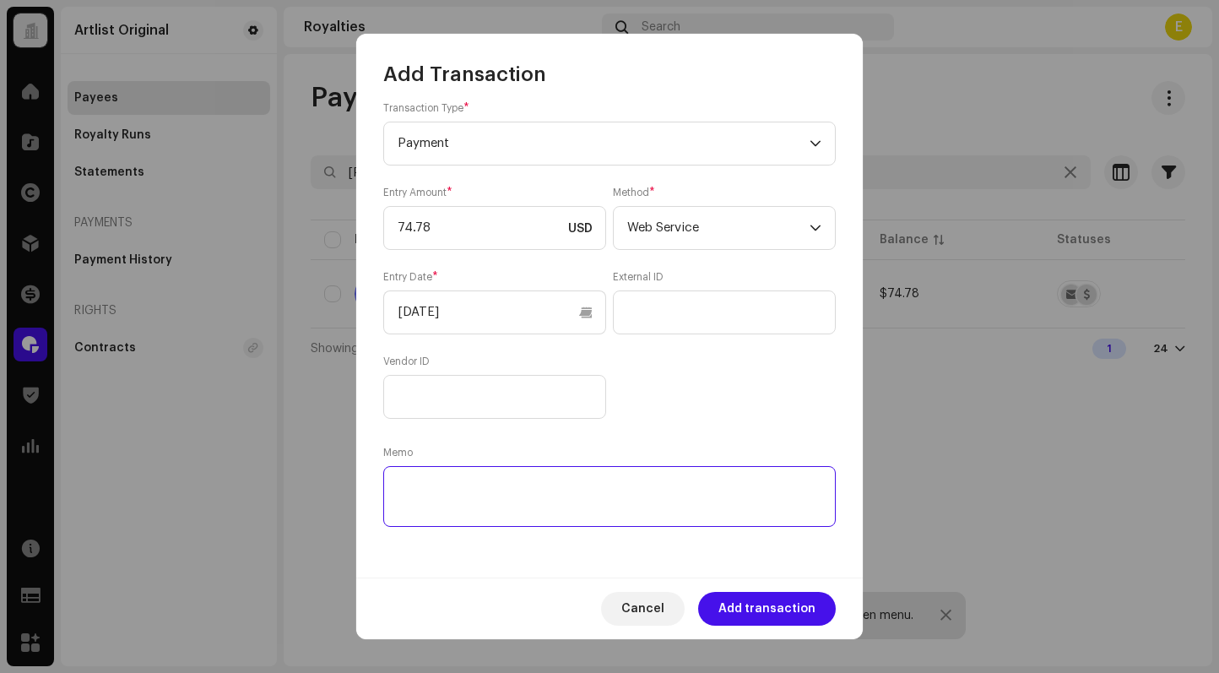
paste textarea "Statement ID: 447487 / Invoice number: 447487"
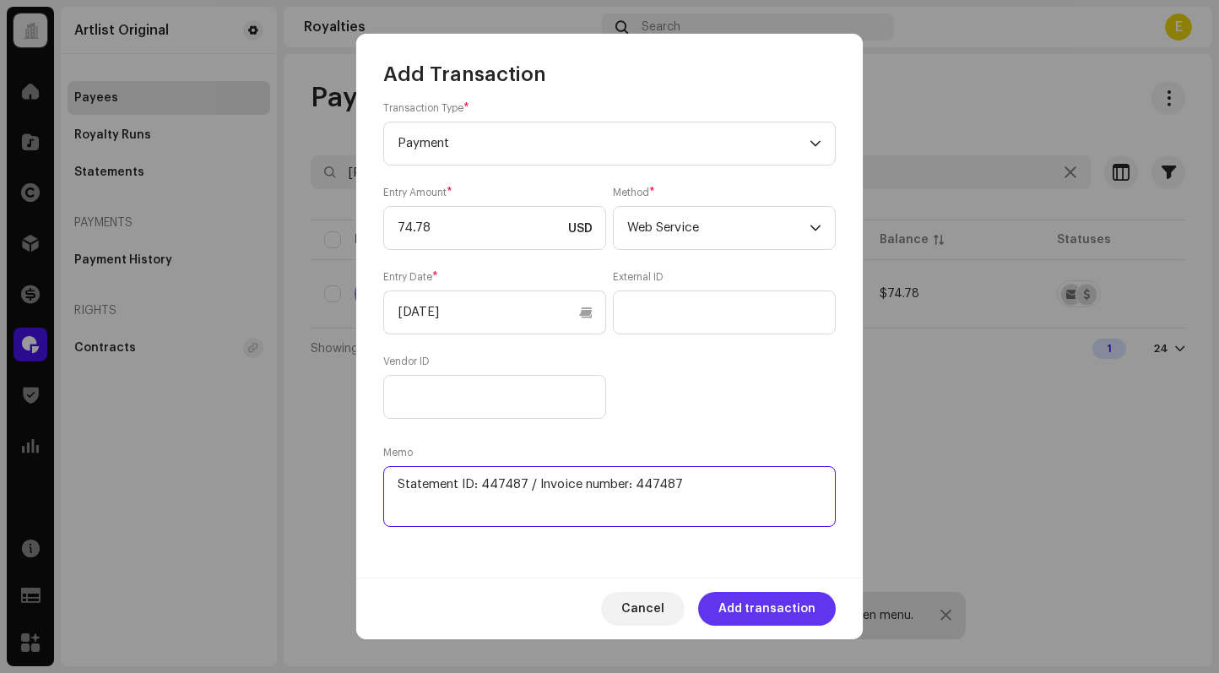
type textarea "Statement ID: 447487 / Invoice number: 447487"
click at [787, 605] on span "Add transaction" at bounding box center [766, 609] width 97 height 34
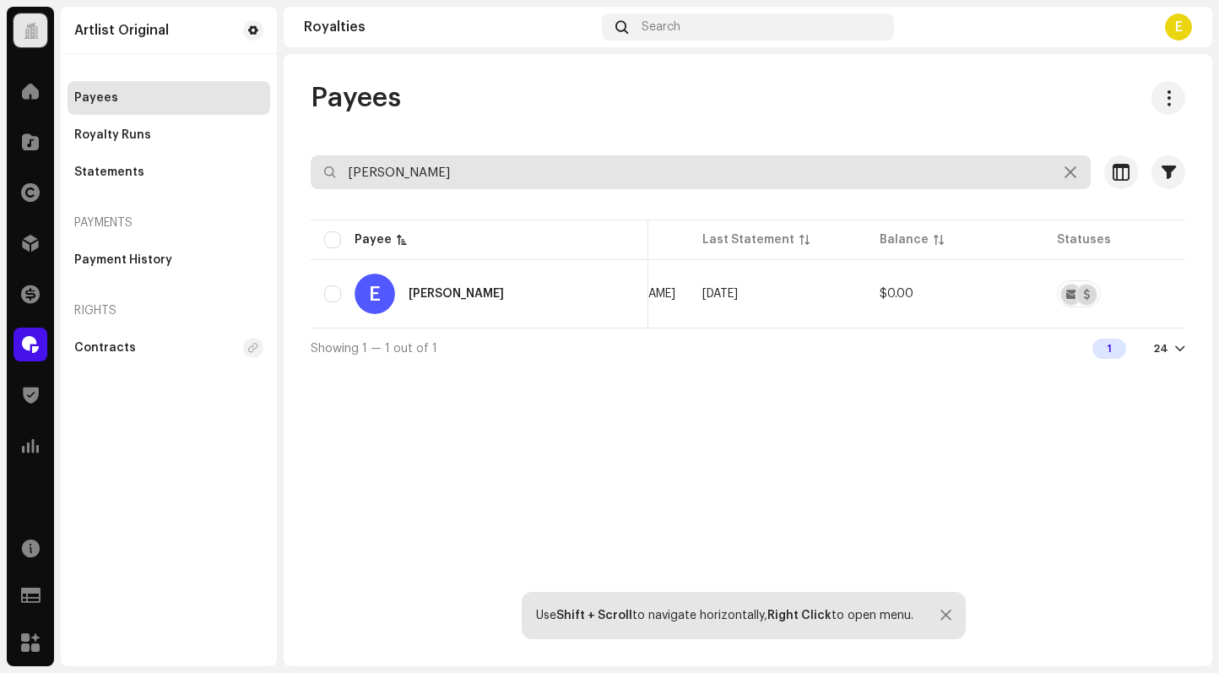
click at [579, 164] on input "[PERSON_NAME]" at bounding box center [701, 172] width 780 height 34
paste input "[PERSON_NAME] Armony"
type input "[PERSON_NAME] Armony"
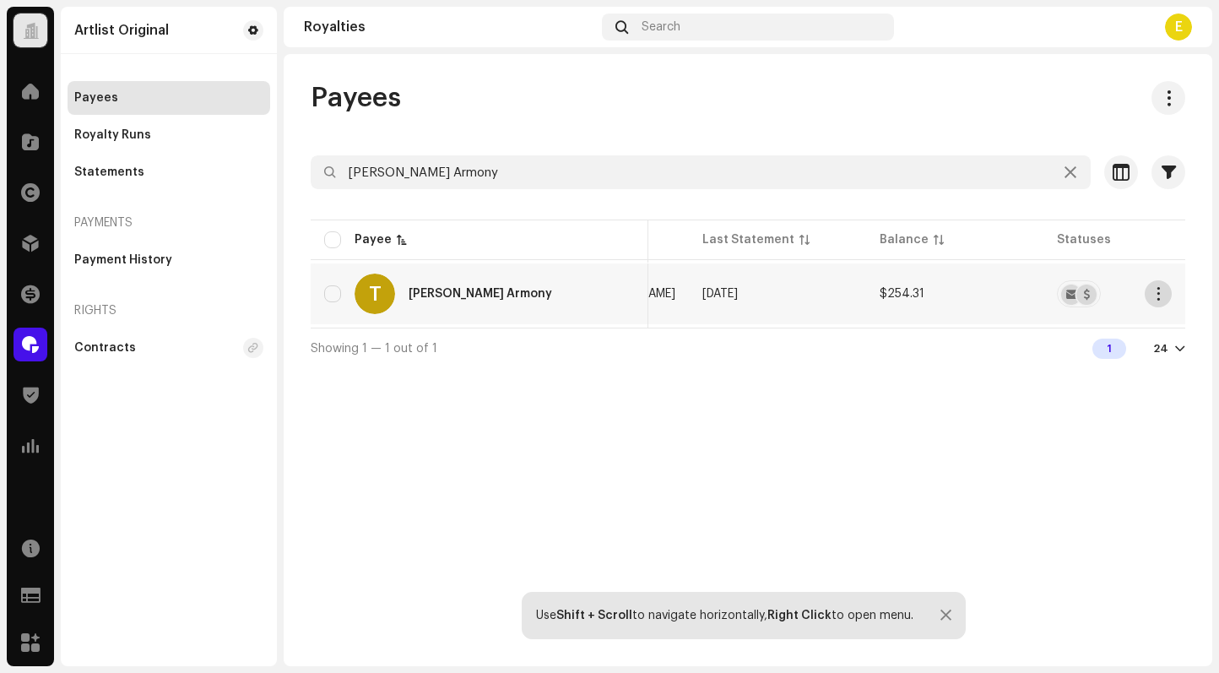
click at [1159, 293] on span "button" at bounding box center [1158, 294] width 13 height 14
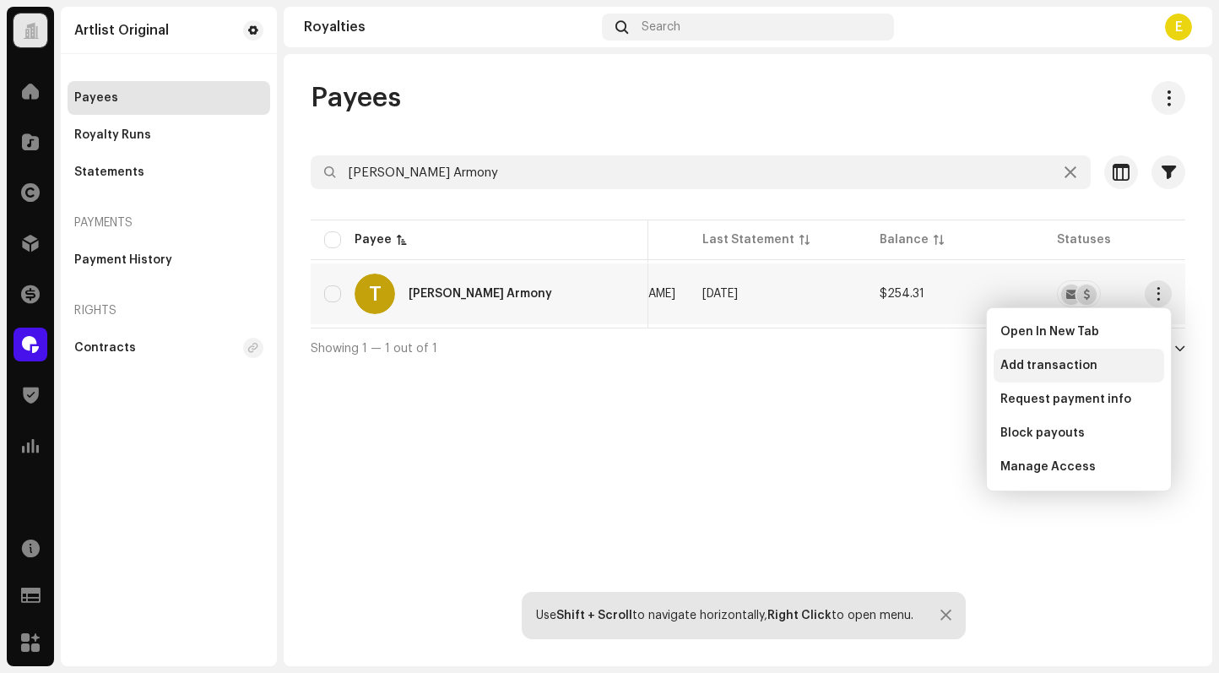
click at [1063, 371] on span "Add transaction" at bounding box center [1048, 366] width 97 height 14
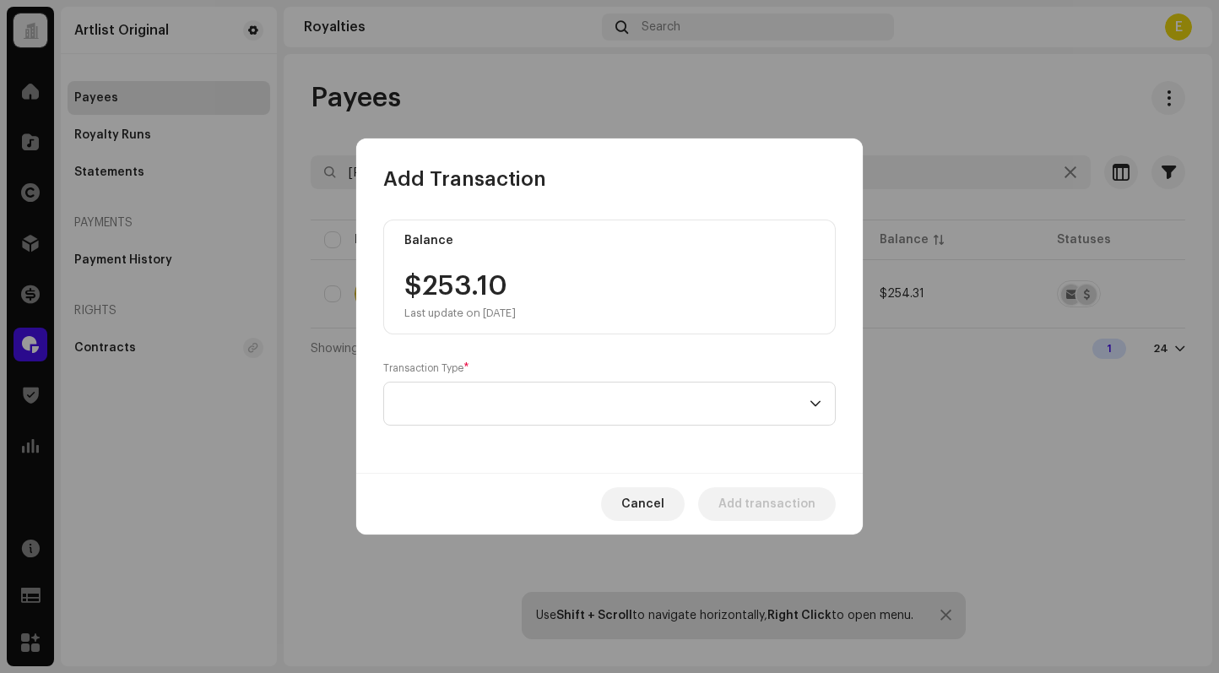
click at [595, 376] on div "Transaction Type *" at bounding box center [609, 393] width 452 height 64
click at [606, 402] on span at bounding box center [603, 403] width 412 height 42
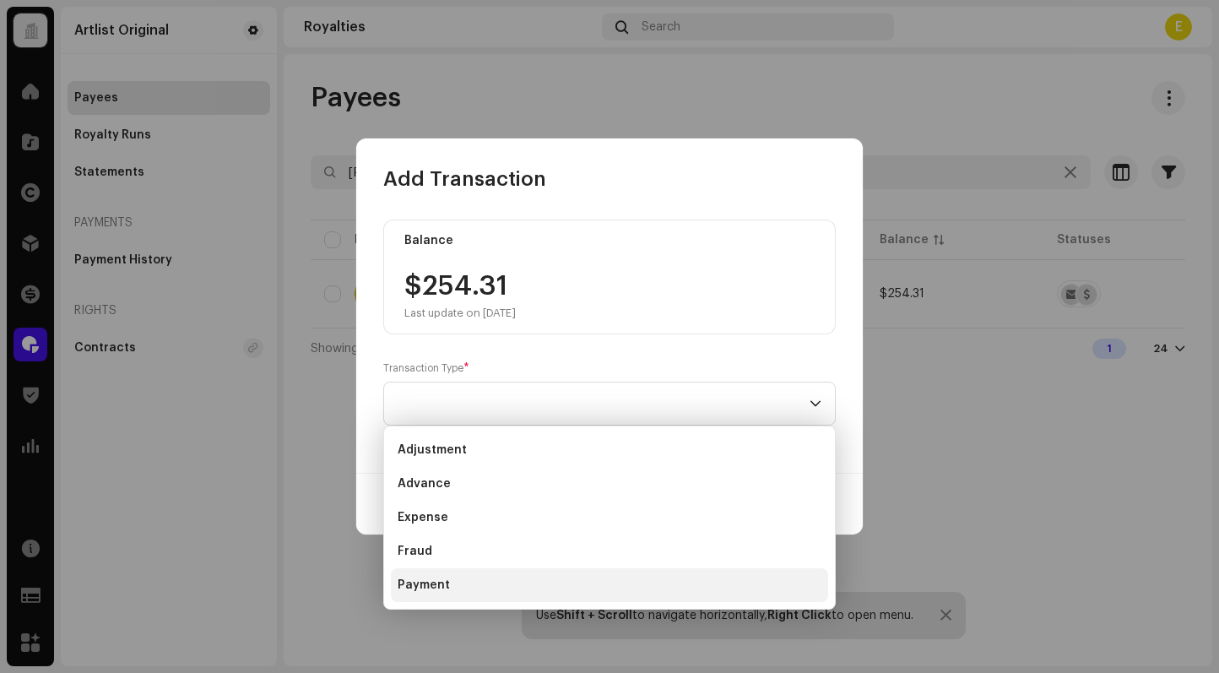
click at [468, 579] on li "Payment" at bounding box center [609, 585] width 437 height 34
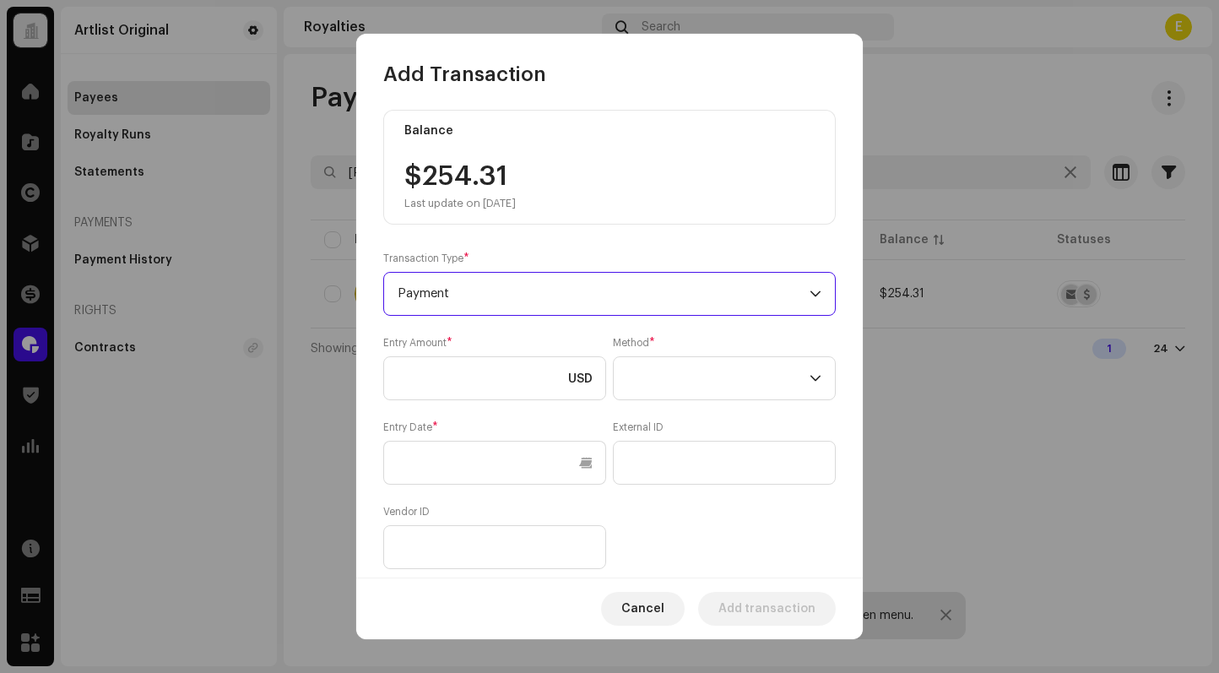
scroll to position [3, 0]
drag, startPoint x: 545, startPoint y: 179, endPoint x: 422, endPoint y: 181, distance: 123.2
click at [421, 181] on div "$254.31 Last update on [DATE]" at bounding box center [609, 188] width 410 height 47
copy div "254.31"
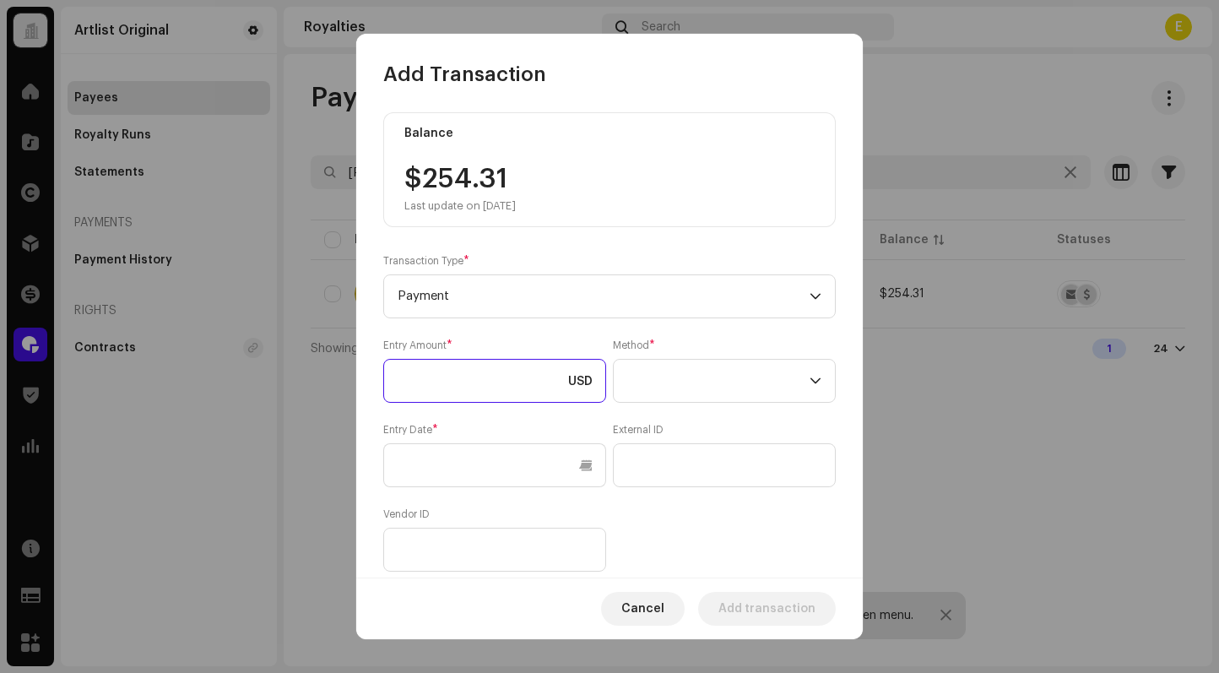
drag, startPoint x: 474, startPoint y: 382, endPoint x: 584, endPoint y: 385, distance: 109.7
click at [475, 382] on input at bounding box center [494, 381] width 223 height 44
paste input "254.31"
type input "254.31"
click at [687, 397] on span at bounding box center [718, 381] width 182 height 42
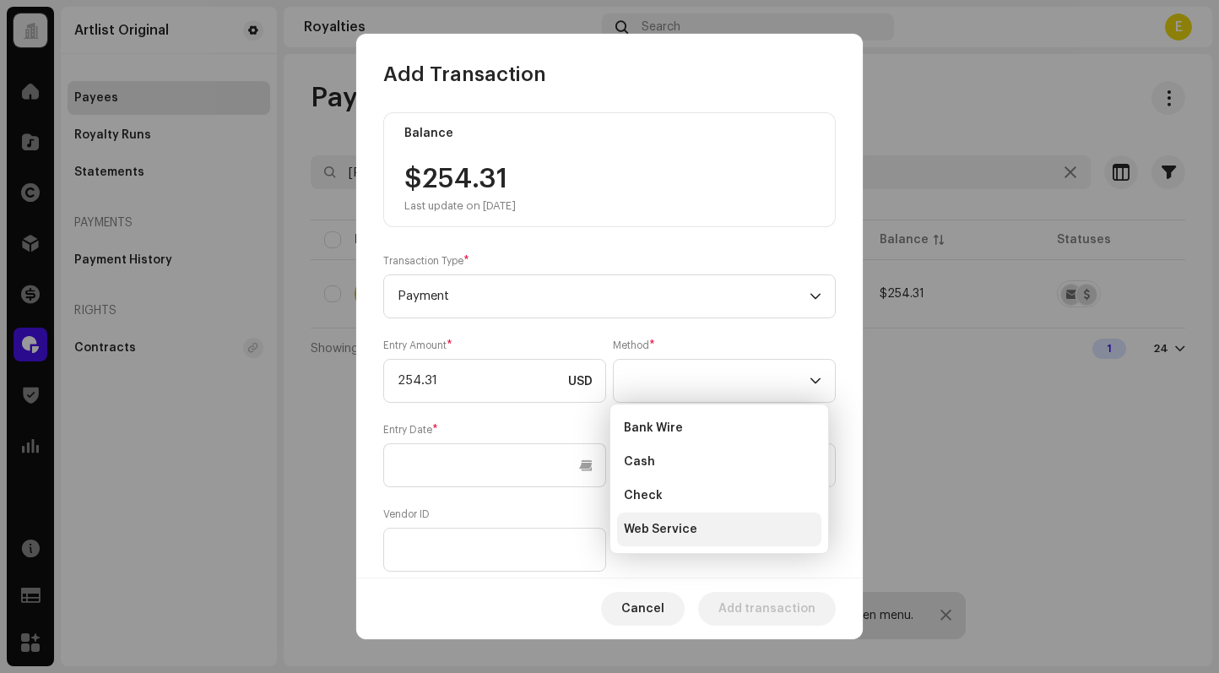
click at [730, 520] on li "Web Service" at bounding box center [719, 529] width 204 height 34
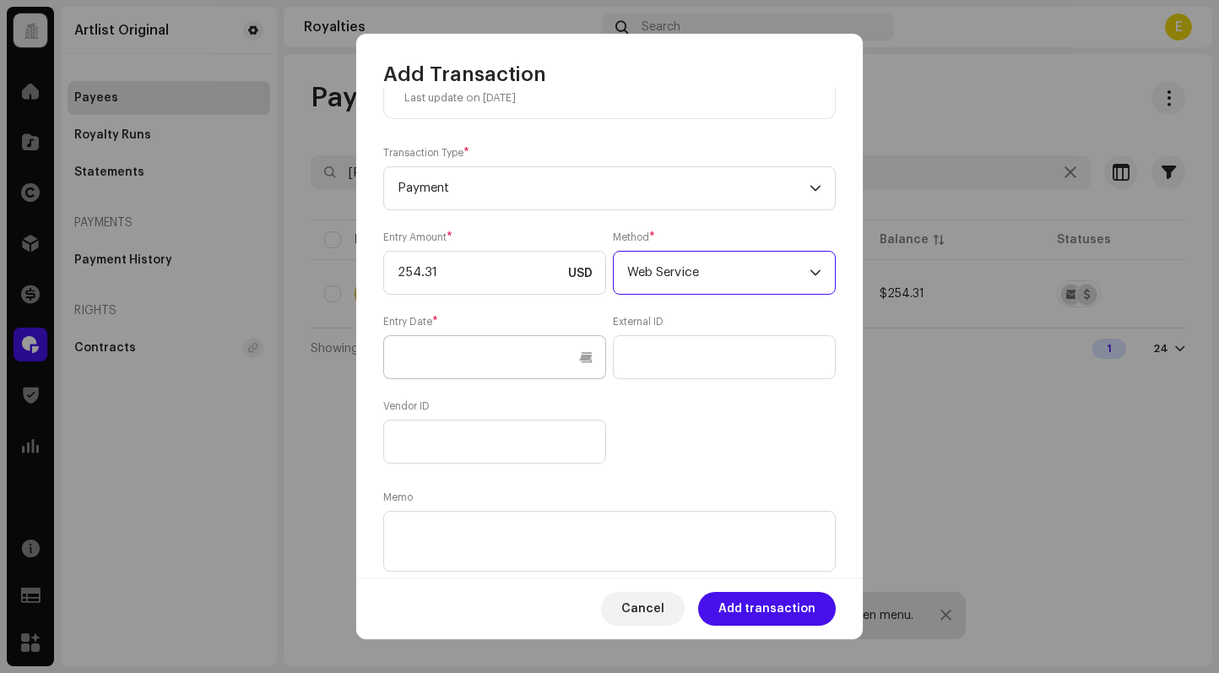
scroll to position [111, 0]
click at [581, 357] on input "text" at bounding box center [494, 356] width 223 height 44
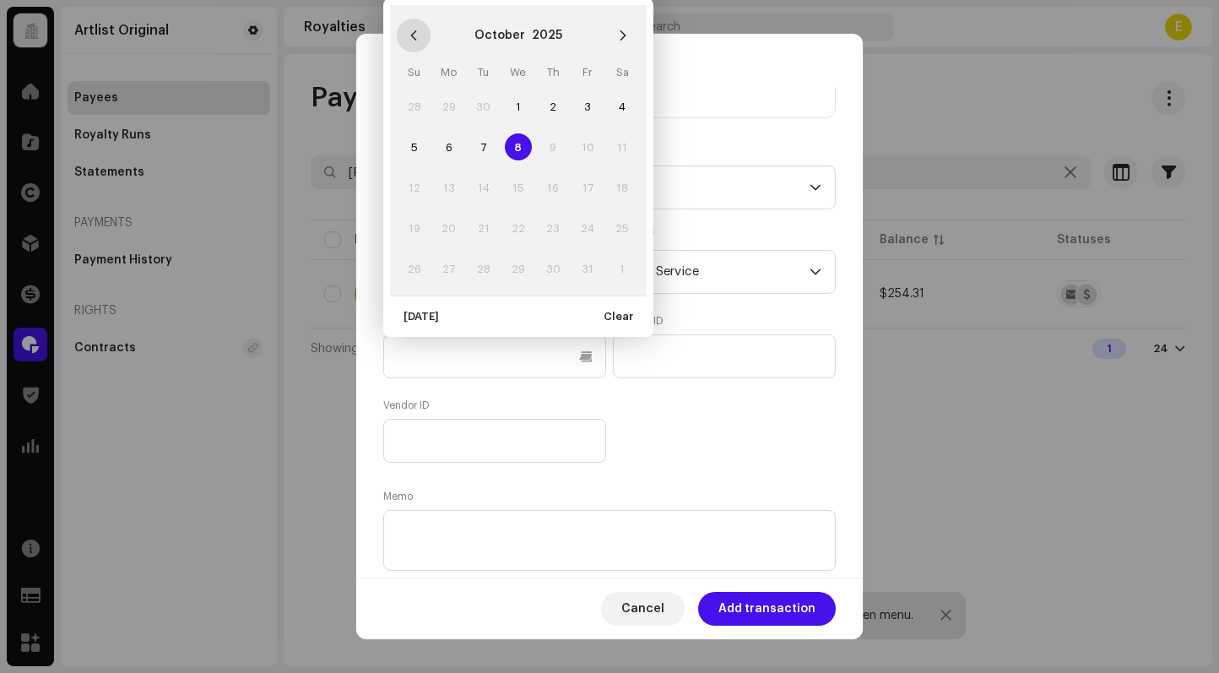
click at [416, 35] on icon "Previous Month" at bounding box center [414, 36] width 12 height 12
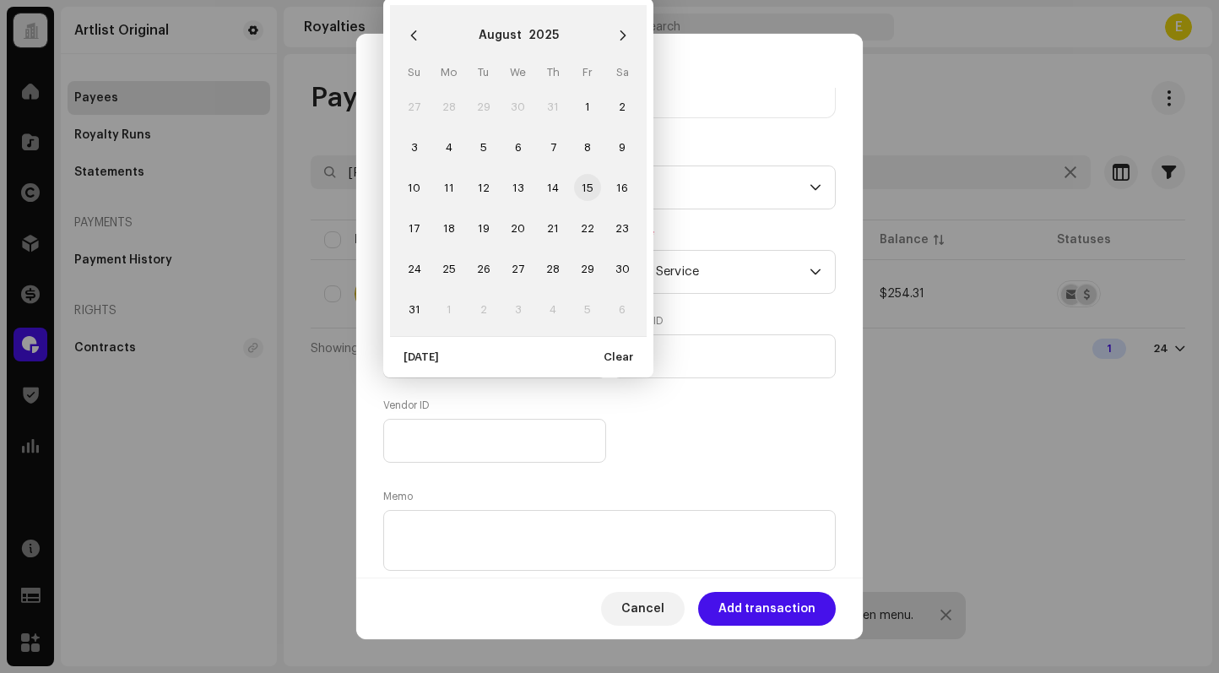
click at [589, 192] on span "15" at bounding box center [587, 187] width 27 height 27
type input "[DATE]"
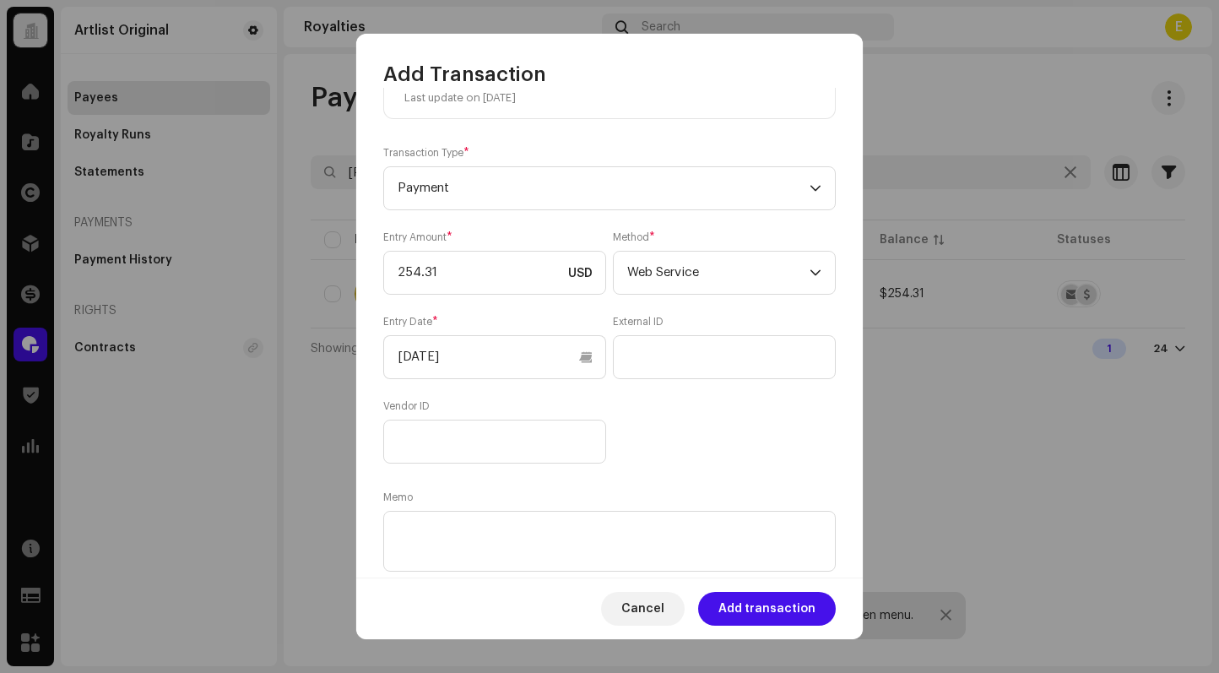
scroll to position [156, 0]
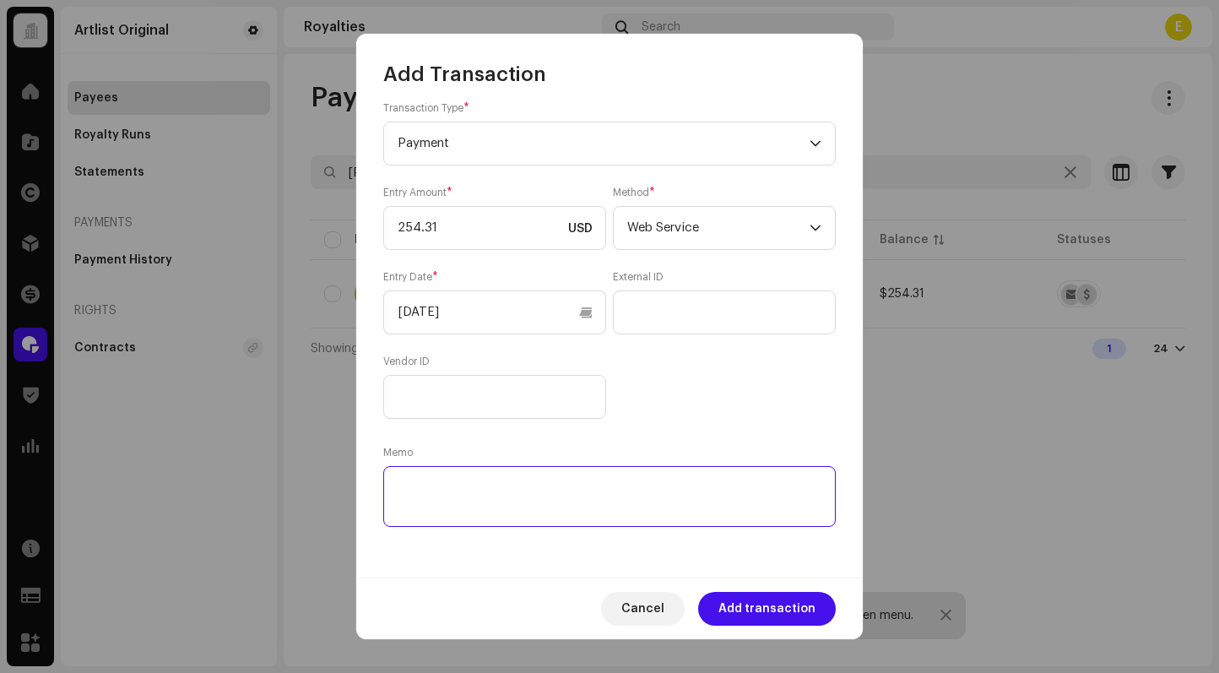
click at [662, 511] on textarea at bounding box center [609, 496] width 452 height 61
paste textarea "Statement ID: 5456424 / Invoice number: 604"
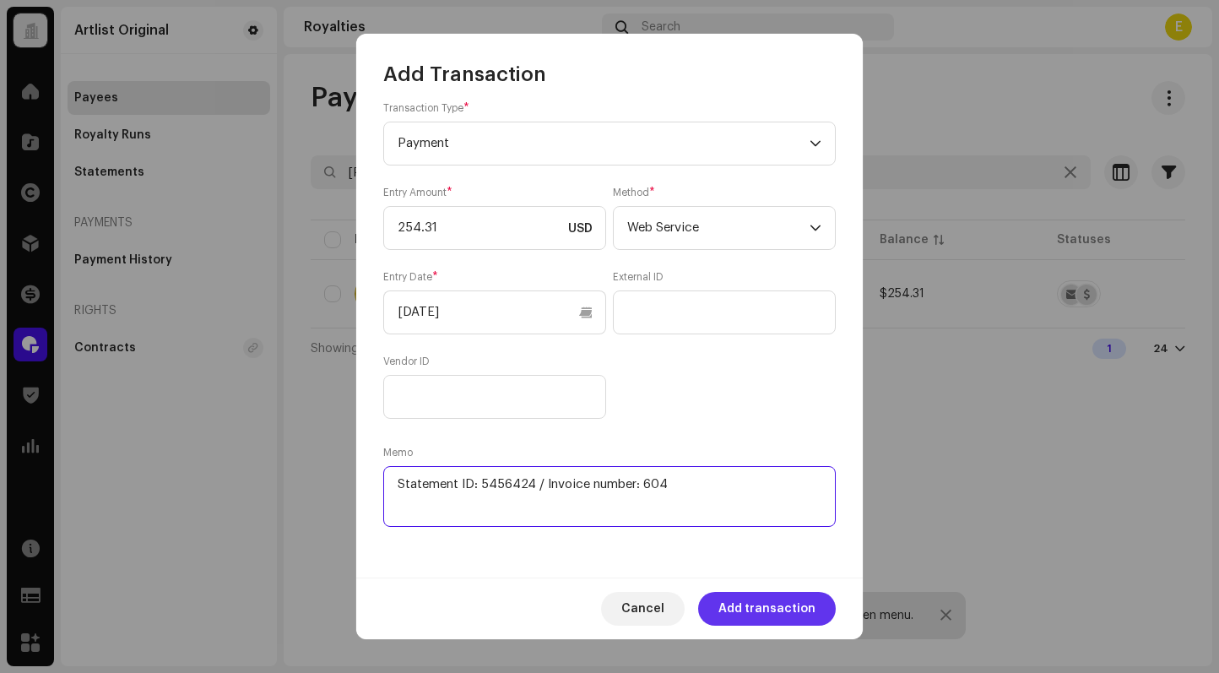
type textarea "Statement ID: 5456424 / Invoice number: 604"
click at [743, 613] on span "Add transaction" at bounding box center [766, 609] width 97 height 34
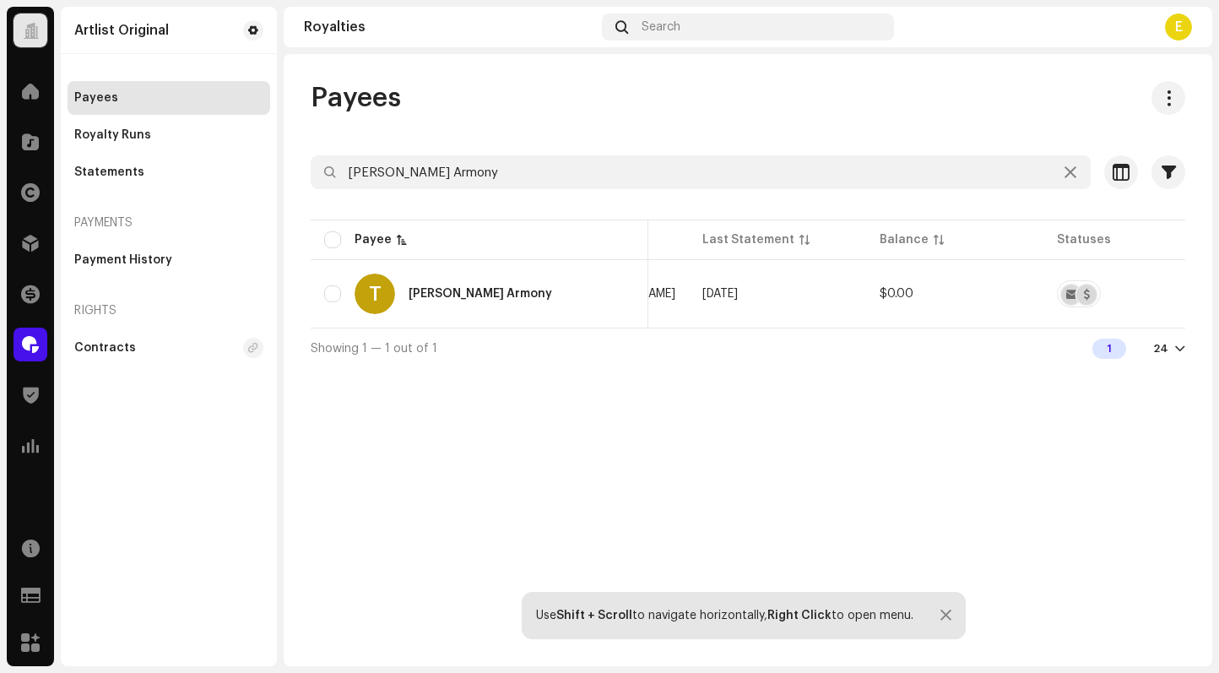
click at [899, 152] on div "Payees [PERSON_NAME] Armony Selected 0 Select all 1 Options Filters Status Acti…" at bounding box center [748, 224] width 928 height 287
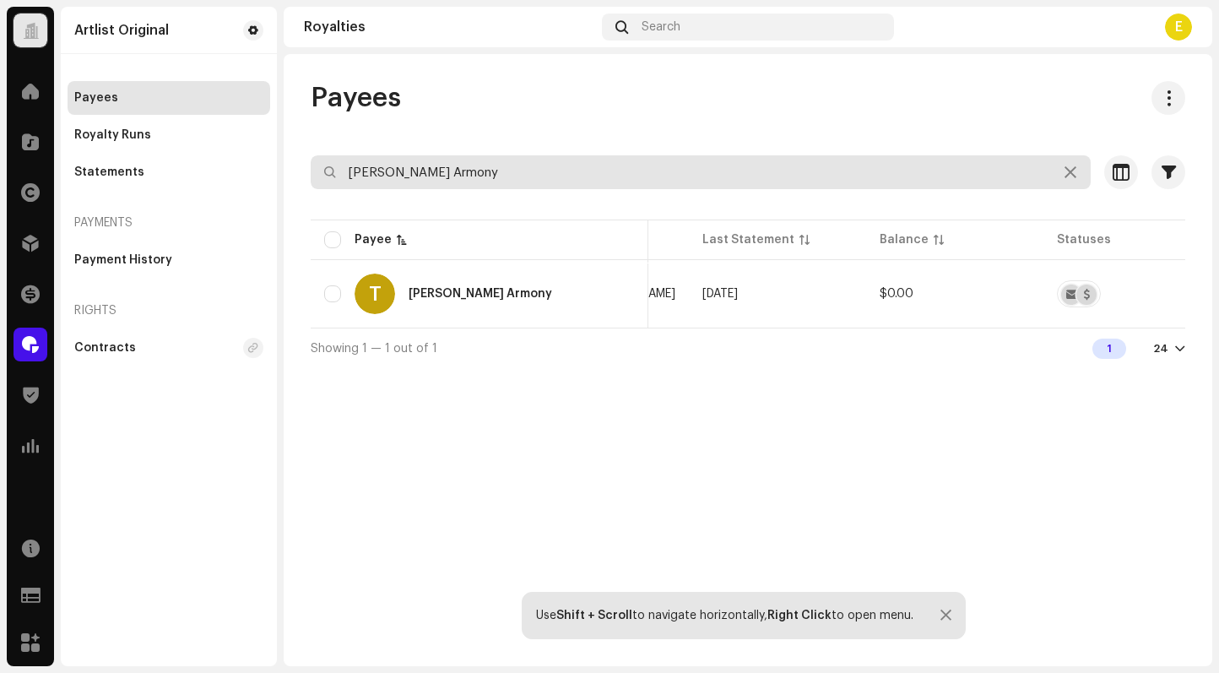
click at [889, 164] on input "[PERSON_NAME] Armony" at bounding box center [701, 172] width 780 height 34
paste input "[PERSON_NAME]"
type input "[PERSON_NAME]"
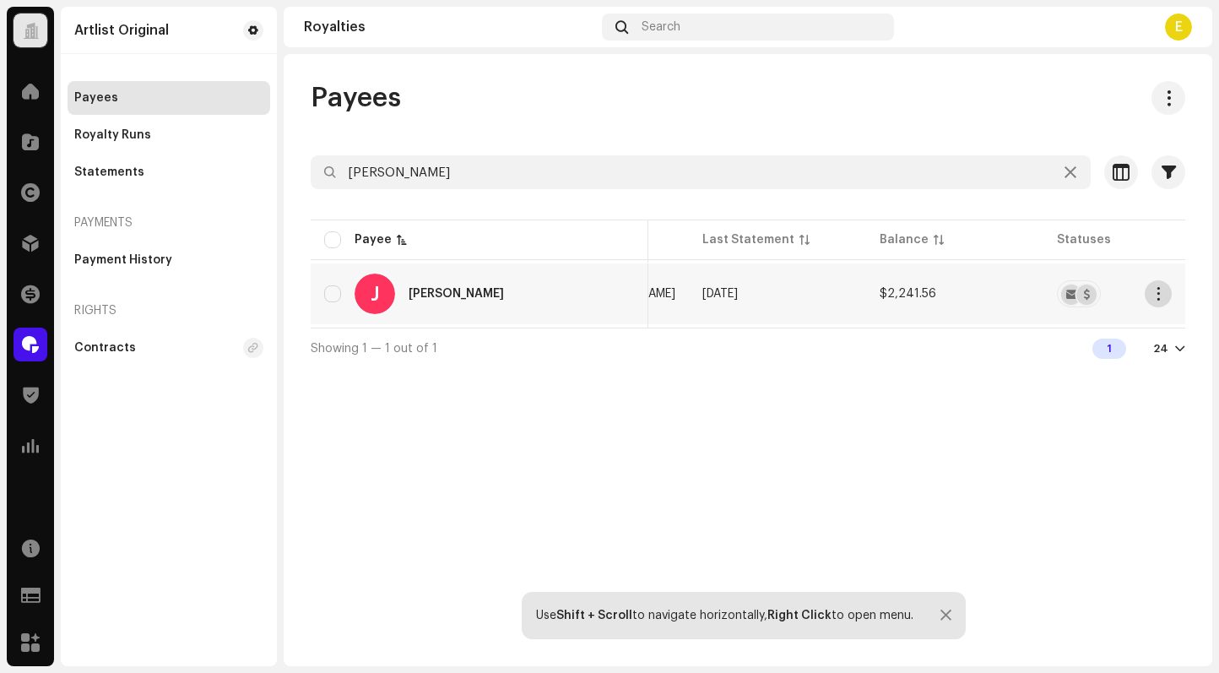
click at [1162, 297] on span "button" at bounding box center [1158, 294] width 13 height 14
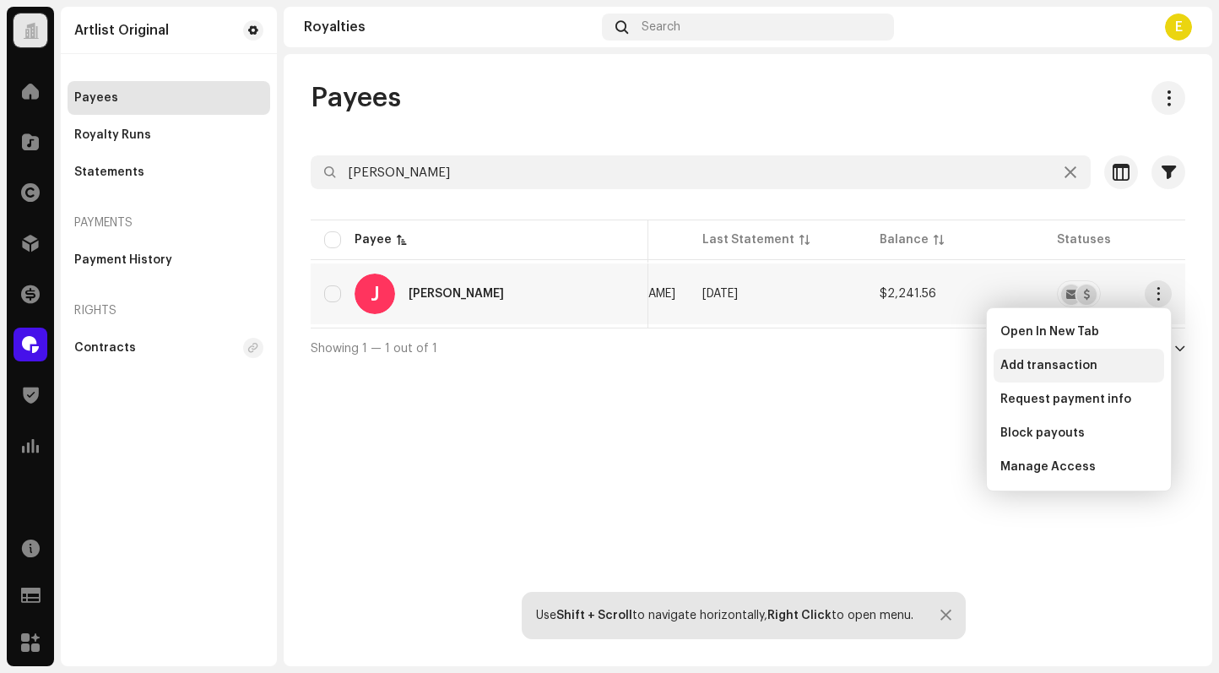
click at [1075, 360] on span "Add transaction" at bounding box center [1048, 366] width 97 height 14
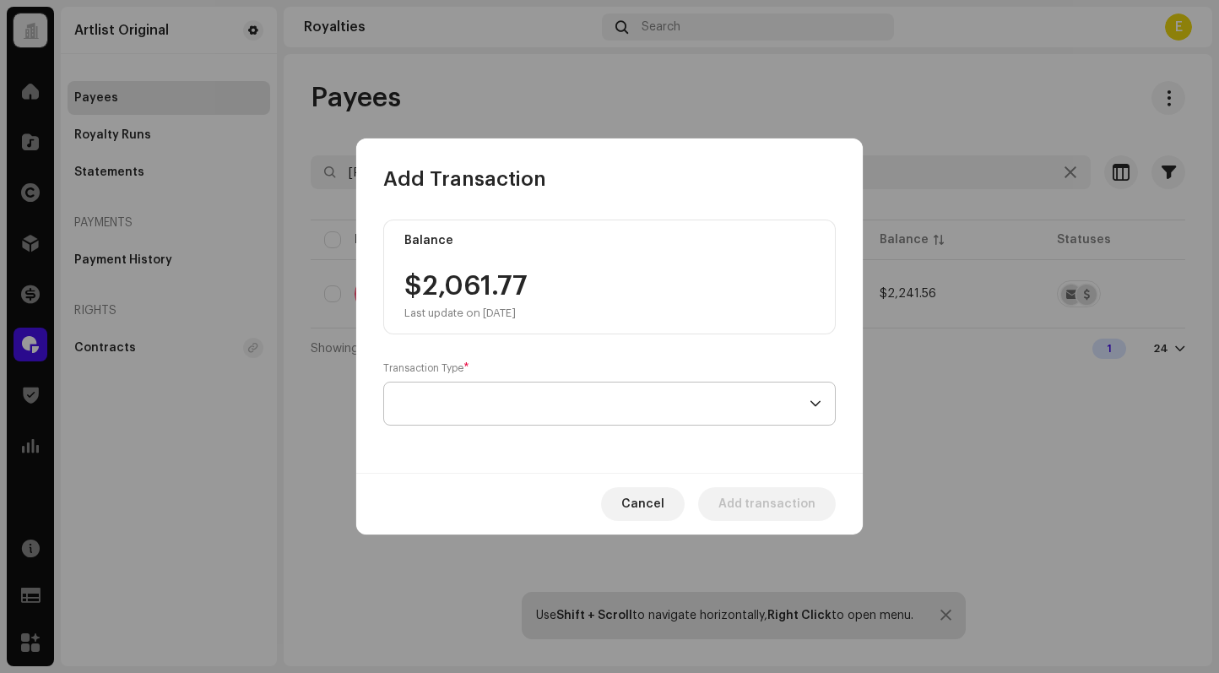
click at [638, 403] on span at bounding box center [603, 403] width 412 height 42
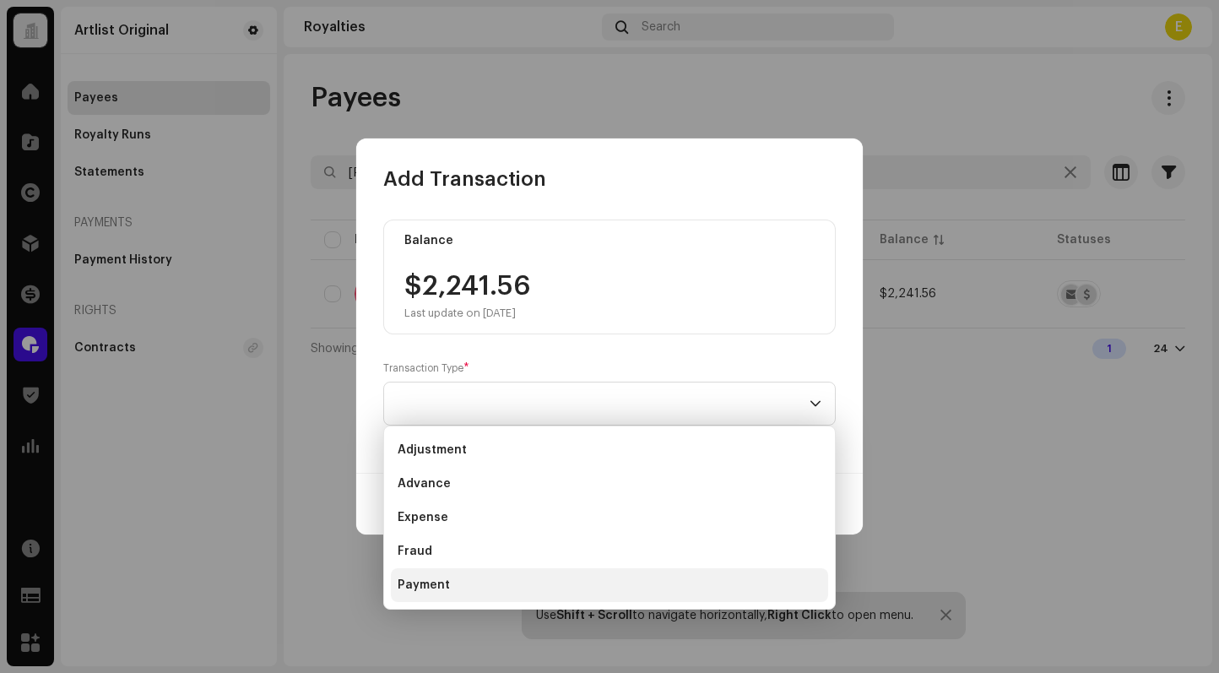
click at [466, 593] on li "Payment" at bounding box center [609, 585] width 437 height 34
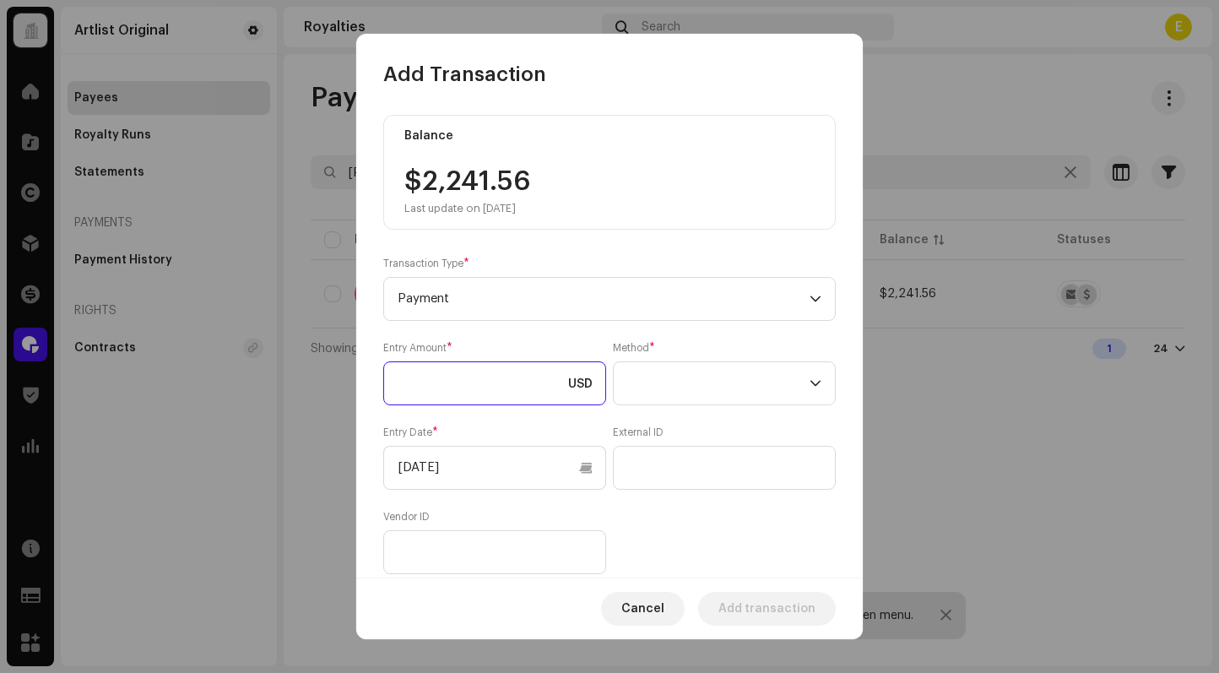
click at [550, 376] on input at bounding box center [494, 383] width 223 height 44
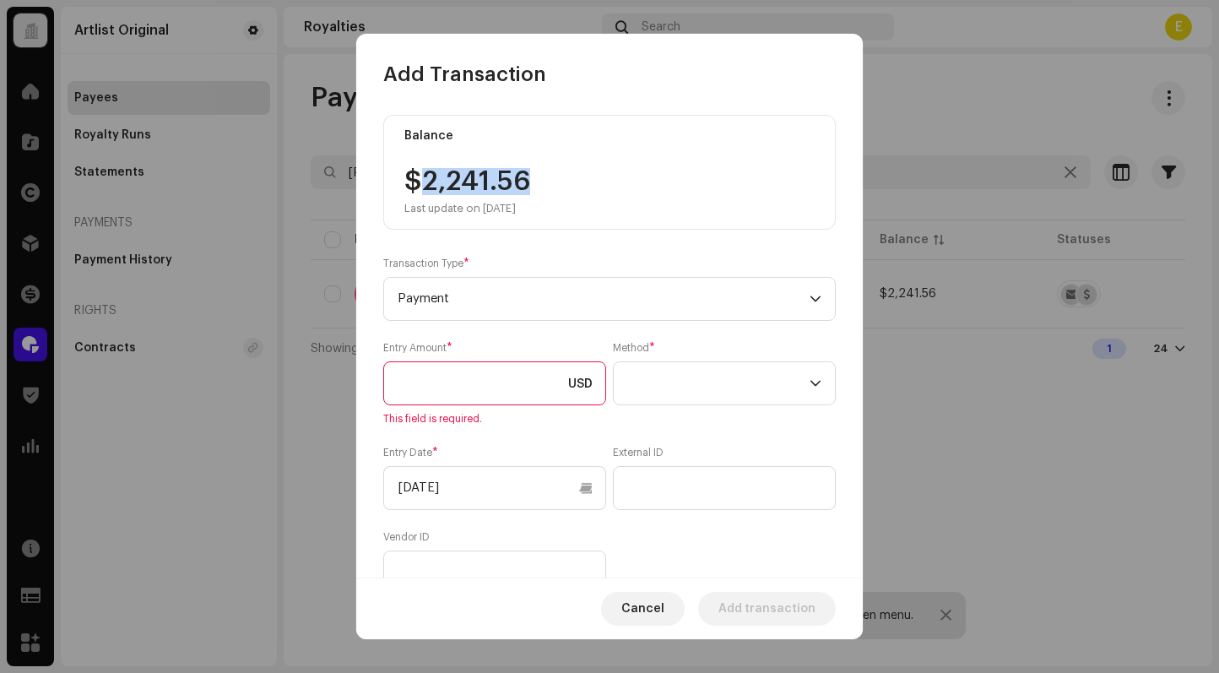
drag, startPoint x: 540, startPoint y: 194, endPoint x: 424, endPoint y: 192, distance: 116.5
click at [424, 192] on div "$2,241.56 Last update on [DATE]" at bounding box center [609, 191] width 410 height 47
click at [452, 375] on input at bounding box center [494, 383] width 223 height 44
paste input "2,241.56"
type input "2,241.56"
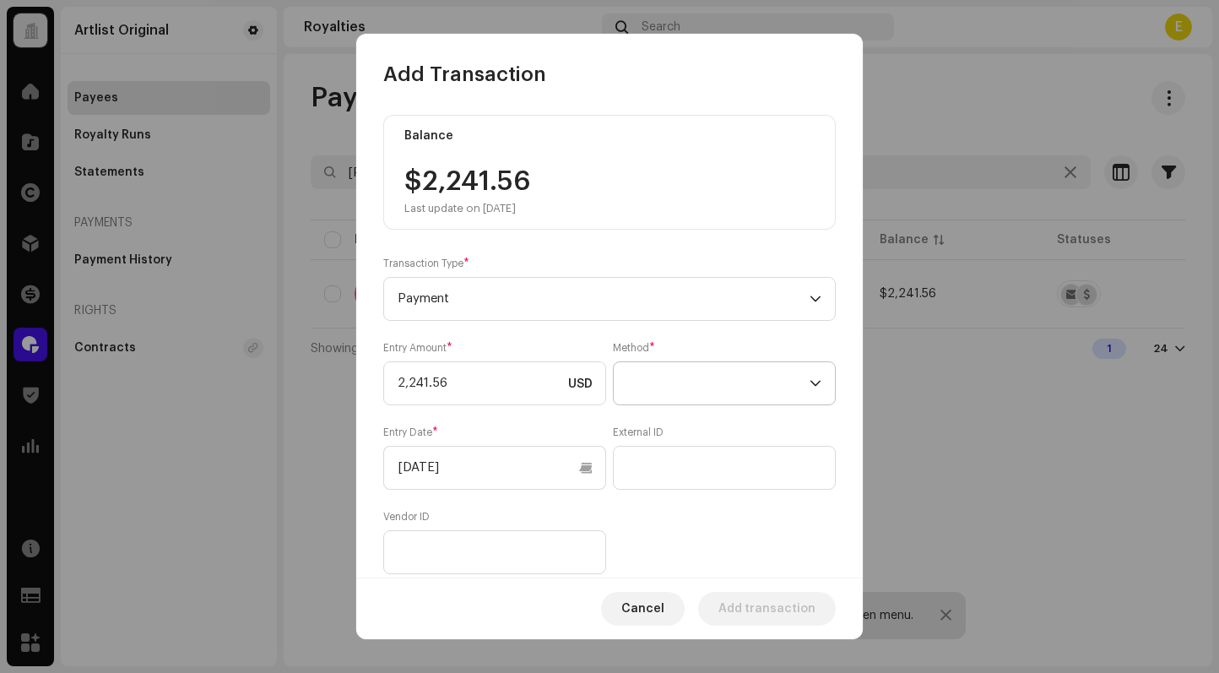
click at [760, 403] on span at bounding box center [718, 383] width 182 height 42
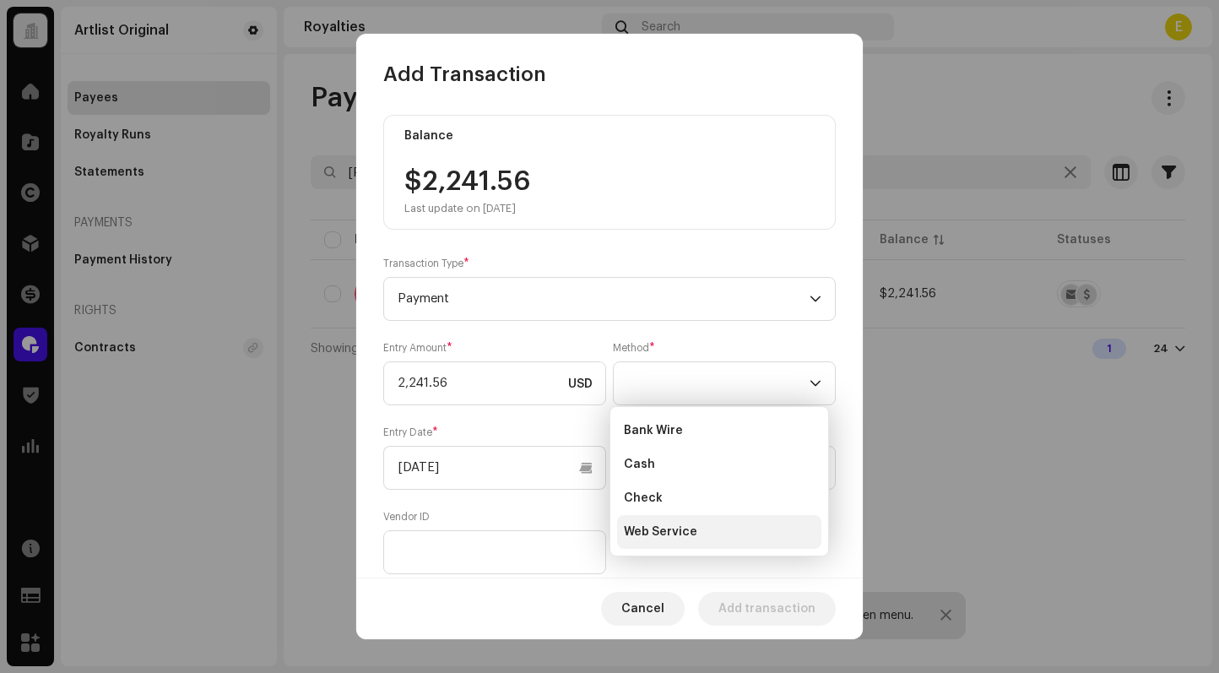
click at [734, 530] on li "Web Service" at bounding box center [719, 532] width 204 height 34
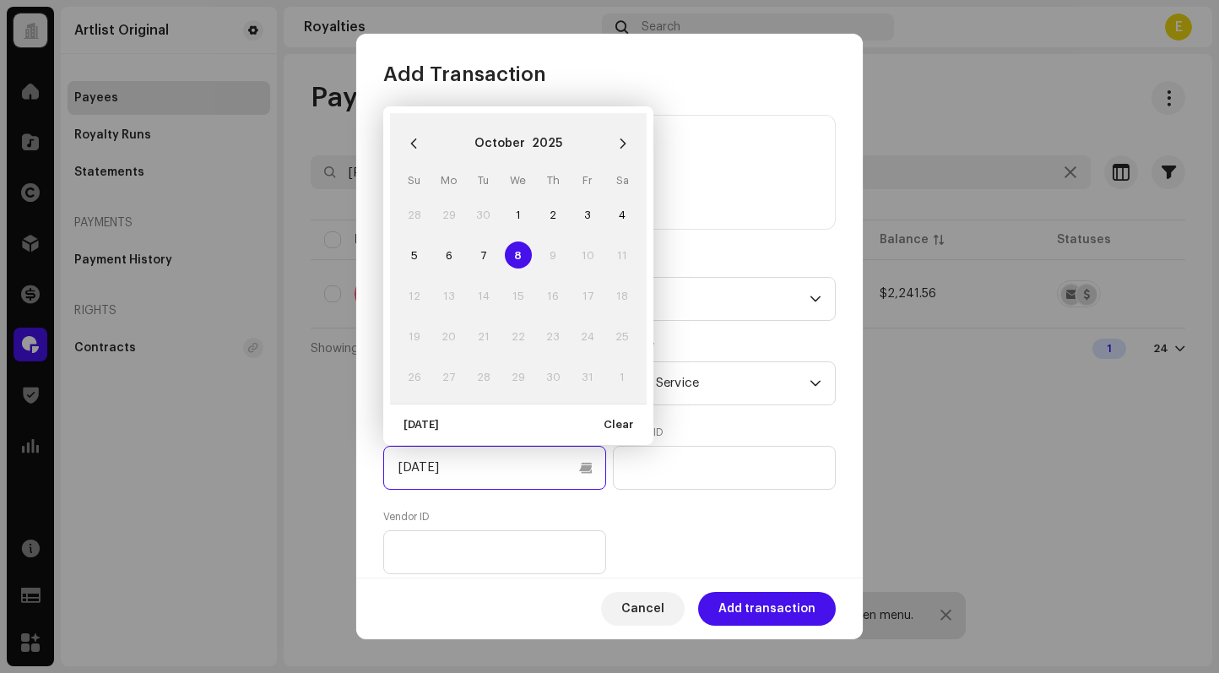
click at [538, 458] on input "[DATE]" at bounding box center [494, 468] width 223 height 44
click at [412, 142] on icon "Previous Month" at bounding box center [414, 143] width 6 height 10
click at [462, 207] on td "1" at bounding box center [448, 214] width 35 height 41
click at [451, 208] on span "1" at bounding box center [448, 214] width 27 height 27
type input "[DATE]"
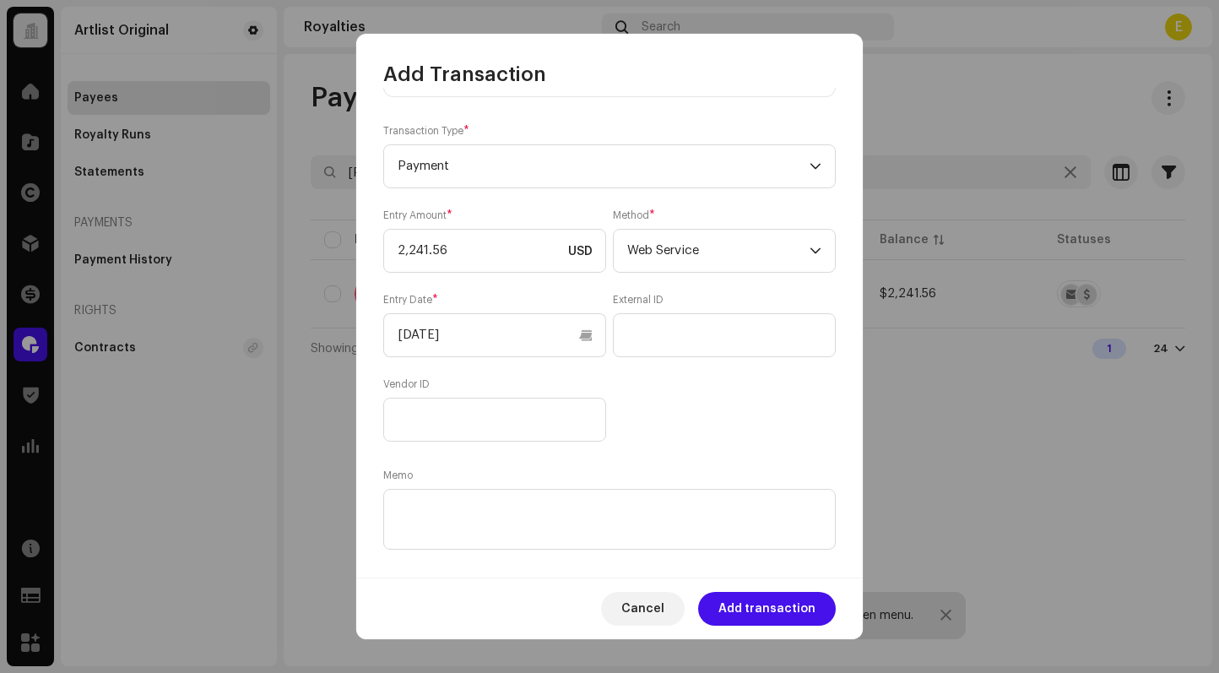
scroll to position [156, 0]
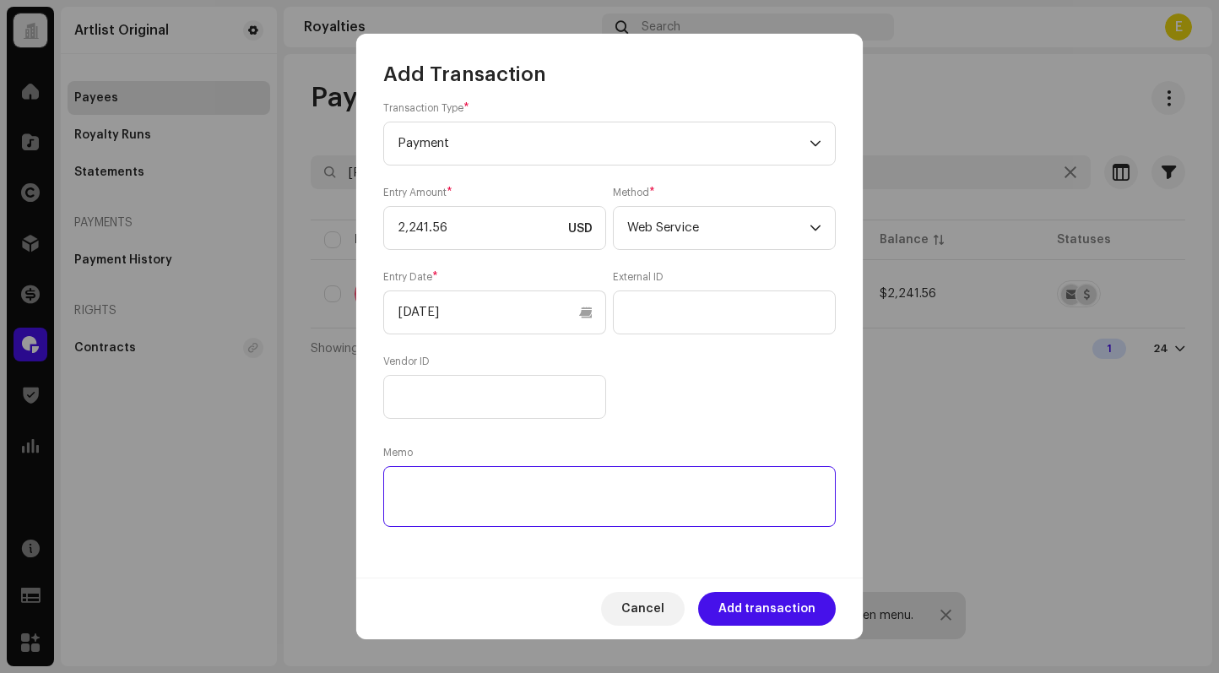
click at [776, 517] on textarea at bounding box center [609, 496] width 452 height 61
paste textarea "Statement ID: 5456752 / Invoice number: 5456752"
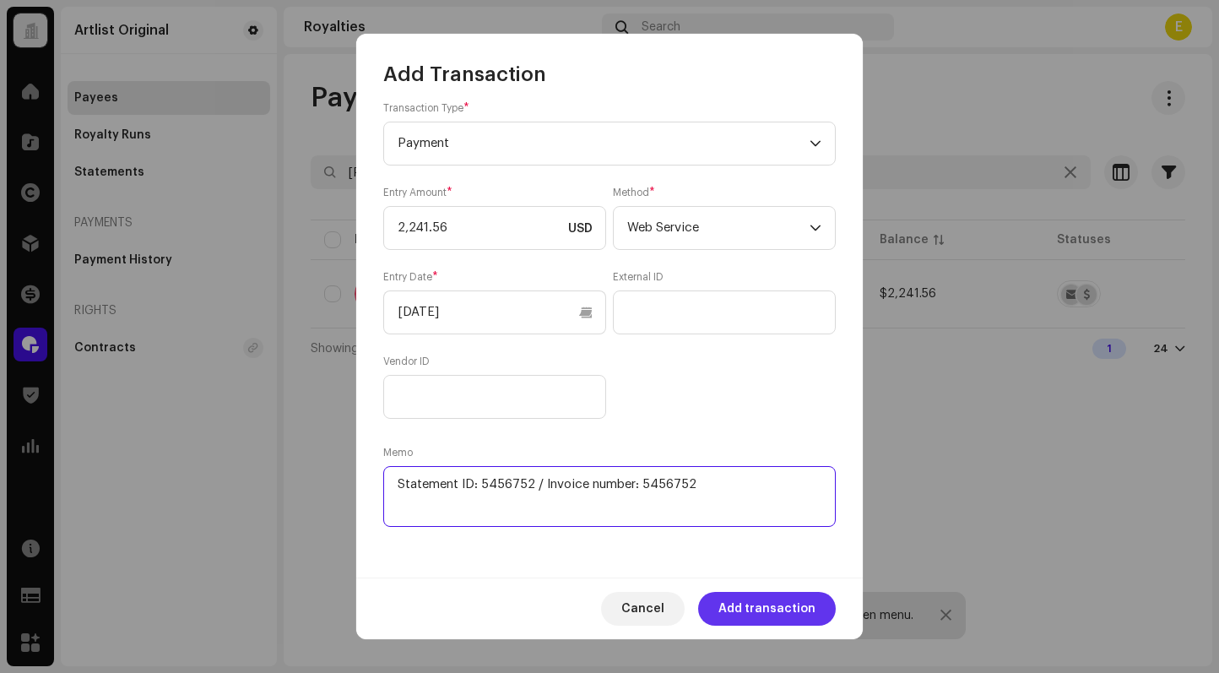
type textarea "Statement ID: 5456752 / Invoice number: 5456752"
click at [796, 597] on span "Add transaction" at bounding box center [766, 609] width 97 height 34
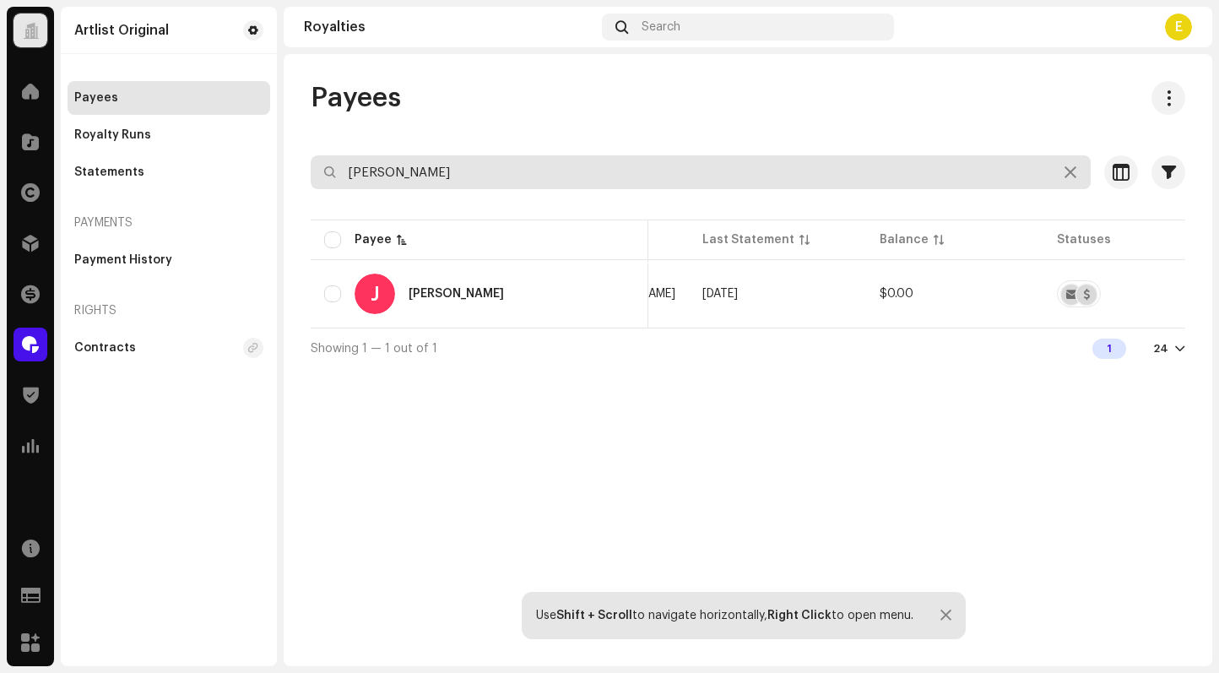
click at [624, 174] on input "[PERSON_NAME]" at bounding box center [701, 172] width 780 height 34
click at [624, 175] on input "[PERSON_NAME]" at bounding box center [701, 172] width 780 height 34
paste input "[PERSON_NAME]"
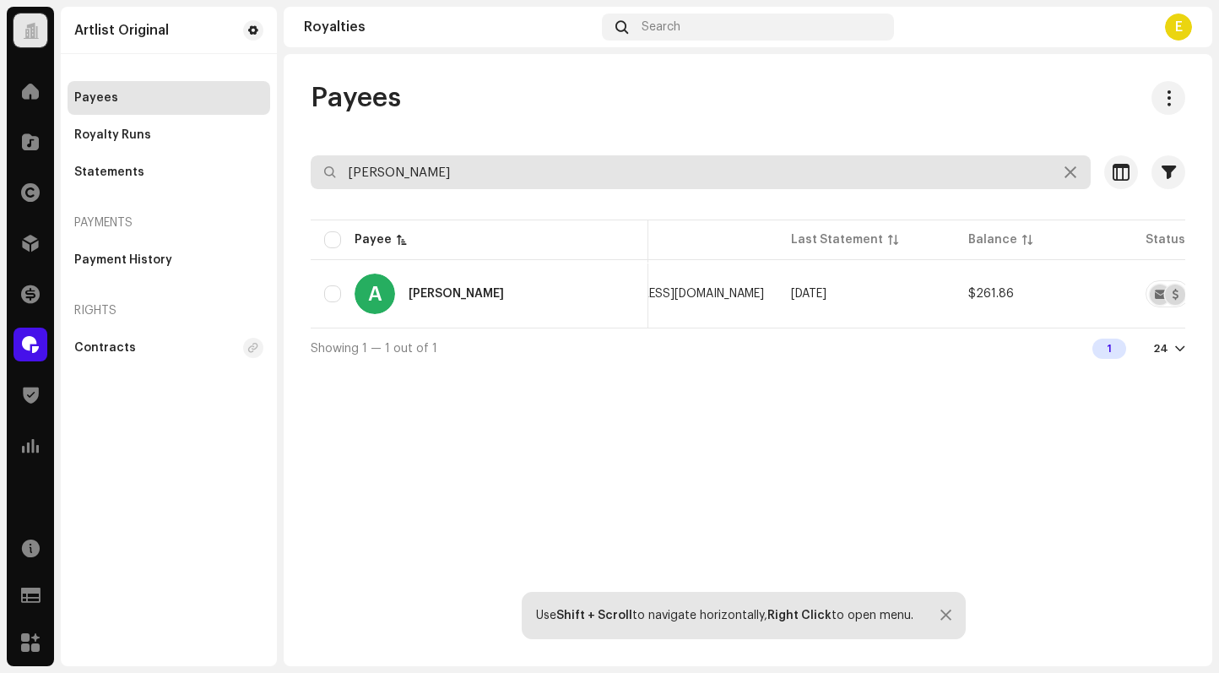
type input "[PERSON_NAME]"
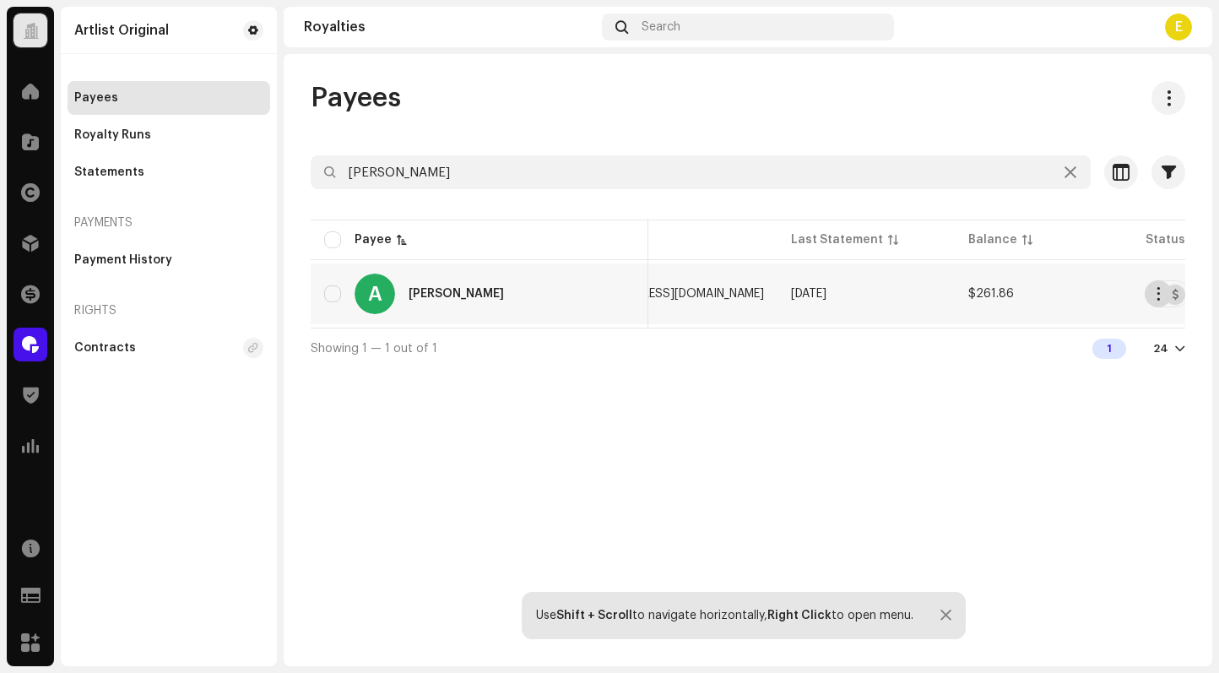
click at [1152, 287] on span "button" at bounding box center [1158, 294] width 13 height 14
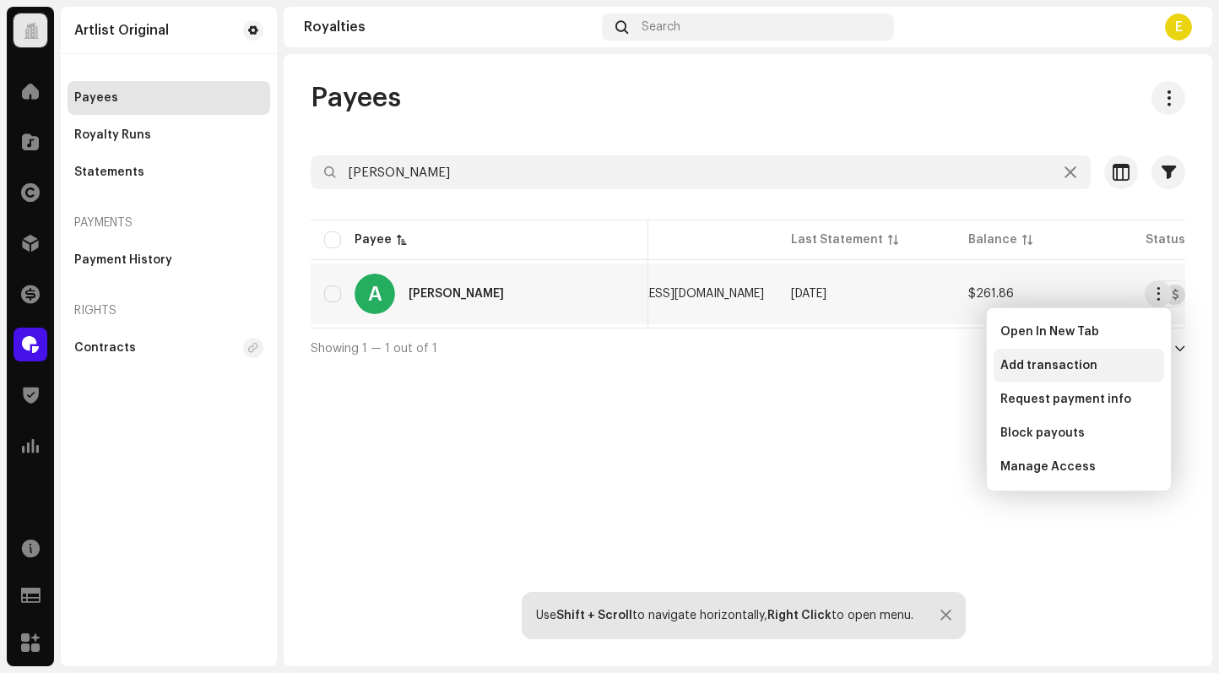
click at [1045, 376] on div "Add transaction" at bounding box center [1078, 366] width 170 height 34
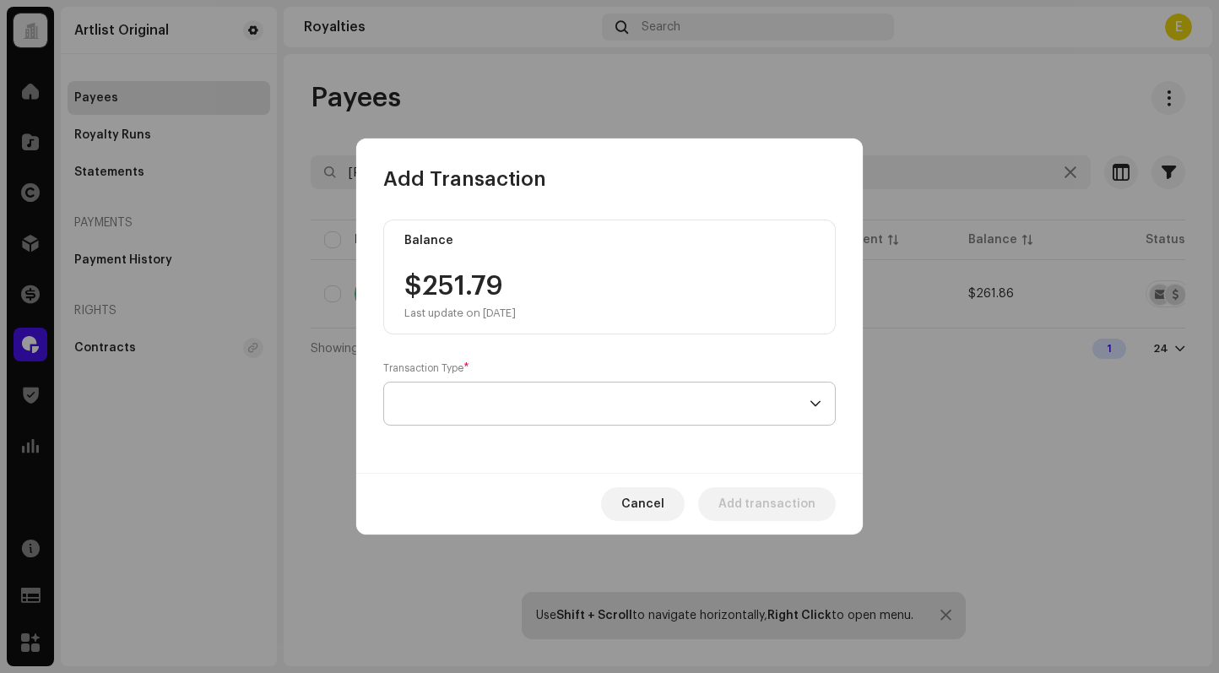
click at [787, 397] on span at bounding box center [603, 403] width 412 height 42
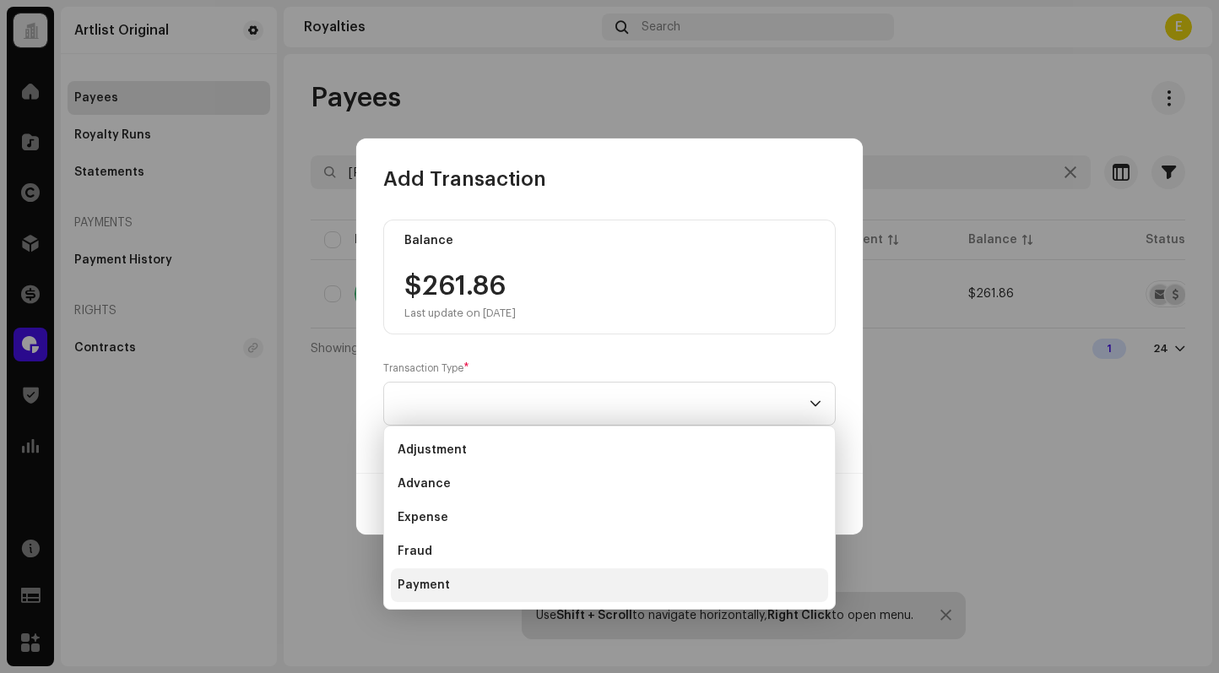
click at [496, 568] on li "Payment" at bounding box center [609, 585] width 437 height 34
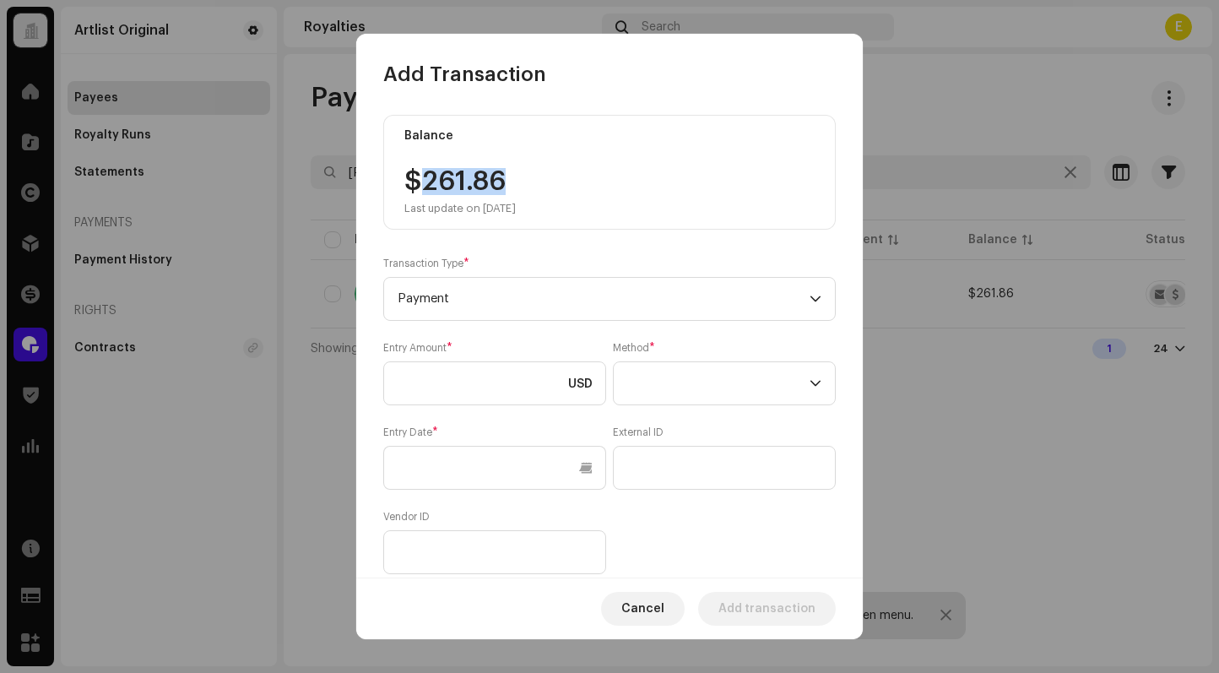
drag, startPoint x: 529, startPoint y: 189, endPoint x: 424, endPoint y: 184, distance: 105.6
click at [424, 184] on div "$261.86 Last update on [DATE]" at bounding box center [459, 191] width 111 height 47
click at [444, 377] on input at bounding box center [494, 383] width 223 height 44
paste input "261.86"
type input "261.86"
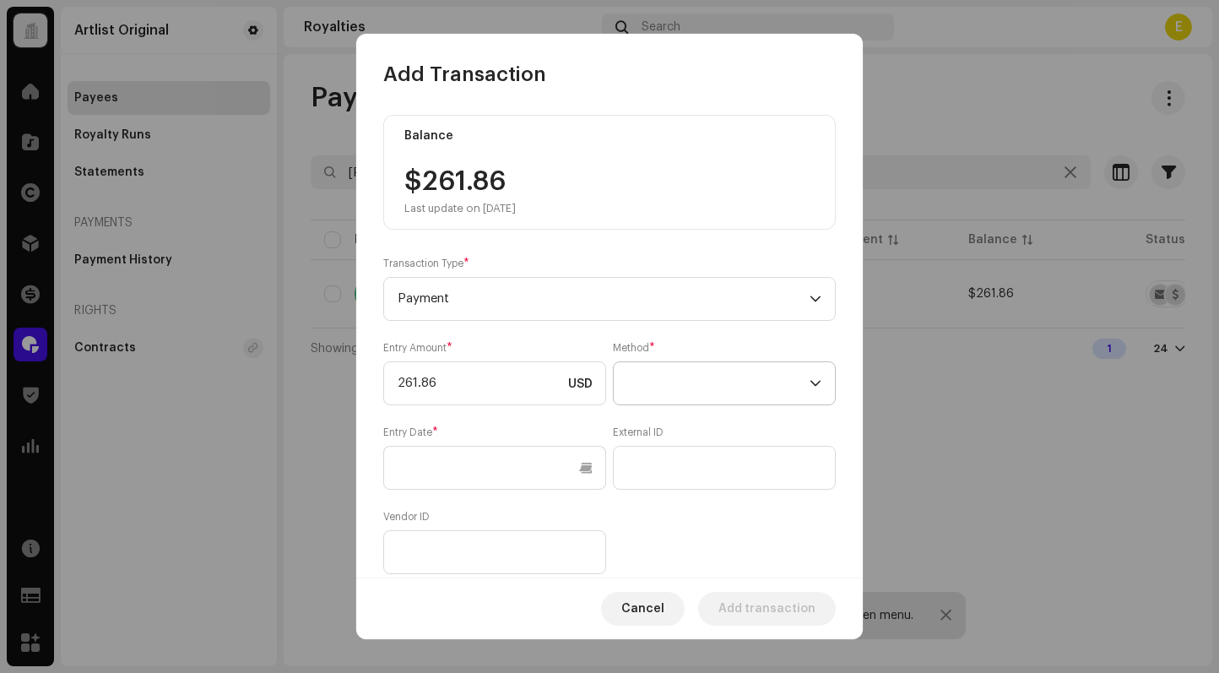
click at [698, 394] on span at bounding box center [718, 383] width 182 height 42
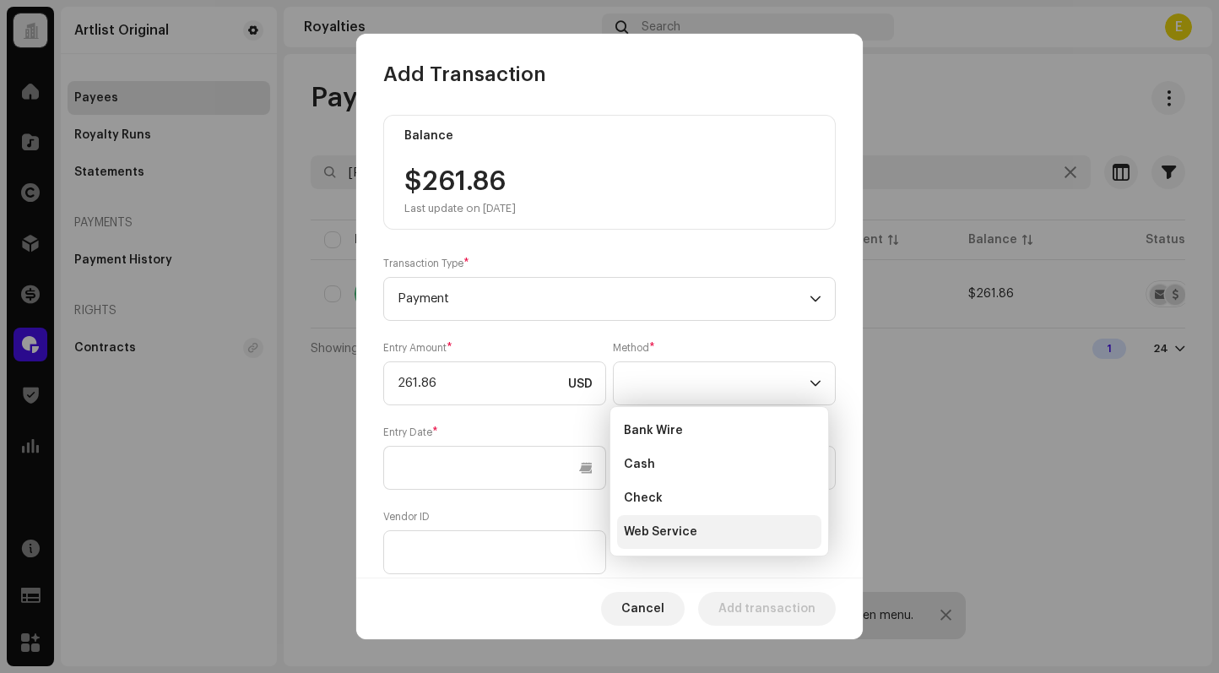
click at [701, 516] on li "Web Service" at bounding box center [719, 532] width 204 height 34
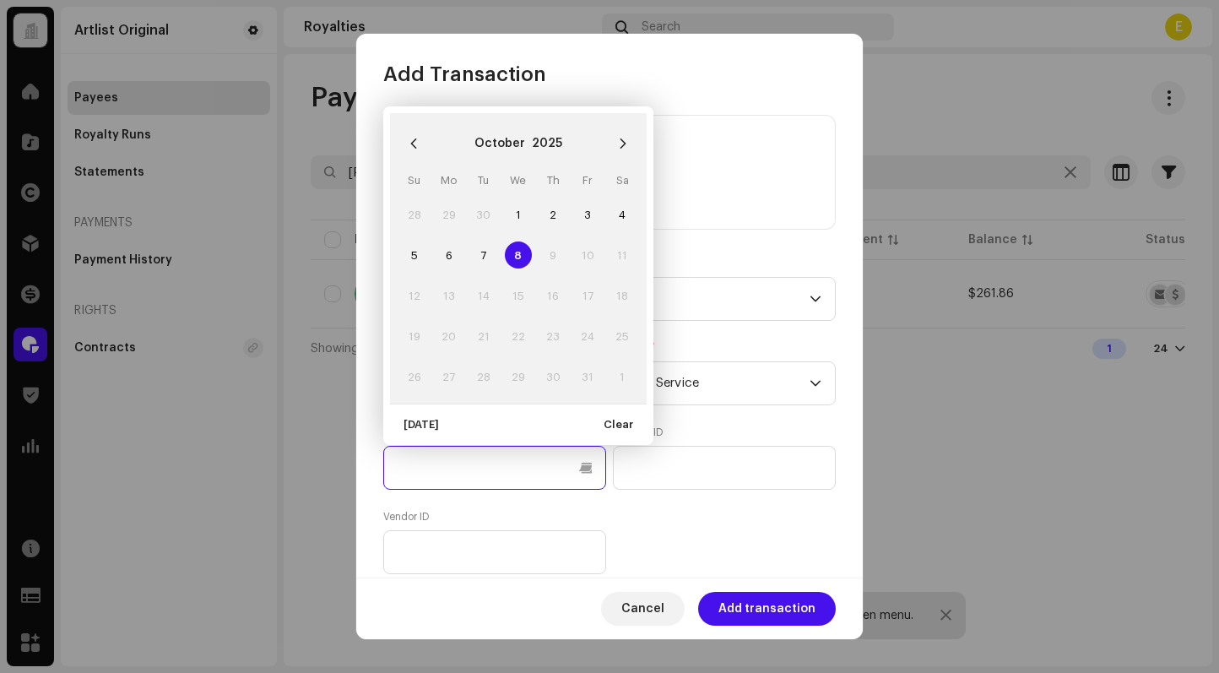
click at [586, 468] on input "text" at bounding box center [494, 468] width 223 height 44
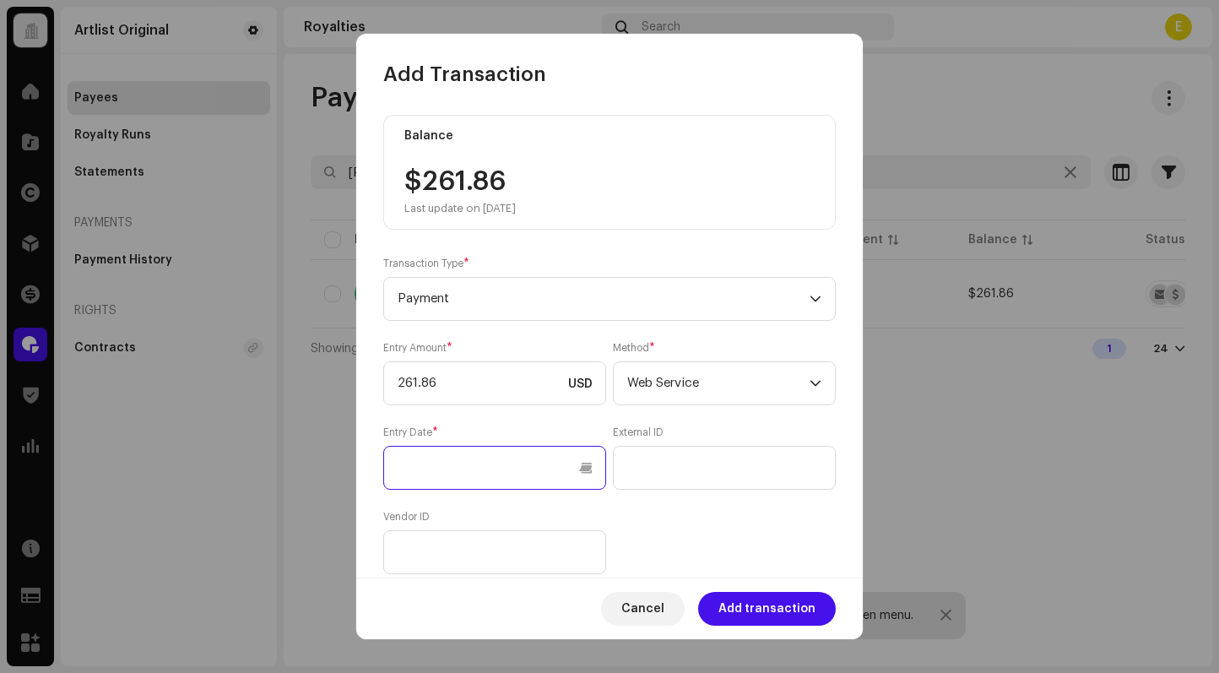
scroll to position [1, 0]
click at [562, 468] on input "text" at bounding box center [494, 467] width 223 height 44
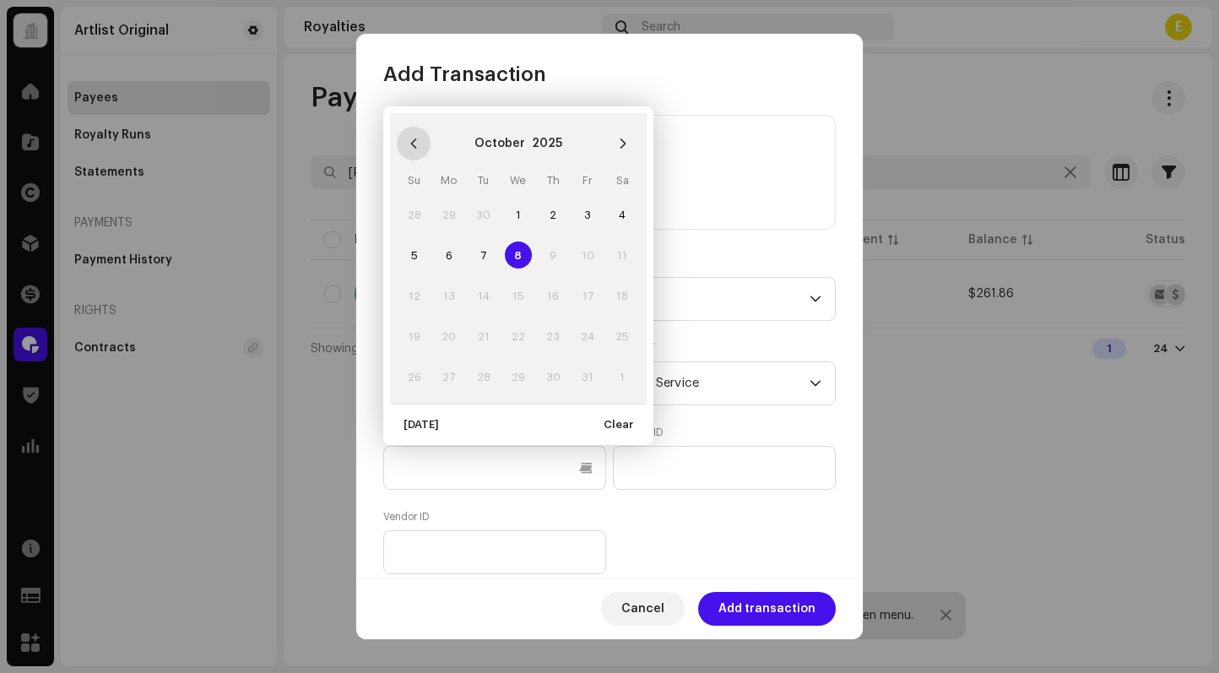
click at [408, 146] on icon "Previous Month" at bounding box center [414, 144] width 12 height 12
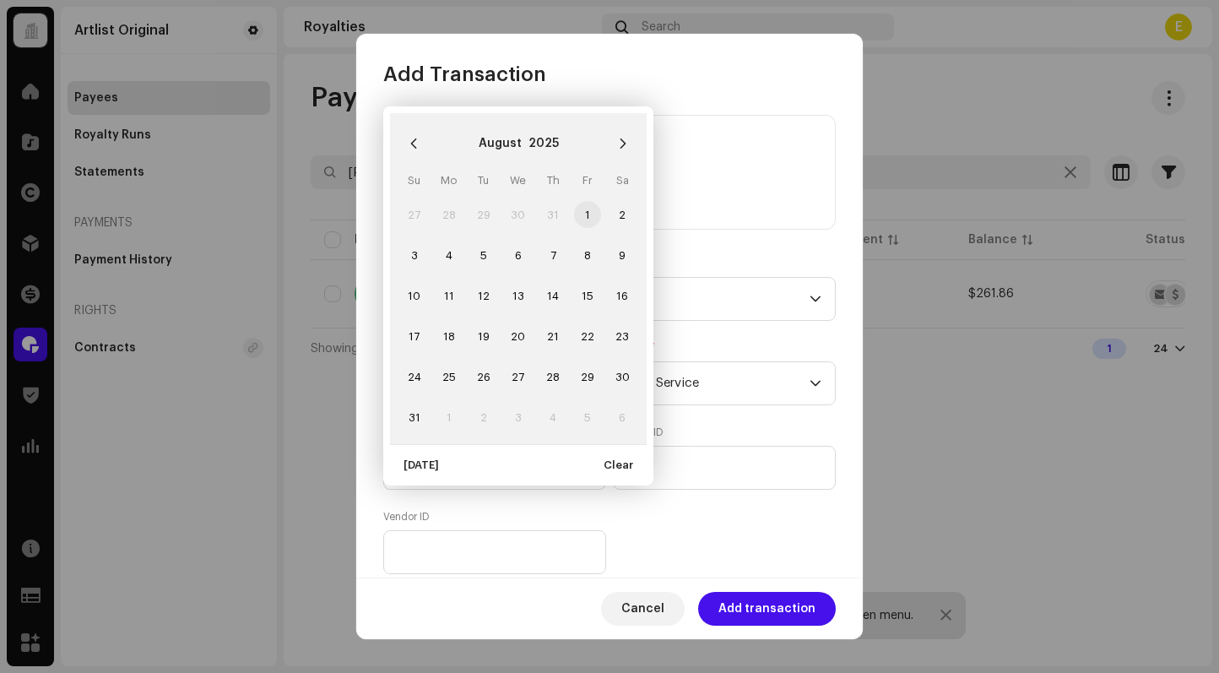
click at [588, 217] on span "1" at bounding box center [587, 214] width 27 height 27
type input "[DATE]"
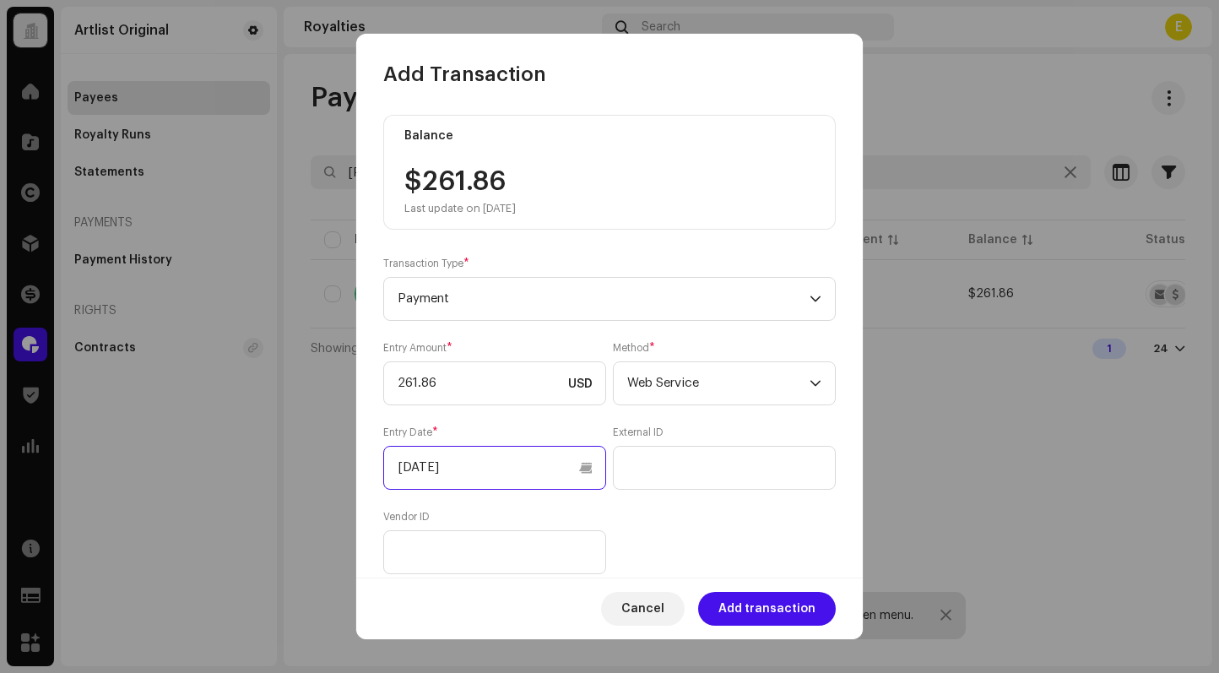
scroll to position [156, 0]
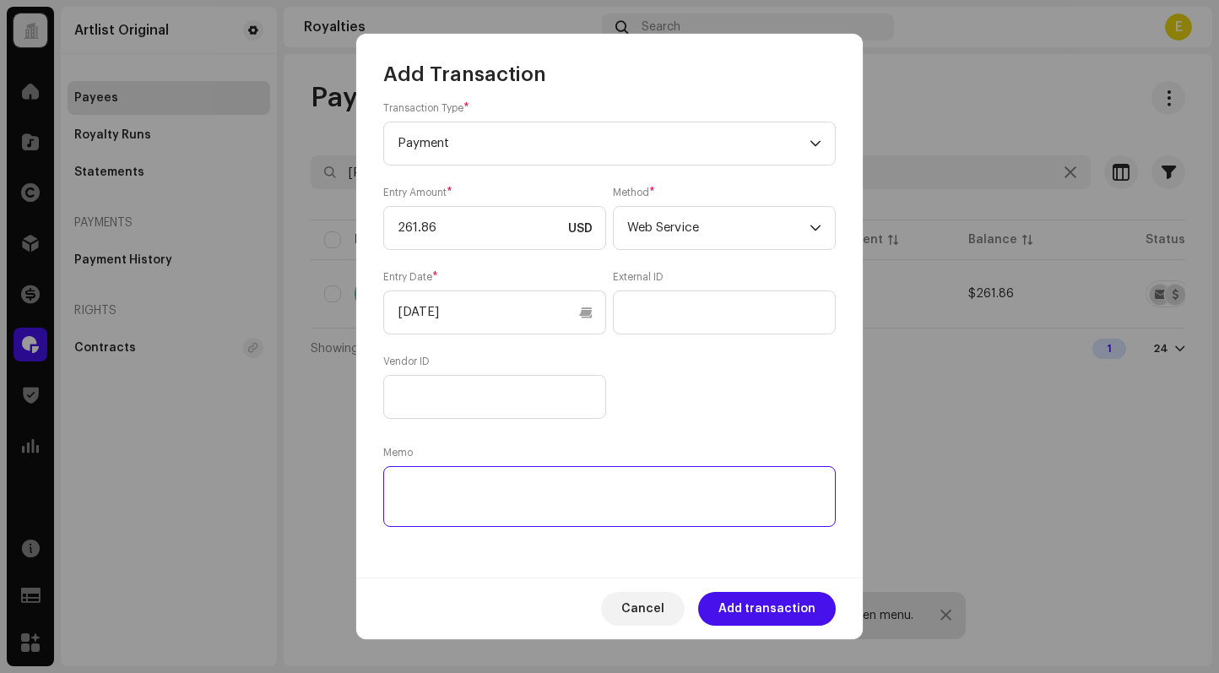
click at [661, 498] on textarea at bounding box center [609, 496] width 452 height 61
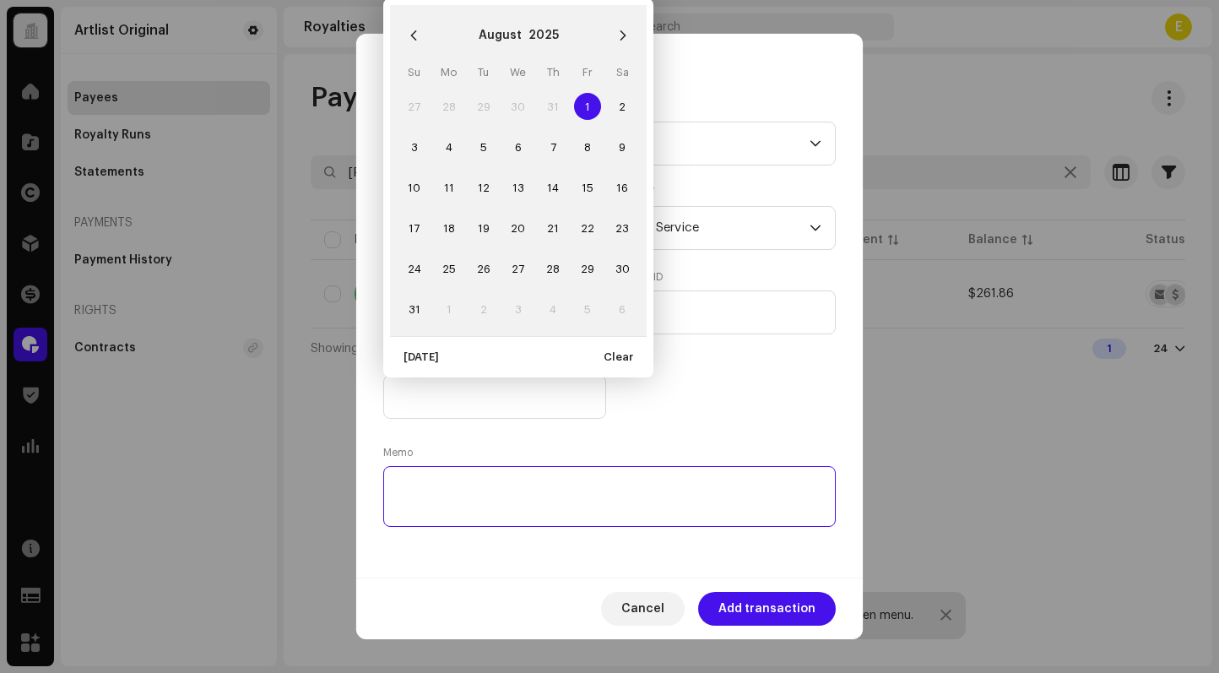
paste textarea "Statement ID: 5456891 / Invoice number: RE-226"
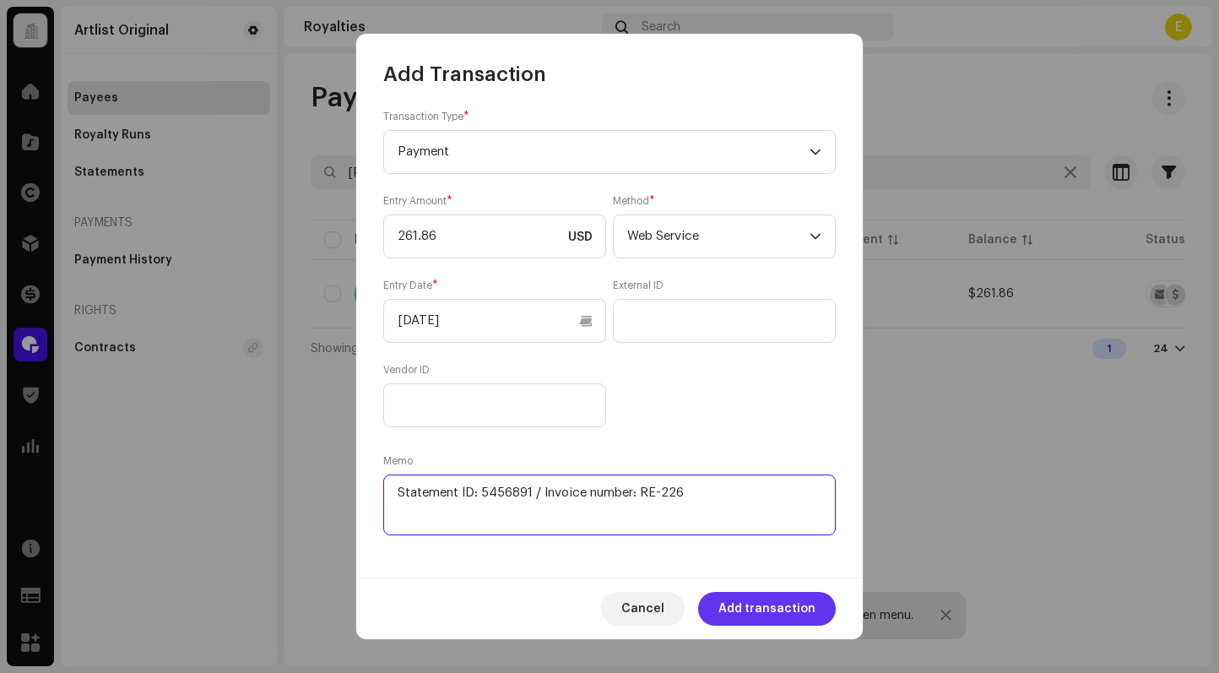
scroll to position [143, 0]
type textarea "Statement ID: 5456891 / Invoice number: RE-226"
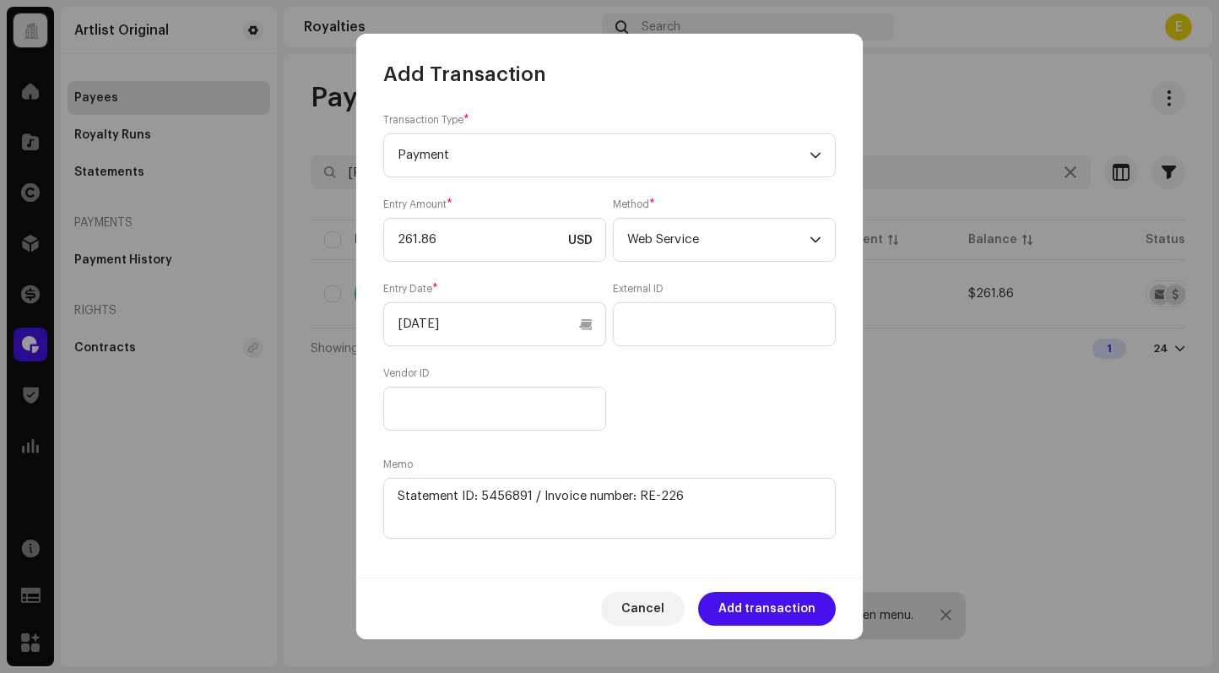
click at [764, 609] on span "Add transaction" at bounding box center [766, 609] width 97 height 34
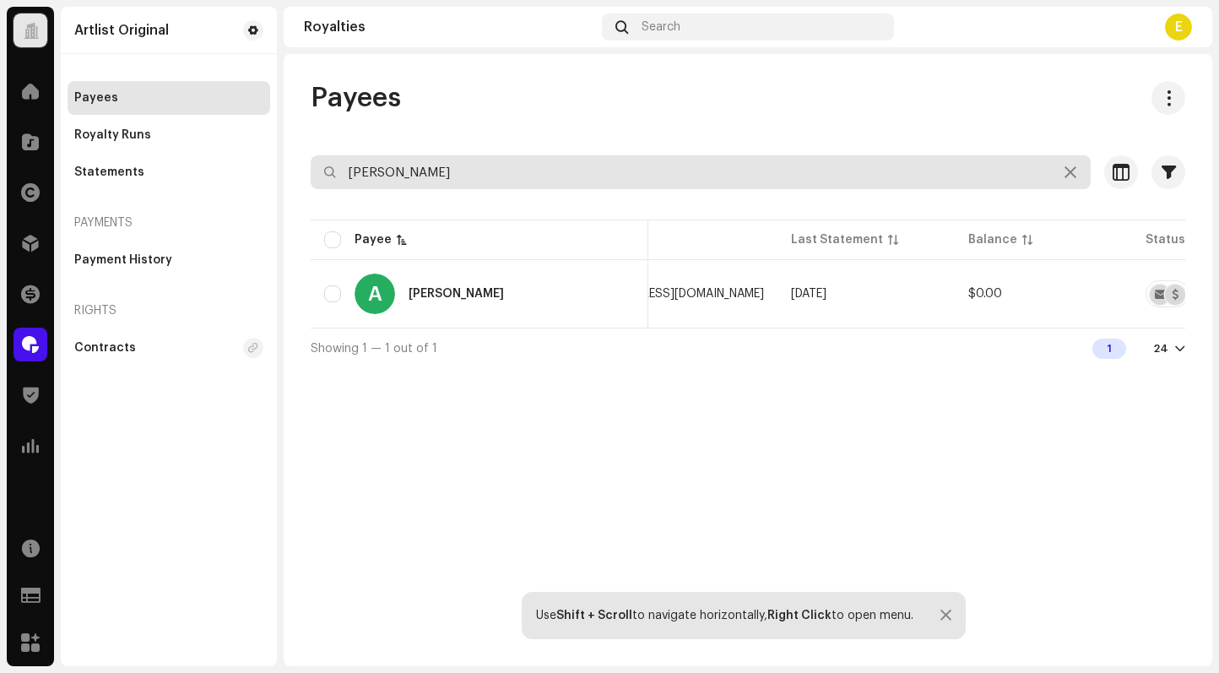
click at [606, 178] on input "[PERSON_NAME]" at bounding box center [701, 172] width 780 height 34
click at [606, 177] on input "[PERSON_NAME]" at bounding box center [701, 172] width 780 height 34
paste input "[PERSON_NAME] [PERSON_NAME]"
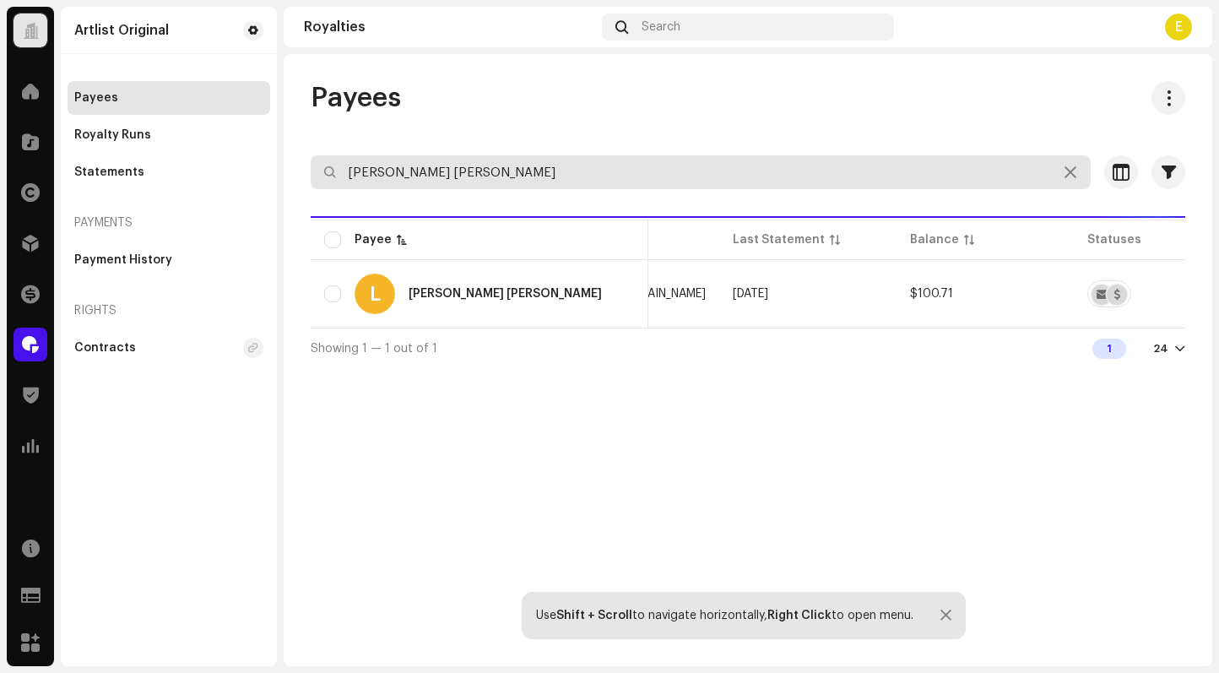
type input "[PERSON_NAME] [PERSON_NAME]"
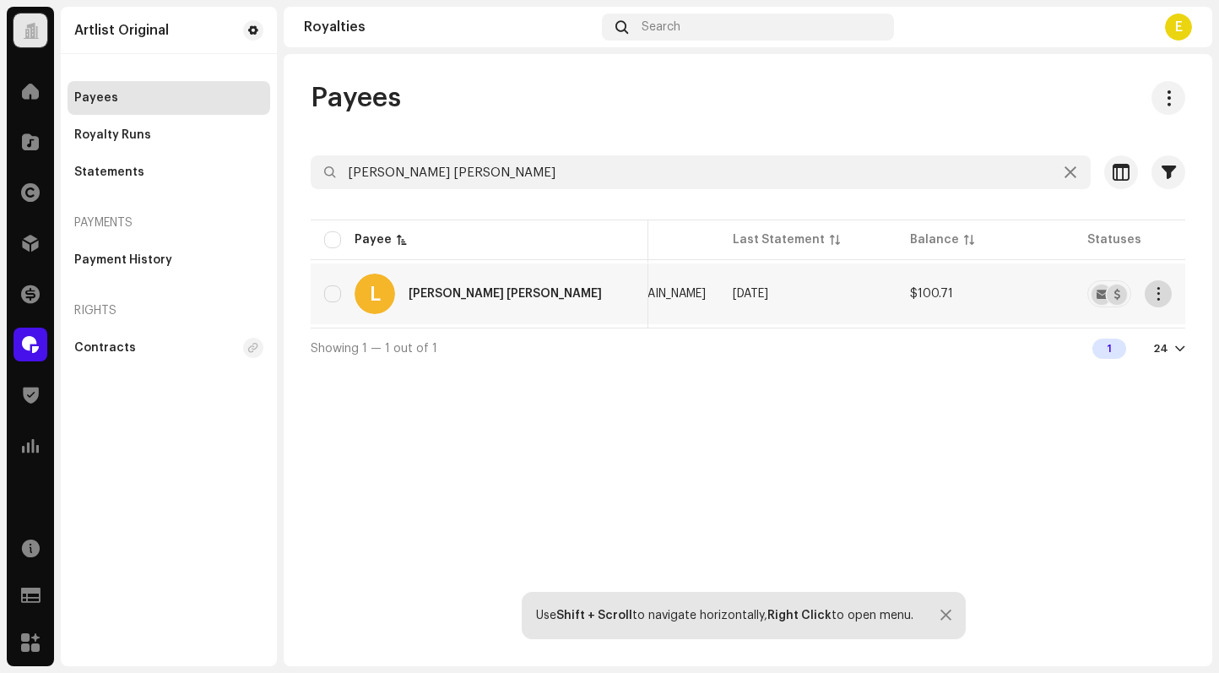
click at [1162, 293] on span "button" at bounding box center [1158, 294] width 13 height 14
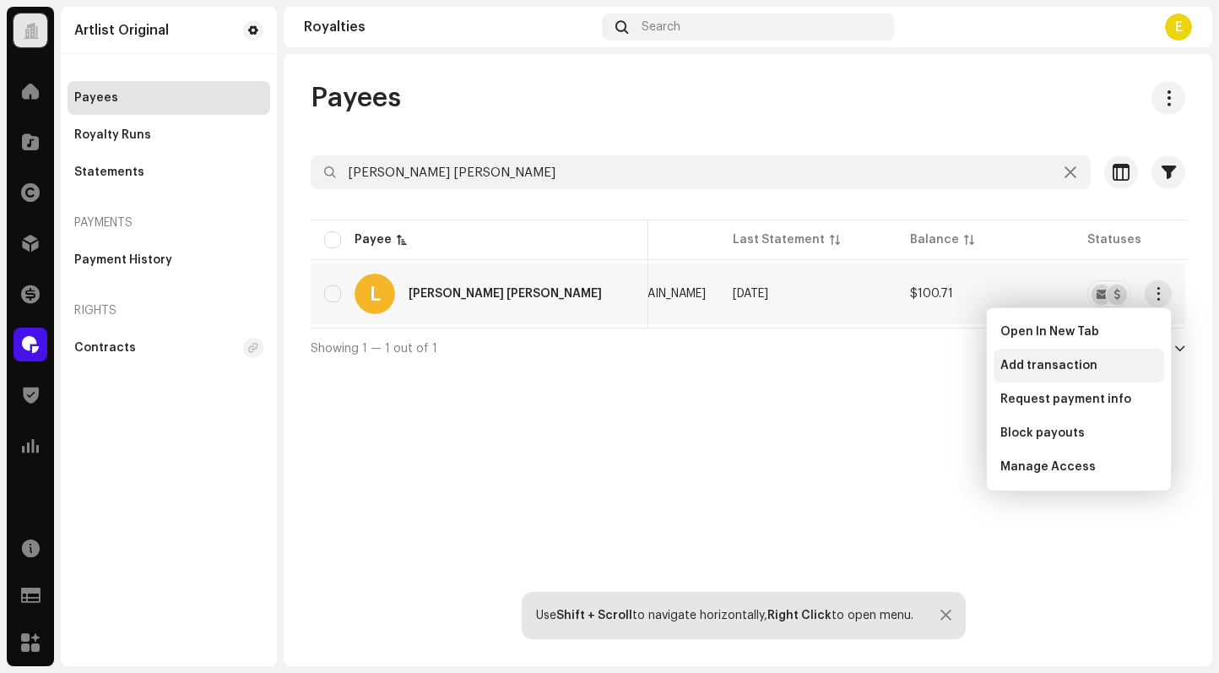
click at [1105, 369] on div "Add transaction" at bounding box center [1078, 366] width 157 height 14
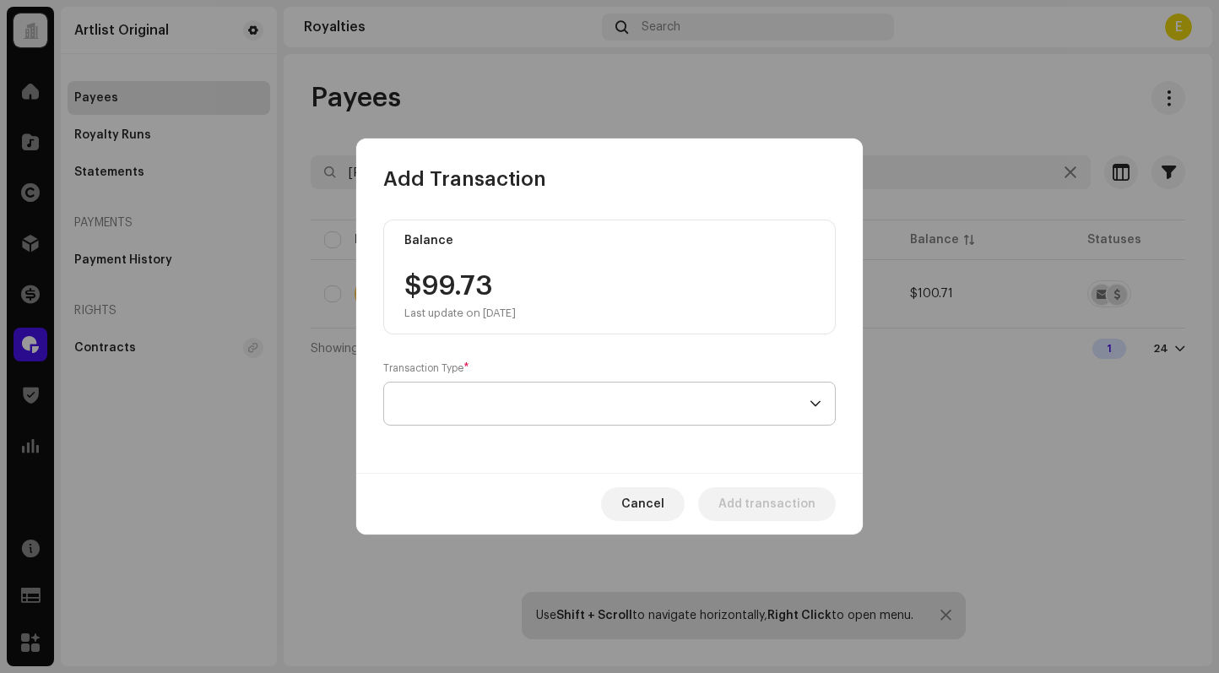
click at [482, 395] on span at bounding box center [603, 403] width 412 height 42
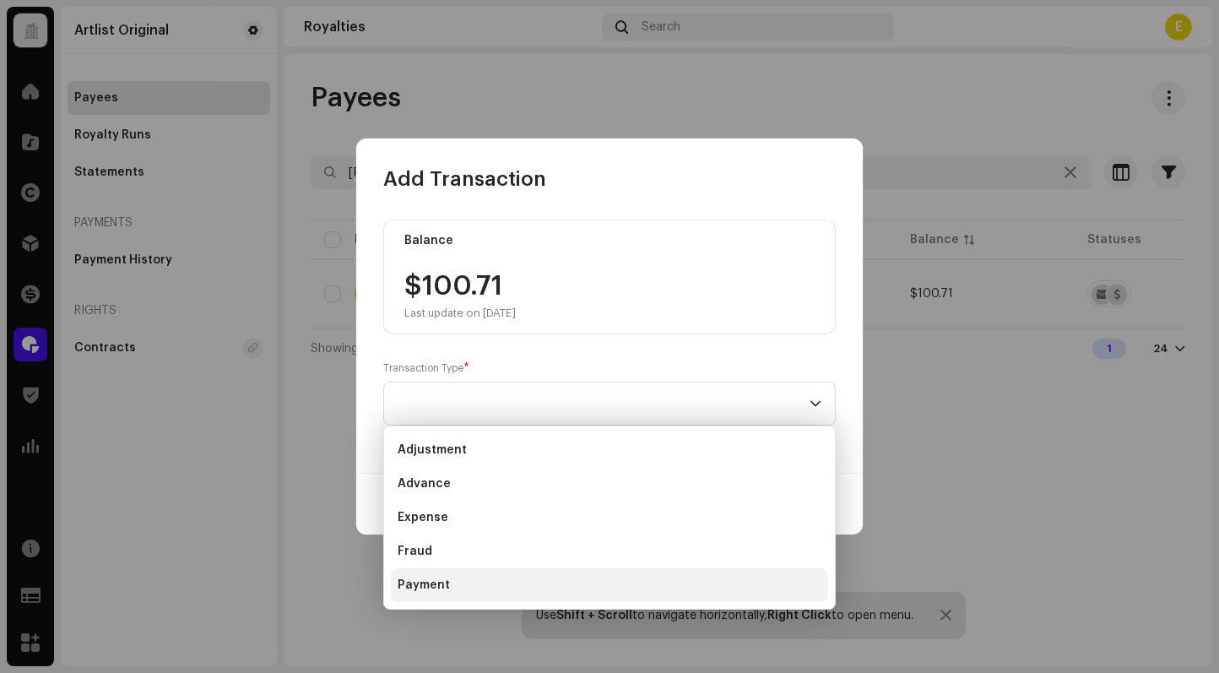
click at [407, 588] on span "Payment" at bounding box center [423, 584] width 52 height 17
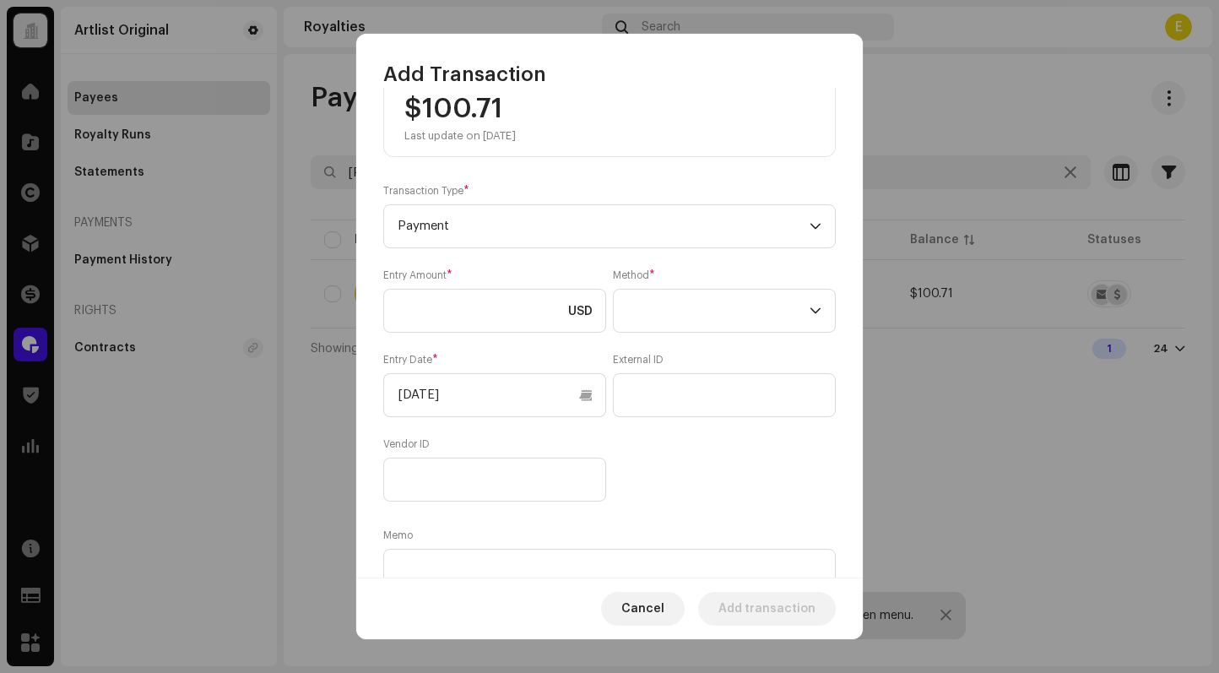
scroll to position [75, 0]
click at [505, 338] on div "Entry Amount * USD Method * Entry Date * [DATE] External ID Vendor ID" at bounding box center [609, 382] width 452 height 233
drag, startPoint x: 538, startPoint y: 98, endPoint x: 424, endPoint y: 111, distance: 114.6
click at [424, 111] on div "$100.71 Last update on [DATE]" at bounding box center [459, 116] width 111 height 47
click at [485, 307] on input at bounding box center [494, 308] width 223 height 44
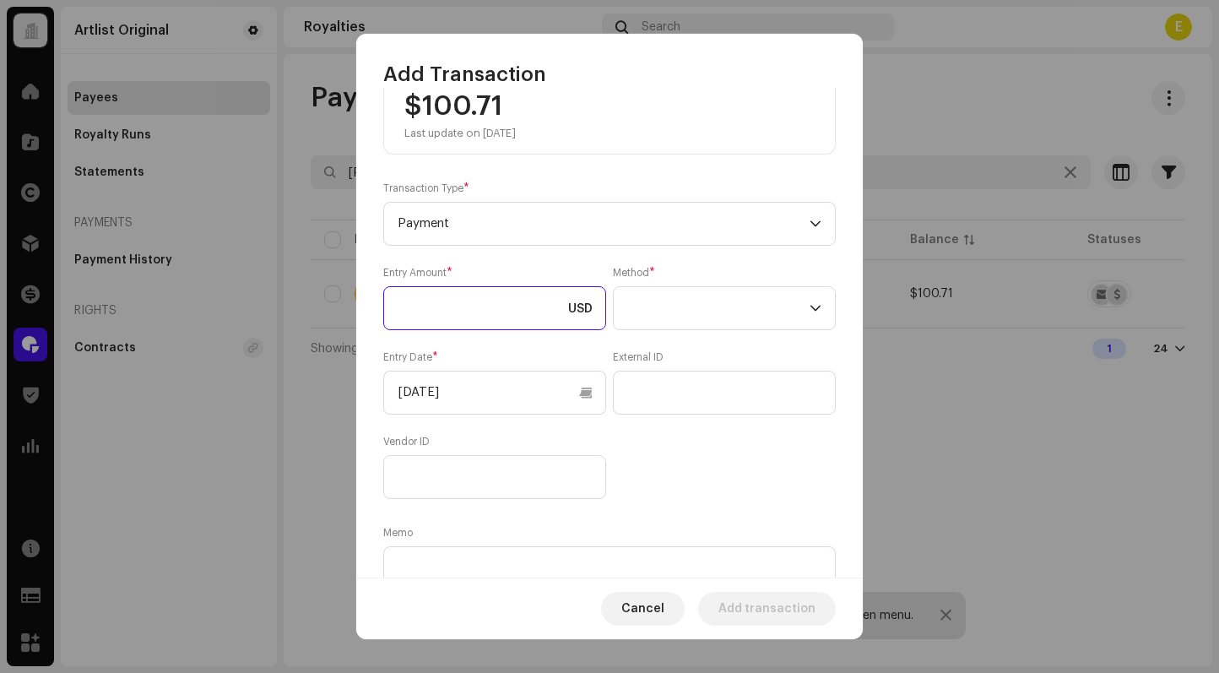
paste input "100.71"
type input "100.71"
click at [709, 321] on span at bounding box center [718, 308] width 182 height 42
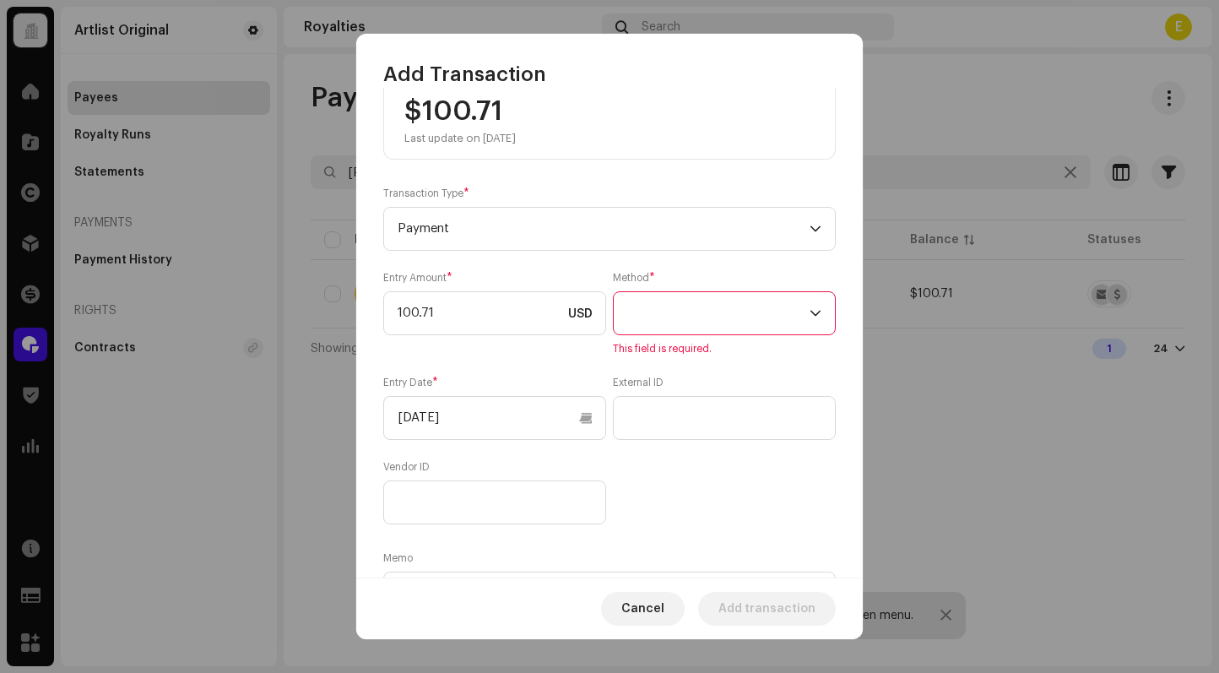
drag, startPoint x: 808, startPoint y: 305, endPoint x: 804, endPoint y: 327, distance: 21.4
click at [809, 305] on div "dropdown trigger" at bounding box center [815, 313] width 12 height 42
click at [684, 334] on span at bounding box center [718, 316] width 182 height 42
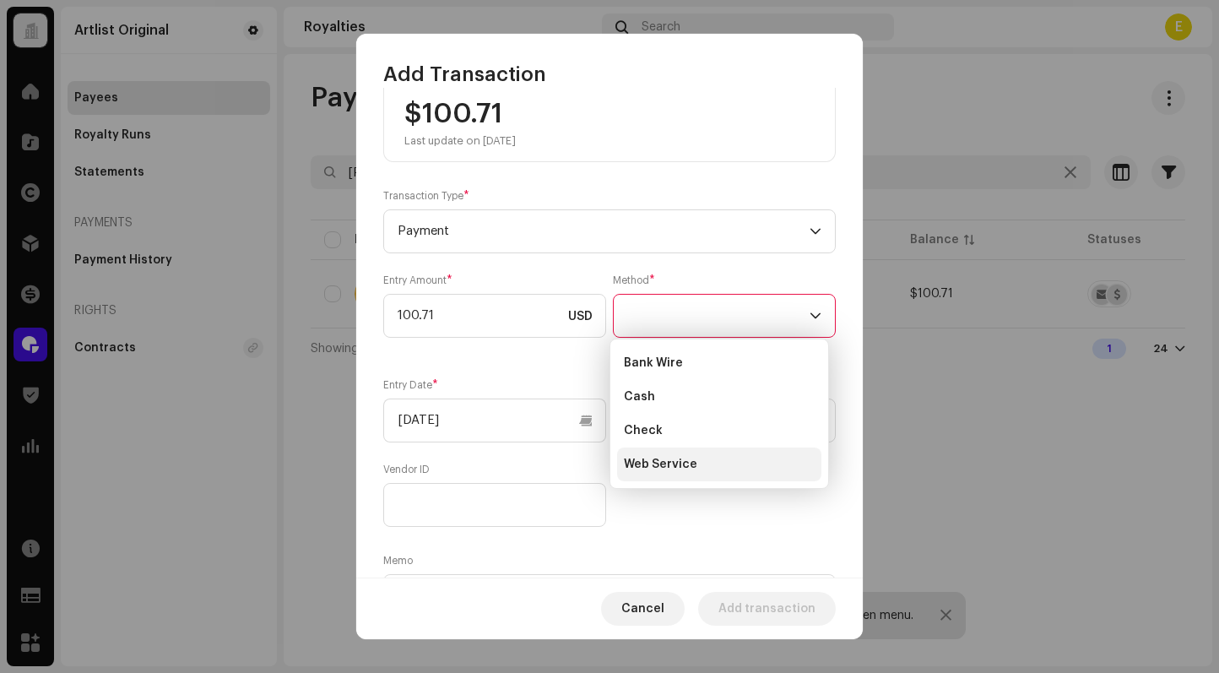
click at [662, 456] on span "Web Service" at bounding box center [660, 464] width 73 height 17
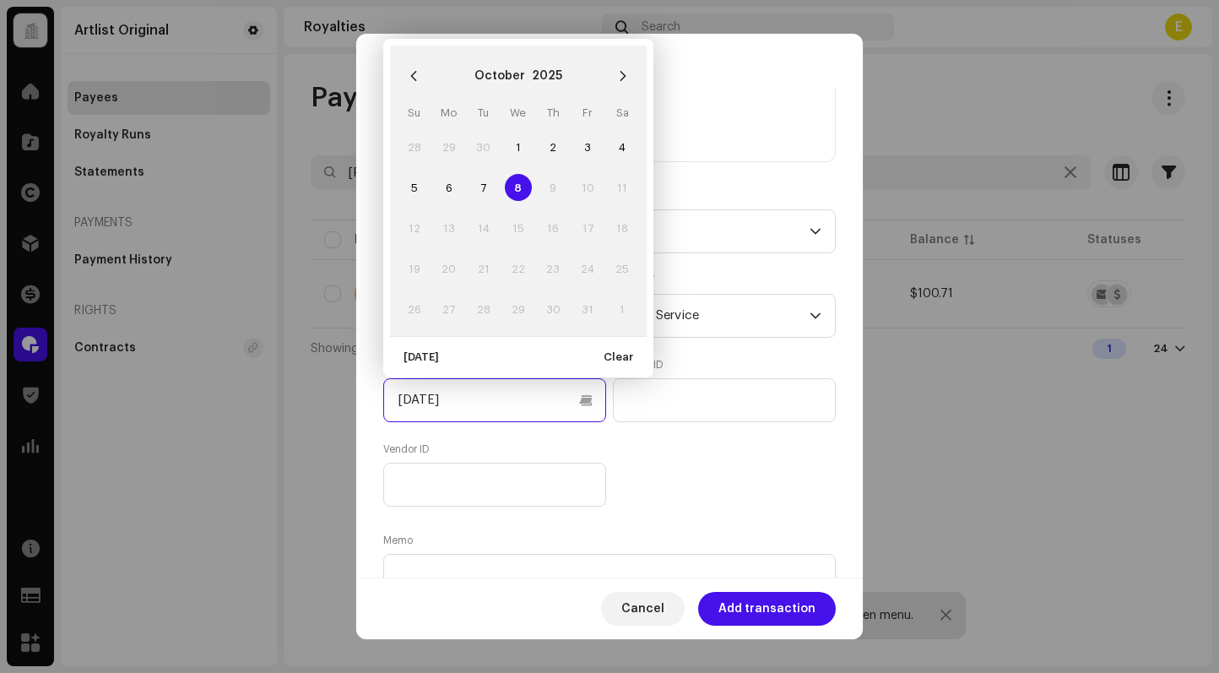
click at [584, 402] on input "[DATE]" at bounding box center [494, 400] width 223 height 44
click at [405, 68] on button "Previous Month" at bounding box center [414, 76] width 34 height 34
click at [406, 68] on button "Previous Month" at bounding box center [414, 76] width 34 height 34
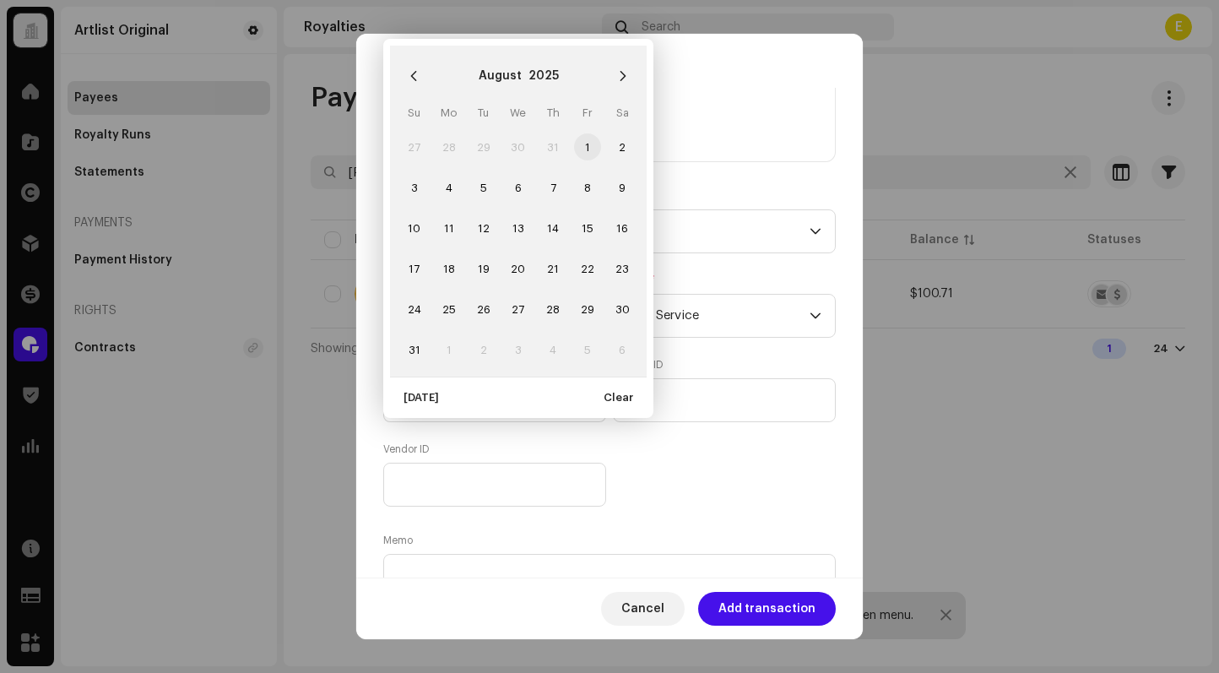
click at [583, 145] on span "1" at bounding box center [587, 146] width 27 height 27
type input "[DATE]"
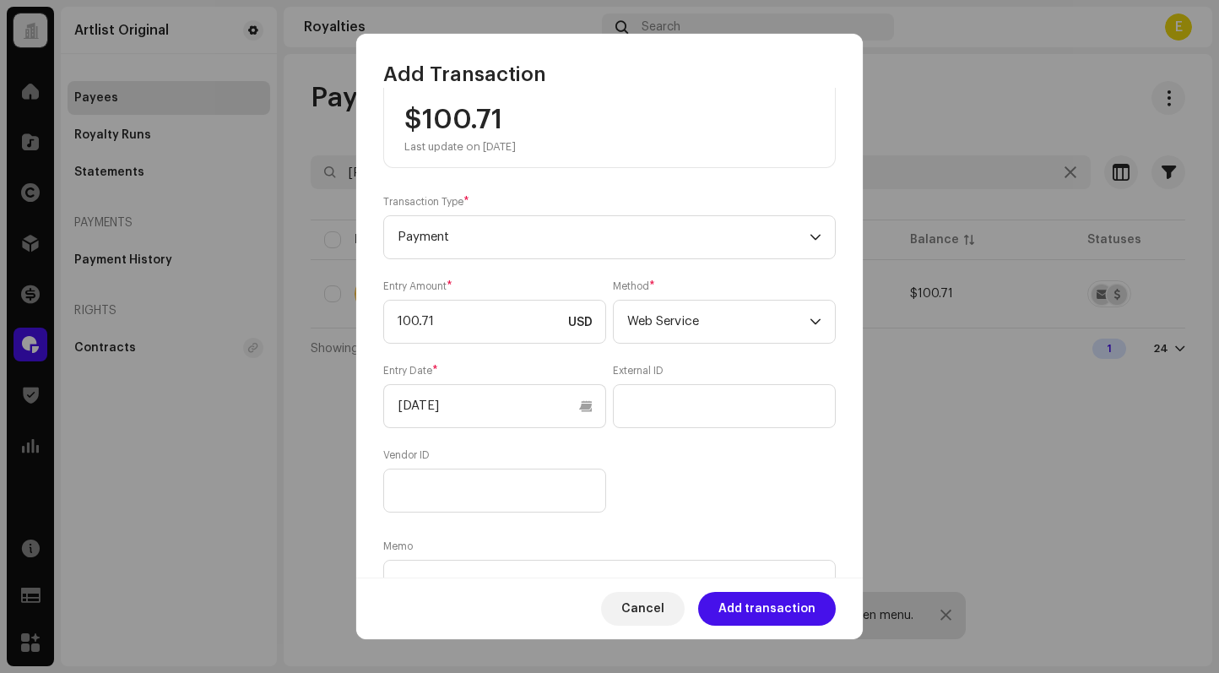
scroll to position [156, 0]
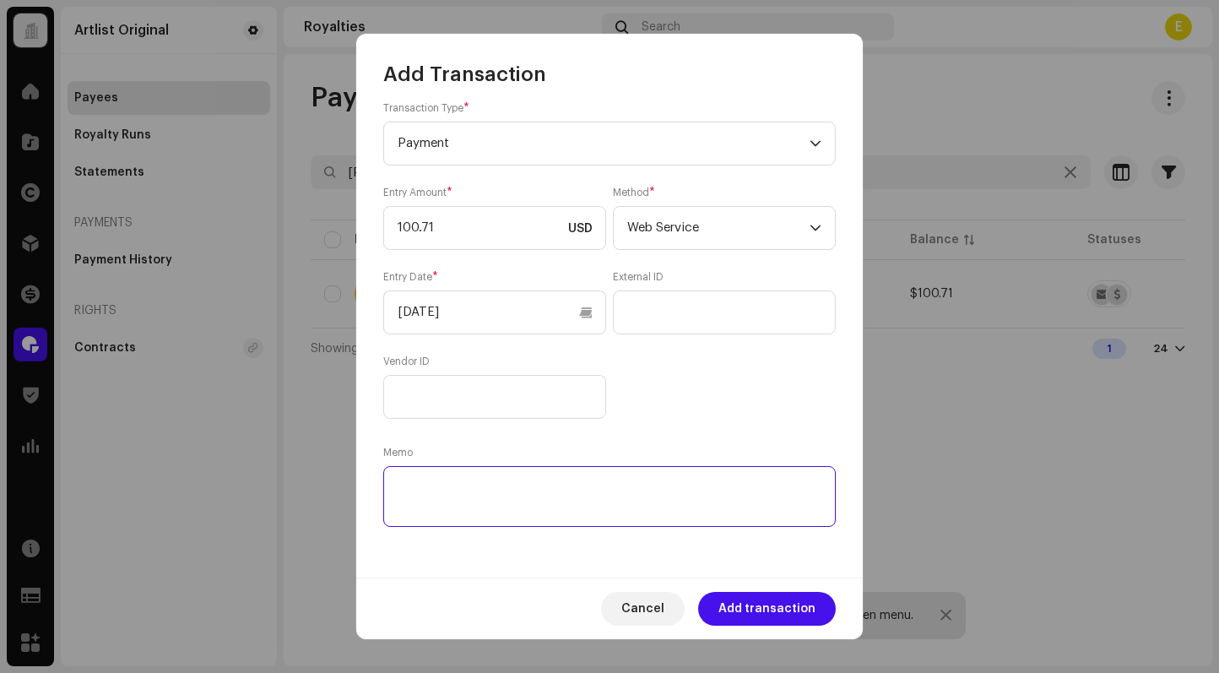
click at [585, 493] on textarea at bounding box center [609, 496] width 452 height 61
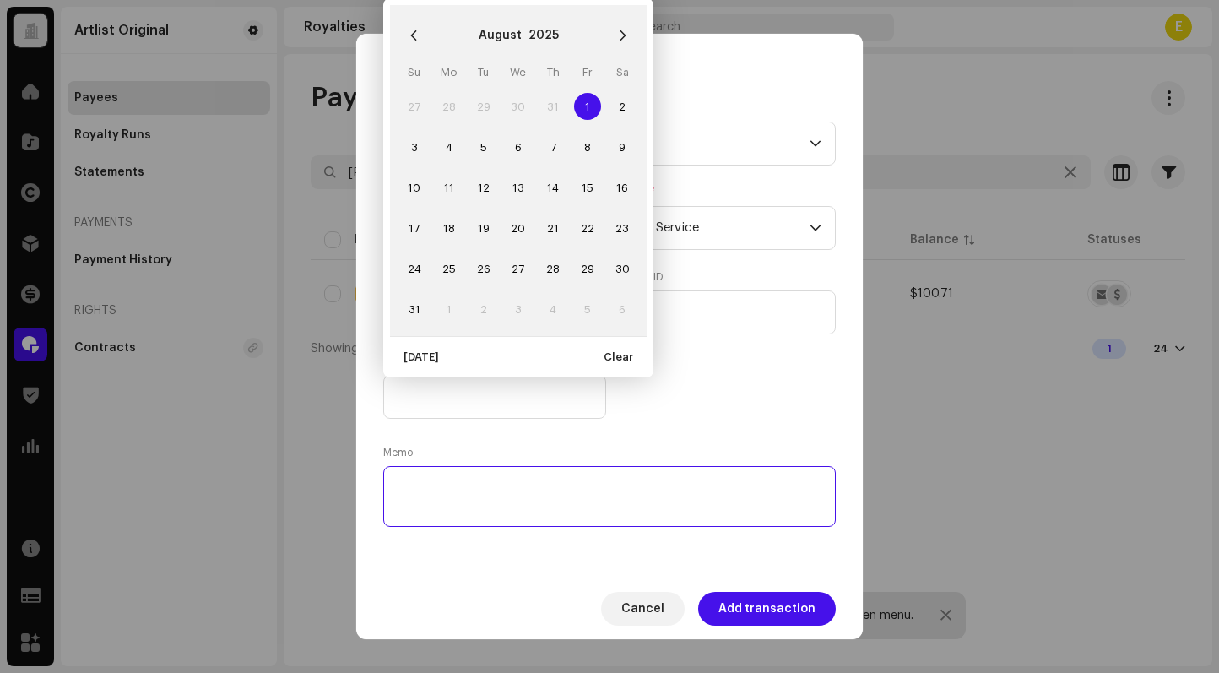
paste textarea "Statement ID: 5456789 / Invoice number: 3"
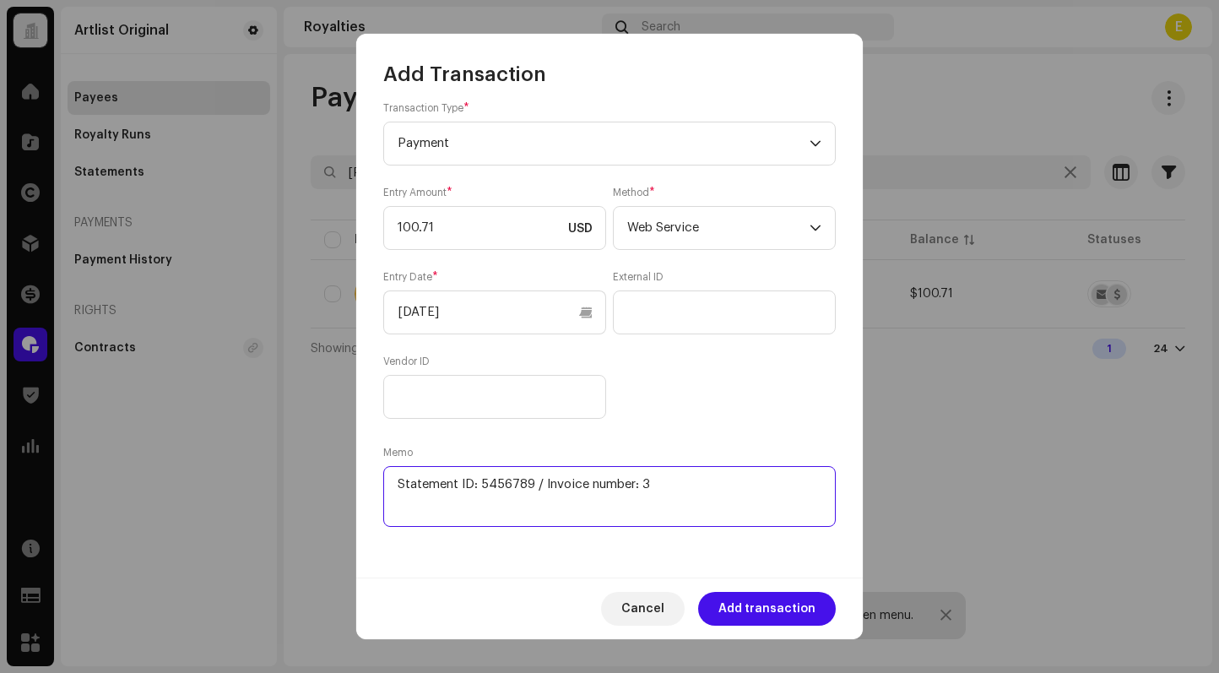
scroll to position [0, 0]
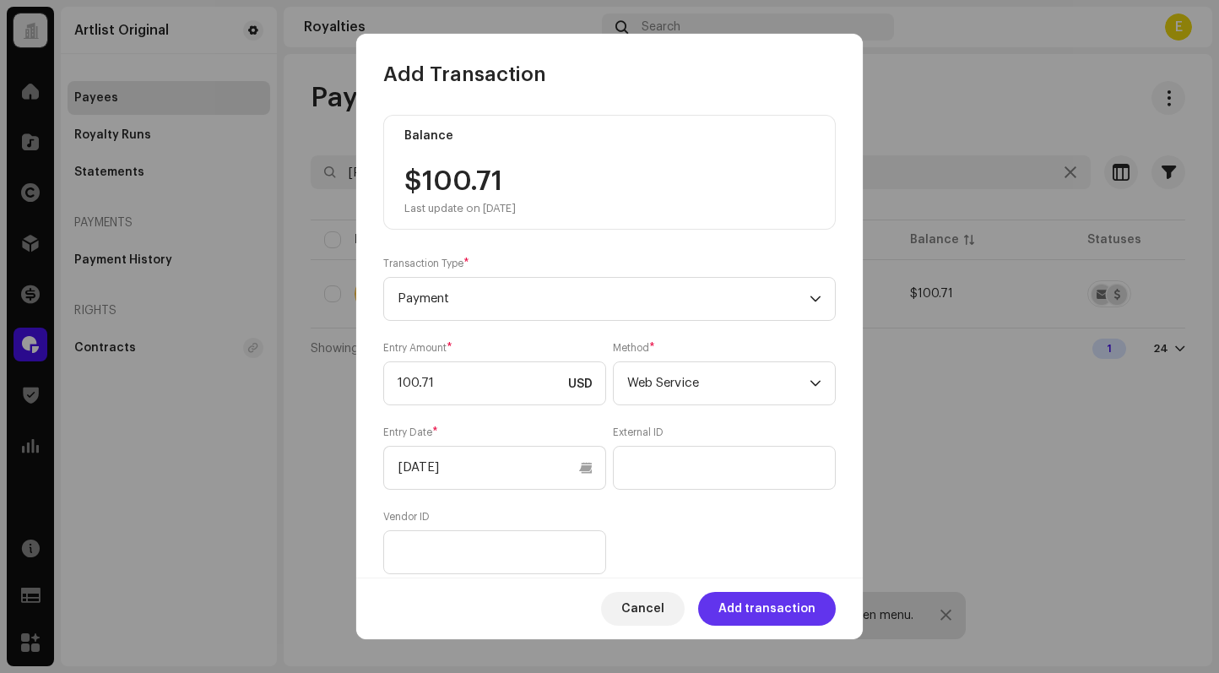
type textarea "Statement ID: 5456789 / Invoice number: 3"
click at [771, 605] on span "Add transaction" at bounding box center [766, 609] width 97 height 34
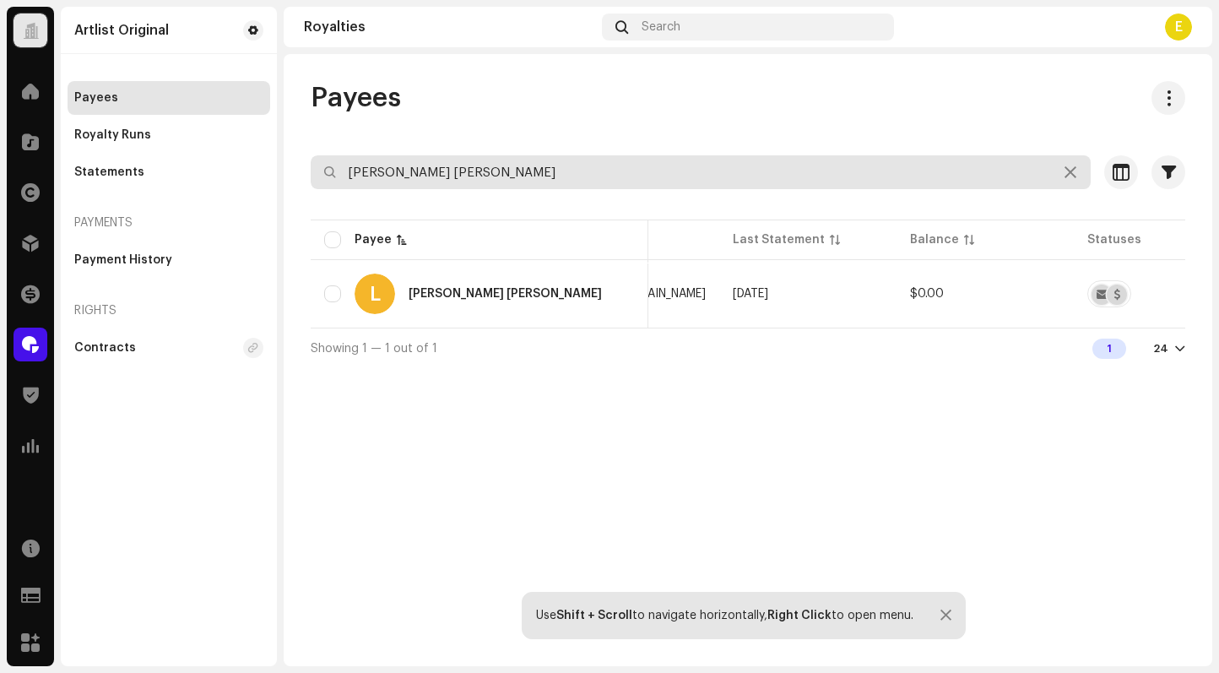
click at [576, 180] on input "[PERSON_NAME] [PERSON_NAME]" at bounding box center [701, 172] width 780 height 34
click at [576, 179] on input "[PERSON_NAME] [PERSON_NAME]" at bounding box center [701, 172] width 780 height 34
paste input "[PERSON_NAME]"
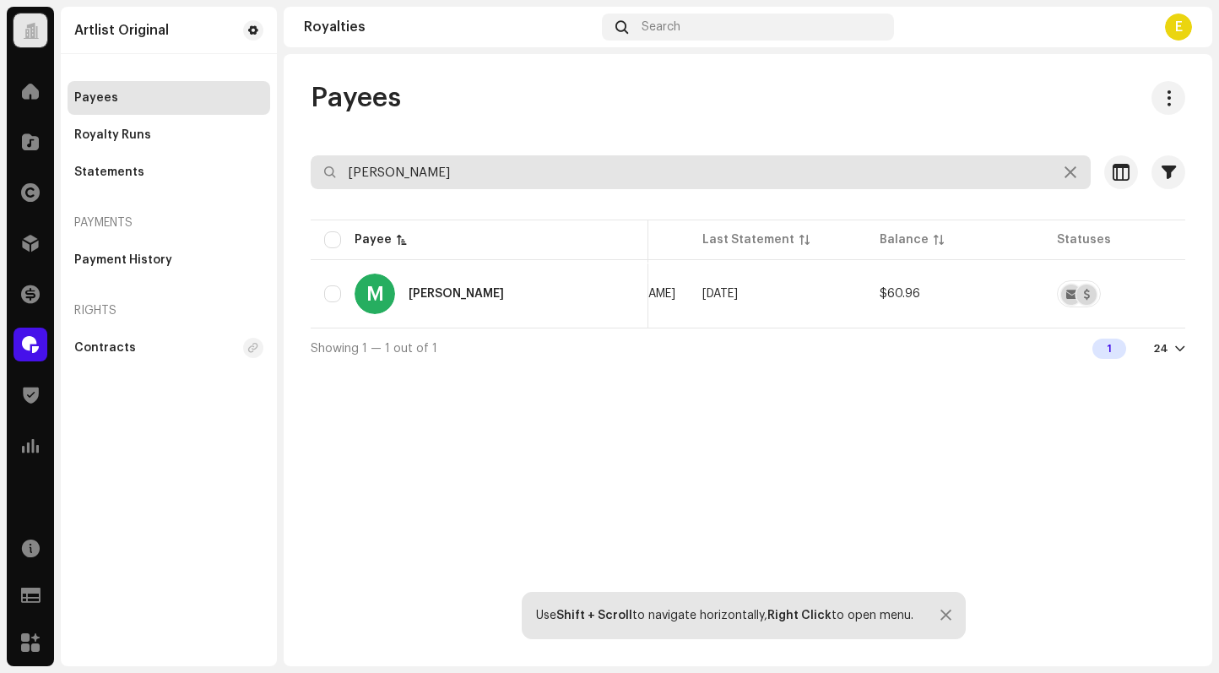
type input "[PERSON_NAME]"
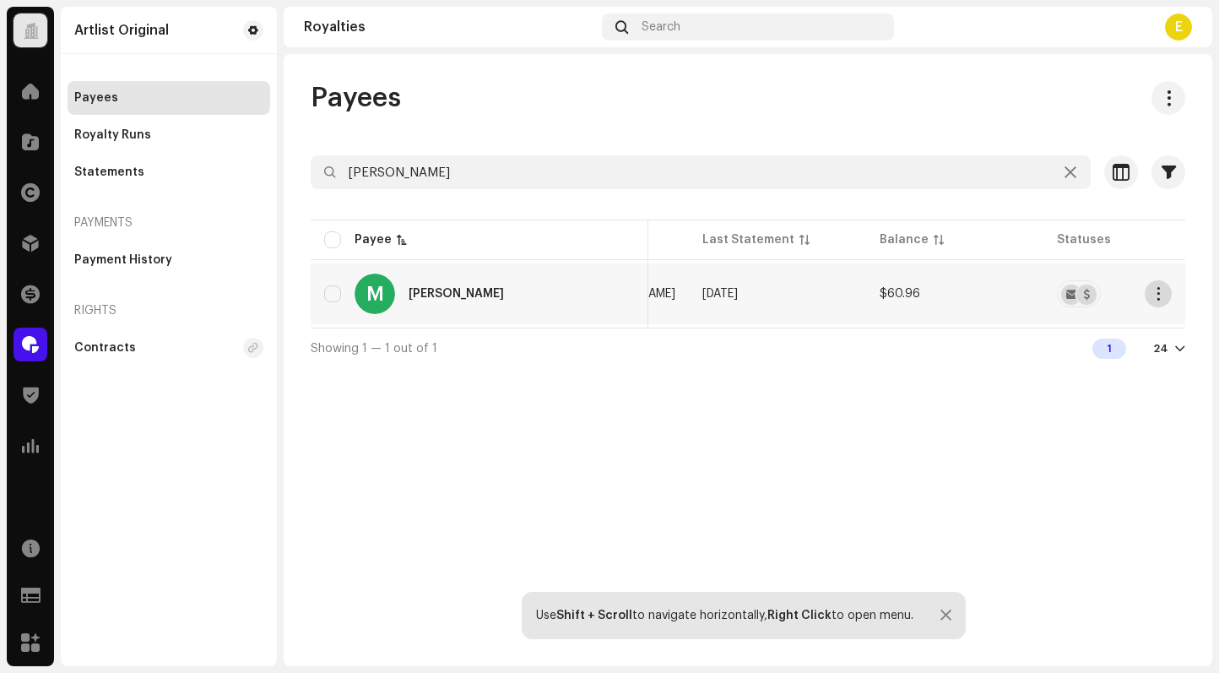
click at [1152, 289] on span "button" at bounding box center [1158, 294] width 13 height 14
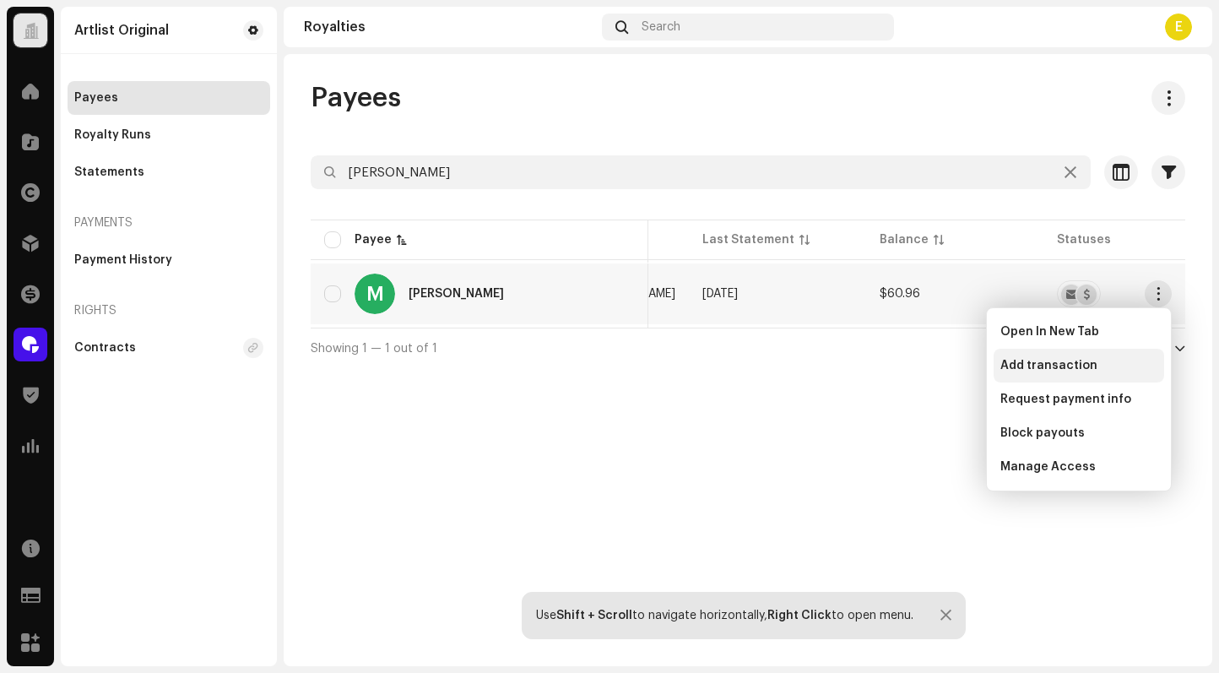
click at [1094, 365] on div "Add transaction" at bounding box center [1078, 366] width 157 height 14
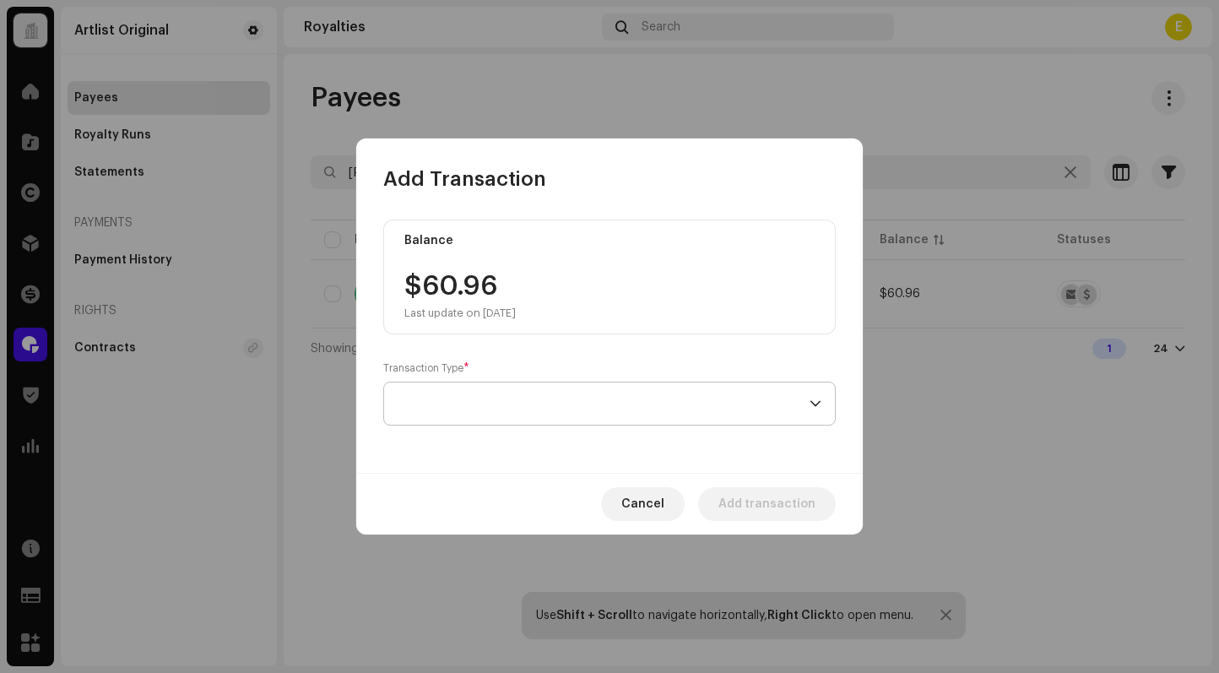
click at [644, 392] on span at bounding box center [603, 403] width 412 height 42
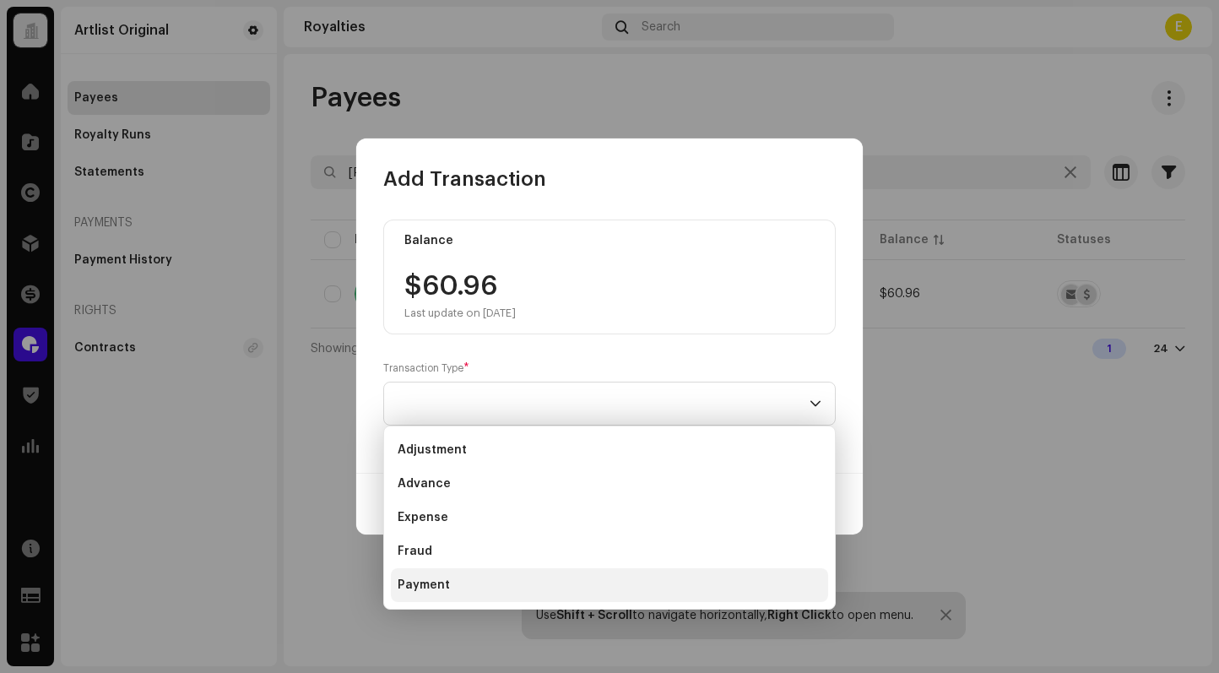
click at [523, 580] on li "Payment" at bounding box center [609, 585] width 437 height 34
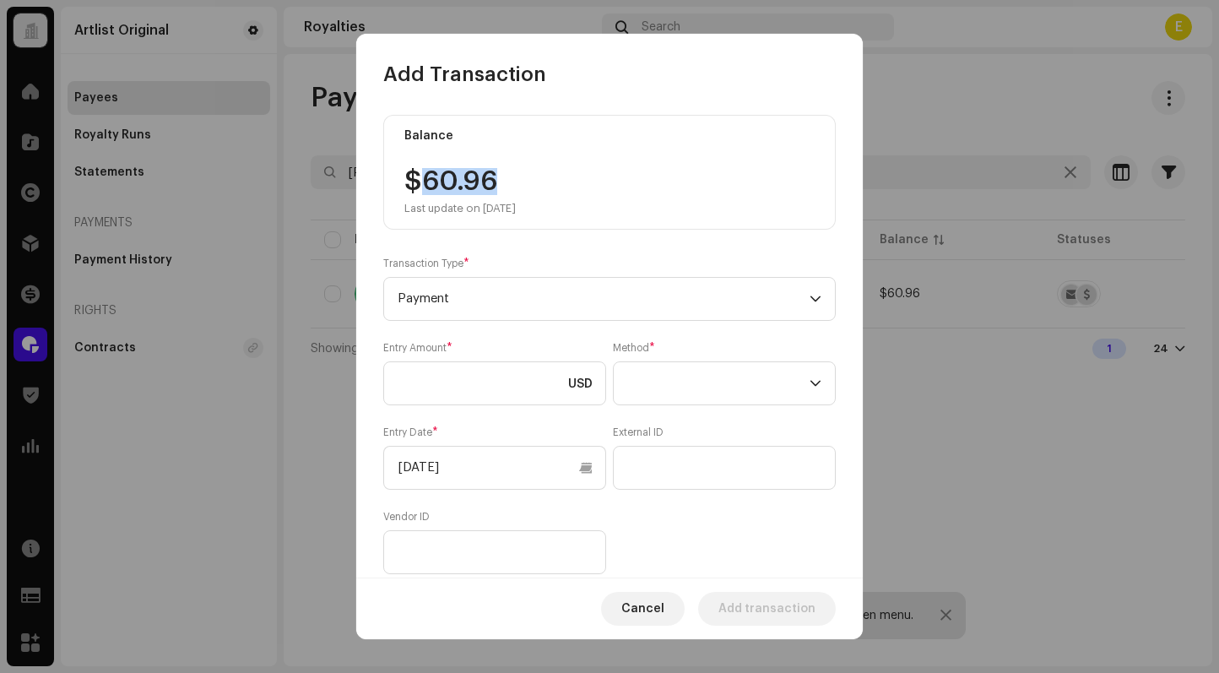
drag, startPoint x: 505, startPoint y: 183, endPoint x: 421, endPoint y: 177, distance: 84.6
click at [421, 177] on div "$60.96 Last update on [DATE]" at bounding box center [459, 191] width 111 height 47
drag, startPoint x: 483, startPoint y: 387, endPoint x: 499, endPoint y: 388, distance: 16.1
click at [484, 387] on input at bounding box center [494, 383] width 223 height 44
paste input "60.96"
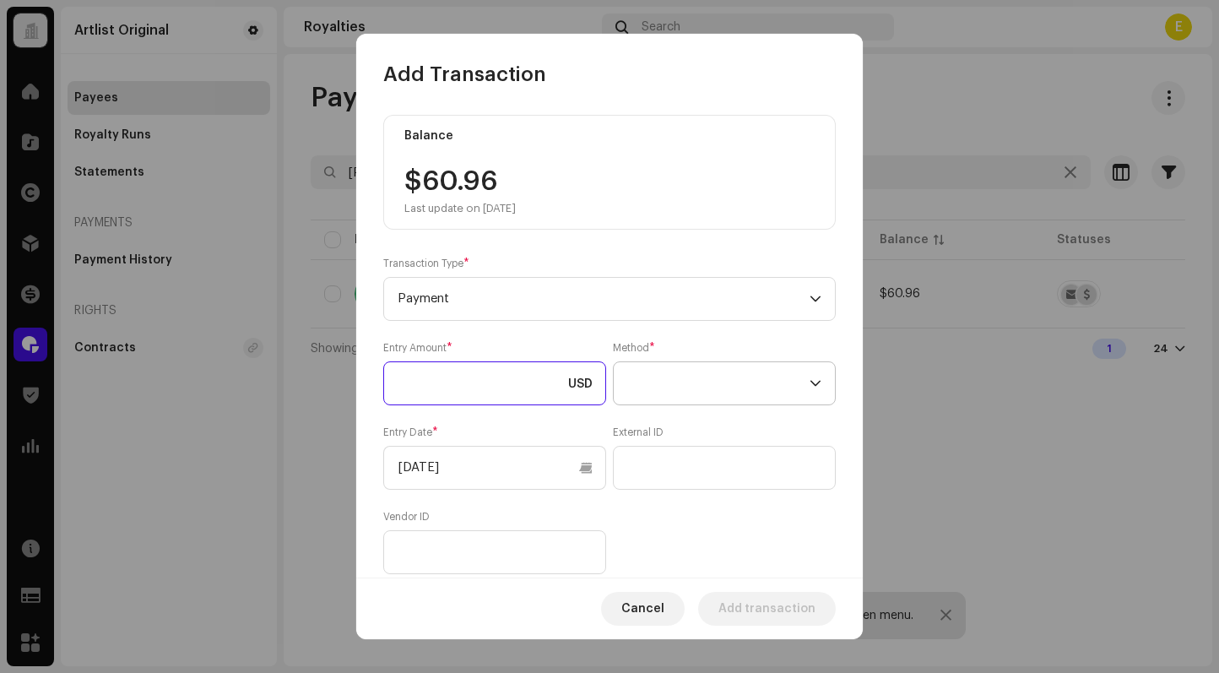
type input "60.96"
drag, startPoint x: 809, startPoint y: 387, endPoint x: 799, endPoint y: 403, distance: 19.0
click at [809, 387] on icon "dropdown trigger" at bounding box center [815, 383] width 12 height 12
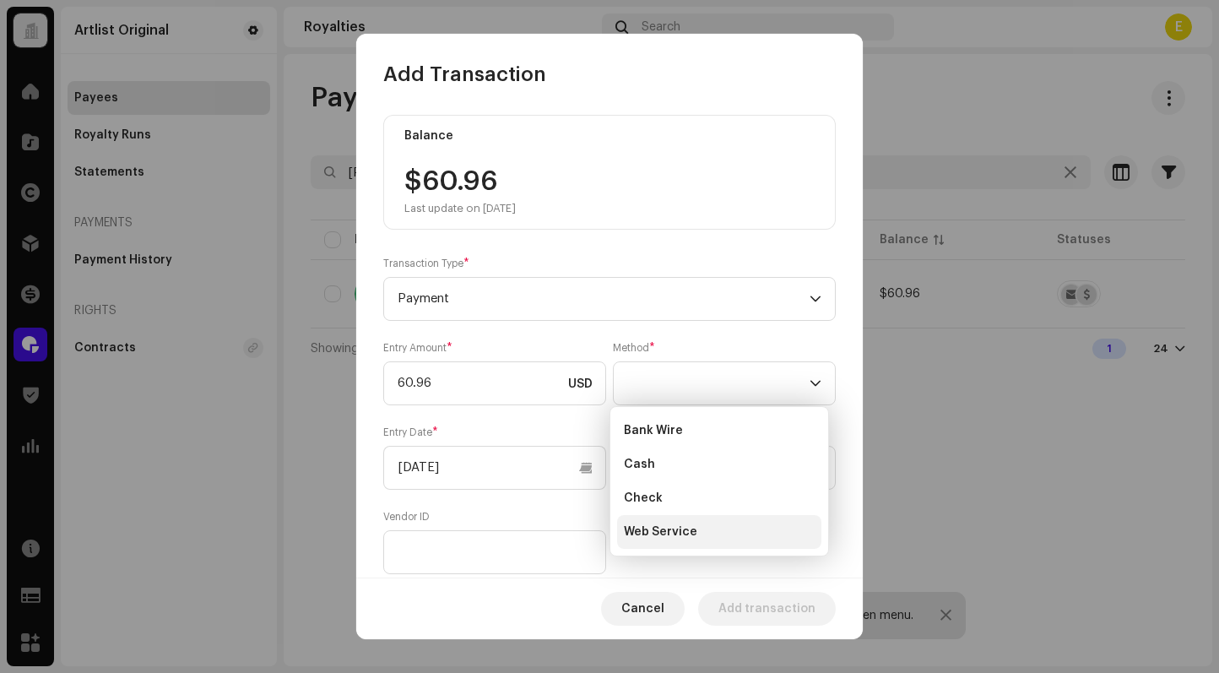
click at [725, 526] on li "Web Service" at bounding box center [719, 532] width 204 height 34
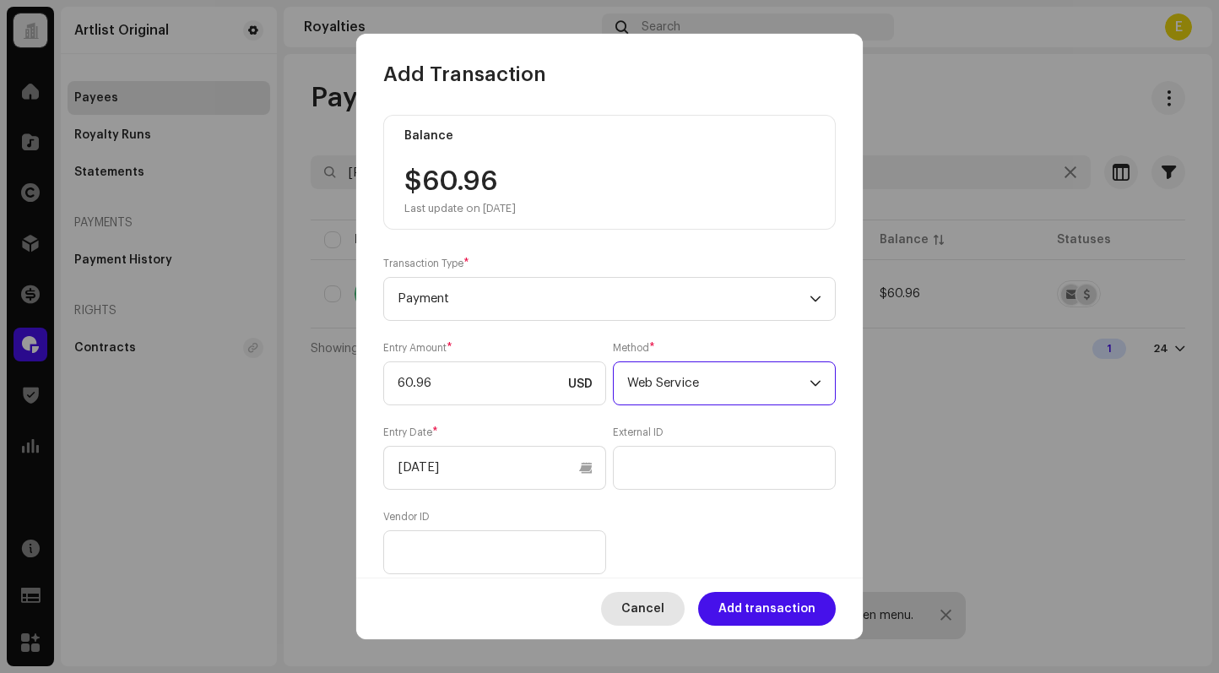
click at [652, 607] on span "Cancel" at bounding box center [642, 609] width 43 height 34
